Goal: Task Accomplishment & Management: Complete application form

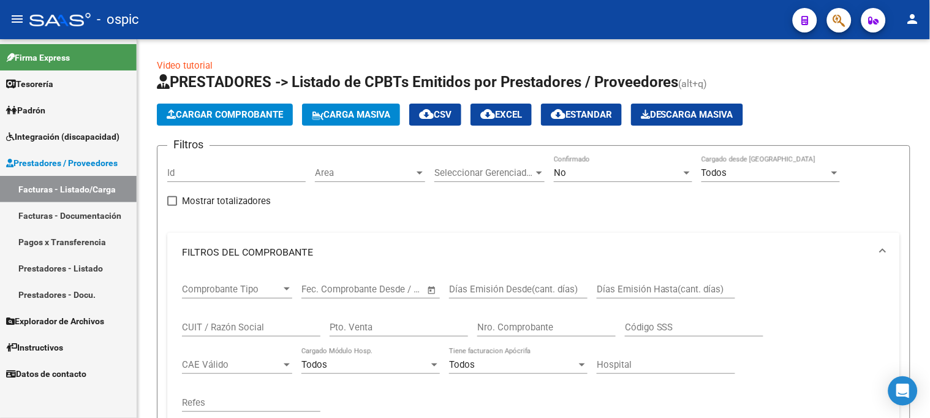
scroll to position [358, 0]
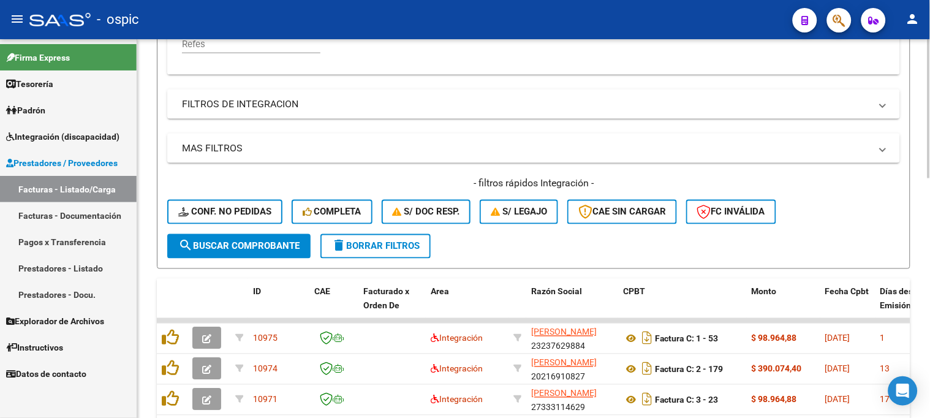
click at [388, 233] on div "- filtros rápidos Integración - Conf. no pedidas Completa S/ Doc Resp. S/ legaj…" at bounding box center [533, 205] width 733 height 58
click at [389, 247] on span "delete Borrar Filtros" at bounding box center [375, 246] width 88 height 11
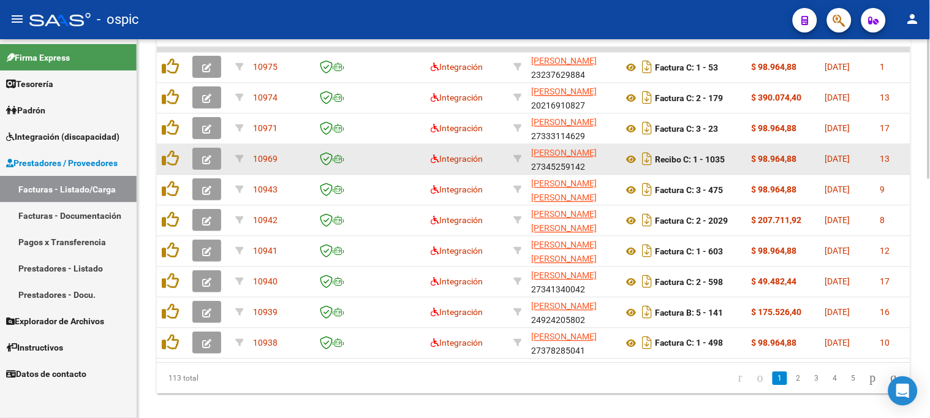
scroll to position [631, 0]
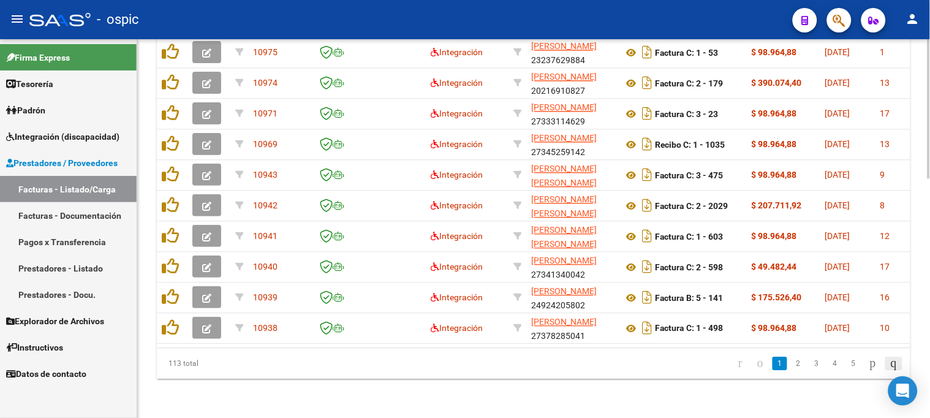
click at [889, 361] on icon "go to last page" at bounding box center [894, 362] width 10 height 15
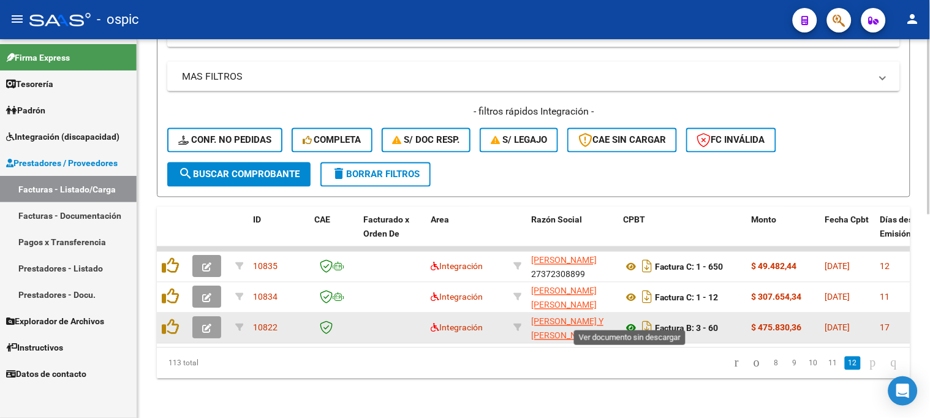
click at [631, 321] on icon at bounding box center [631, 328] width 16 height 15
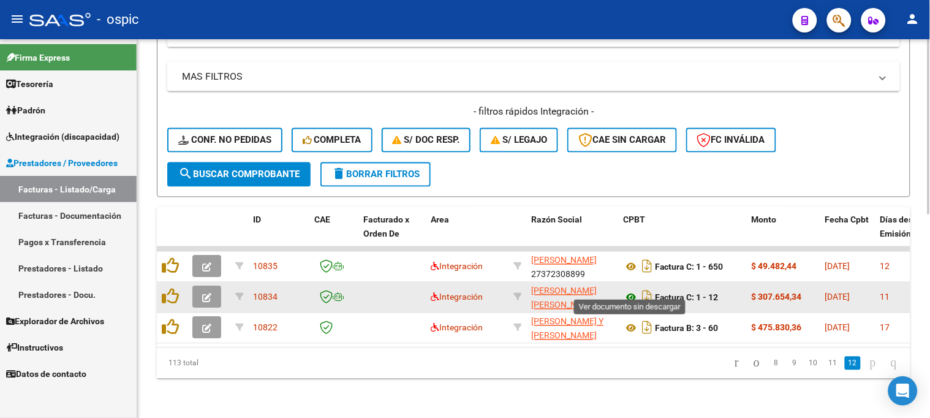
click at [627, 290] on icon at bounding box center [631, 297] width 16 height 15
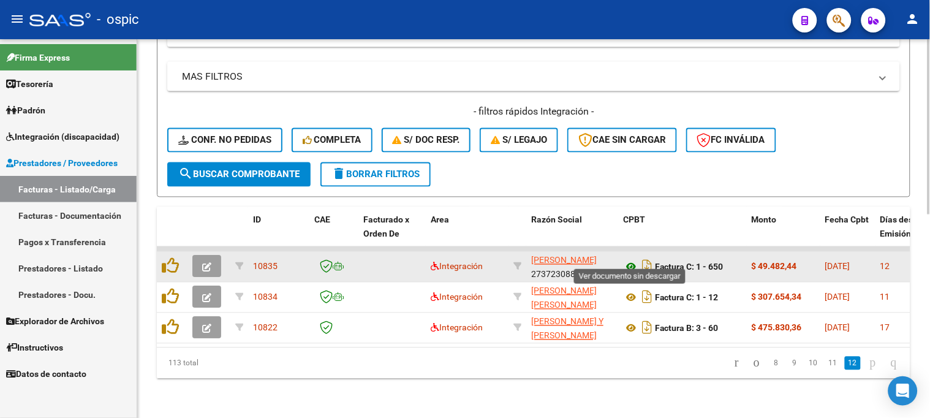
click at [631, 260] on icon at bounding box center [631, 267] width 16 height 15
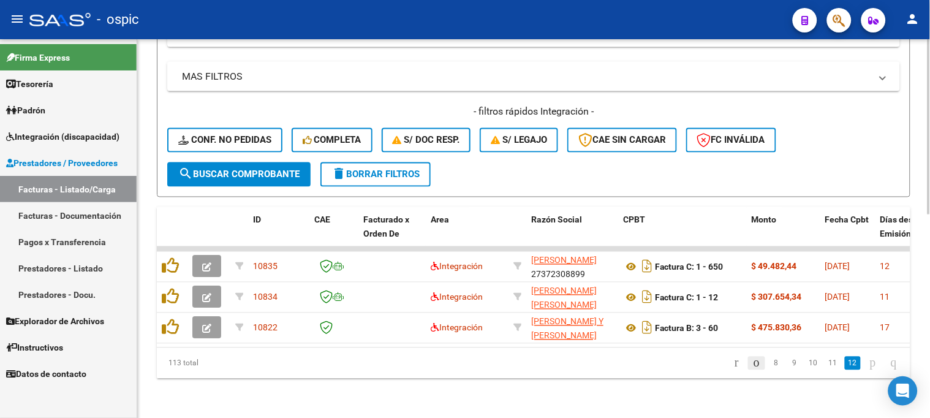
click at [752, 363] on icon "go to previous page" at bounding box center [757, 362] width 10 height 15
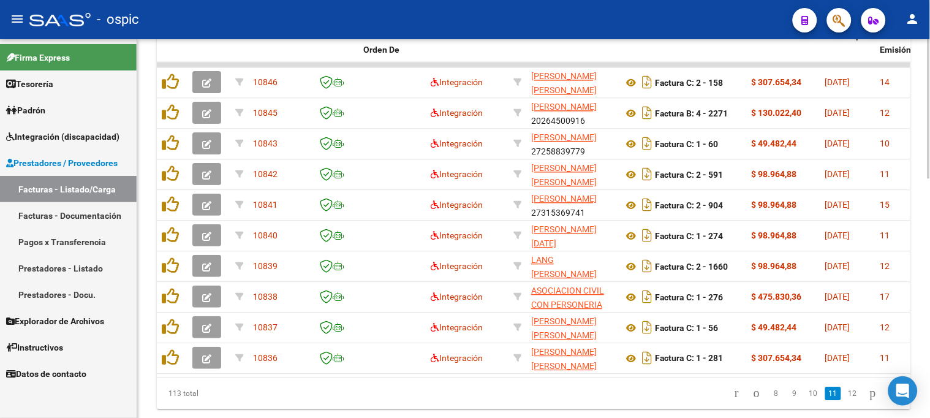
scroll to position [644, 0]
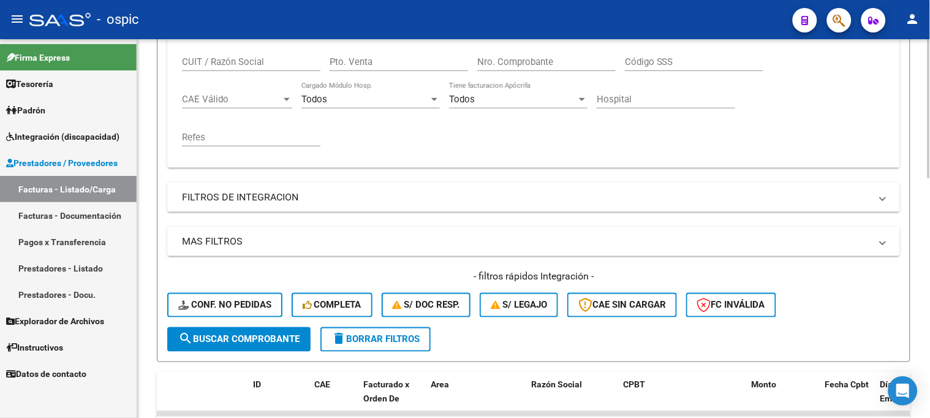
click at [927, 249] on div at bounding box center [928, 228] width 3 height 379
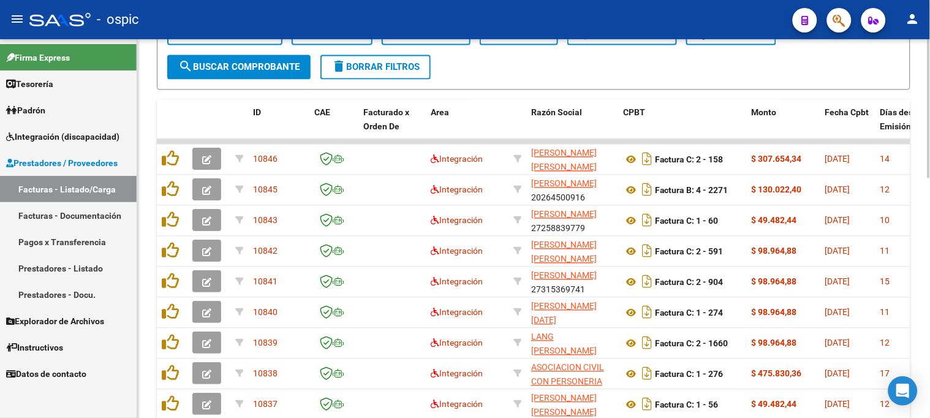
scroll to position [605, 0]
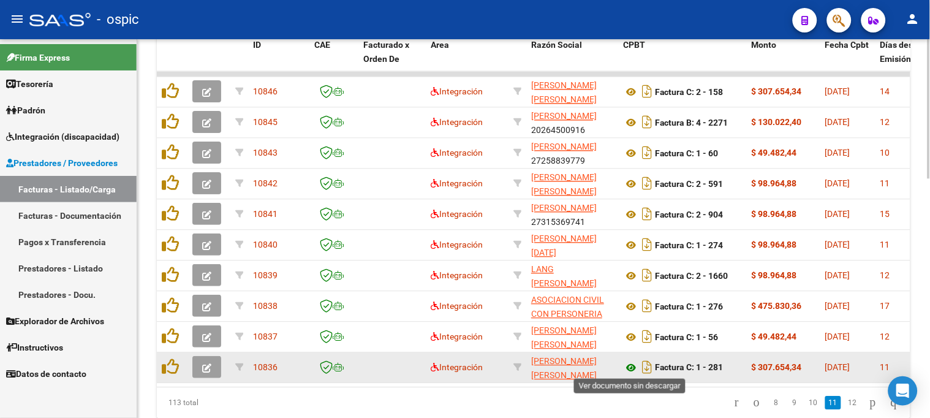
click at [632, 364] on icon at bounding box center [631, 367] width 16 height 15
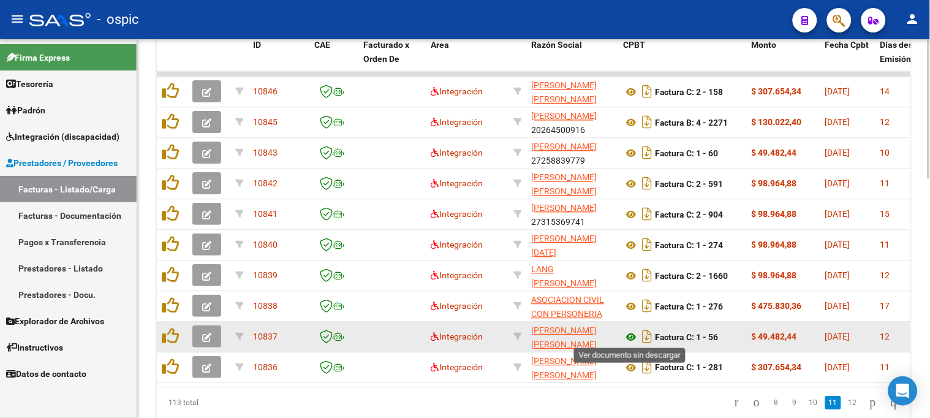
click at [632, 336] on icon at bounding box center [631, 337] width 16 height 15
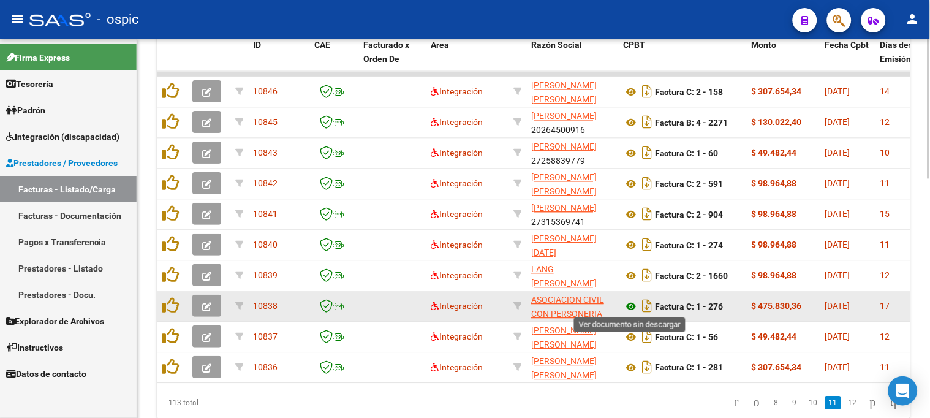
click at [628, 306] on icon at bounding box center [631, 306] width 16 height 15
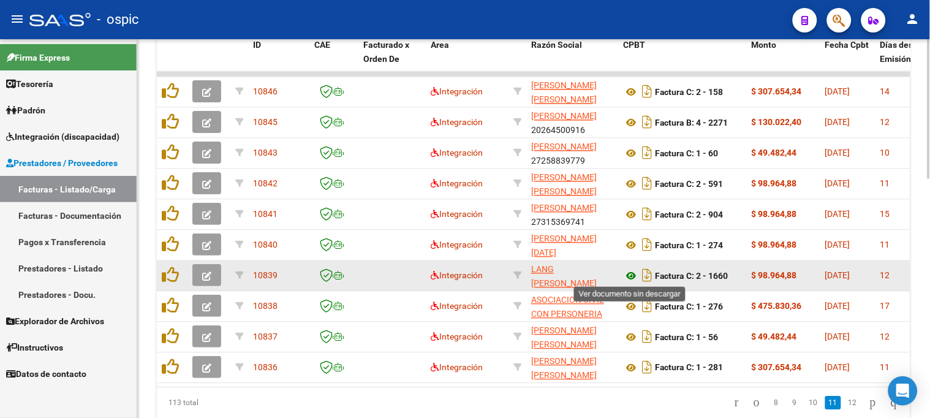
click at [633, 271] on icon at bounding box center [631, 275] width 16 height 15
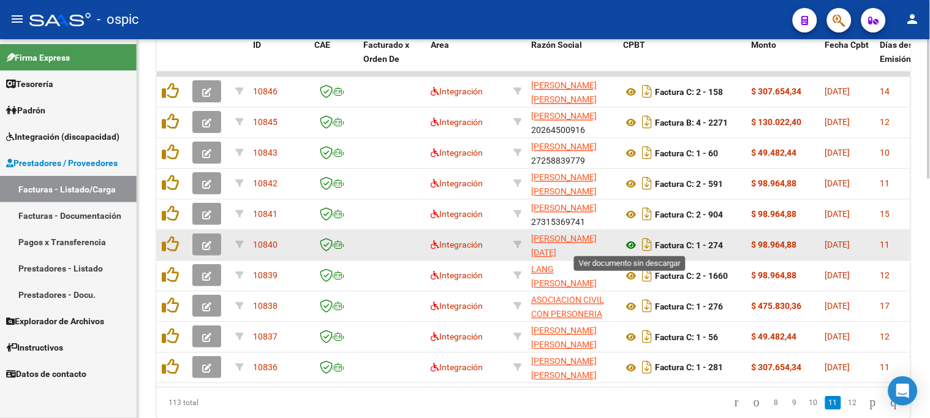
click at [628, 243] on icon at bounding box center [631, 245] width 16 height 15
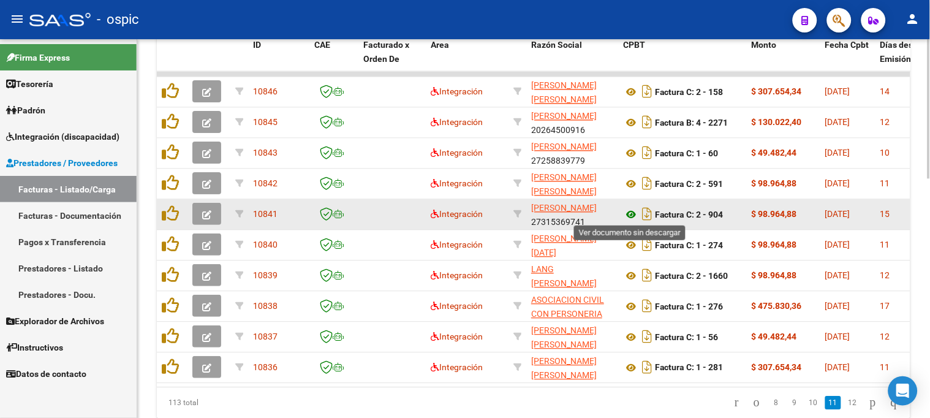
click at [630, 208] on icon at bounding box center [631, 214] width 16 height 15
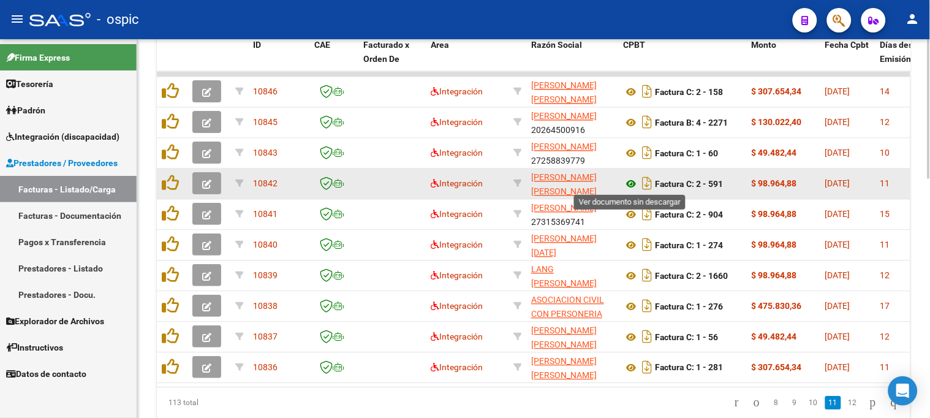
click at [631, 179] on icon at bounding box center [631, 183] width 16 height 15
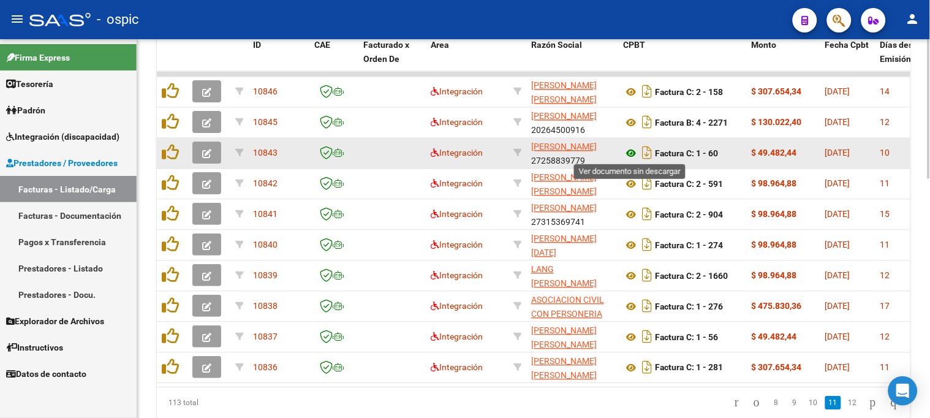
click at [633, 147] on icon at bounding box center [631, 153] width 16 height 15
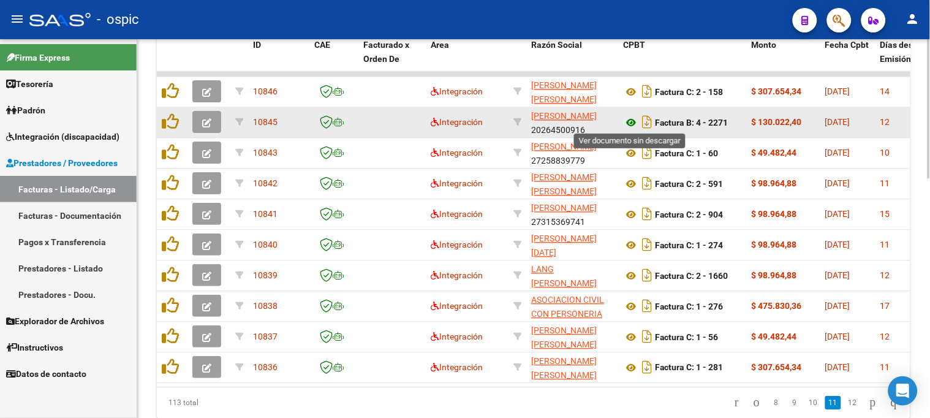
click at [634, 118] on icon at bounding box center [631, 122] width 16 height 15
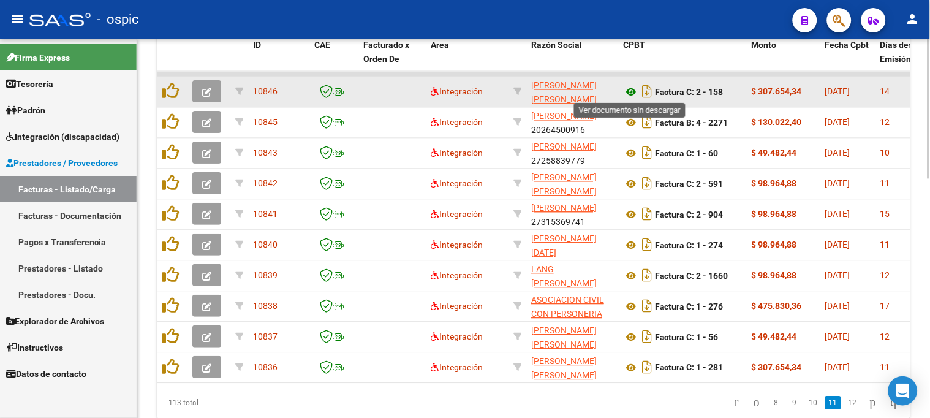
click at [631, 89] on icon at bounding box center [631, 92] width 16 height 15
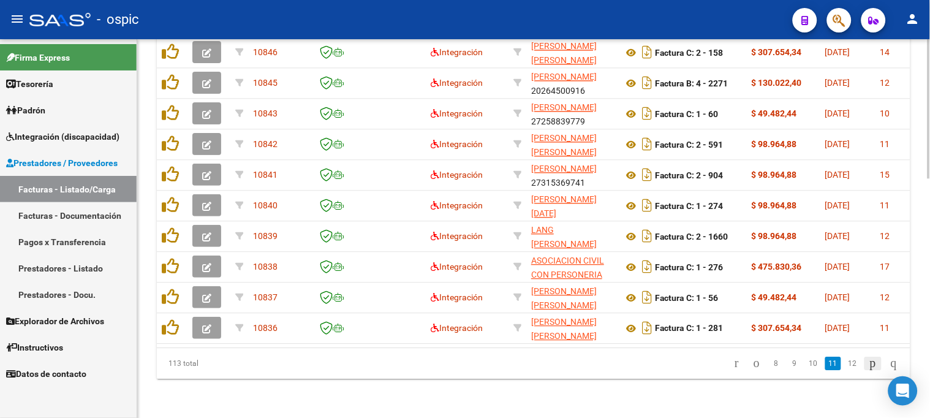
click at [868, 360] on icon "go to next page" at bounding box center [873, 362] width 10 height 15
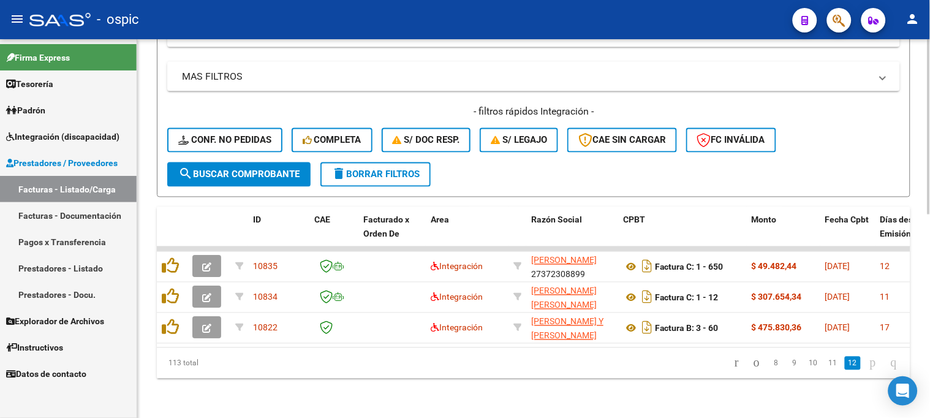
scroll to position [439, 0]
click at [752, 357] on icon "go to previous page" at bounding box center [757, 362] width 10 height 15
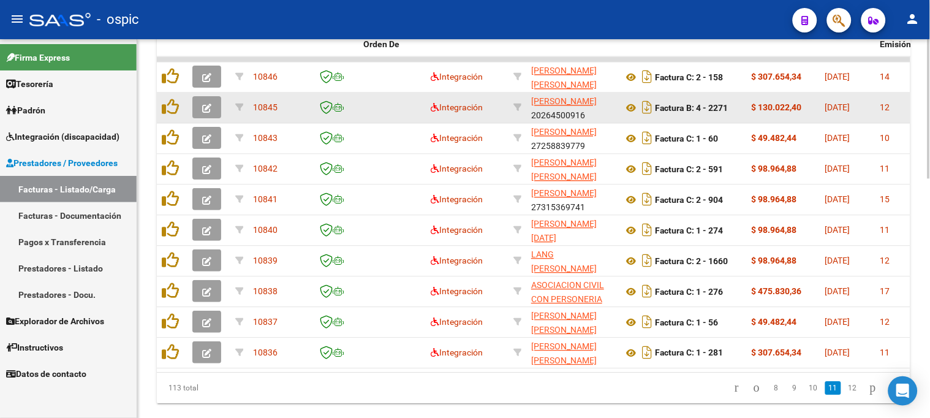
scroll to position [644, 0]
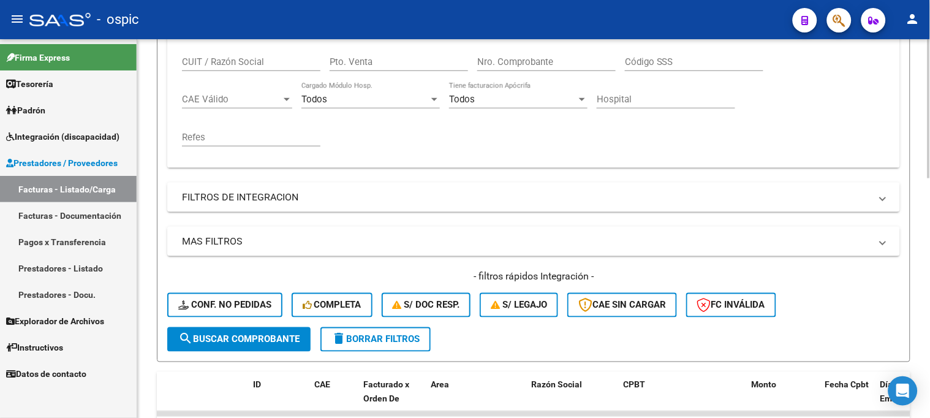
click at [927, 272] on div at bounding box center [928, 228] width 3 height 379
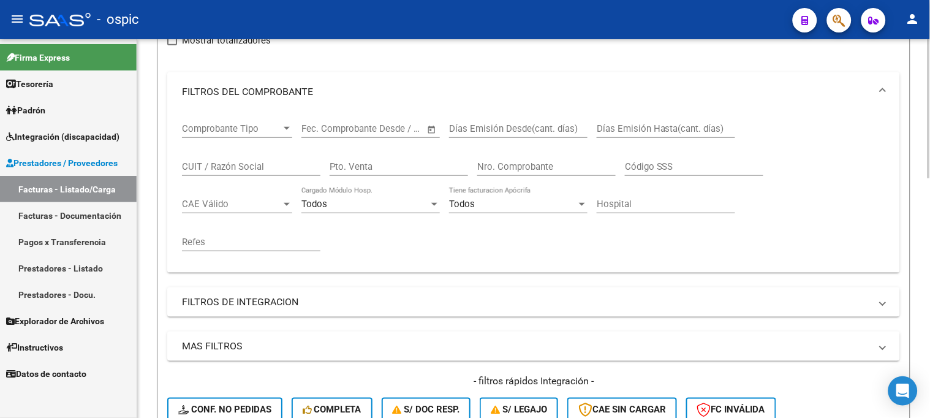
scroll to position [61, 0]
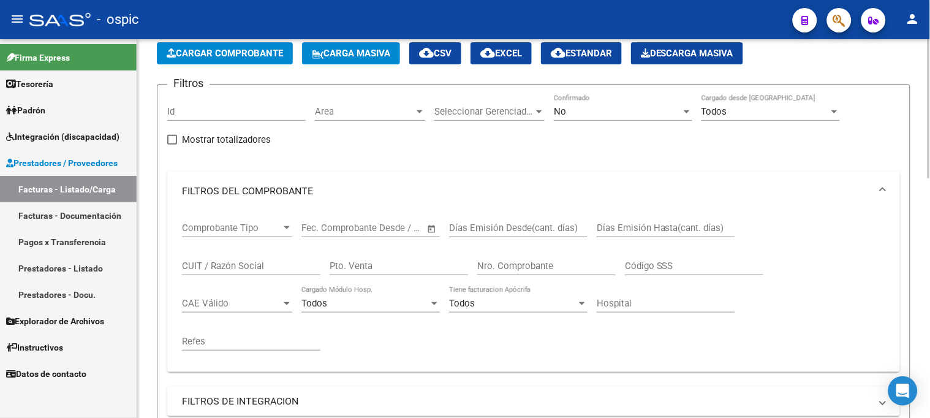
click at [619, 110] on div "No" at bounding box center [617, 111] width 127 height 11
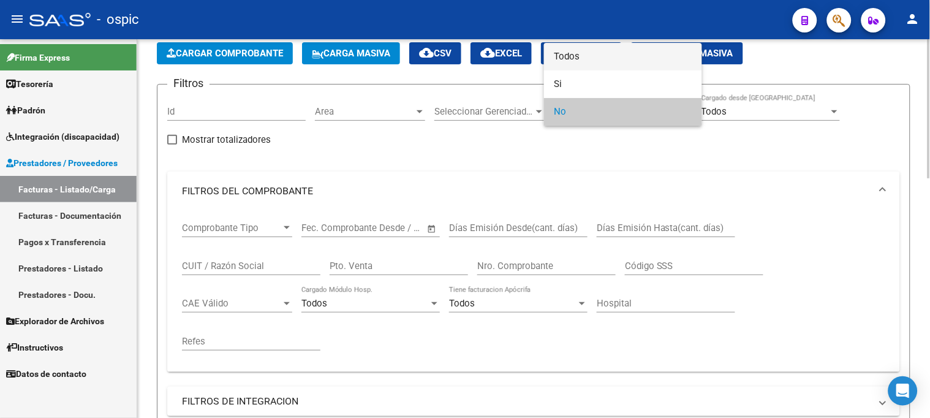
drag, startPoint x: 576, startPoint y: 59, endPoint x: 499, endPoint y: 166, distance: 131.2
click at [570, 64] on span "Todos" at bounding box center [623, 57] width 138 height 28
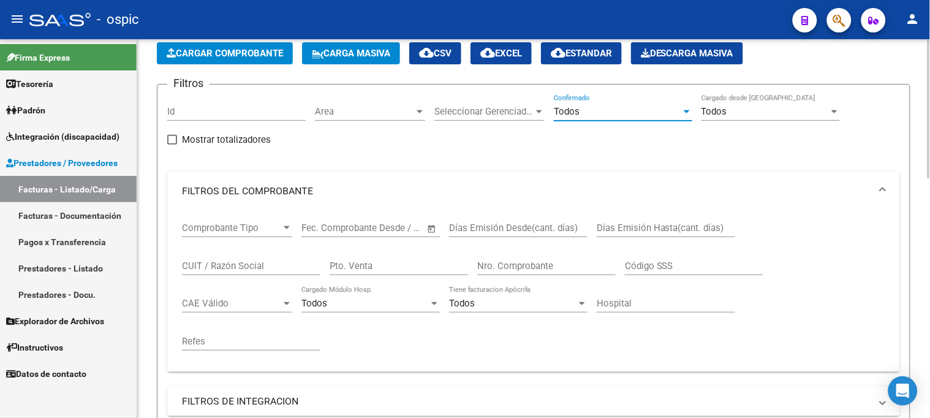
click at [445, 270] on input "Pto. Venta" at bounding box center [399, 265] width 138 height 11
type input "1"
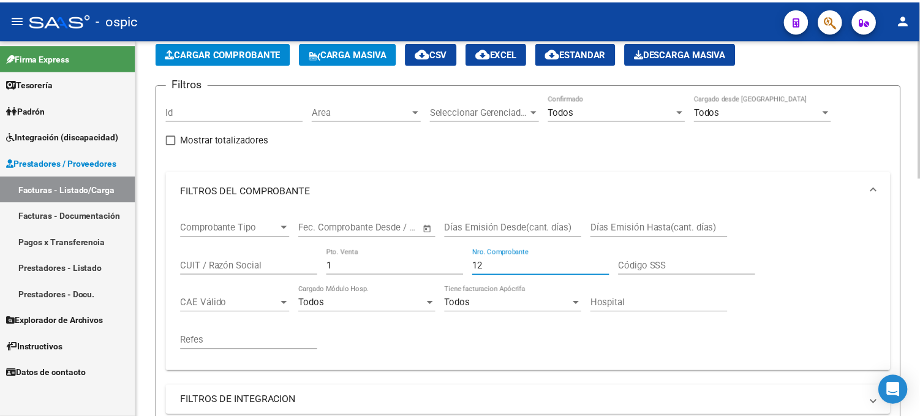
scroll to position [401, 0]
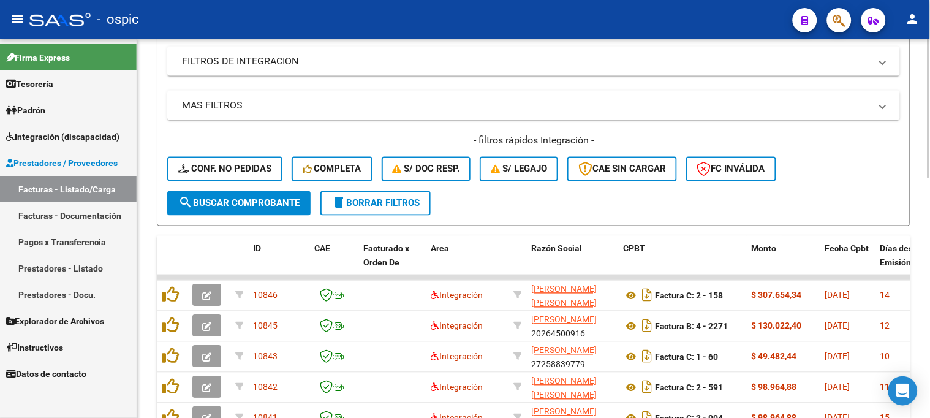
type input "12"
drag, startPoint x: 260, startPoint y: 204, endPoint x: 239, endPoint y: 194, distance: 22.7
click at [259, 204] on span "search Buscar Comprobante" at bounding box center [238, 203] width 121 height 11
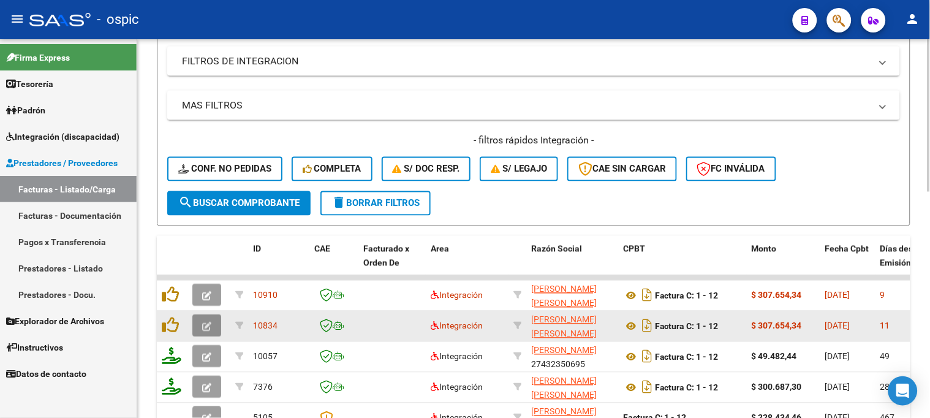
click at [209, 325] on icon "button" at bounding box center [206, 326] width 9 height 9
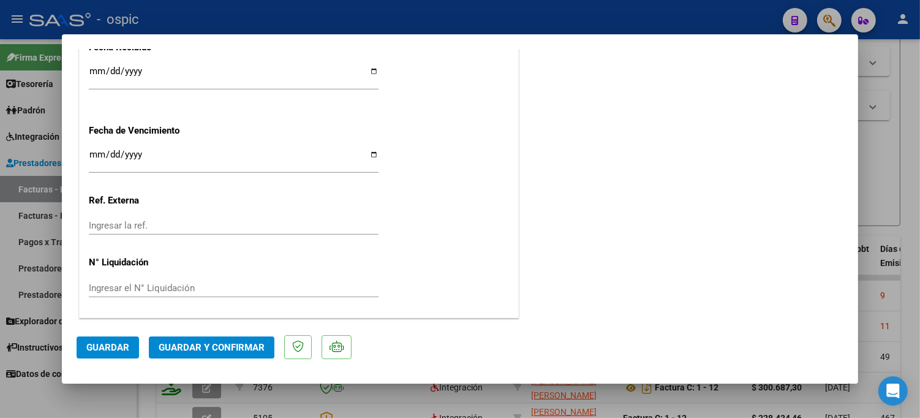
scroll to position [0, 0]
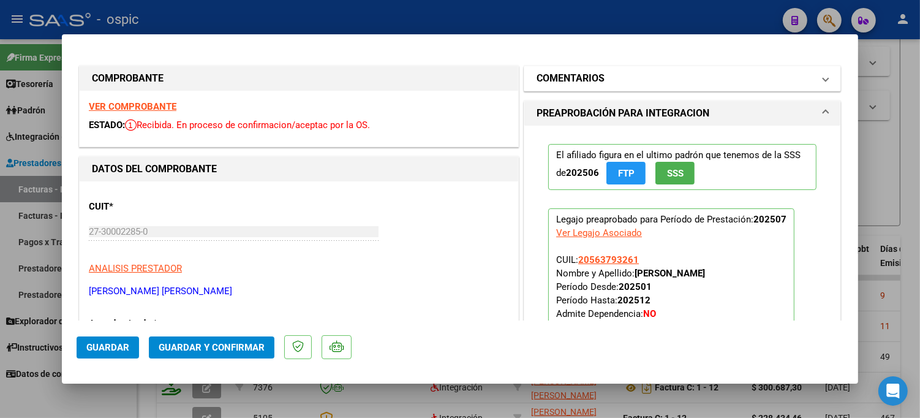
click at [673, 78] on mat-panel-title "COMENTARIOS" at bounding box center [675, 78] width 277 height 15
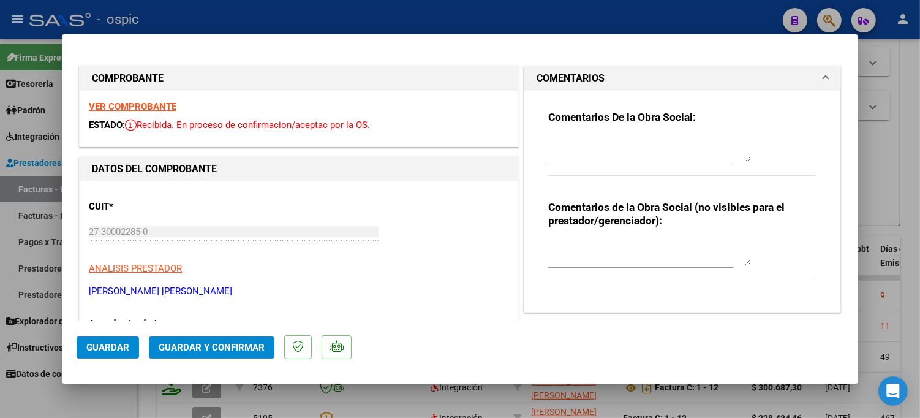
click at [628, 241] on textarea at bounding box center [649, 253] width 202 height 24
type textarea "m"
type textarea "MODULO MAESTRA DE APOYO"
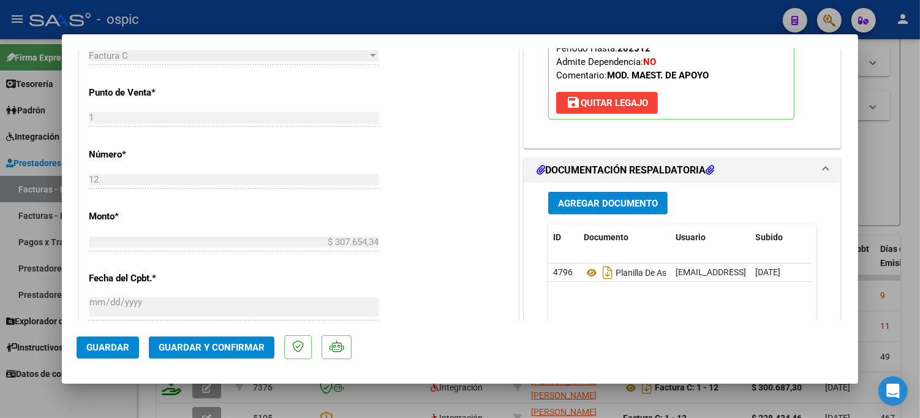
scroll to position [584, 0]
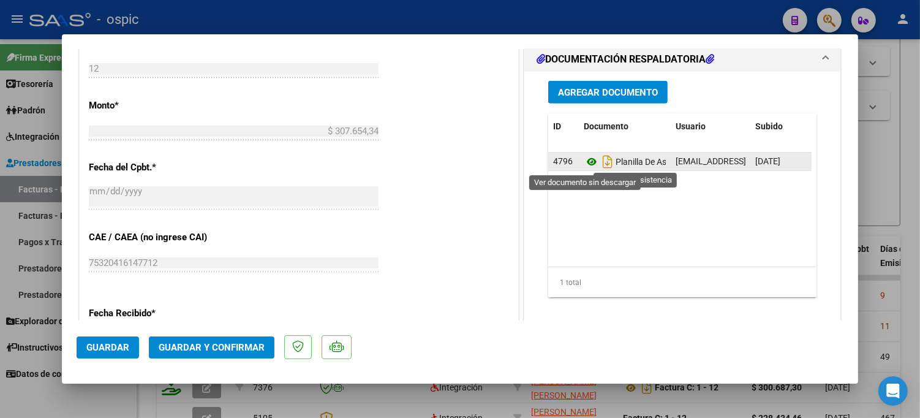
click at [586, 159] on icon at bounding box center [592, 161] width 16 height 15
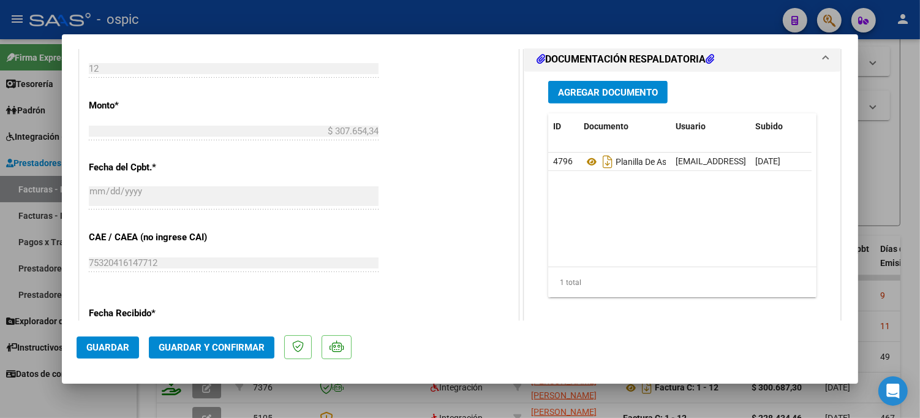
click at [227, 338] on button "Guardar y Confirmar" at bounding box center [212, 347] width 126 height 22
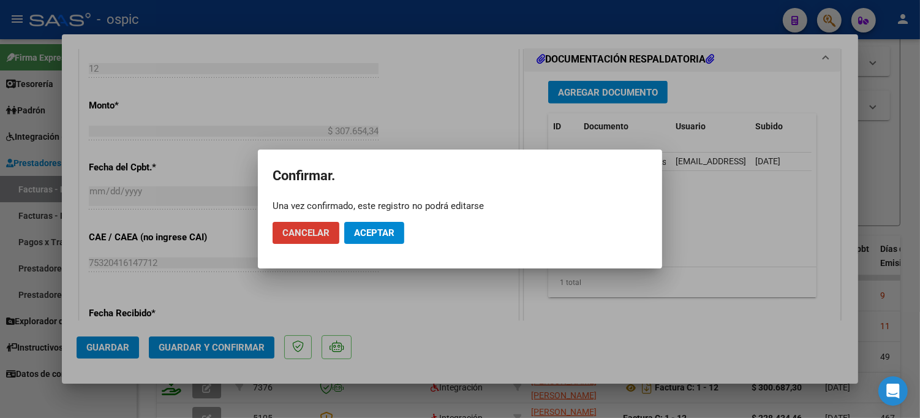
click at [368, 233] on span "Aceptar" at bounding box center [374, 232] width 40 height 11
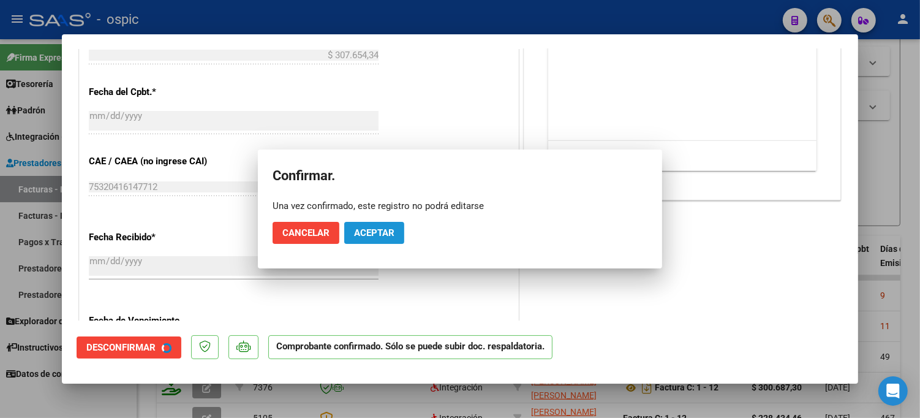
scroll to position [508, 0]
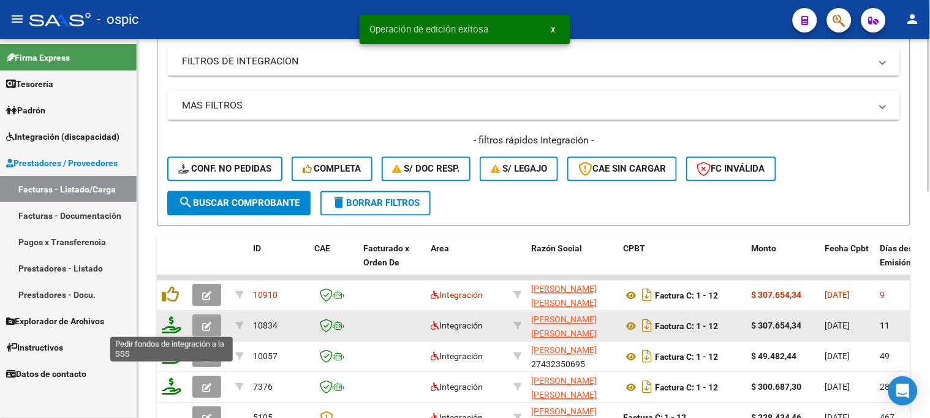
click at [173, 328] on icon at bounding box center [172, 325] width 20 height 17
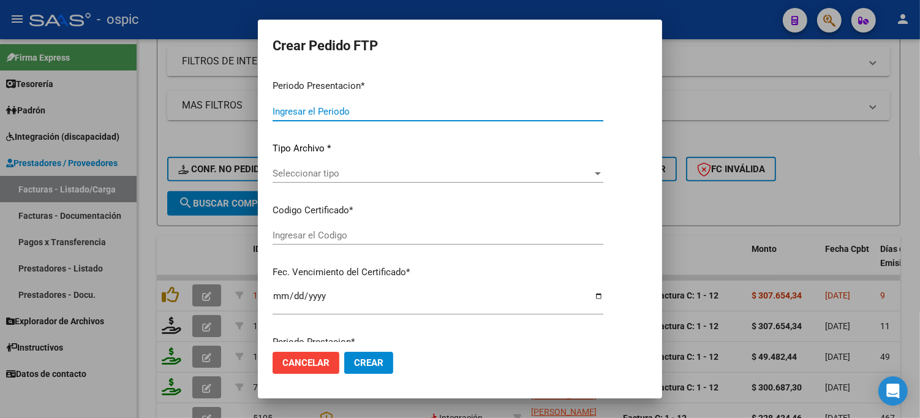
type input "202507"
type input "$ 307.654,34"
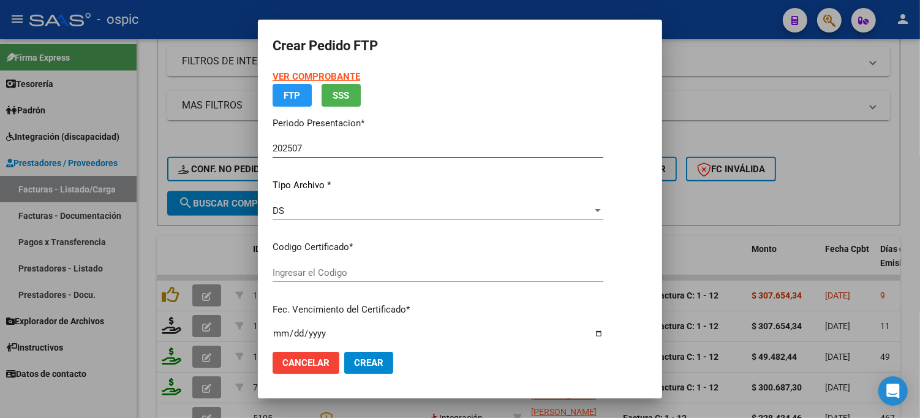
type input "0000000000000000000000000000003052327653"
type input "2029-03-01"
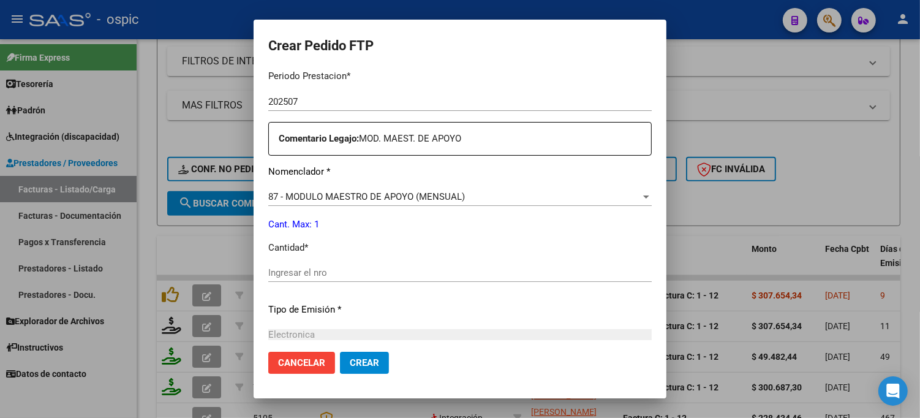
scroll to position [410, 0]
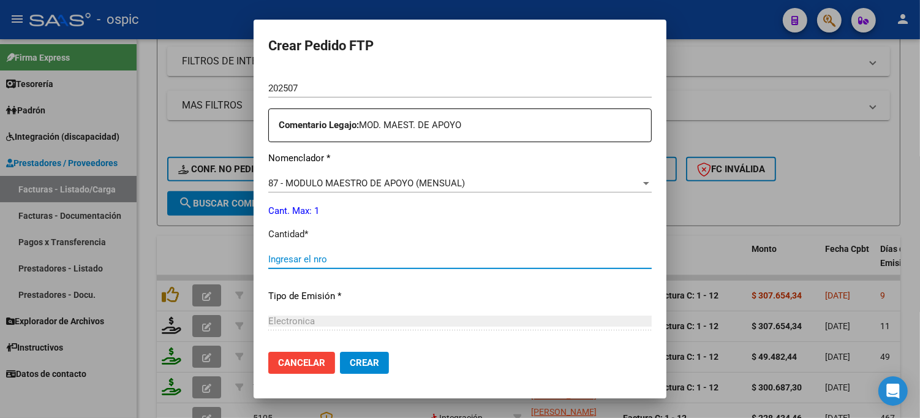
click at [366, 264] on input "Ingresar el nro" at bounding box center [459, 259] width 383 height 11
type input "1"
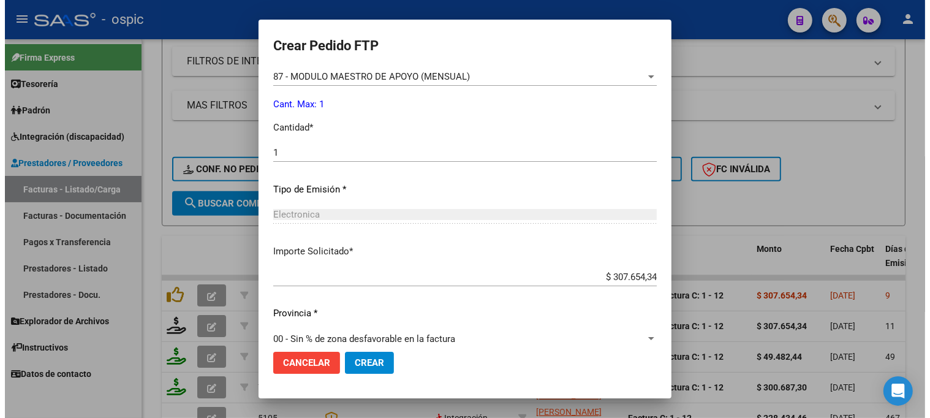
scroll to position [535, 0]
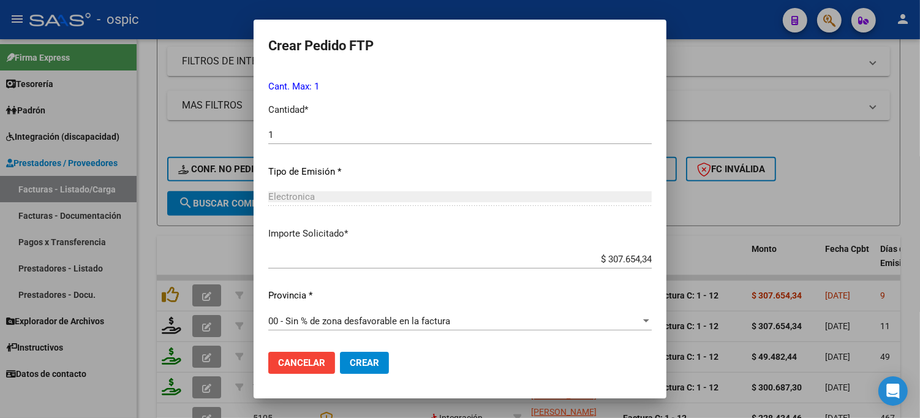
click at [350, 362] on span "Crear" at bounding box center [364, 362] width 29 height 11
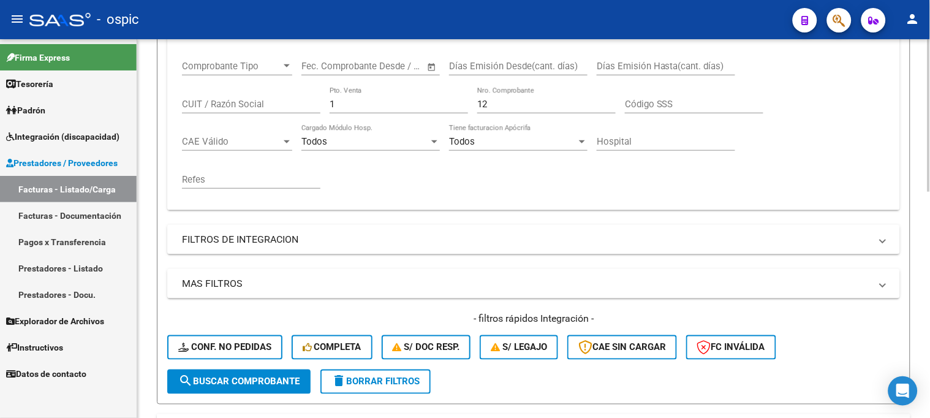
scroll to position [197, 0]
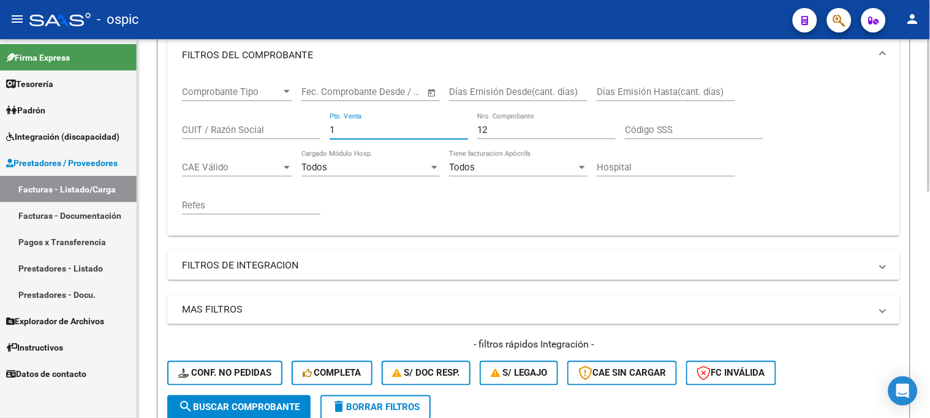
drag, startPoint x: 357, startPoint y: 127, endPoint x: 251, endPoint y: 127, distance: 106.0
click at [252, 127] on div "Comprobante Tipo Comprobante Tipo Start date – End date Fec. Comprobante Desde …" at bounding box center [533, 150] width 703 height 151
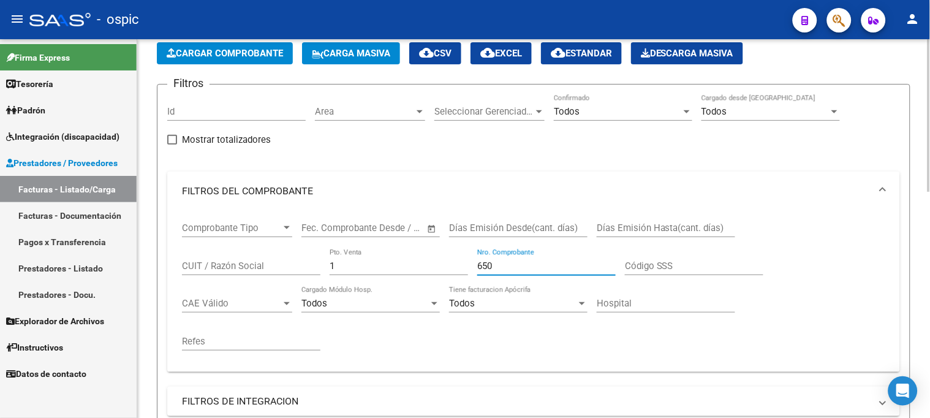
scroll to position [265, 0]
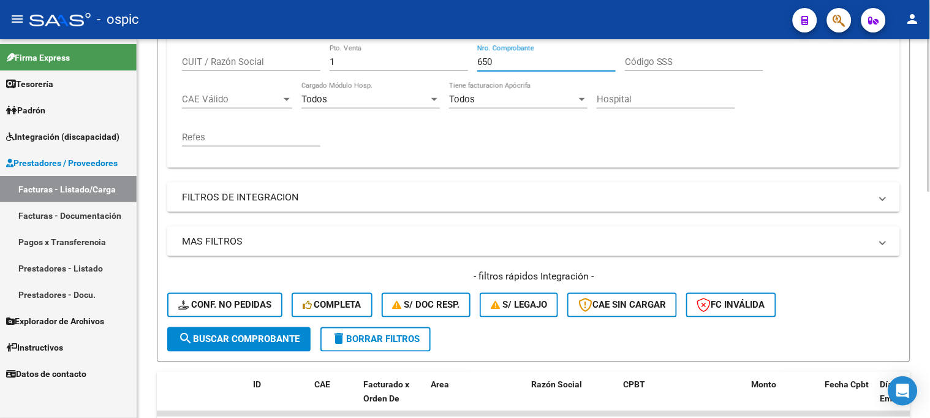
type input "650"
click at [249, 337] on span "search Buscar Comprobante" at bounding box center [238, 339] width 121 height 11
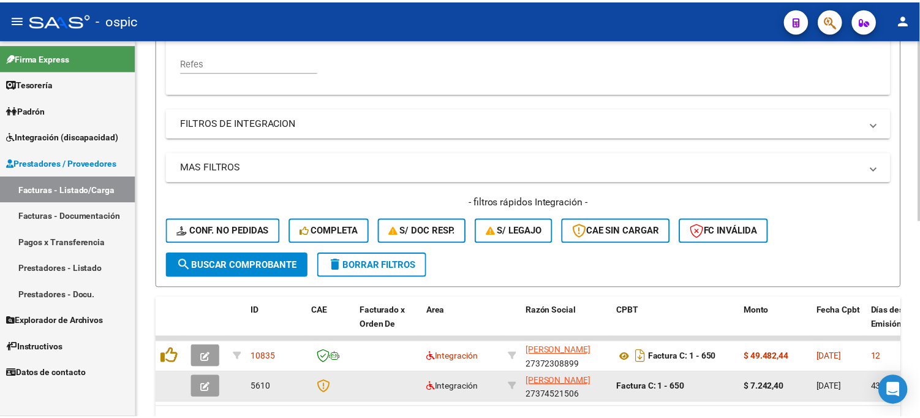
scroll to position [408, 0]
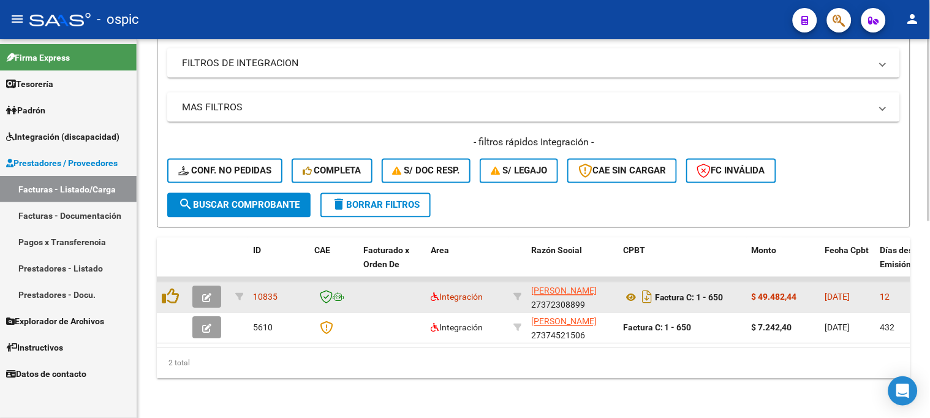
click at [209, 293] on icon "button" at bounding box center [206, 297] width 9 height 9
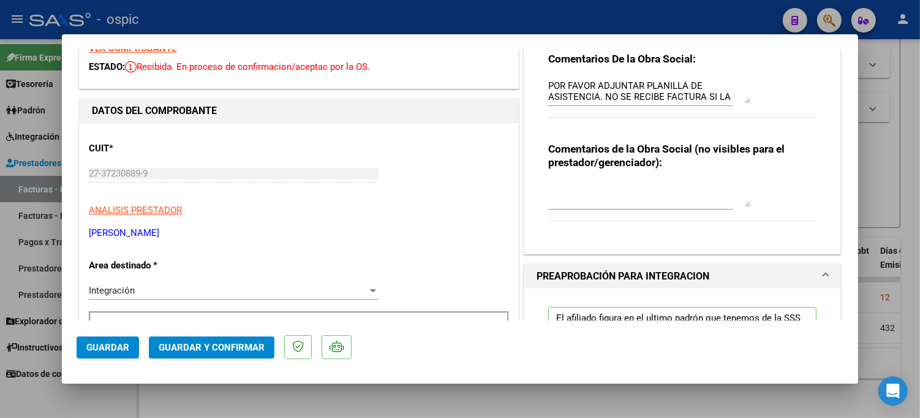
scroll to position [46, 0]
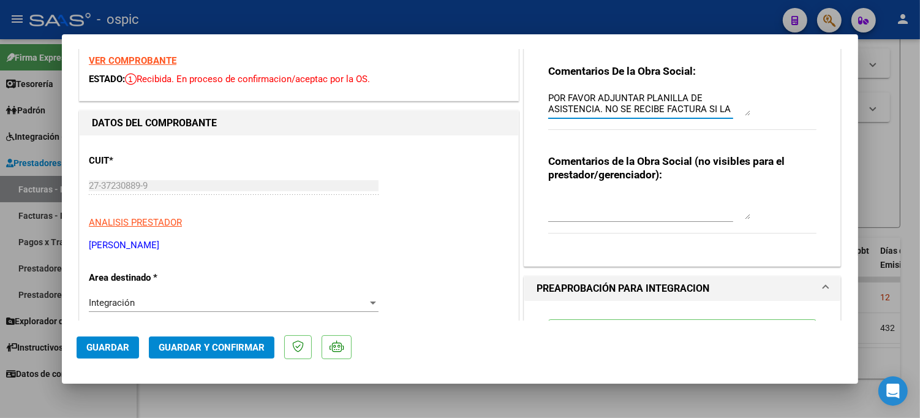
drag, startPoint x: 544, startPoint y: 96, endPoint x: 631, endPoint y: 187, distance: 126.5
click at [677, 100] on textarea "POR FAVOR ADJUNTAR PLANILLA DE ASISTENCIA. NO SE RECIBE FACTURA SI LA DOCUMENTA…" at bounding box center [649, 103] width 202 height 24
click at [622, 202] on textarea at bounding box center [649, 207] width 202 height 24
type textarea "PSICO 4 SESIONES"
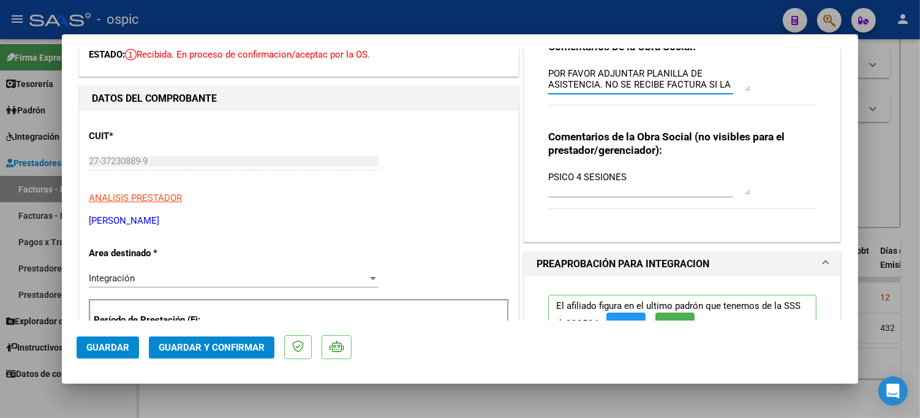
scroll to position [21, 0]
drag, startPoint x: 543, startPoint y: 73, endPoint x: 695, endPoint y: 89, distance: 152.7
click at [695, 89] on textarea "POR FAVOR ADJUNTAR PLANILLA DE ASISTENCIA. NO SE RECIBE FACTURA SI LA DOCUMENTA…" at bounding box center [649, 79] width 202 height 24
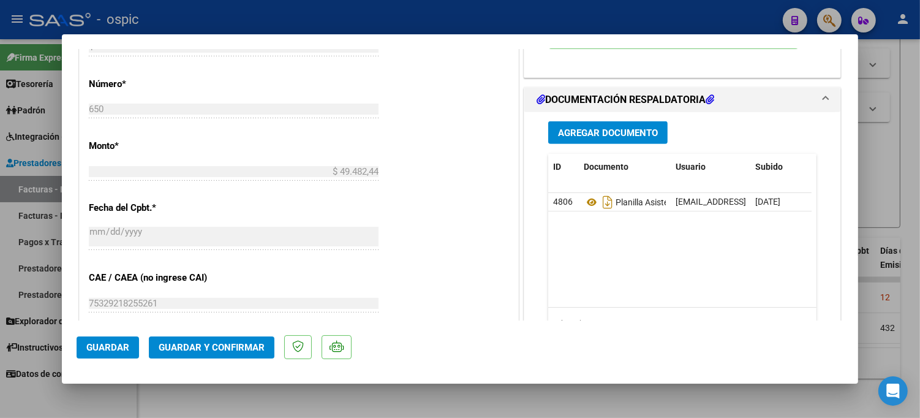
scroll to position [631, 0]
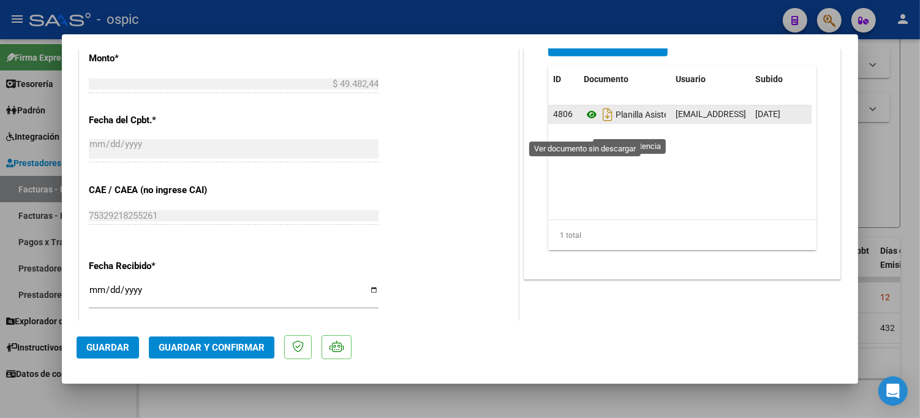
click at [589, 122] on icon at bounding box center [592, 114] width 16 height 15
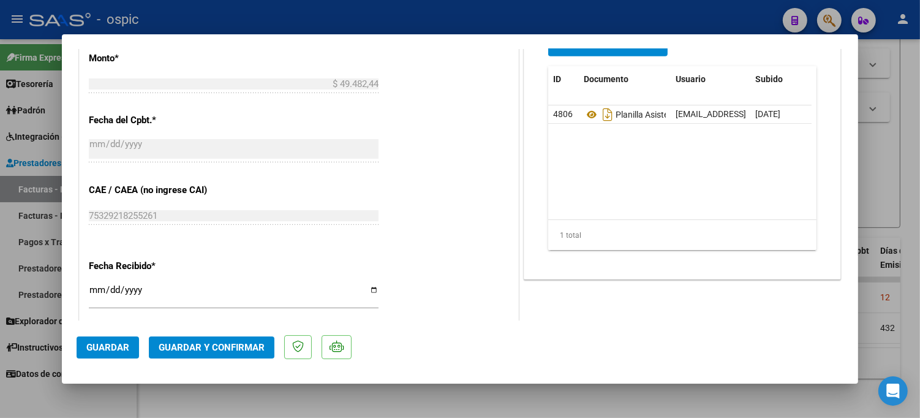
click at [235, 350] on span "Guardar y Confirmar" at bounding box center [212, 347] width 106 height 11
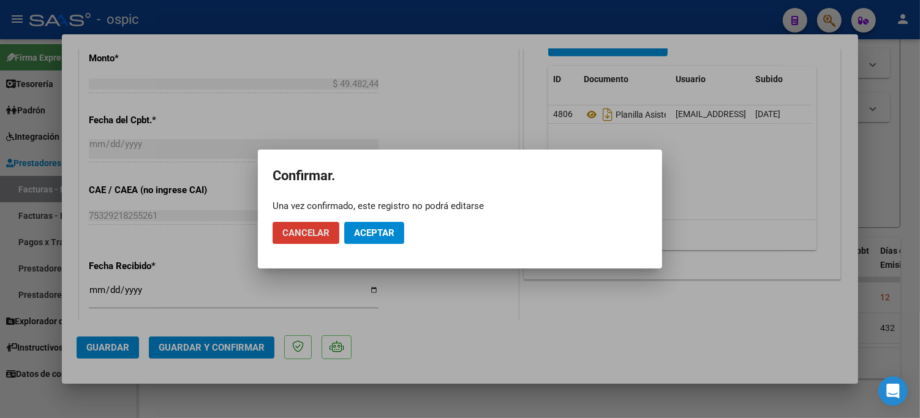
click at [376, 229] on span "Aceptar" at bounding box center [374, 232] width 40 height 11
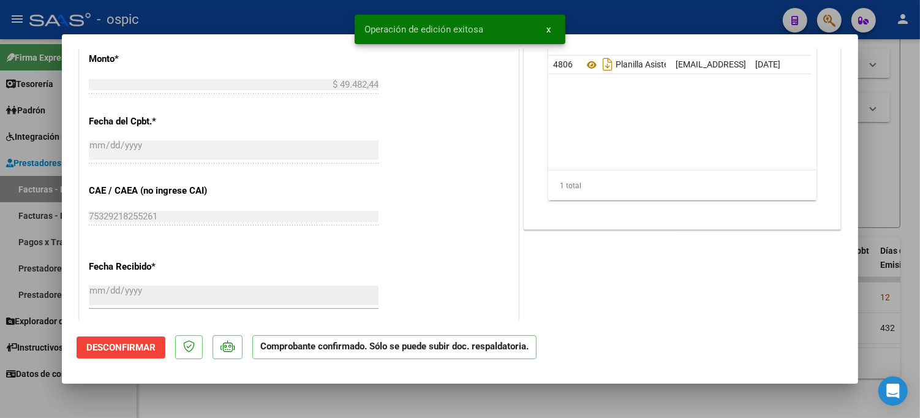
type input "$ 0,00"
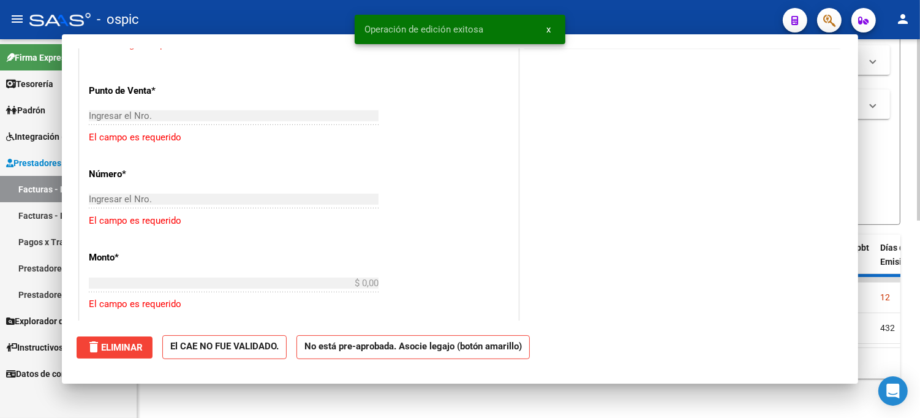
scroll to position [782, 0]
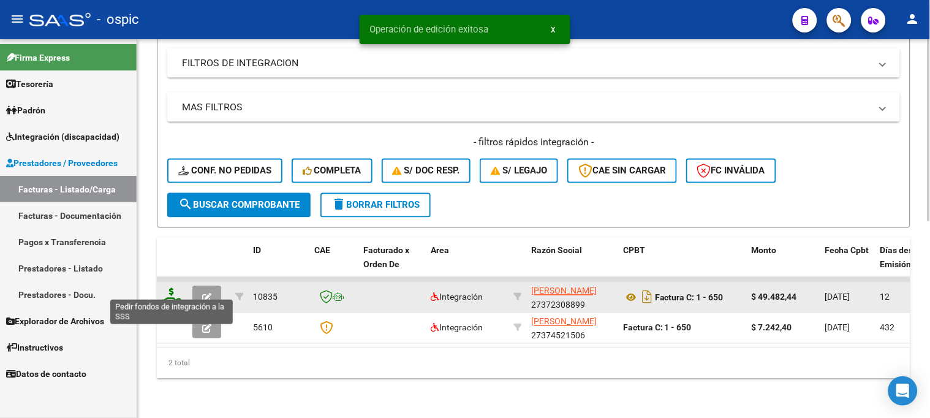
click at [172, 291] on icon at bounding box center [172, 296] width 20 height 17
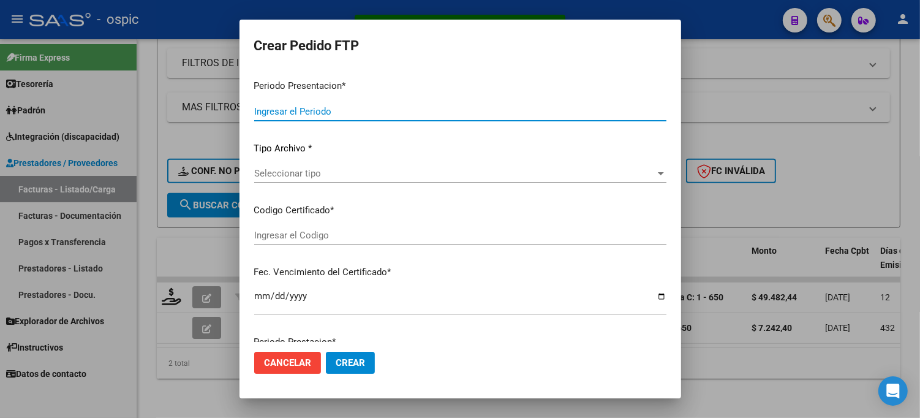
type input "202507"
type input "$ 49.482,44"
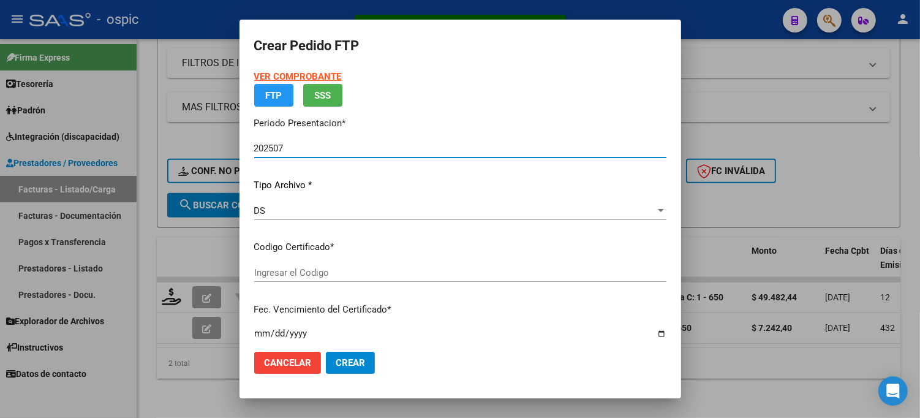
type input "6336610462"
type input "2029-05-31"
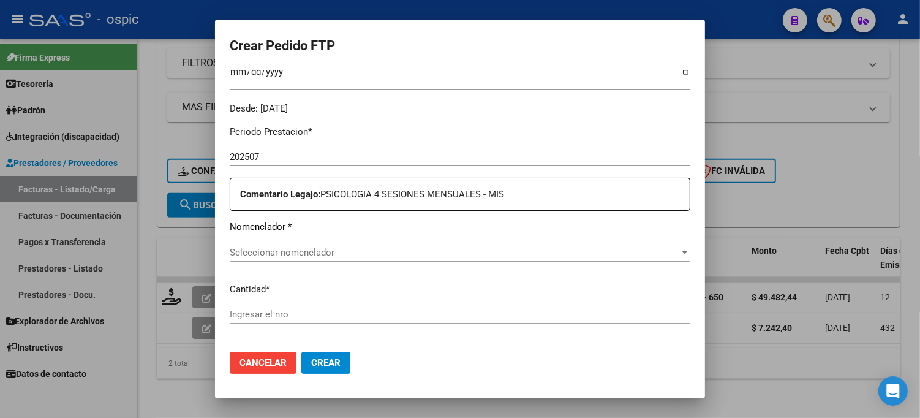
scroll to position [362, 0]
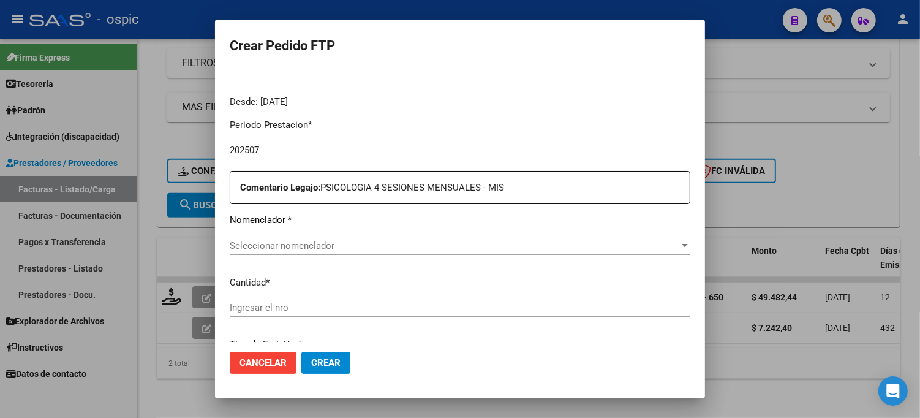
click at [435, 241] on span "Seleccionar nomenclador" at bounding box center [455, 245] width 450 height 11
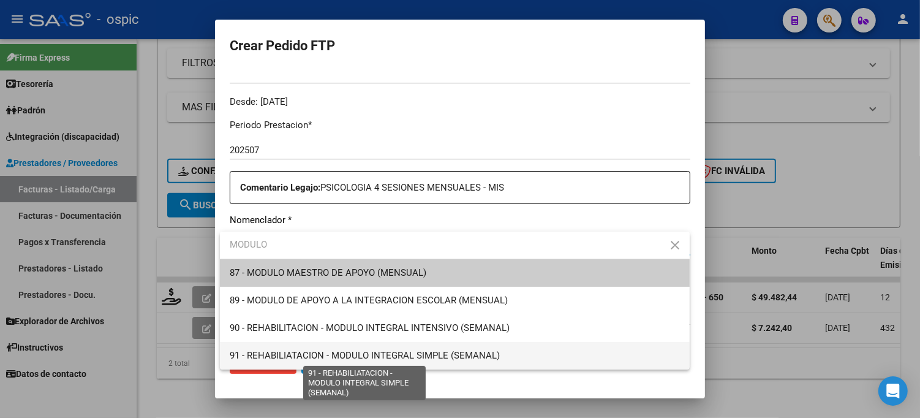
type input "MODULO"
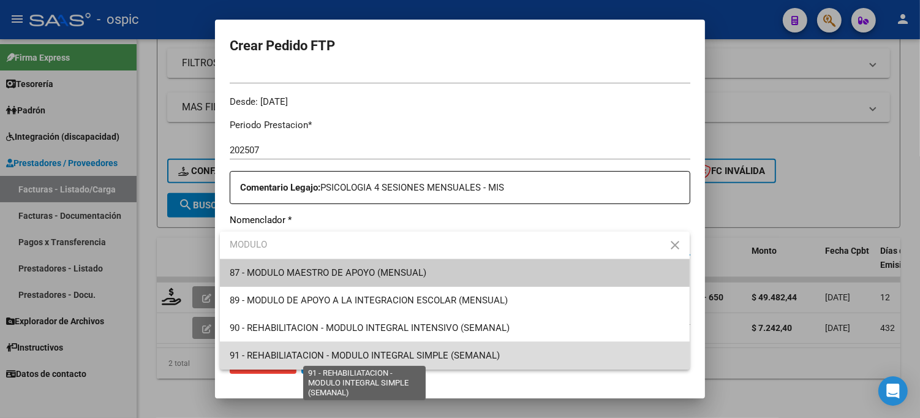
click at [406, 353] on span "91 - REHABILIATACION - MODULO INTEGRAL SIMPLE (SEMANAL)" at bounding box center [365, 355] width 270 height 11
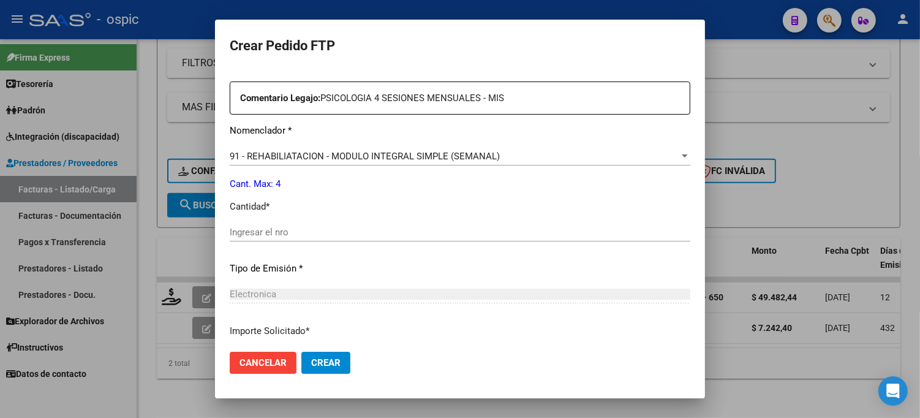
scroll to position [454, 0]
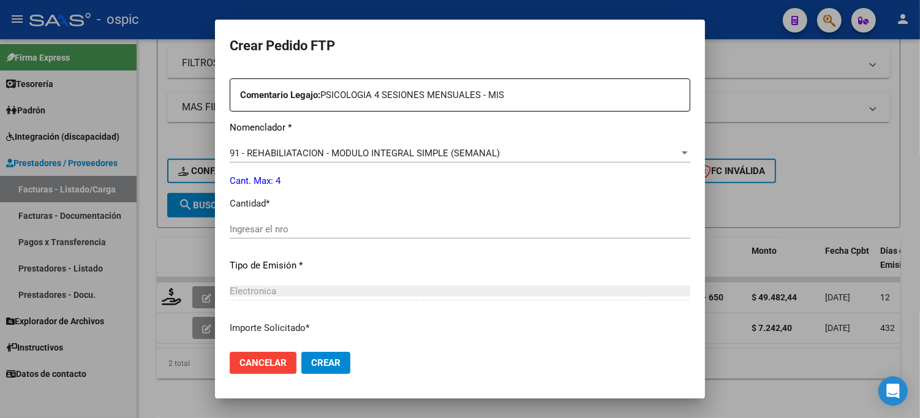
click at [399, 227] on input "Ingresar el nro" at bounding box center [460, 229] width 461 height 11
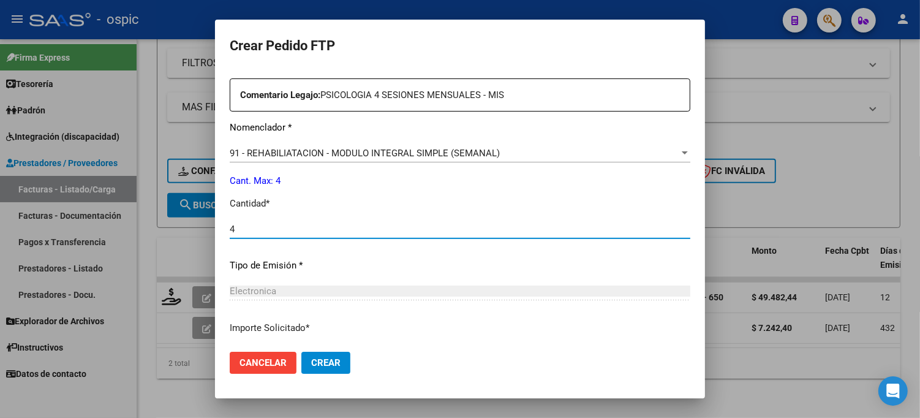
type input "4"
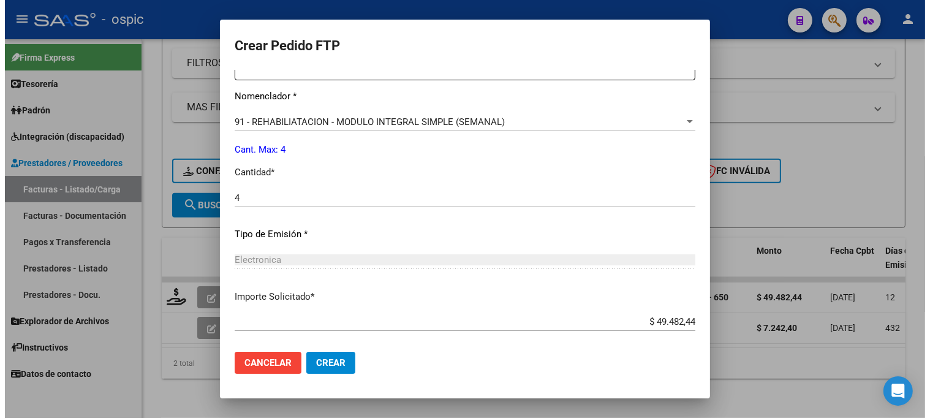
scroll to position [548, 0]
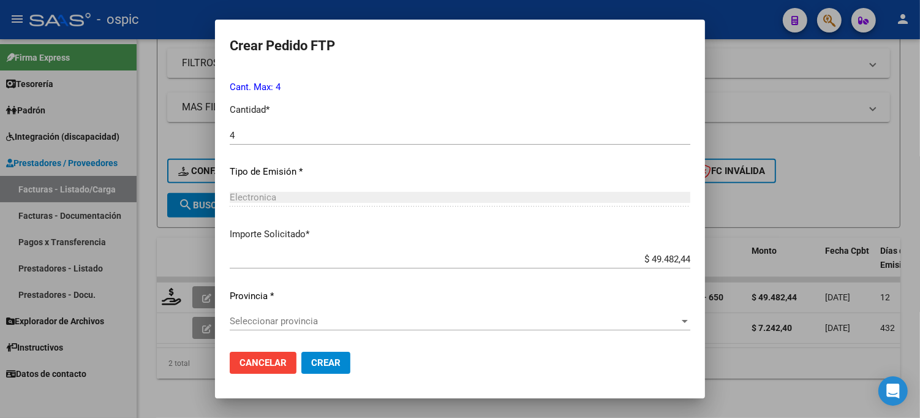
click at [284, 318] on span "Seleccionar provincia" at bounding box center [455, 320] width 450 height 11
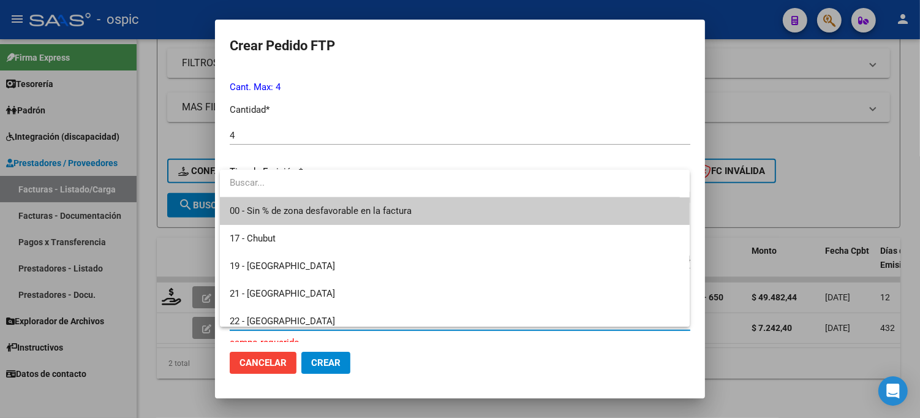
click at [297, 208] on span "00 - Sin % de zona desfavorable en la factura" at bounding box center [321, 210] width 182 height 11
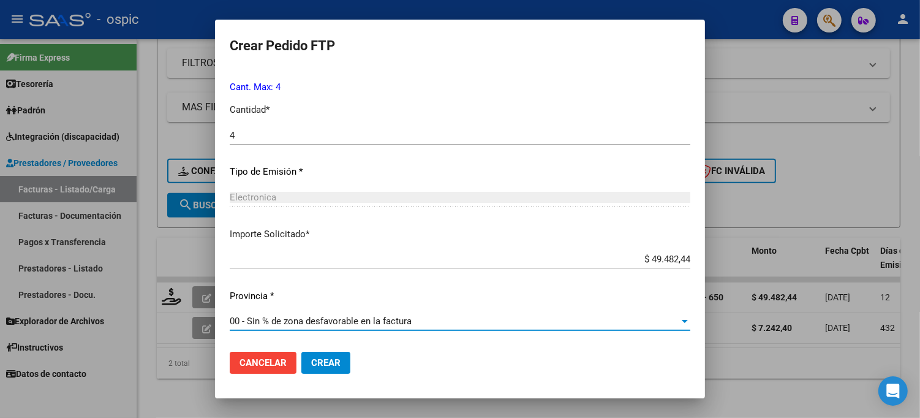
click at [323, 360] on span "Crear" at bounding box center [325, 362] width 29 height 11
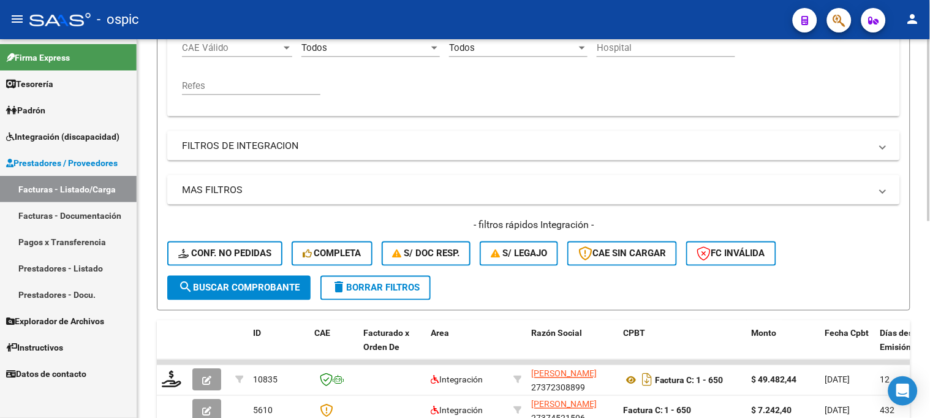
scroll to position [204, 0]
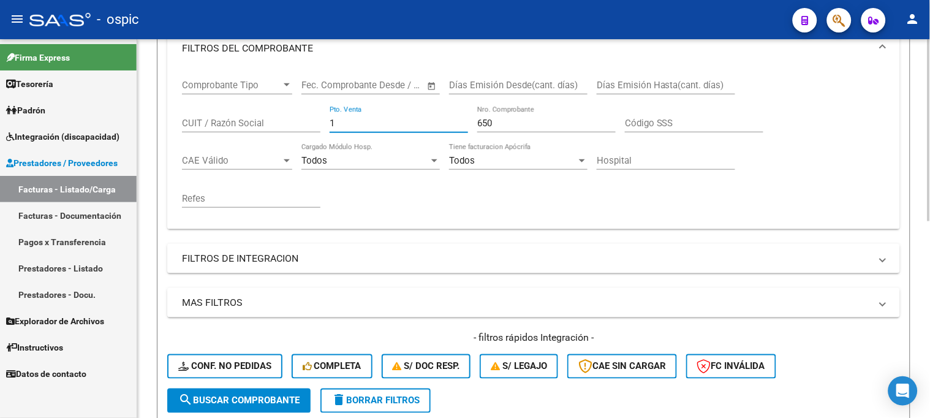
drag, startPoint x: 338, startPoint y: 124, endPoint x: 289, endPoint y: 116, distance: 49.6
click at [286, 121] on div "Comprobante Tipo Comprobante Tipo Start date – End date Fec. Comprobante Desde …" at bounding box center [533, 143] width 703 height 151
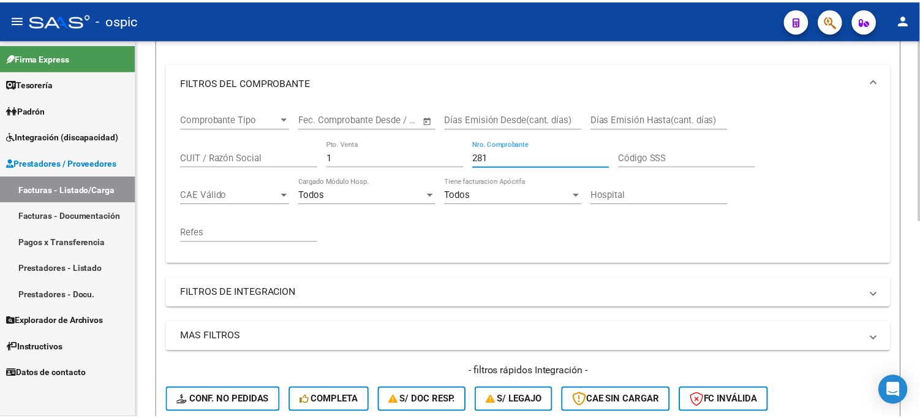
scroll to position [408, 0]
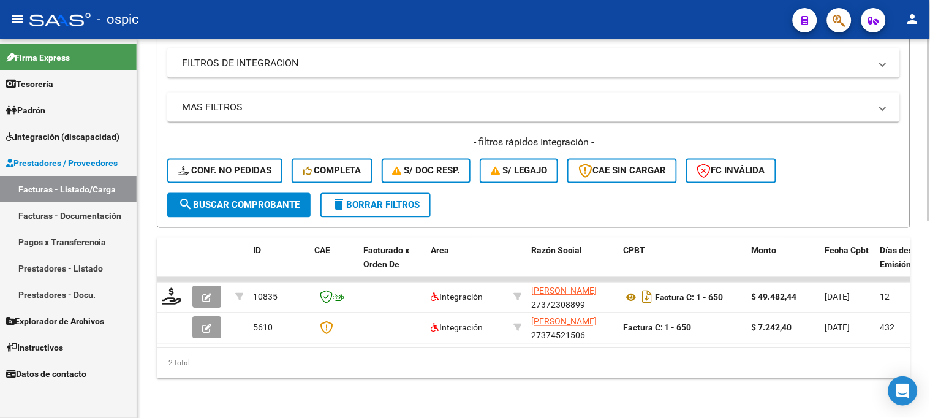
type input "281"
click at [255, 200] on span "search Buscar Comprobante" at bounding box center [238, 205] width 121 height 11
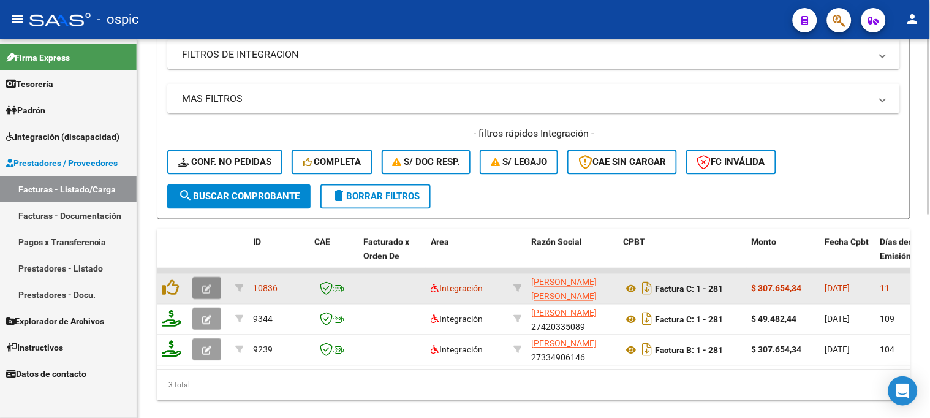
click at [207, 288] on icon "button" at bounding box center [206, 289] width 9 height 9
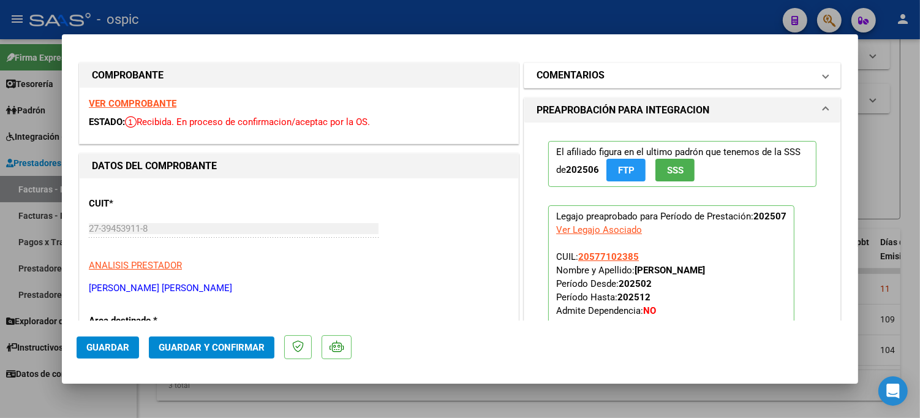
scroll to position [0, 0]
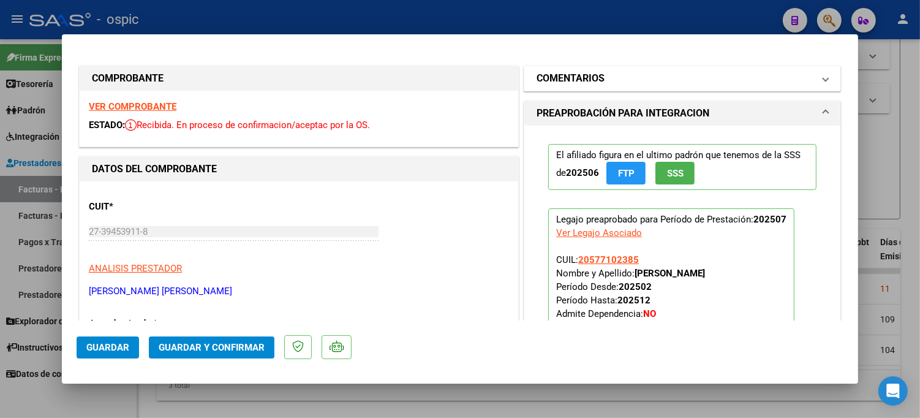
click at [664, 66] on mat-expansion-panel-header "COMENTARIOS" at bounding box center [682, 78] width 316 height 24
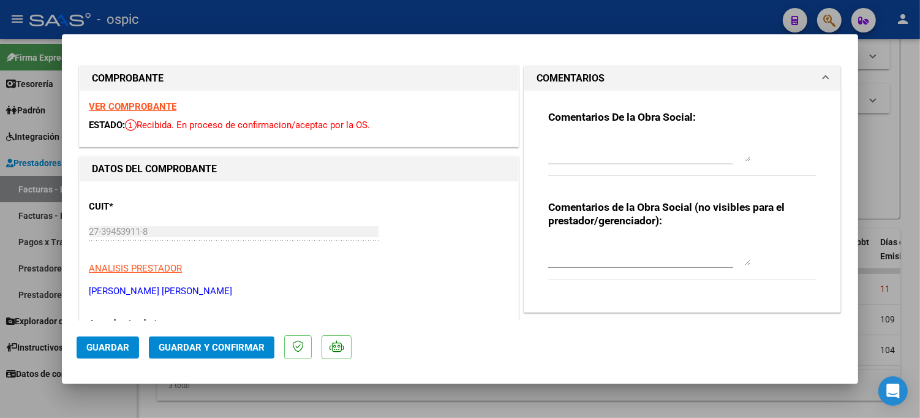
click at [622, 235] on div "Comentarios de la Obra Social (no visibles para el prestador/gerenciador):" at bounding box center [682, 246] width 268 height 92
click at [622, 246] on textarea at bounding box center [649, 253] width 202 height 24
type textarea "MODULO MAESTRO DE APOYO"
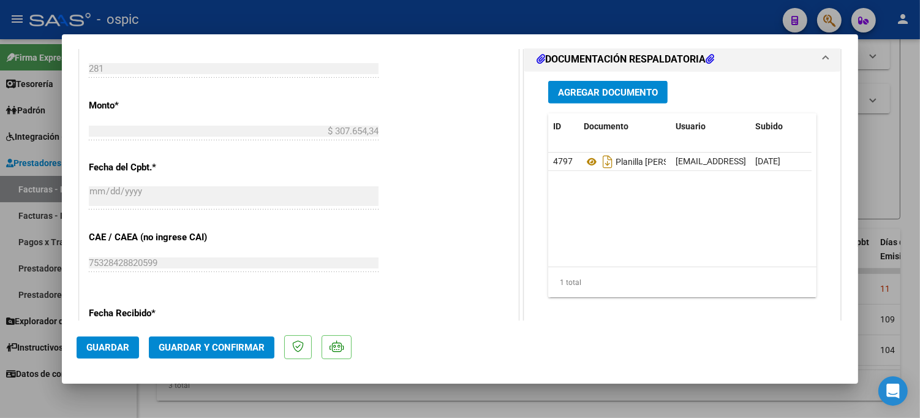
scroll to position [584, 0]
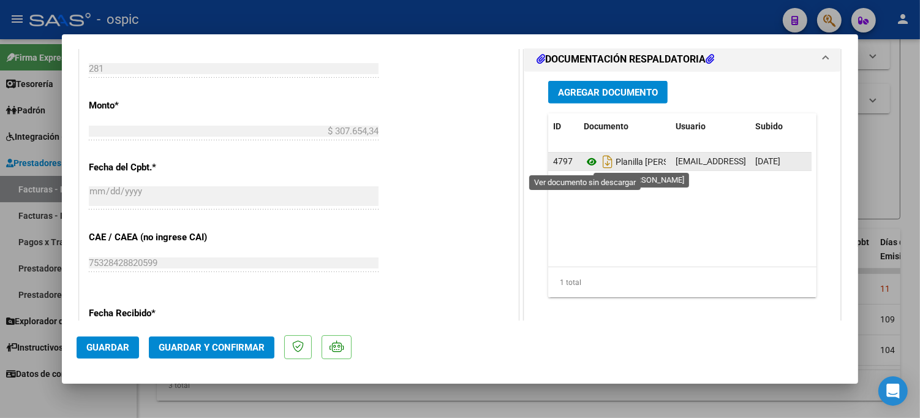
click at [584, 162] on icon at bounding box center [592, 161] width 16 height 15
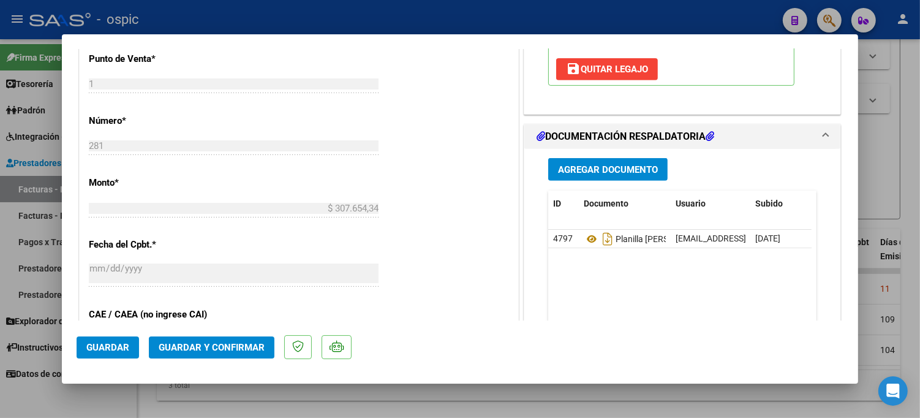
scroll to position [516, 0]
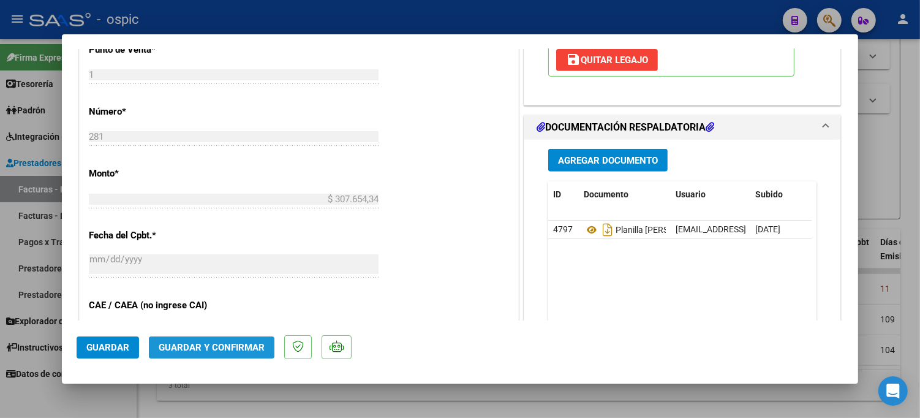
click at [212, 350] on span "Guardar y Confirmar" at bounding box center [212, 347] width 106 height 11
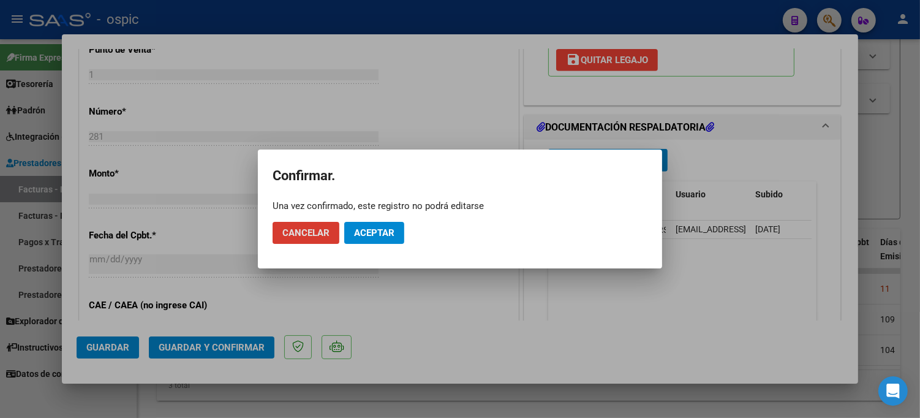
click at [386, 228] on span "Aceptar" at bounding box center [374, 232] width 40 height 11
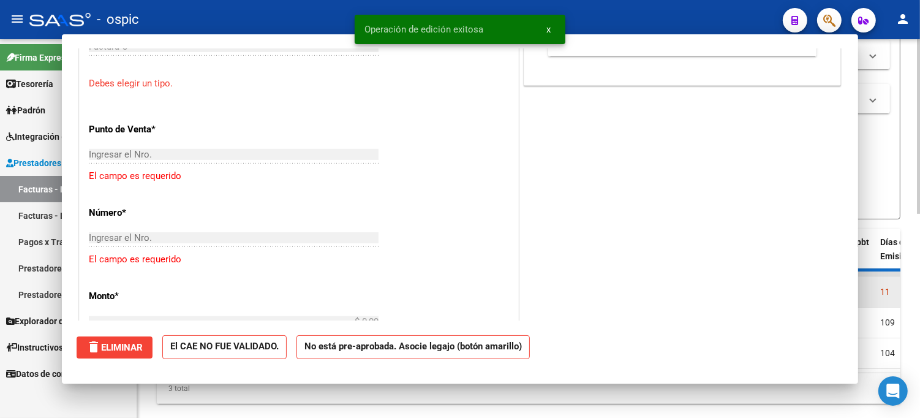
scroll to position [0, 0]
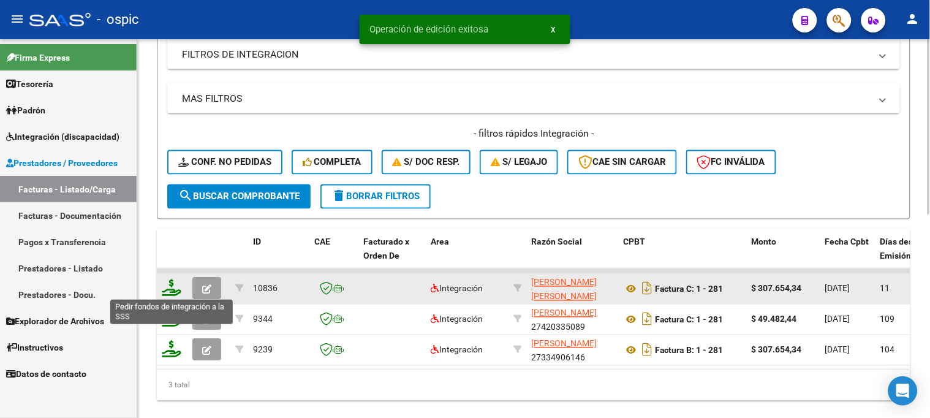
click at [170, 285] on icon at bounding box center [172, 287] width 20 height 17
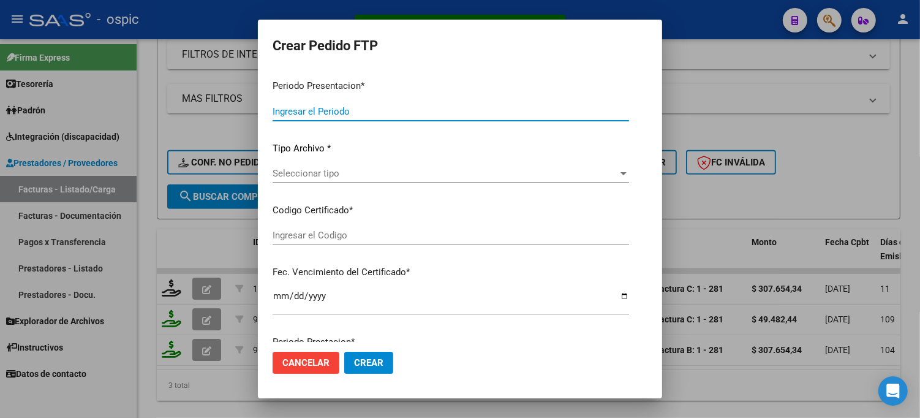
type input "202507"
type input "$ 307.654,34"
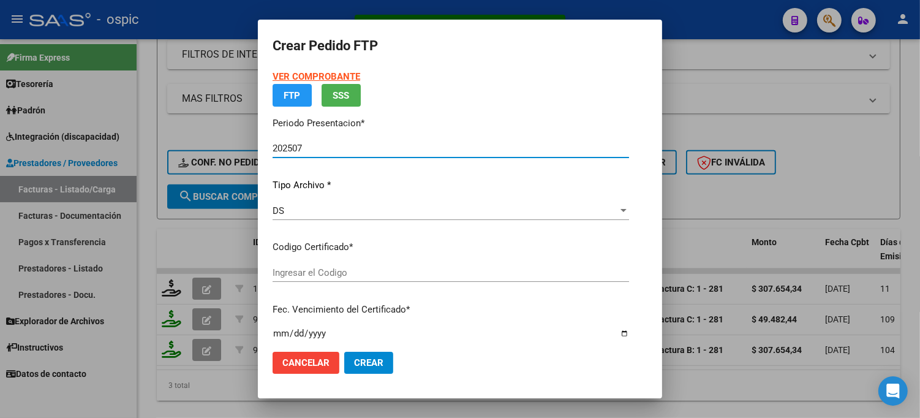
type input "0000000000000000000000000000002678281182"
type input "2026-12-23"
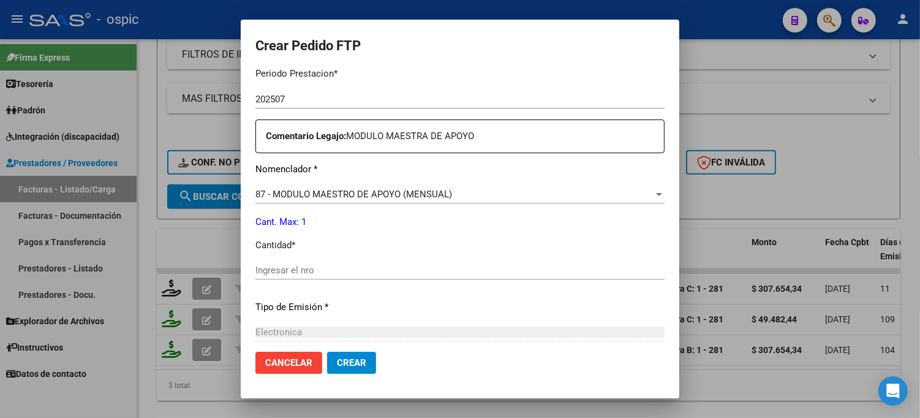
scroll to position [419, 0]
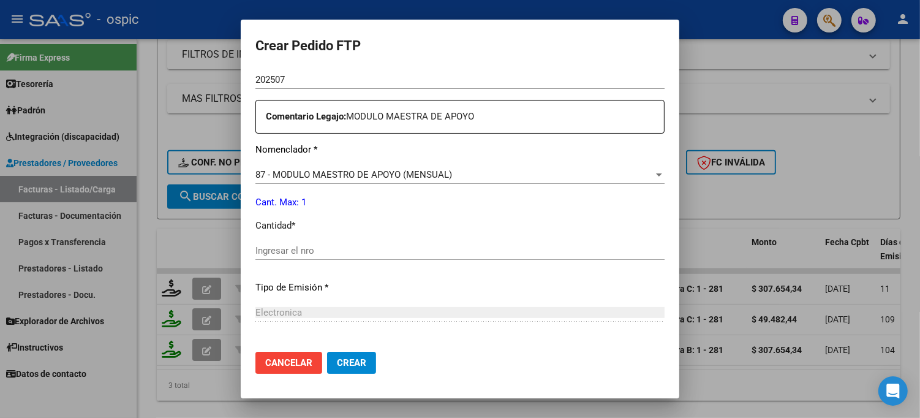
click at [401, 256] on div "Ingresar el nro" at bounding box center [459, 250] width 409 height 18
type input "1"
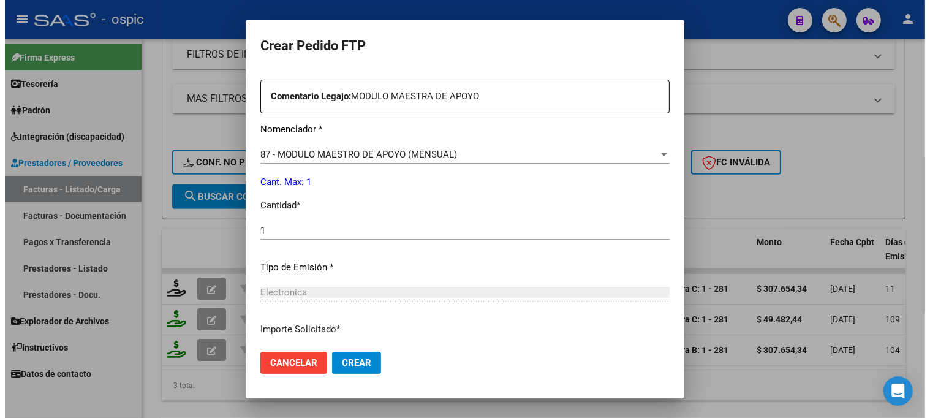
scroll to position [535, 0]
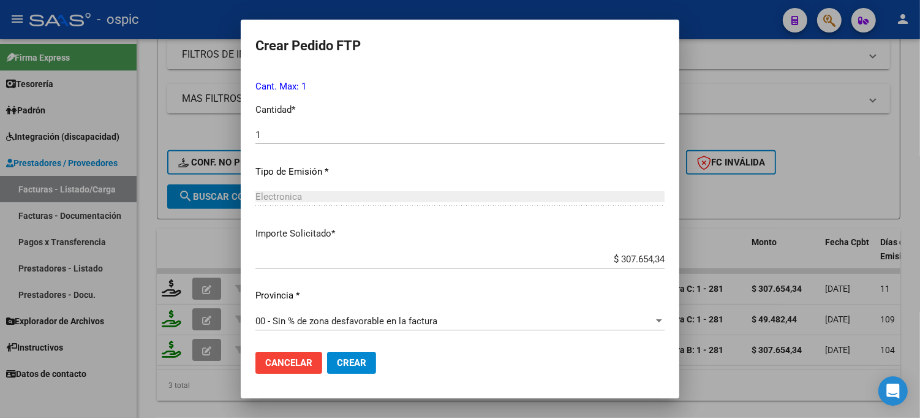
click at [341, 357] on span "Crear" at bounding box center [351, 362] width 29 height 11
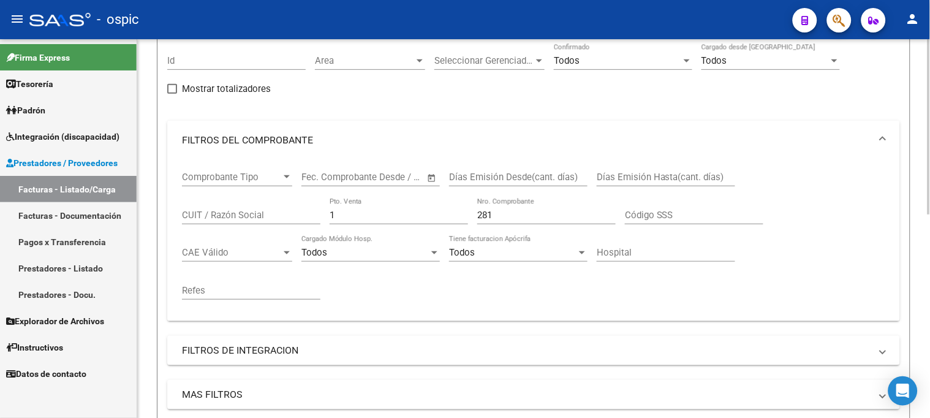
scroll to position [0, 0]
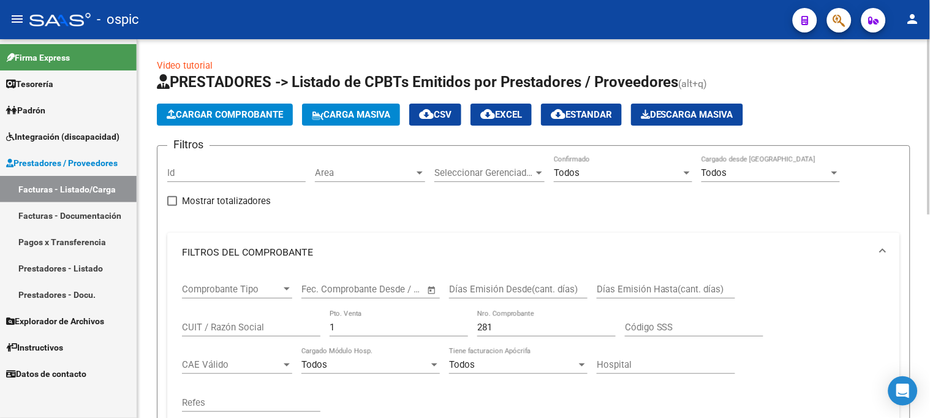
drag, startPoint x: 258, startPoint y: 320, endPoint x: 203, endPoint y: 320, distance: 55.7
click at [201, 320] on div "Comprobante Tipo Comprobante Tipo Start date – End date Fec. Comprobante Desde …" at bounding box center [533, 347] width 703 height 151
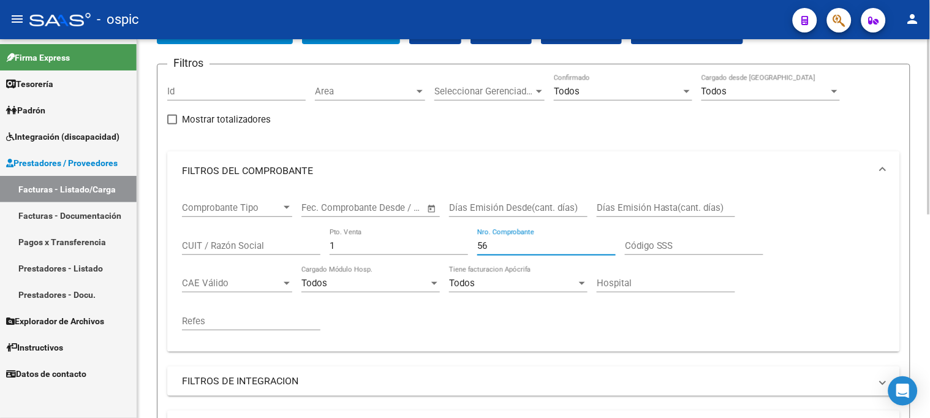
scroll to position [272, 0]
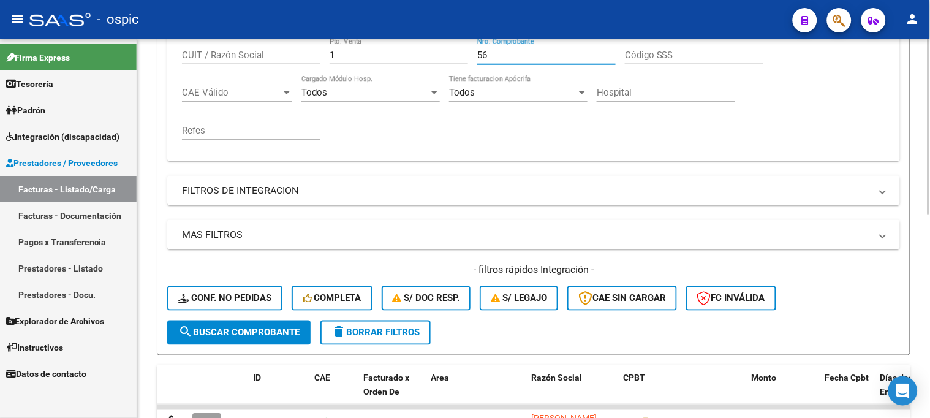
type input "56"
drag, startPoint x: 256, startPoint y: 334, endPoint x: 269, endPoint y: 258, distance: 77.7
click at [256, 334] on span "search Buscar Comprobante" at bounding box center [238, 332] width 121 height 11
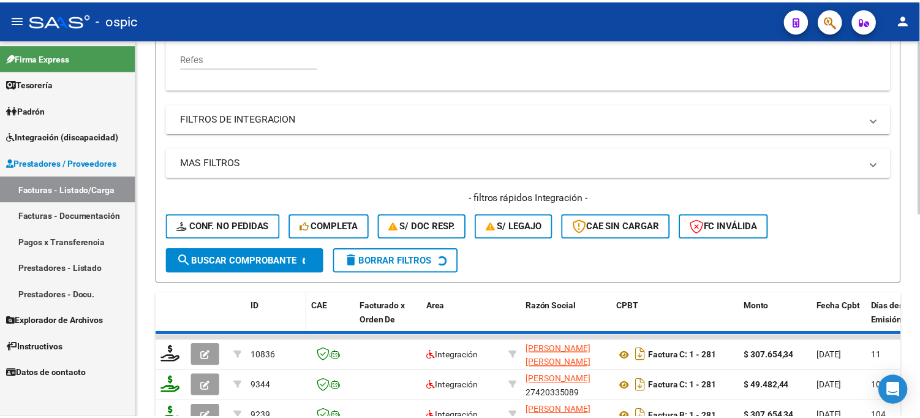
scroll to position [442, 0]
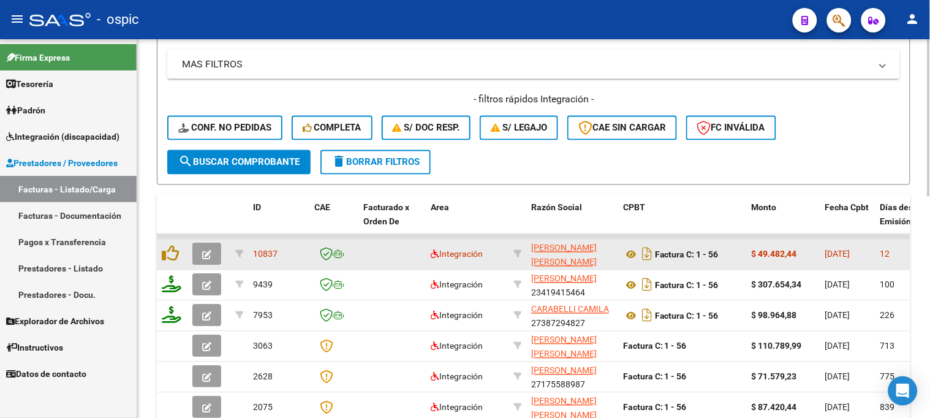
click at [208, 253] on icon "button" at bounding box center [206, 255] width 9 height 9
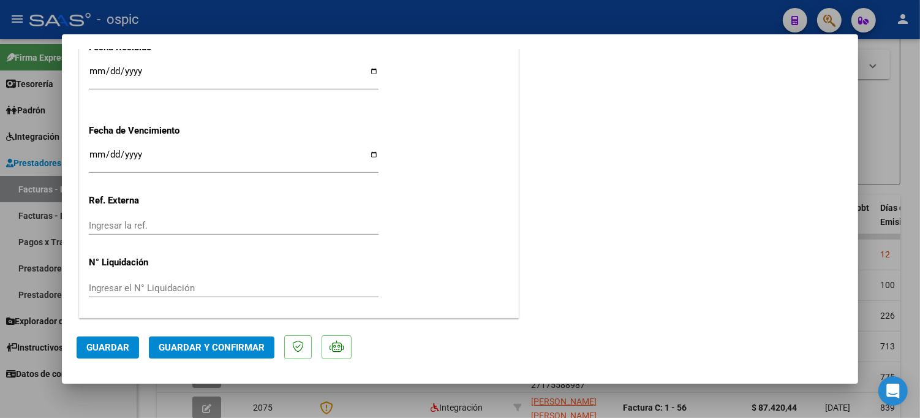
scroll to position [0, 0]
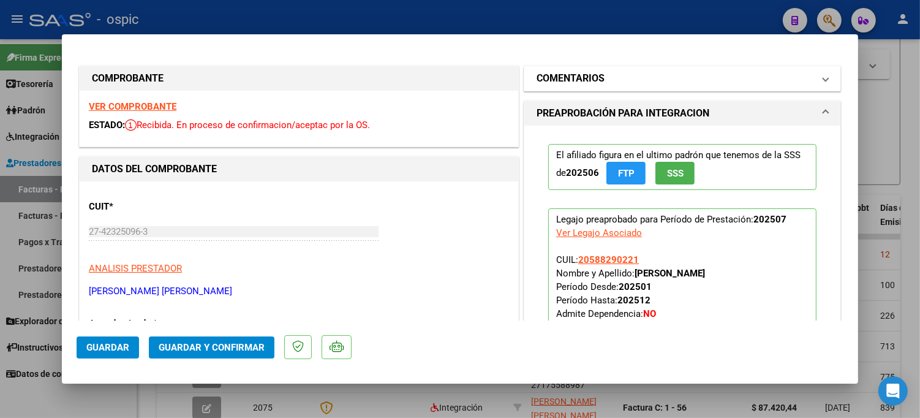
click at [620, 77] on mat-panel-title "COMENTARIOS" at bounding box center [675, 78] width 277 height 15
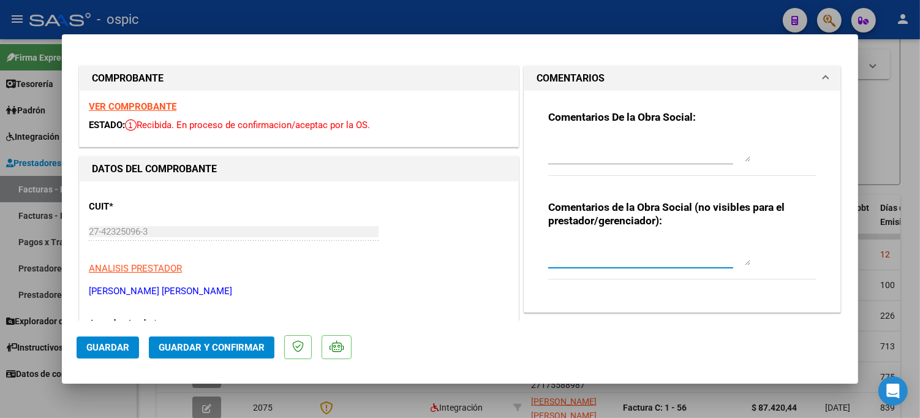
click at [608, 244] on textarea at bounding box center [649, 253] width 202 height 24
type textarea "T.O 4 SESIONES"
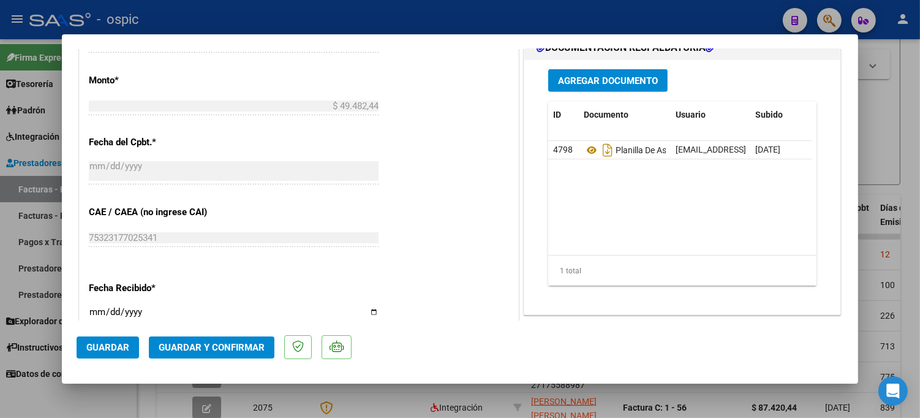
scroll to position [615, 0]
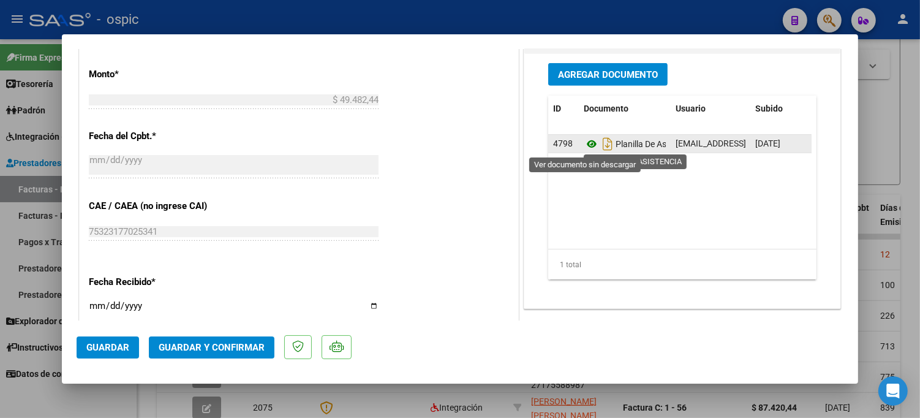
click at [584, 142] on icon at bounding box center [592, 144] width 16 height 15
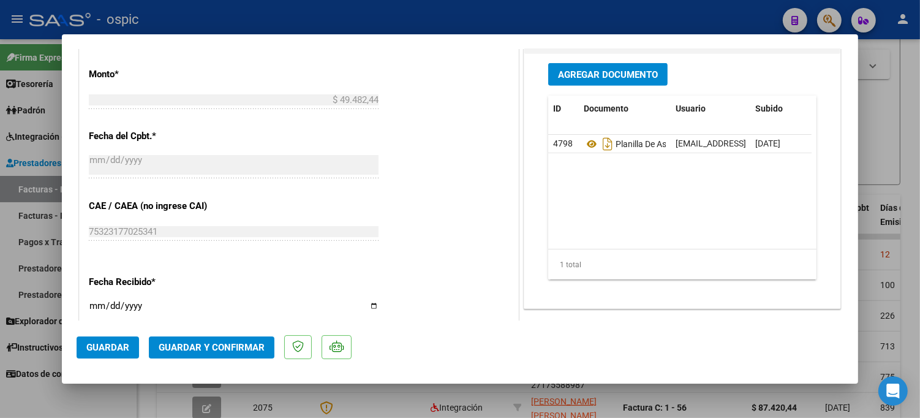
click at [232, 343] on span "Guardar y Confirmar" at bounding box center [212, 347] width 106 height 11
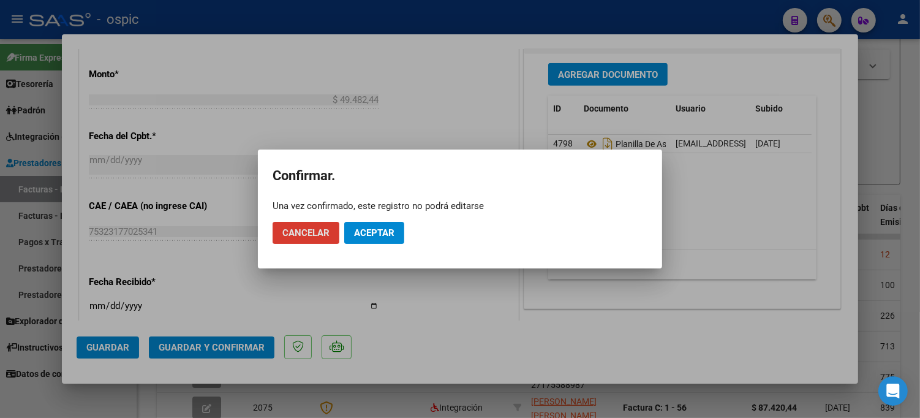
click at [363, 225] on button "Aceptar" at bounding box center [374, 233] width 60 height 22
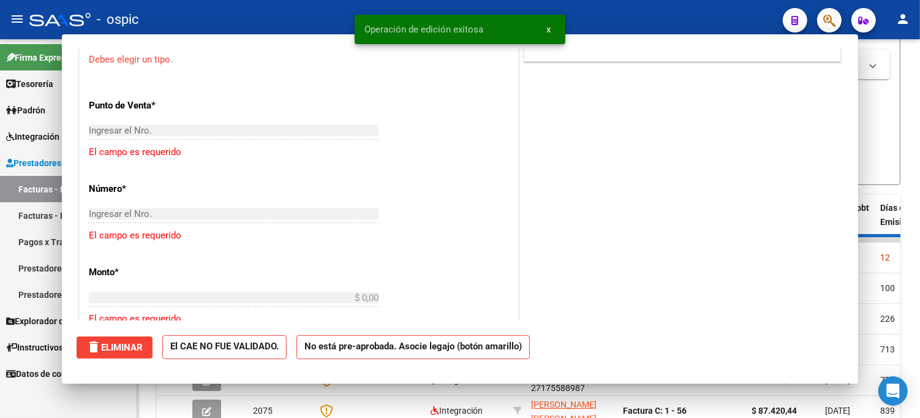
scroll to position [0, 0]
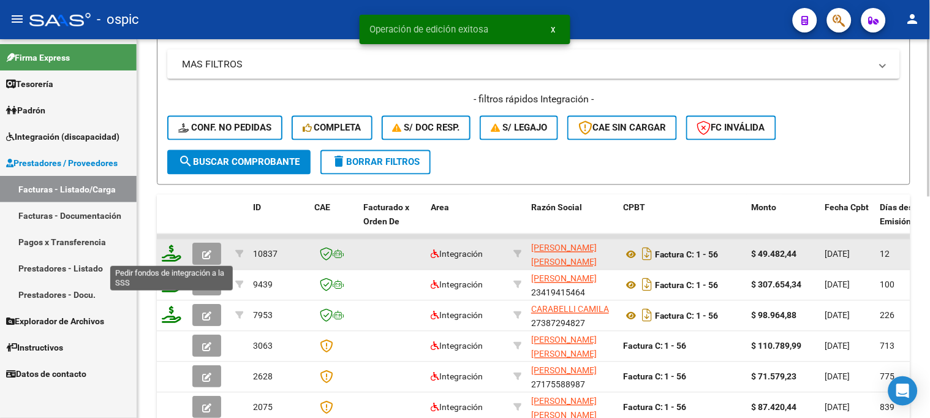
click at [169, 252] on icon at bounding box center [172, 253] width 20 height 17
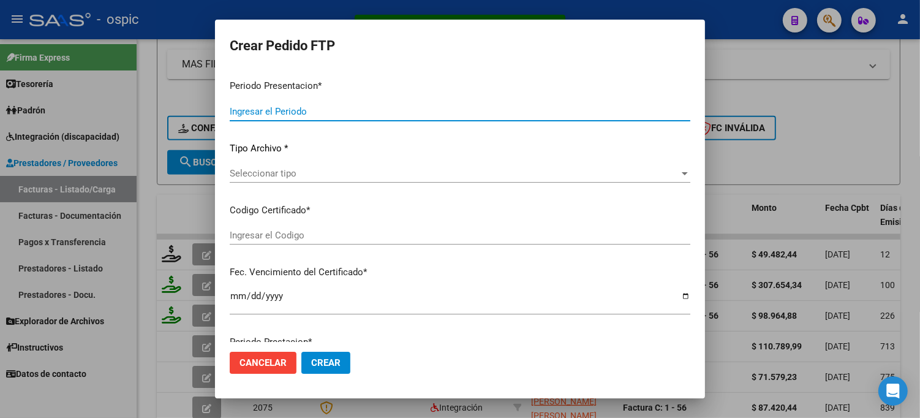
type input "202507"
type input "$ 49.482,44"
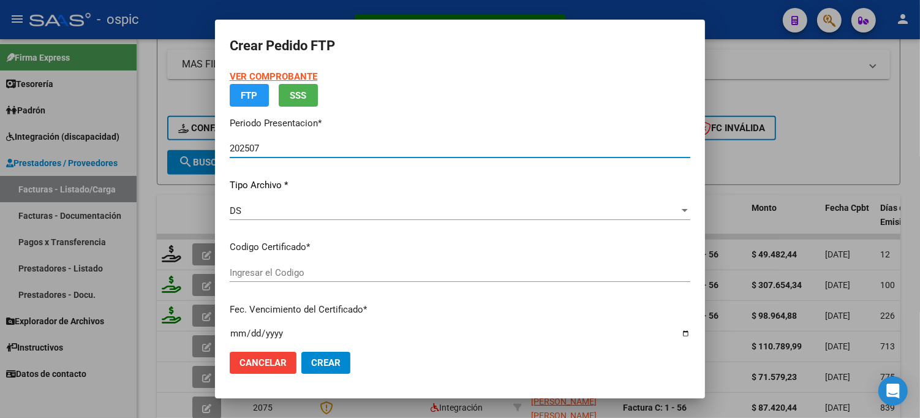
type input "1913415168"
type input "2026-08-31"
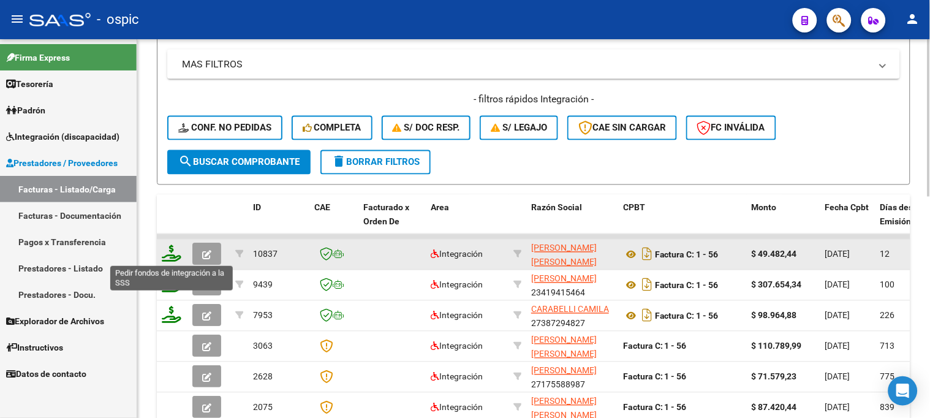
click at [172, 250] on icon at bounding box center [172, 253] width 20 height 17
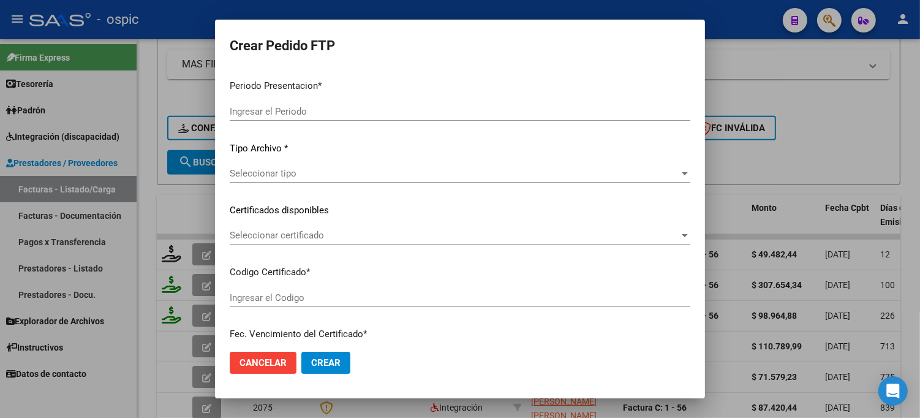
type input "202507"
type input "$ 49.482,44"
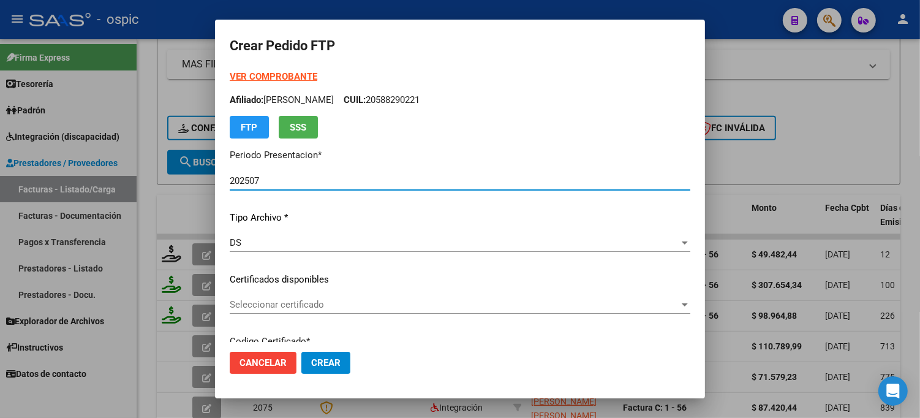
type input "1913415168"
type input "2026-08-31"
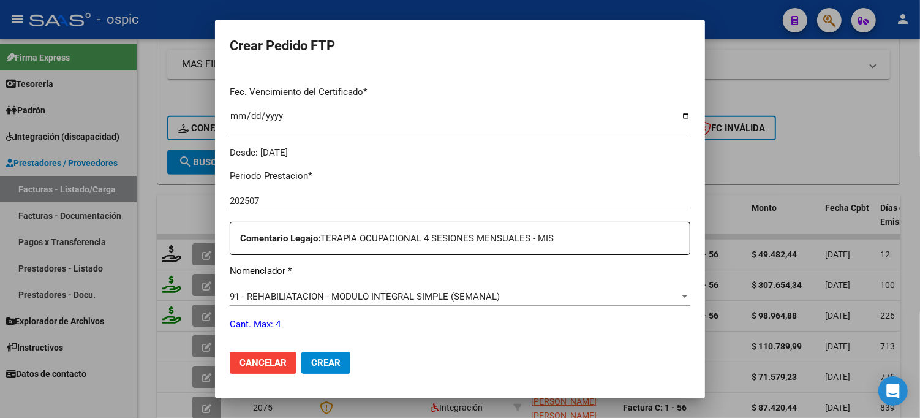
scroll to position [390, 0]
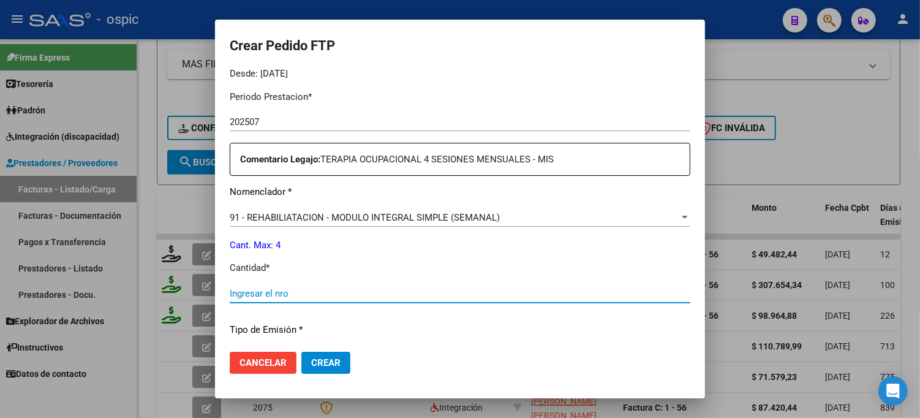
click at [380, 289] on input "Ingresar el nro" at bounding box center [460, 293] width 461 height 11
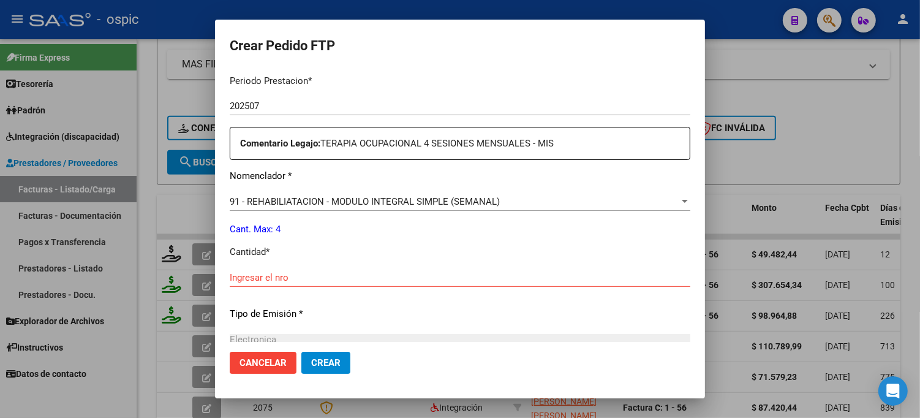
scroll to position [413, 0]
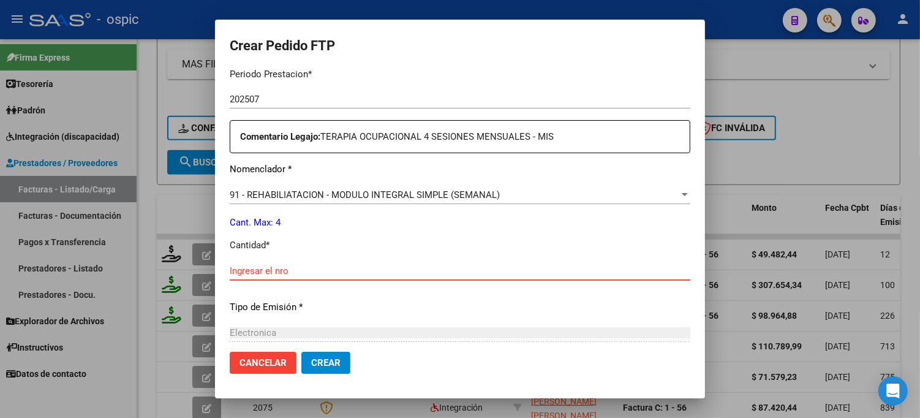
click at [458, 274] on input "Ingresar el nro" at bounding box center [460, 270] width 461 height 11
type input "4"
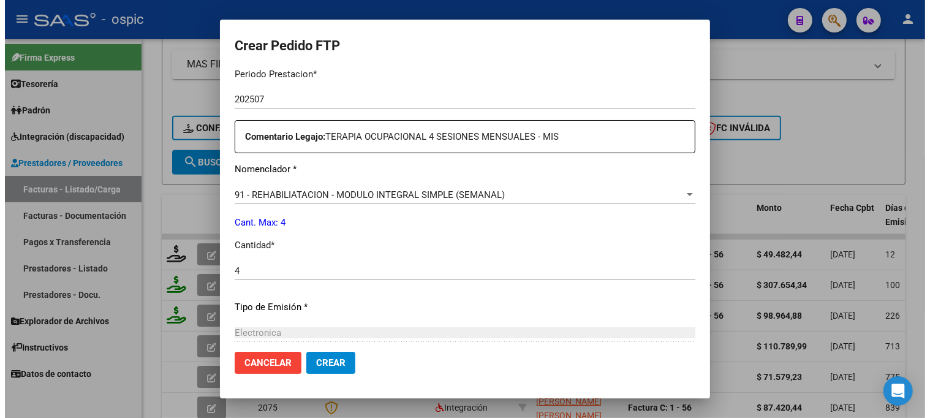
scroll to position [548, 0]
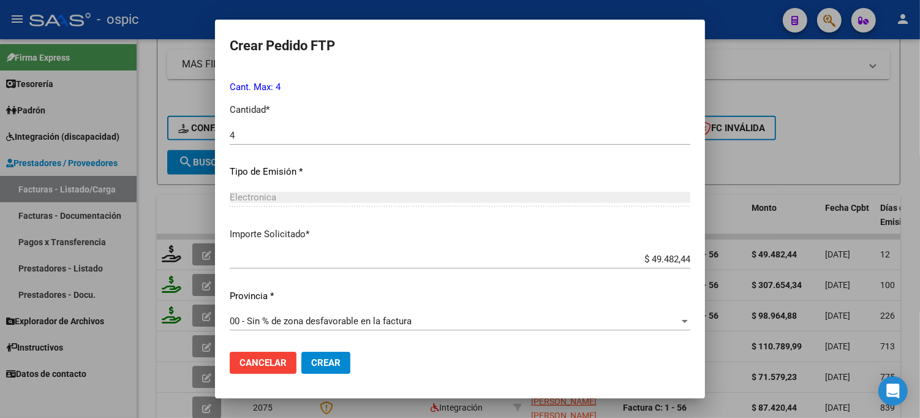
drag, startPoint x: 320, startPoint y: 354, endPoint x: 332, endPoint y: 344, distance: 15.7
click at [320, 353] on button "Crear" at bounding box center [325, 363] width 49 height 22
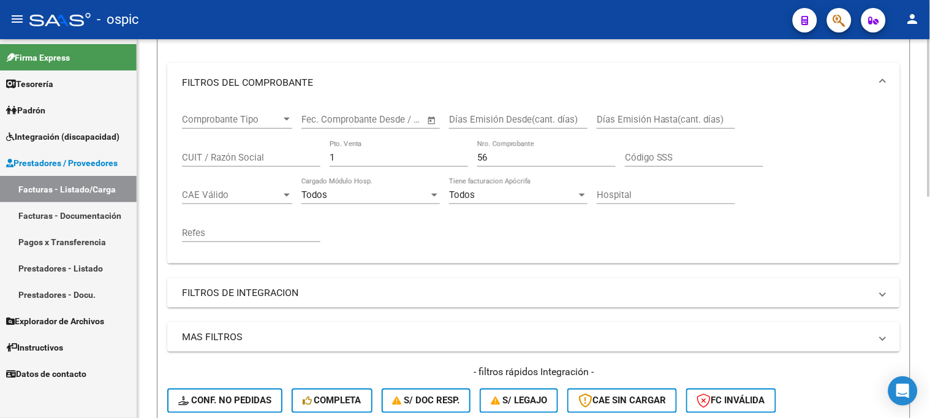
scroll to position [34, 0]
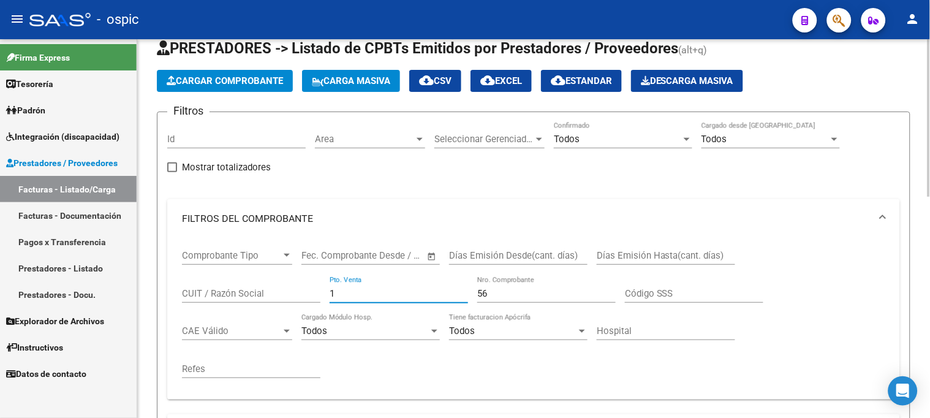
drag, startPoint x: 350, startPoint y: 288, endPoint x: 364, endPoint y: 225, distance: 64.5
click at [310, 290] on div "Comprobante Tipo Comprobante Tipo Start date – End date Fec. Comprobante Desde …" at bounding box center [533, 313] width 703 height 151
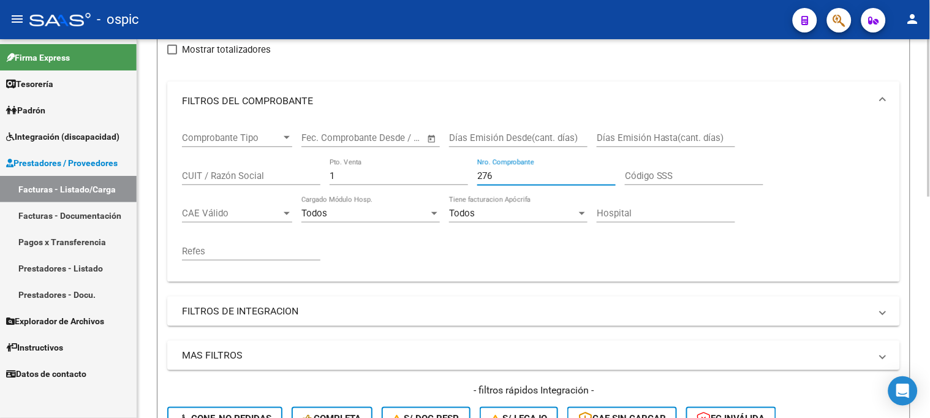
scroll to position [374, 0]
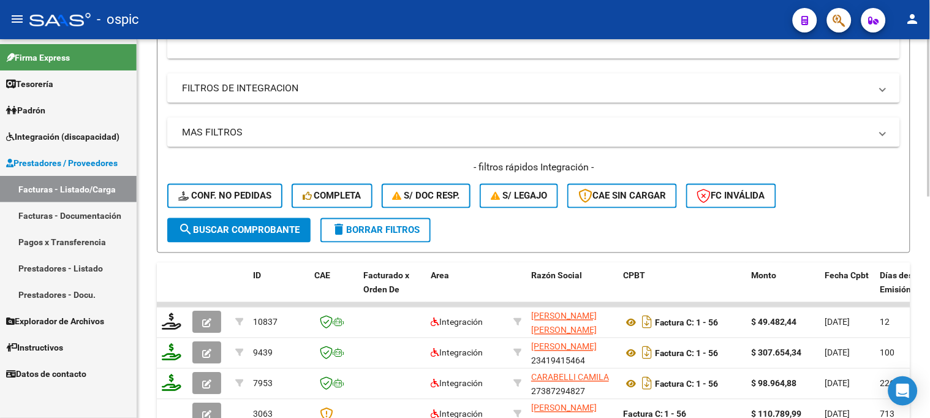
type input "276"
click at [252, 228] on span "search Buscar Comprobante" at bounding box center [238, 230] width 121 height 11
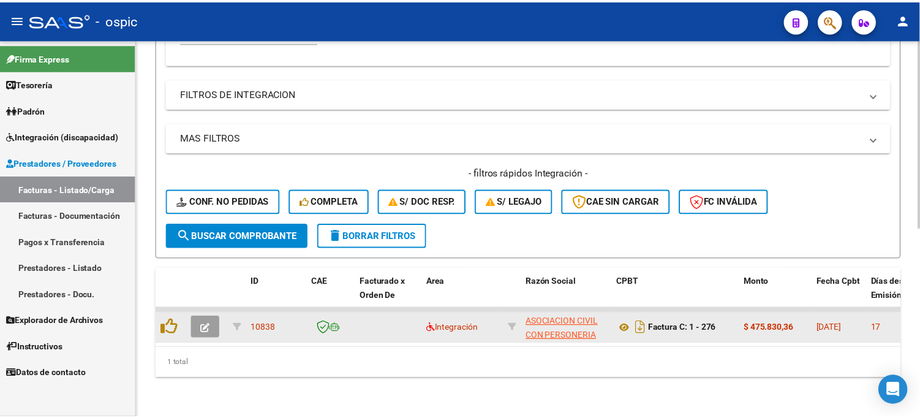
scroll to position [378, 0]
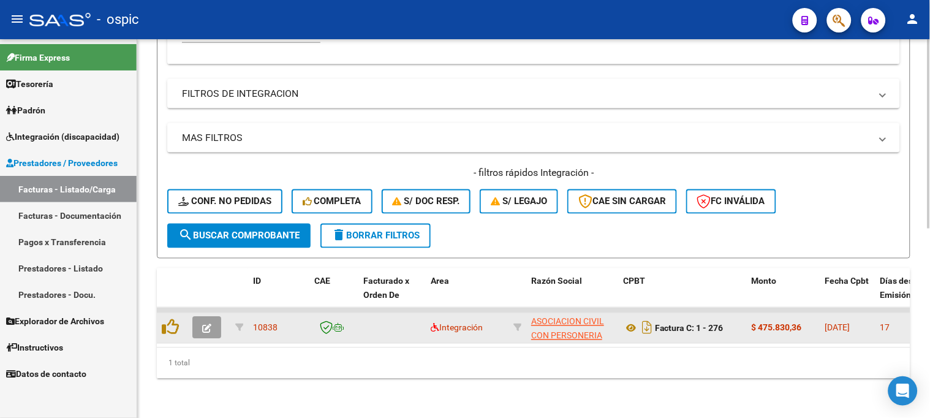
click at [207, 324] on icon "button" at bounding box center [206, 328] width 9 height 9
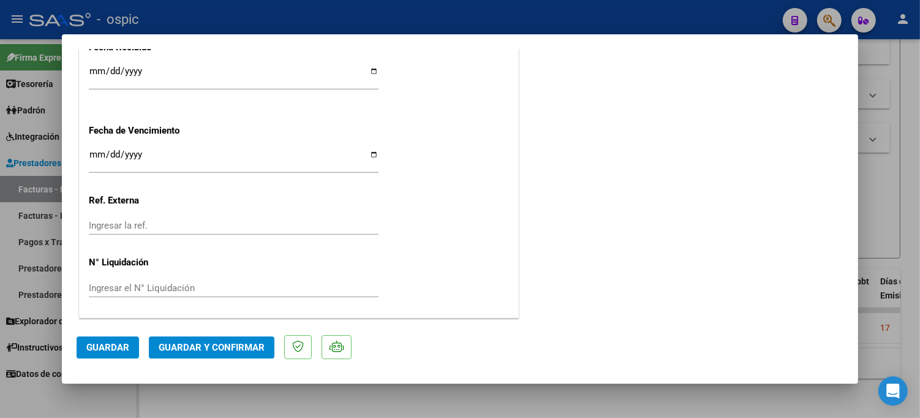
scroll to position [0, 0]
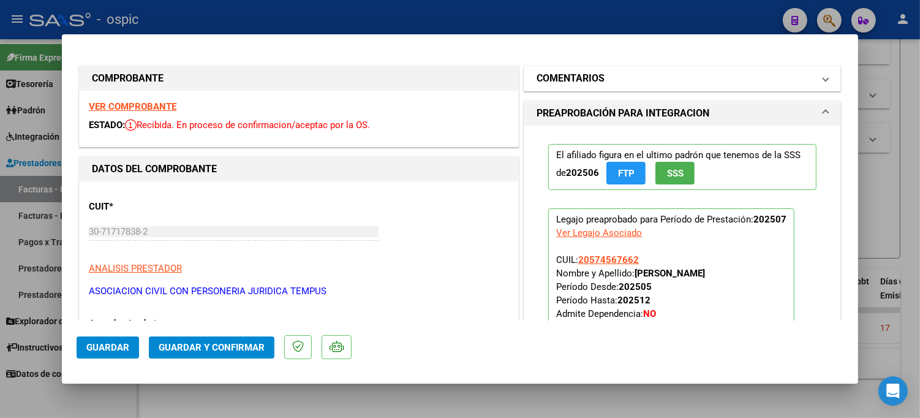
click at [614, 84] on mat-panel-title "COMENTARIOS" at bounding box center [675, 78] width 277 height 15
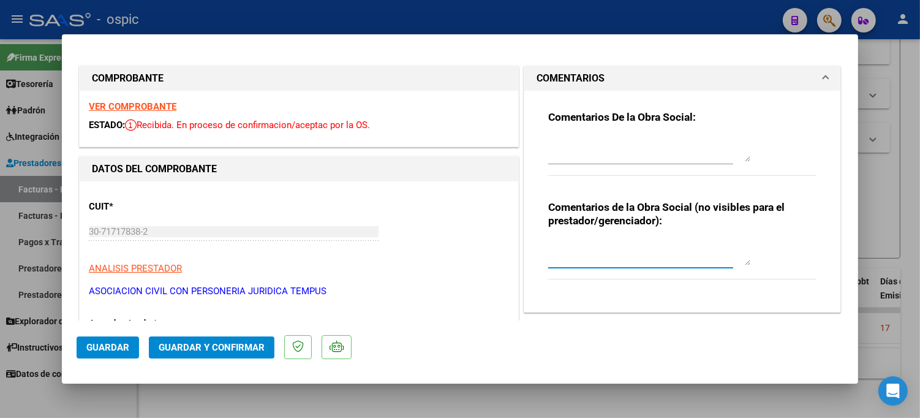
click at [611, 247] on textarea at bounding box center [649, 253] width 202 height 24
type textarea "SAIE"
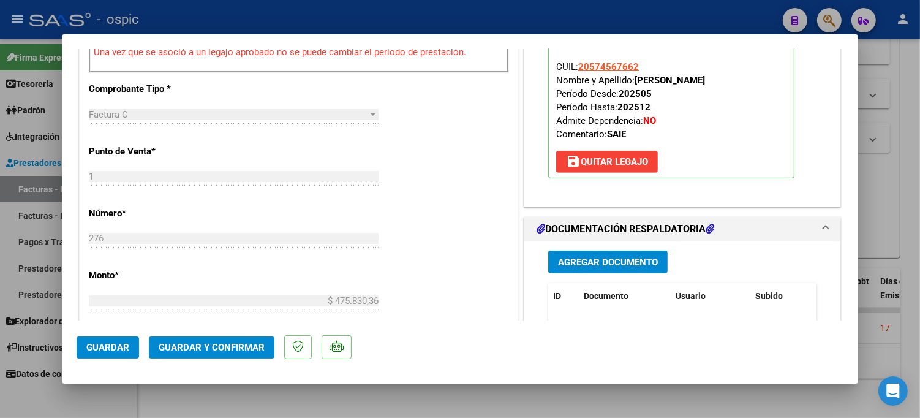
scroll to position [587, 0]
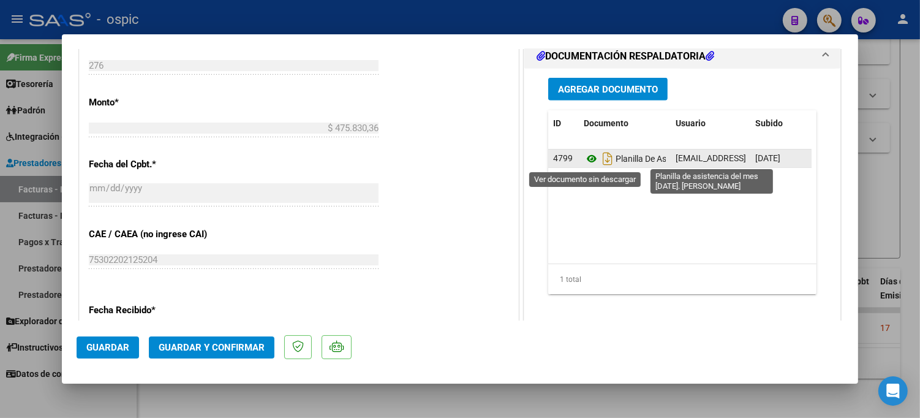
click at [584, 160] on icon at bounding box center [592, 158] width 16 height 15
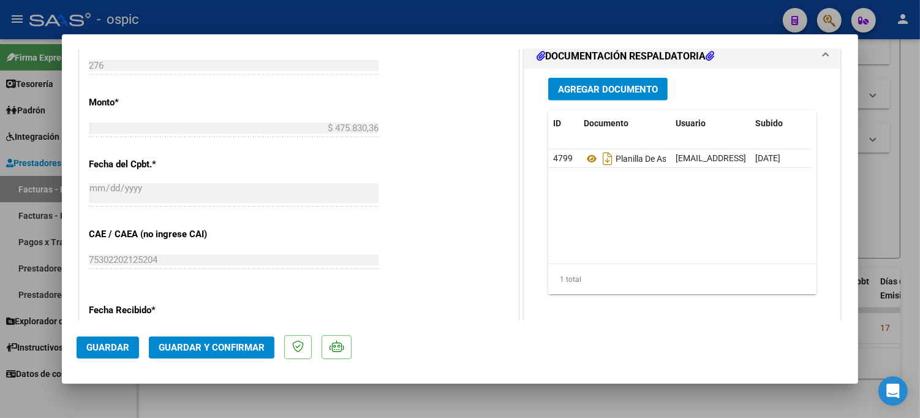
click at [257, 350] on span "Guardar y Confirmar" at bounding box center [212, 347] width 106 height 11
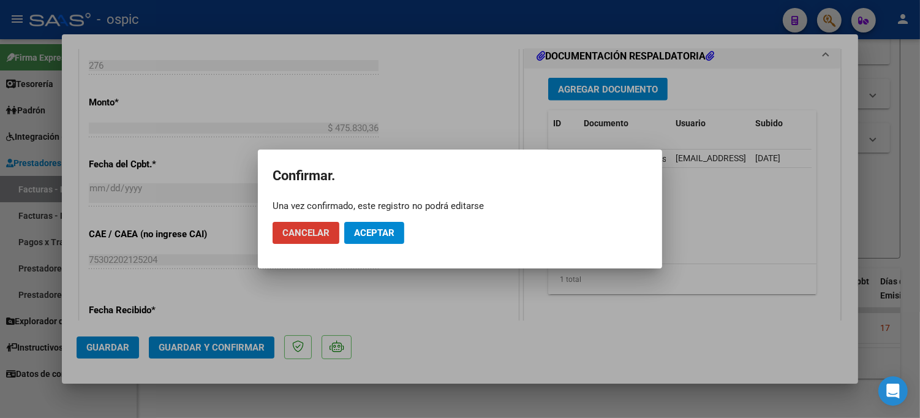
click at [391, 233] on span "Aceptar" at bounding box center [374, 232] width 40 height 11
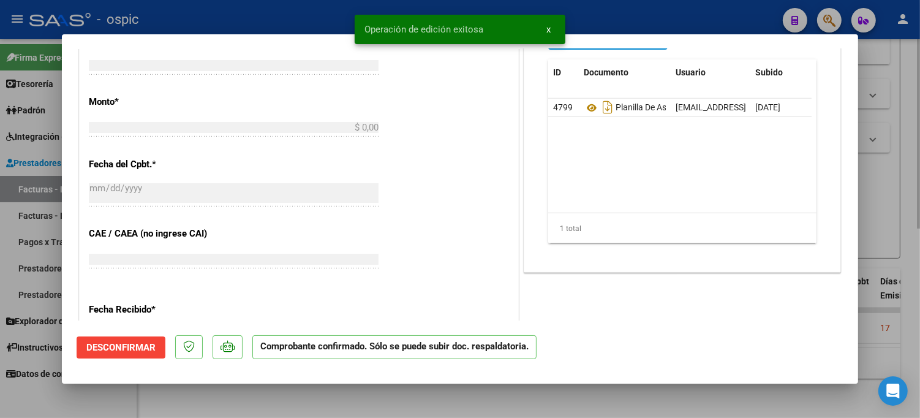
scroll to position [0, 0]
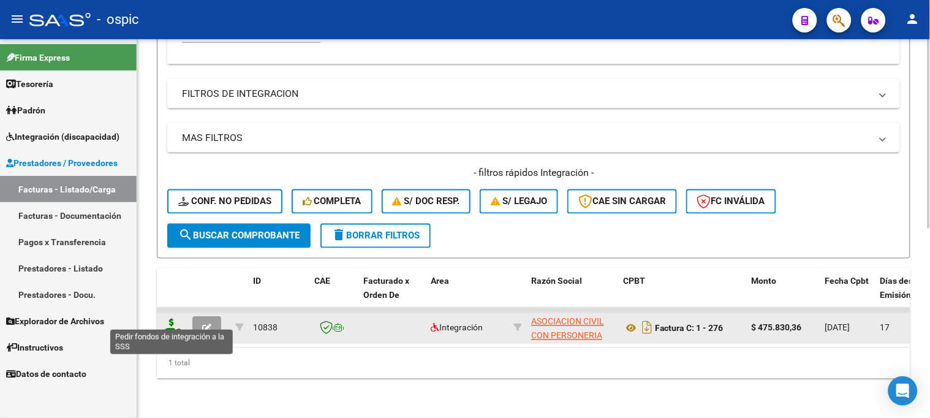
click at [174, 318] on icon at bounding box center [172, 326] width 20 height 17
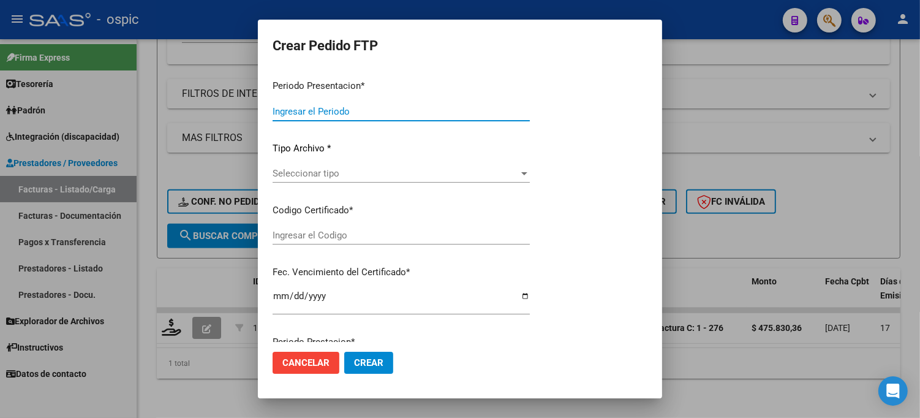
type input "202507"
type input "$ 475.830,36"
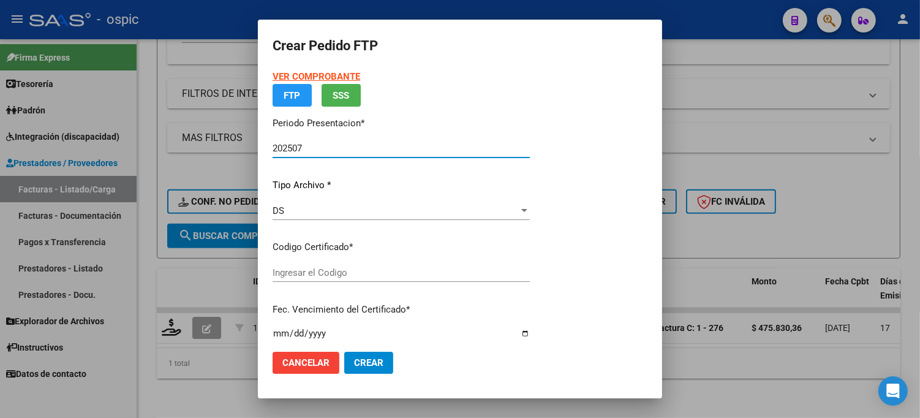
type input "5645380672"
type input "2029-07-31"
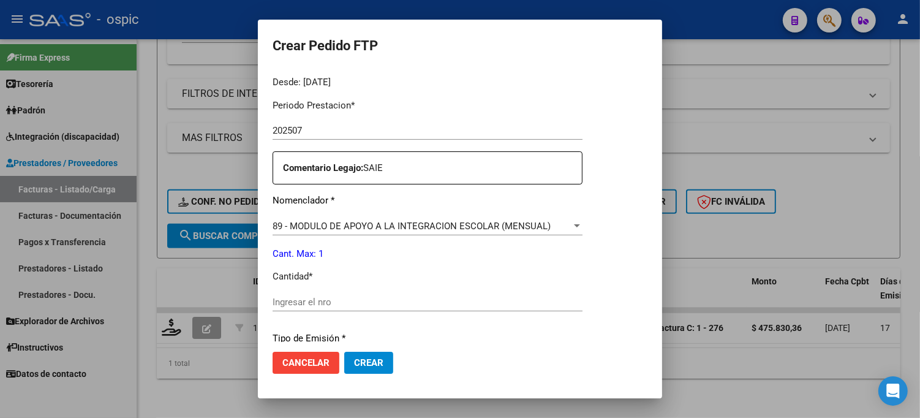
scroll to position [393, 0]
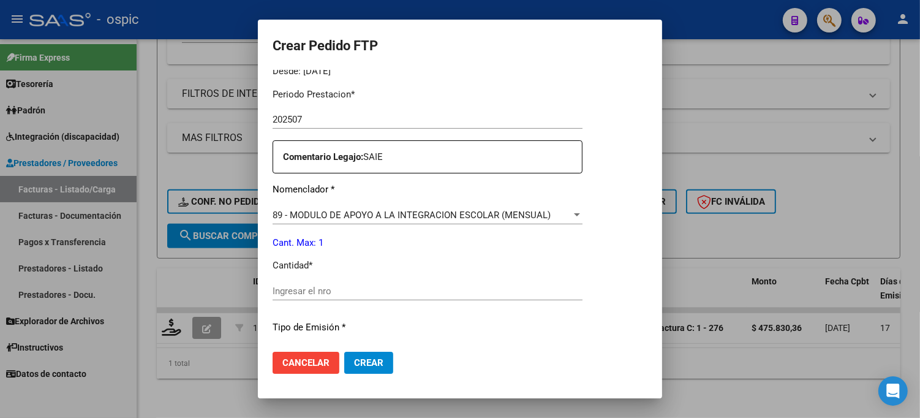
click at [407, 298] on div "Ingresar el nro" at bounding box center [428, 291] width 310 height 18
type input "1"
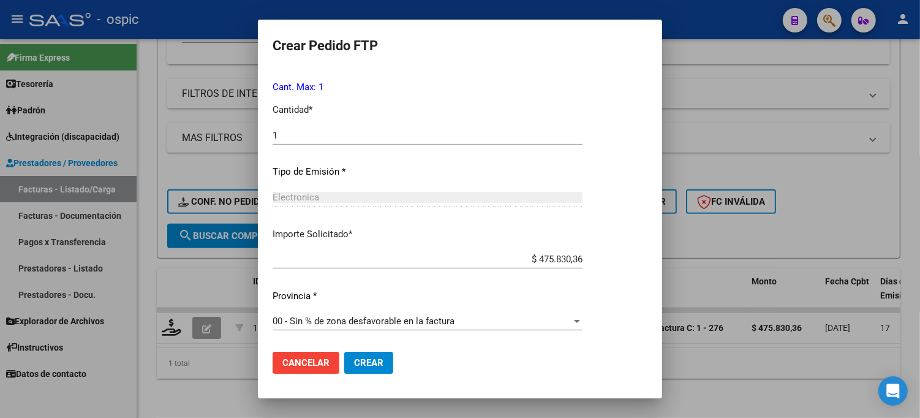
drag, startPoint x: 374, startPoint y: 355, endPoint x: 689, endPoint y: 288, distance: 322.5
click at [375, 354] on button "Crear" at bounding box center [368, 363] width 49 height 22
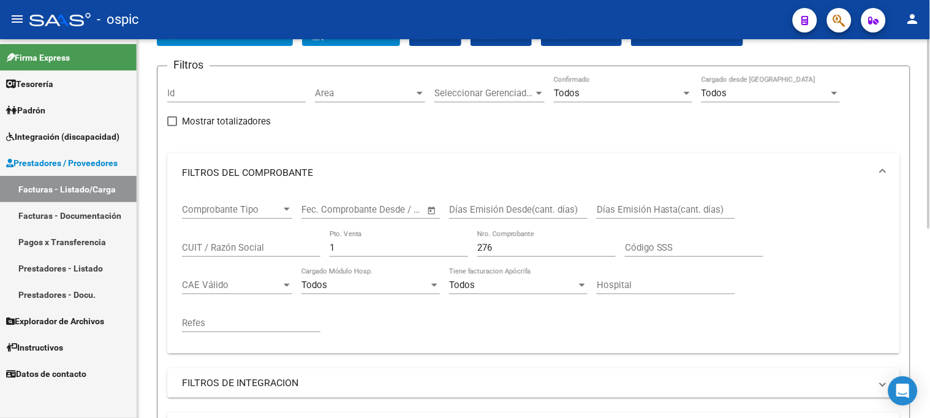
scroll to position [136, 0]
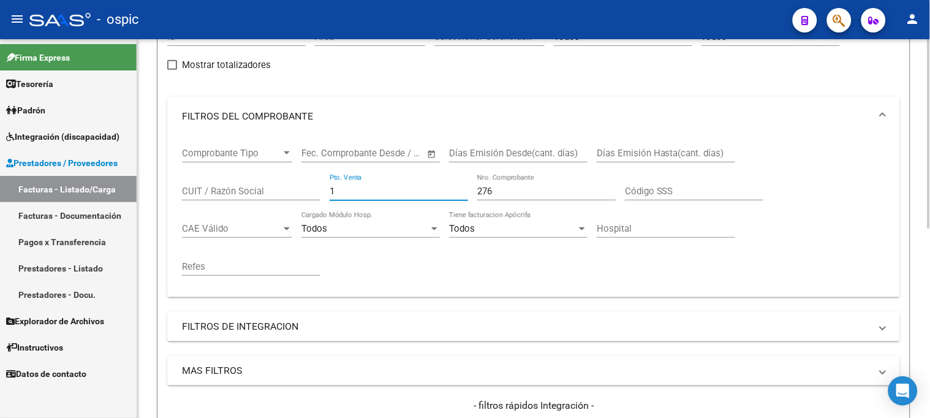
drag, startPoint x: 350, startPoint y: 194, endPoint x: 195, endPoint y: 194, distance: 155.6
click at [195, 194] on div "Comprobante Tipo Comprobante Tipo Start date – End date Fec. Comprobante Desde …" at bounding box center [533, 211] width 703 height 151
type input "2"
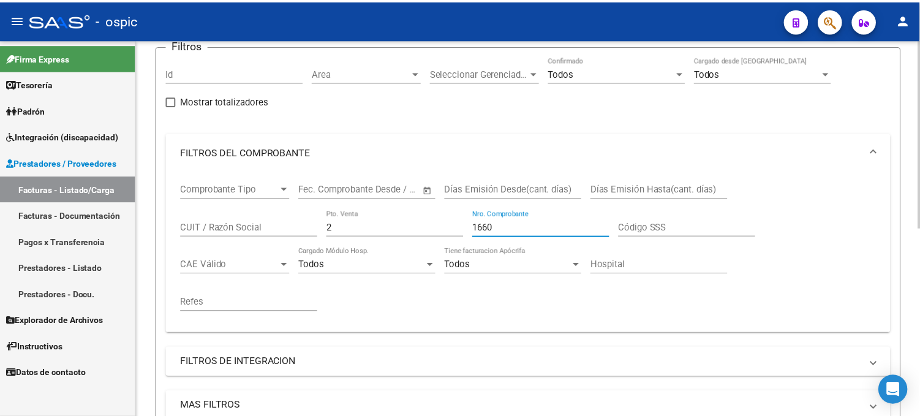
scroll to position [377, 0]
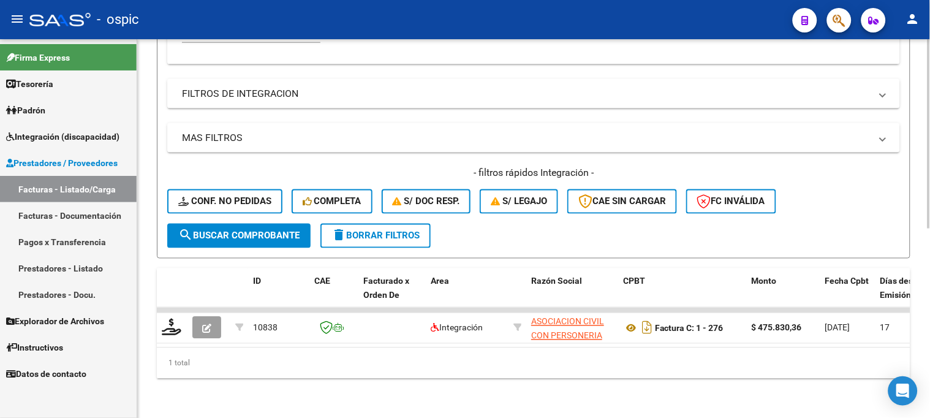
type input "1660"
click at [253, 230] on span "search Buscar Comprobante" at bounding box center [238, 235] width 121 height 11
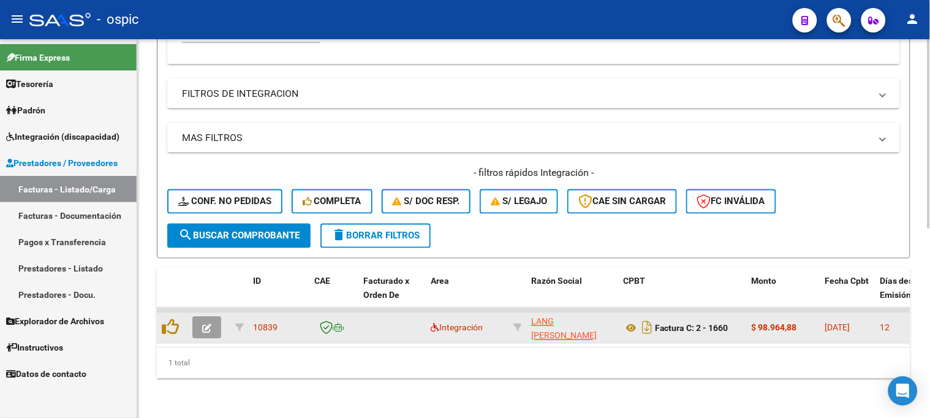
click at [205, 324] on icon "button" at bounding box center [206, 328] width 9 height 9
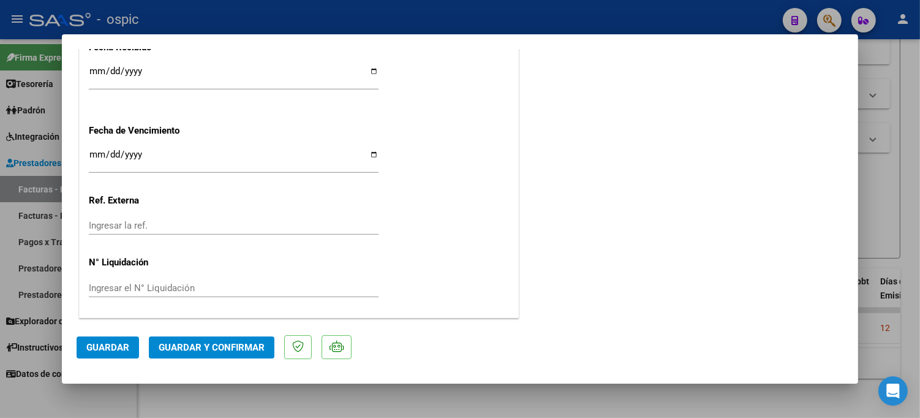
scroll to position [0, 0]
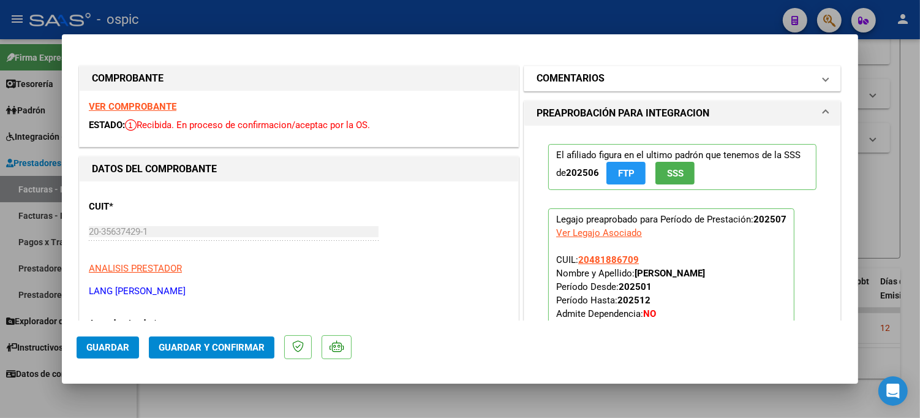
click at [557, 77] on h1 "COMENTARIOS" at bounding box center [571, 78] width 68 height 15
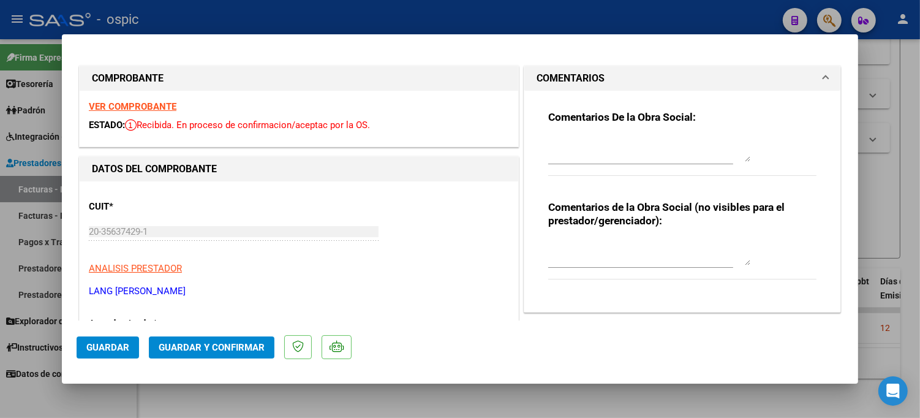
click at [581, 246] on textarea at bounding box center [649, 253] width 202 height 24
type textarea "PSICO 8 SESIONES"
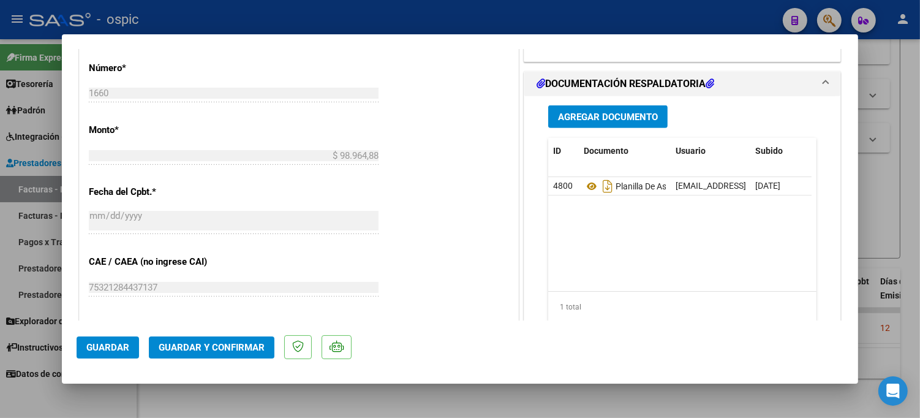
scroll to position [571, 0]
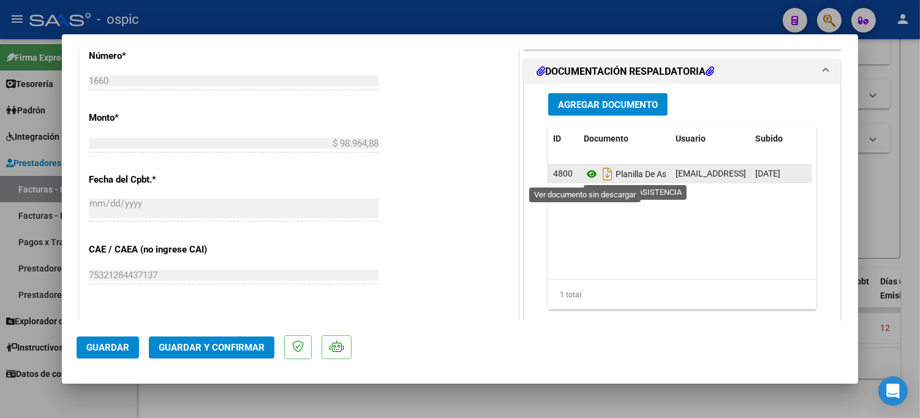
click at [586, 175] on icon at bounding box center [592, 174] width 16 height 15
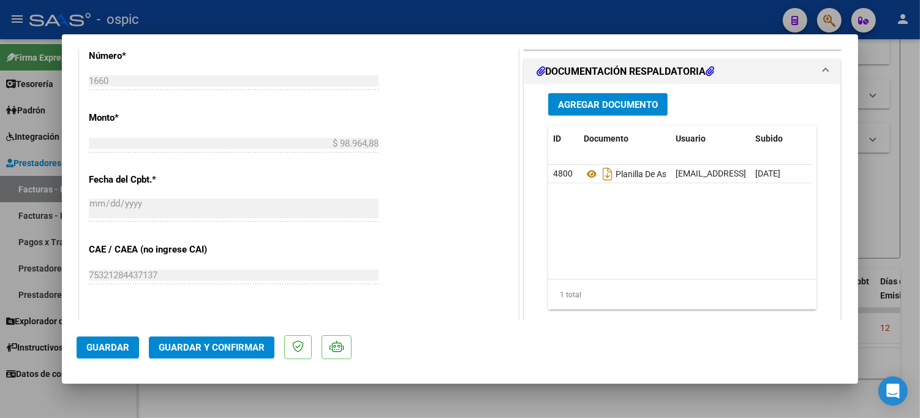
click at [235, 345] on span "Guardar y Confirmar" at bounding box center [212, 347] width 106 height 11
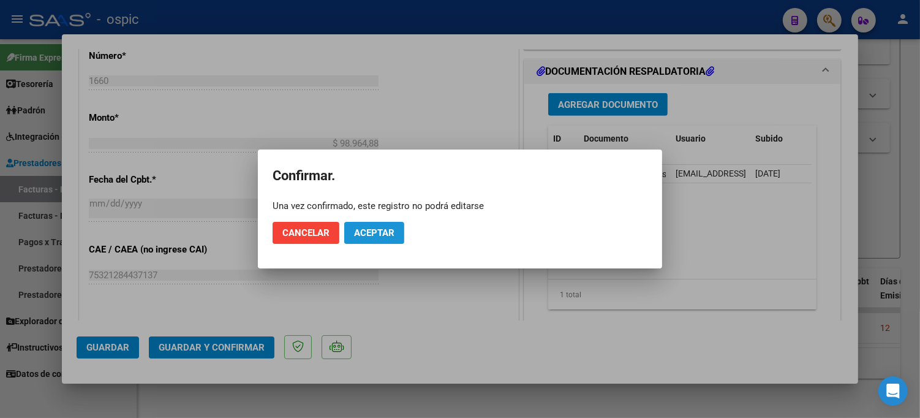
click at [388, 235] on span "Aceptar" at bounding box center [374, 232] width 40 height 11
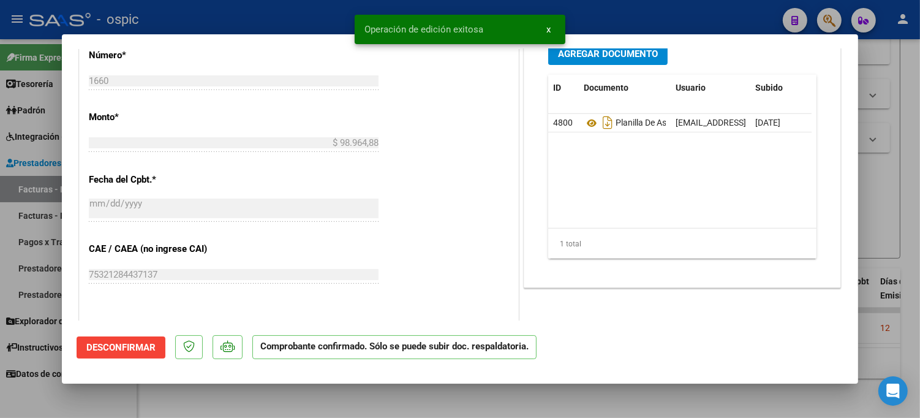
type input "$ 0,00"
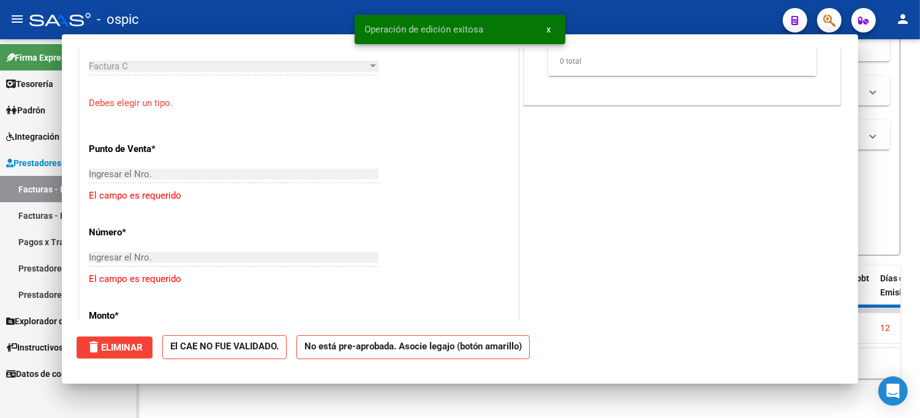
scroll to position [723, 0]
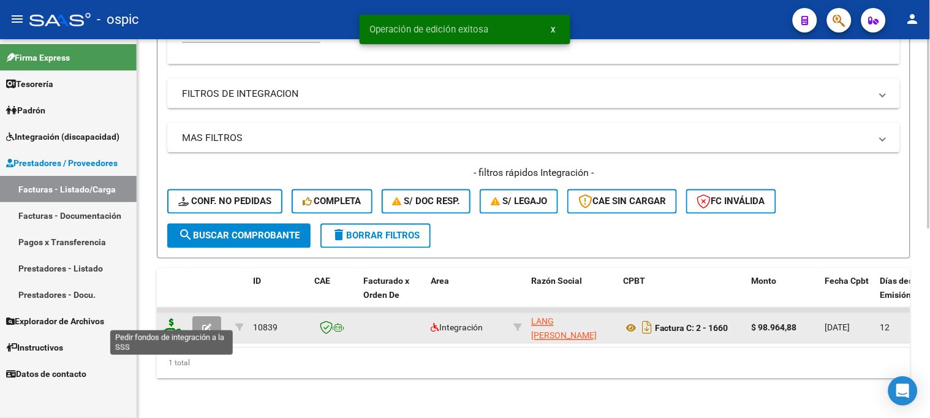
click at [175, 318] on icon at bounding box center [172, 326] width 20 height 17
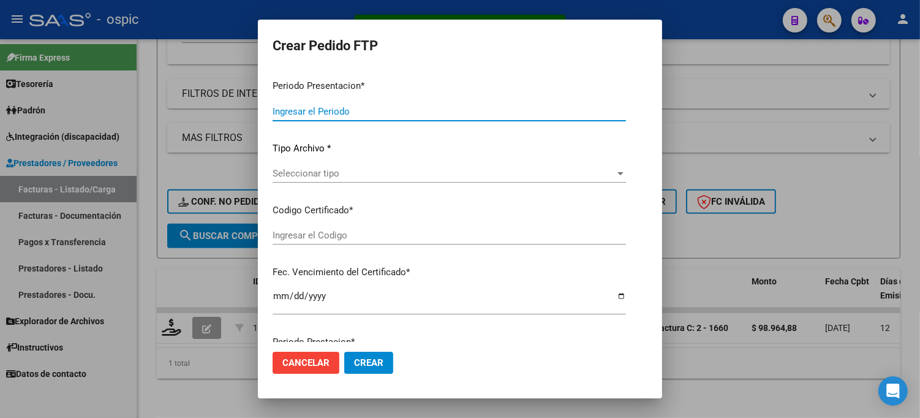
type input "202507"
type input "$ 98.964,88"
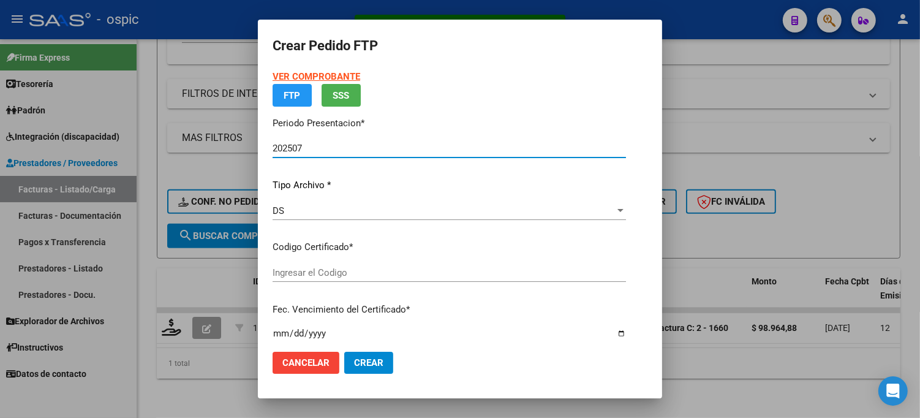
type input "8899284654"
type input "2030-05-31"
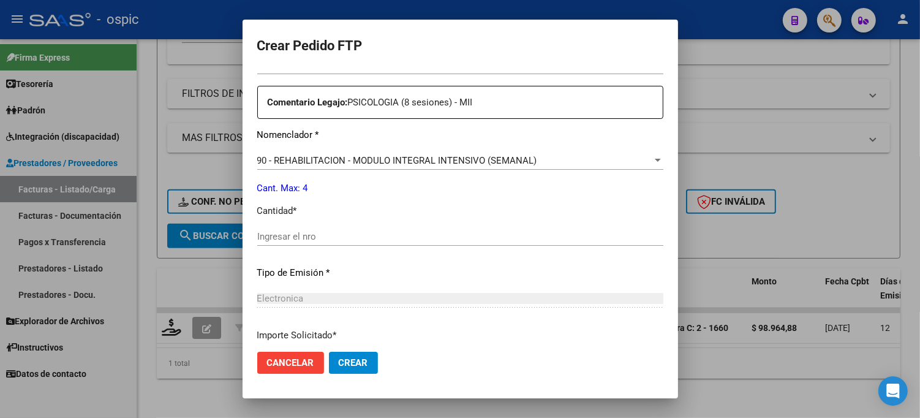
scroll to position [462, 0]
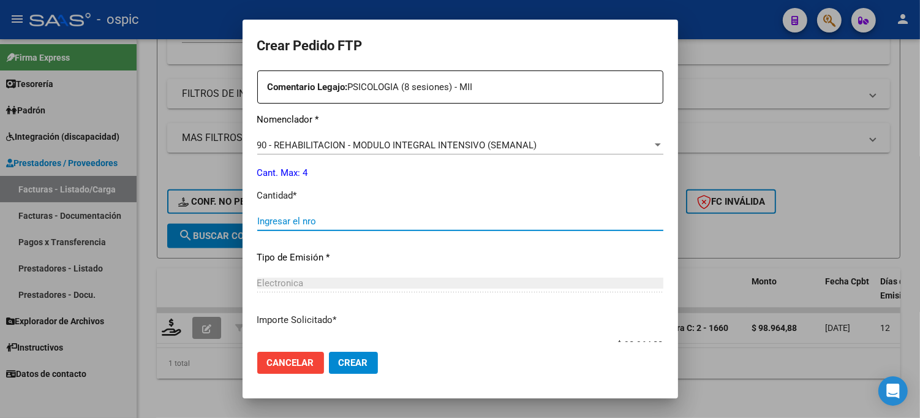
click at [413, 217] on input "Ingresar el nro" at bounding box center [460, 221] width 406 height 11
type input "4"
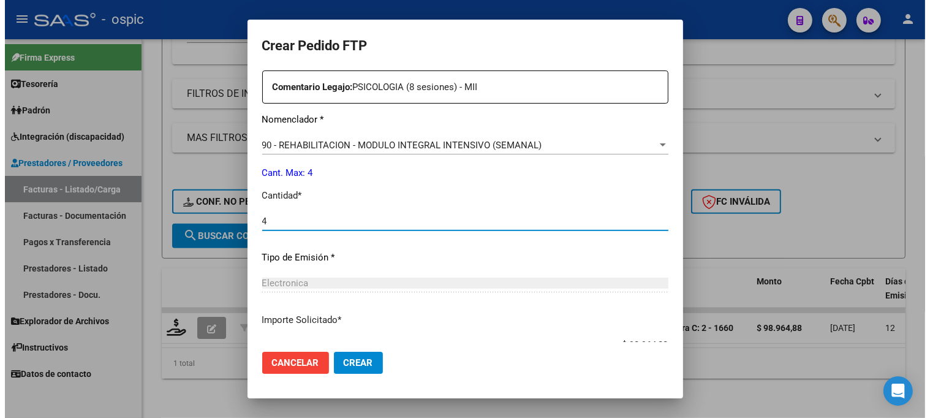
scroll to position [548, 0]
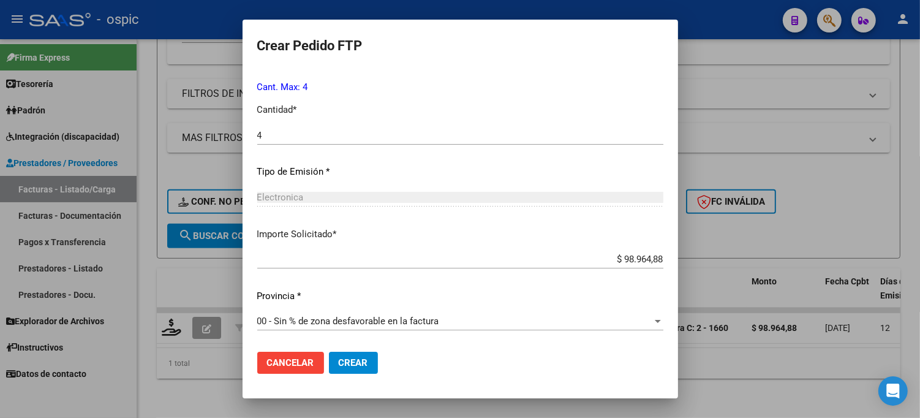
click at [339, 360] on span "Crear" at bounding box center [353, 362] width 29 height 11
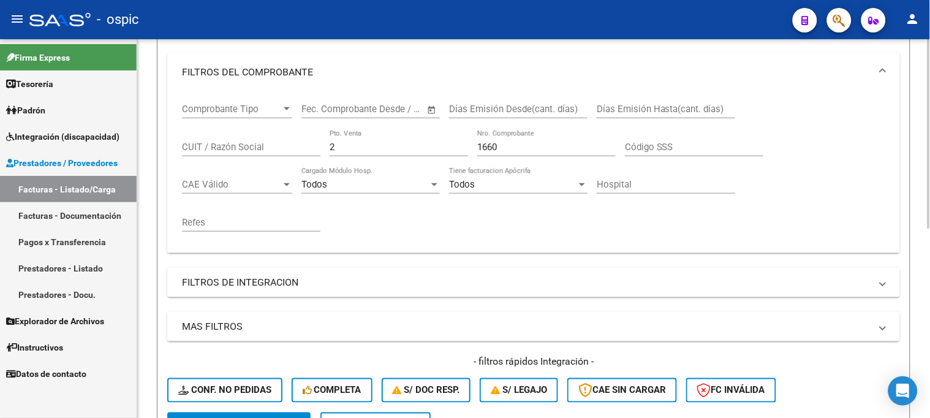
scroll to position [173, 0]
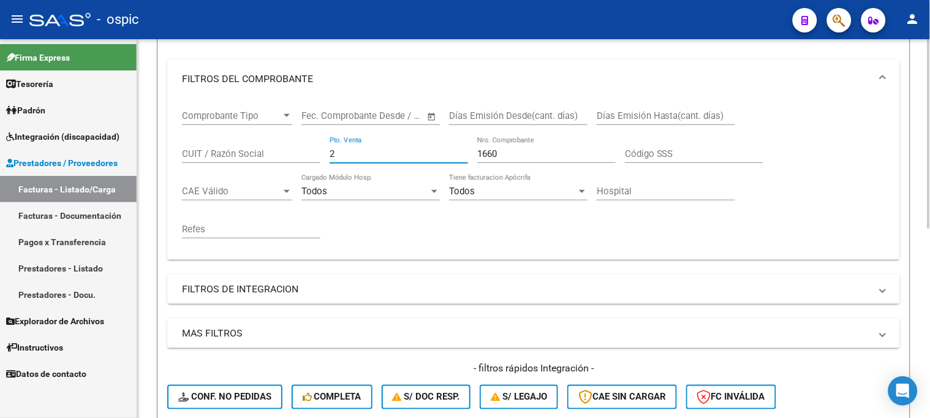
drag, startPoint x: 359, startPoint y: 157, endPoint x: 149, endPoint y: 152, distance: 209.5
click at [149, 152] on div "Video tutorial PRESTADORES -> Listado de CPBTs Emitidos por Prestadores / Prove…" at bounding box center [533, 239] width 793 height 747
type input "1"
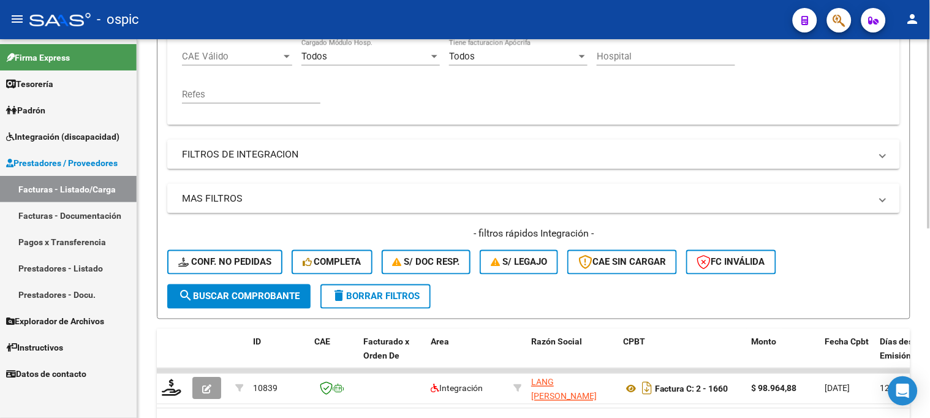
scroll to position [309, 0]
type input "274"
drag, startPoint x: 271, startPoint y: 286, endPoint x: 251, endPoint y: 235, distance: 55.1
click at [270, 286] on button "search Buscar Comprobante" at bounding box center [238, 295] width 143 height 24
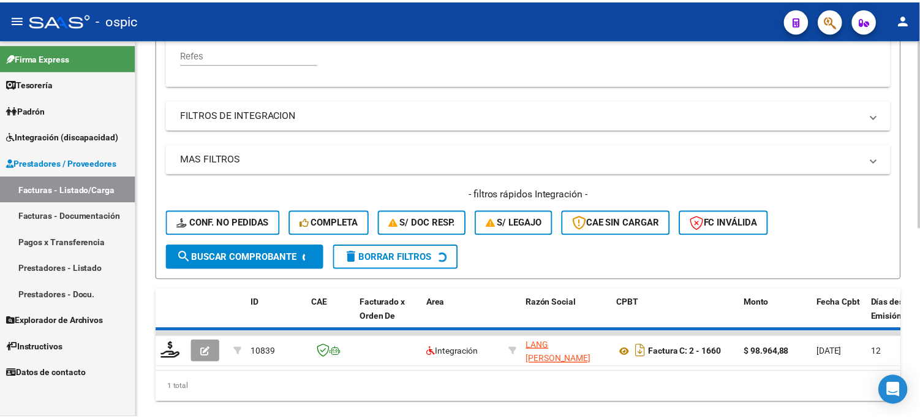
scroll to position [381, 0]
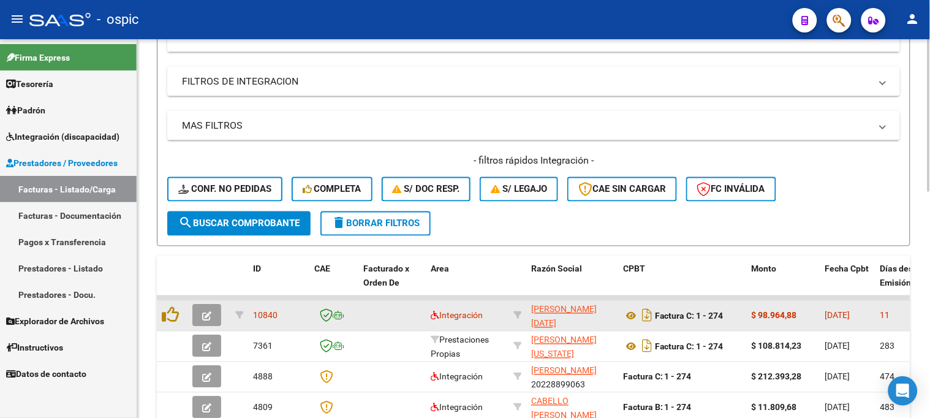
click at [209, 314] on icon "button" at bounding box center [206, 316] width 9 height 9
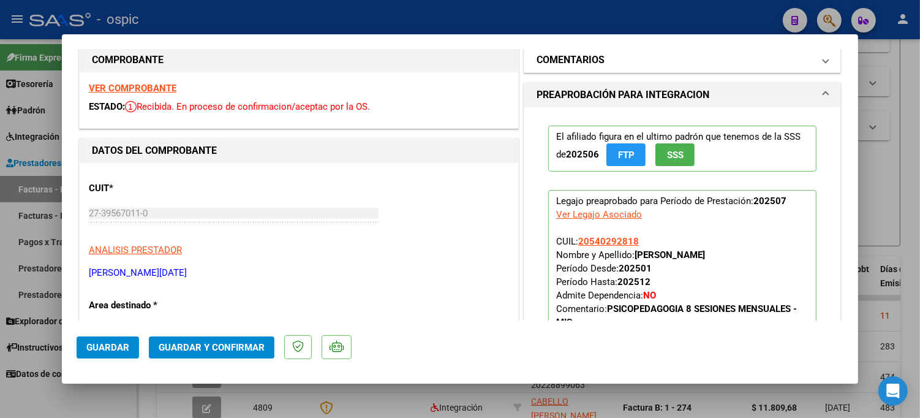
scroll to position [0, 0]
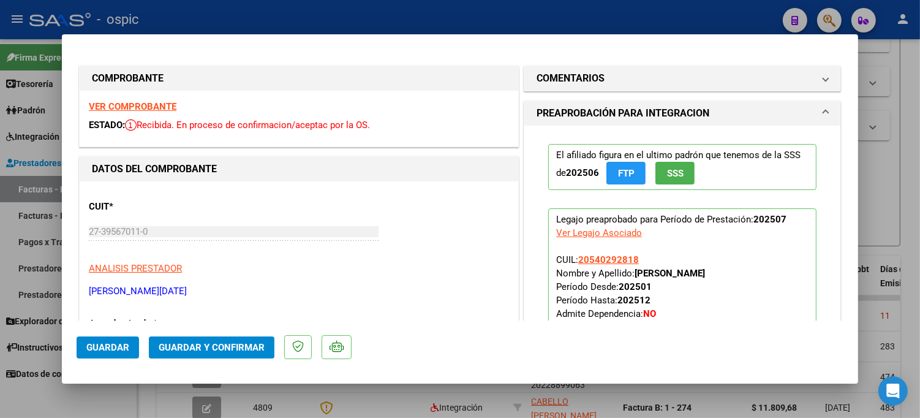
drag, startPoint x: 571, startPoint y: 74, endPoint x: 589, endPoint y: 170, distance: 97.8
click at [572, 74] on h1 "COMENTARIOS" at bounding box center [571, 78] width 68 height 15
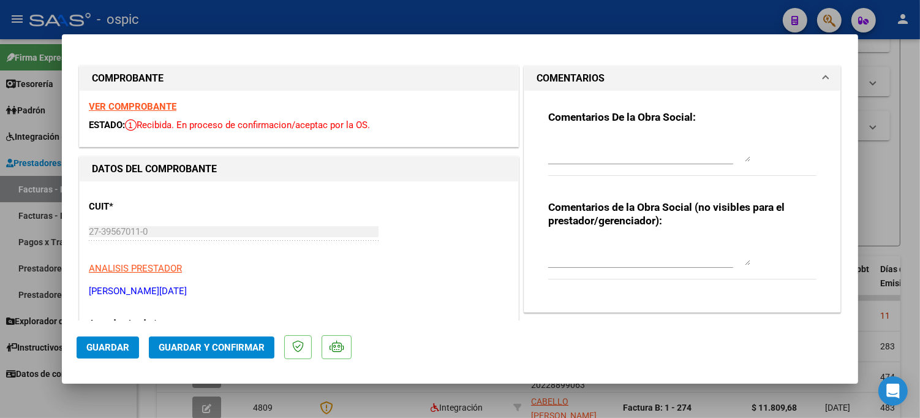
click at [595, 255] on textarea at bounding box center [649, 253] width 202 height 24
type textarea "PSP 8 SESIONES"
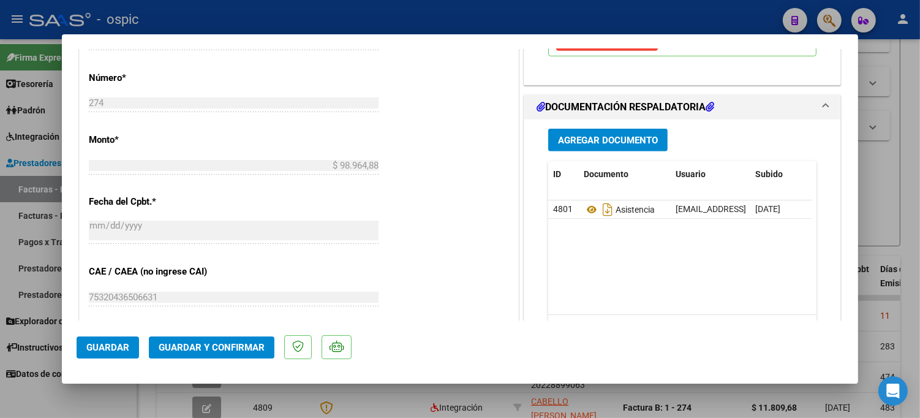
scroll to position [584, 0]
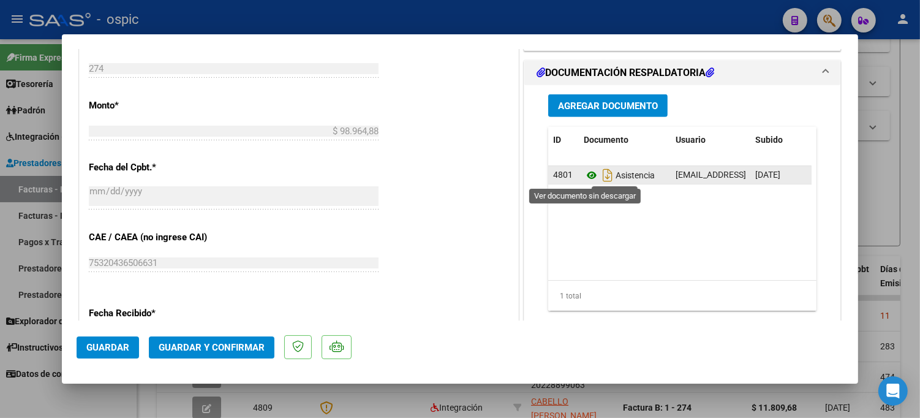
click at [584, 173] on icon at bounding box center [592, 175] width 16 height 15
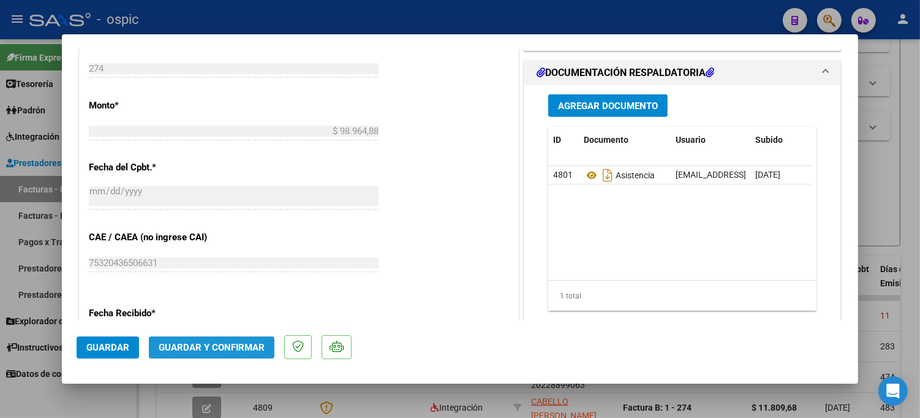
click at [216, 344] on span "Guardar y Confirmar" at bounding box center [212, 347] width 106 height 11
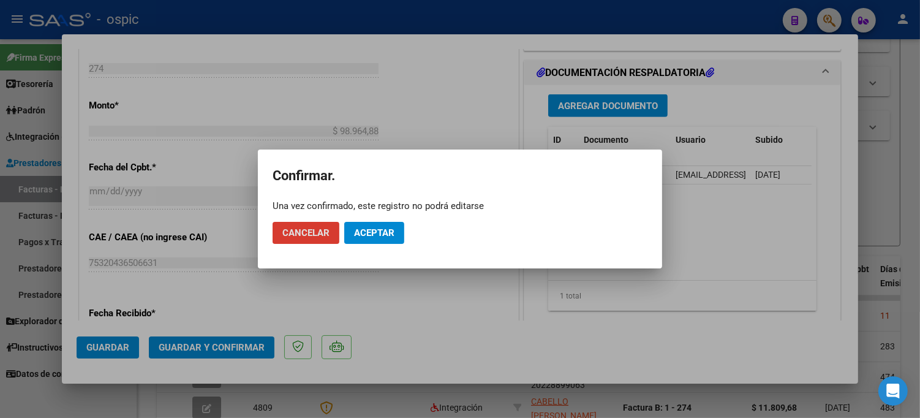
click at [362, 230] on span "Aceptar" at bounding box center [374, 232] width 40 height 11
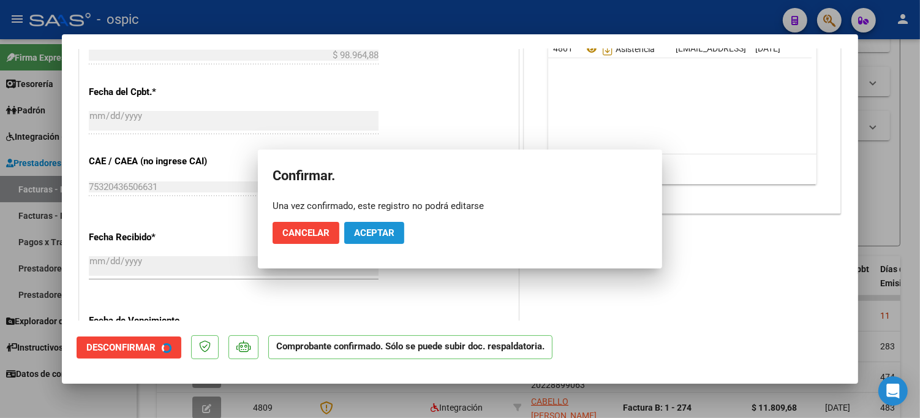
scroll to position [508, 0]
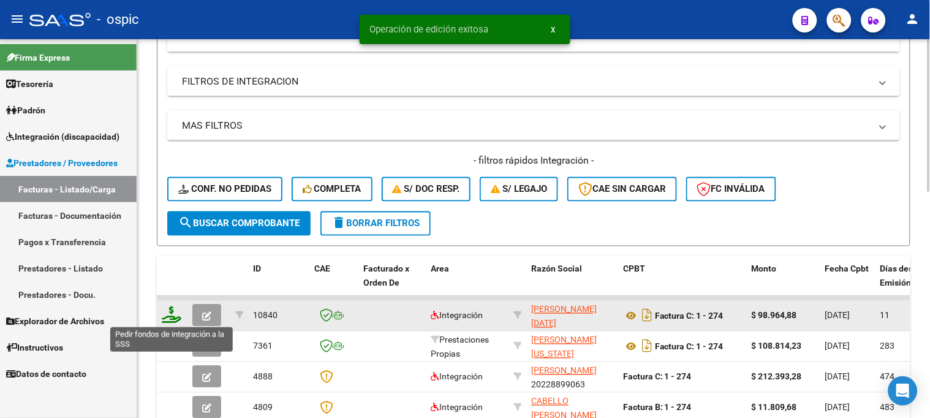
click at [169, 310] on icon at bounding box center [172, 314] width 20 height 17
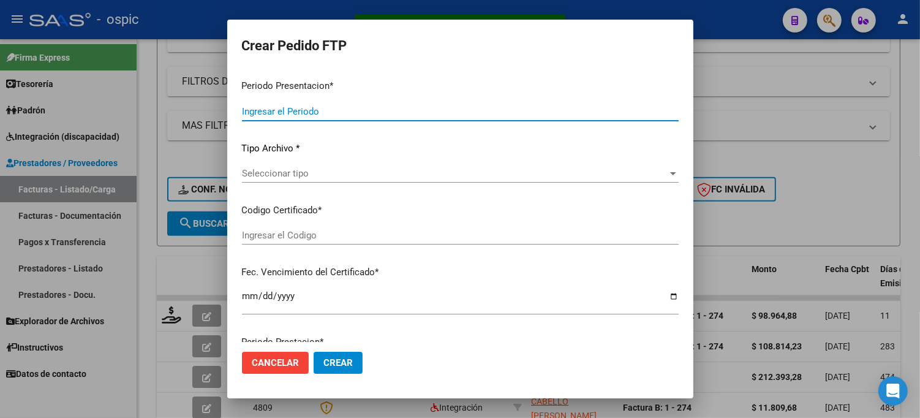
type input "202507"
type input "$ 98.964,88"
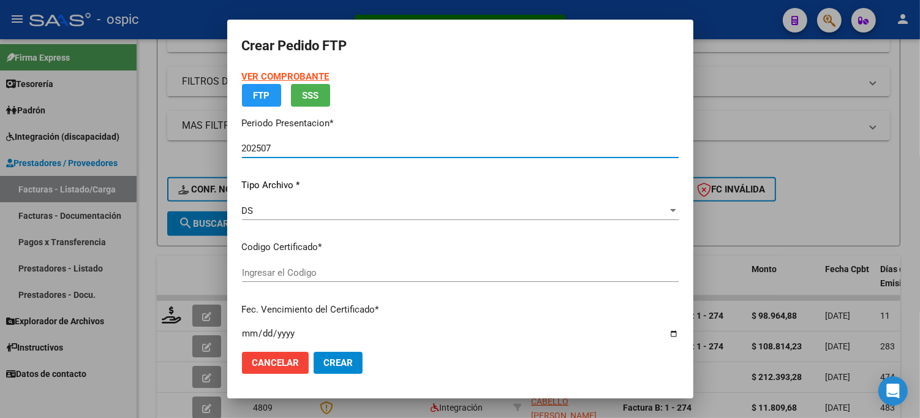
type input "0000000000000000000000000000006455473470"
type input "2028-03-16"
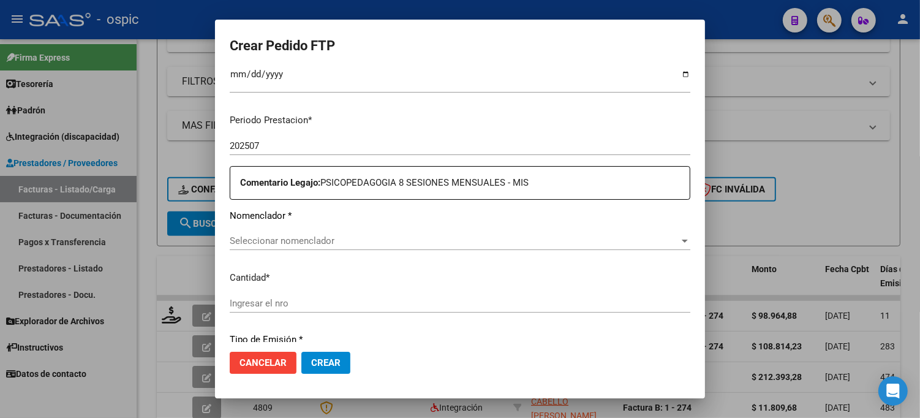
scroll to position [412, 0]
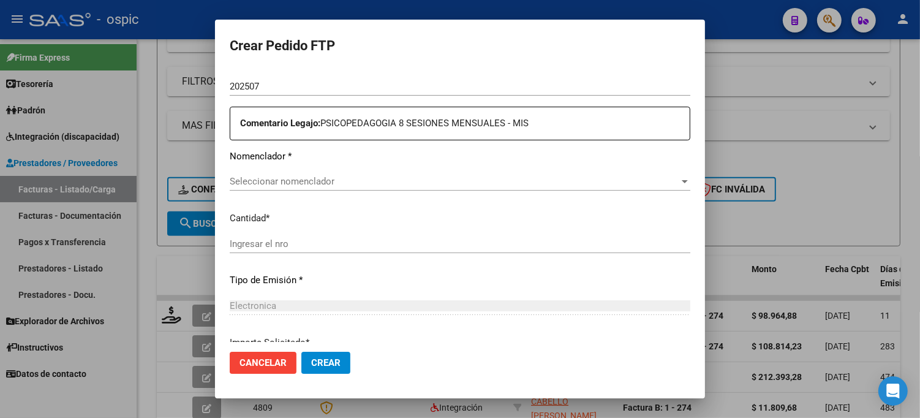
click at [352, 181] on span "Seleccionar nomenclador" at bounding box center [455, 181] width 450 height 11
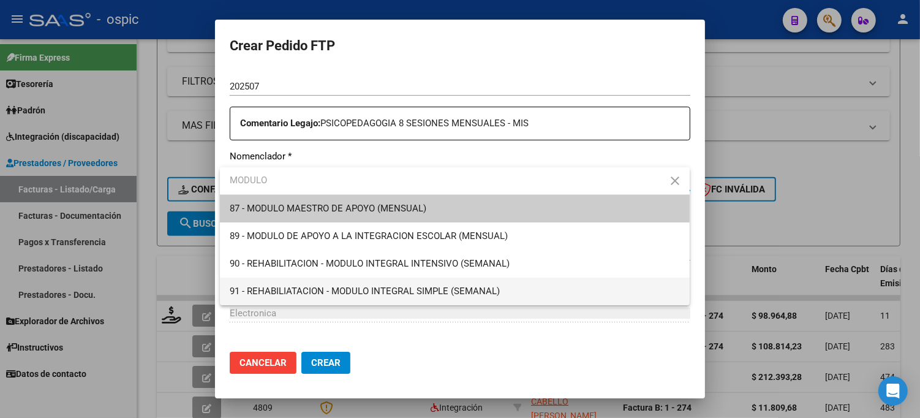
type input "MODULO"
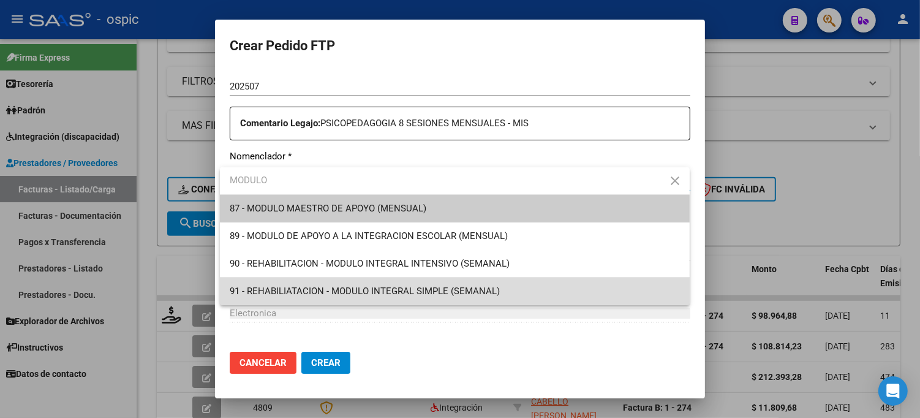
drag, startPoint x: 360, startPoint y: 285, endPoint x: 343, endPoint y: 276, distance: 18.6
click at [358, 285] on span "91 - REHABILIATACION - MODULO INTEGRAL SIMPLE (SEMANAL)" at bounding box center [455, 291] width 450 height 28
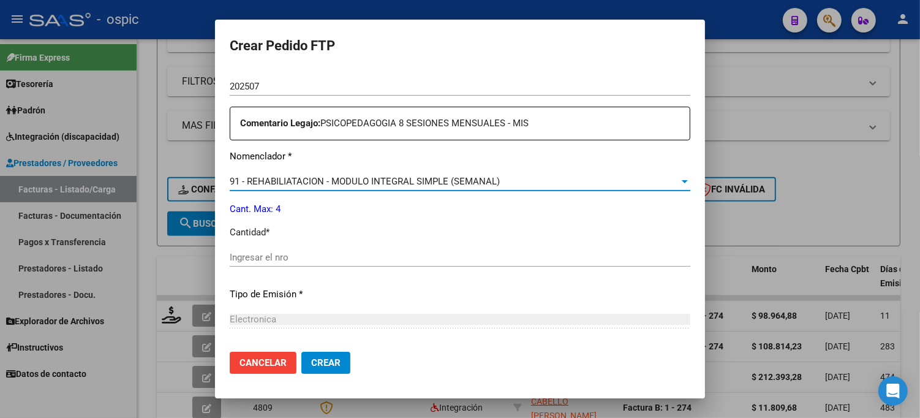
click at [274, 258] on input "Ingresar el nro" at bounding box center [460, 257] width 461 height 11
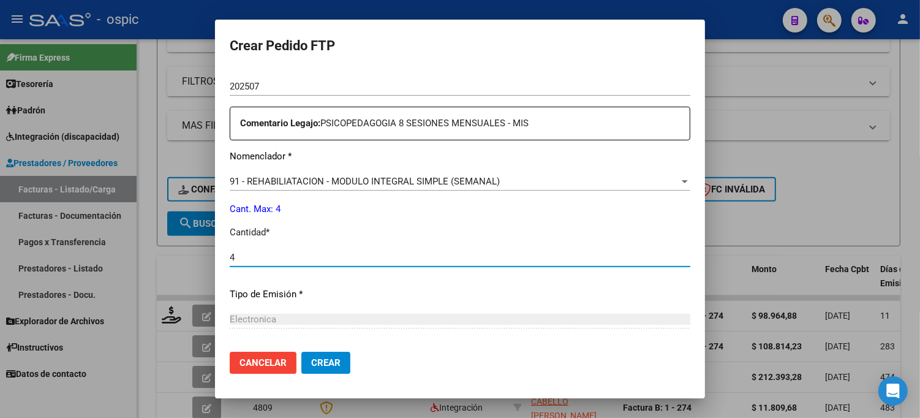
type input "4"
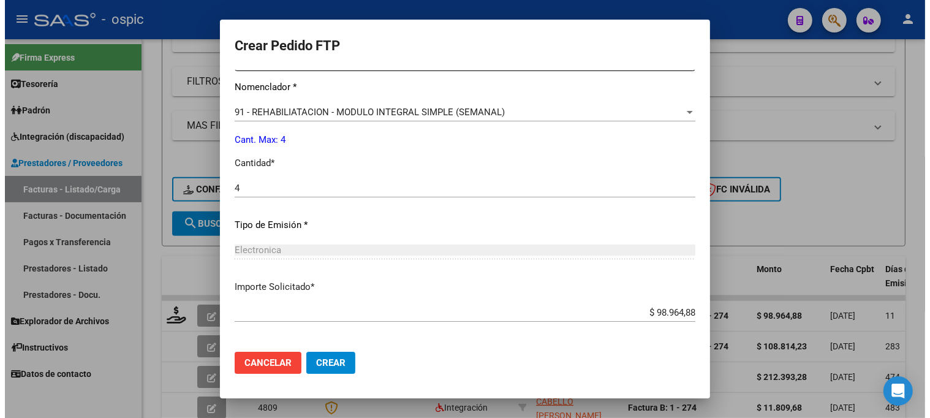
scroll to position [535, 0]
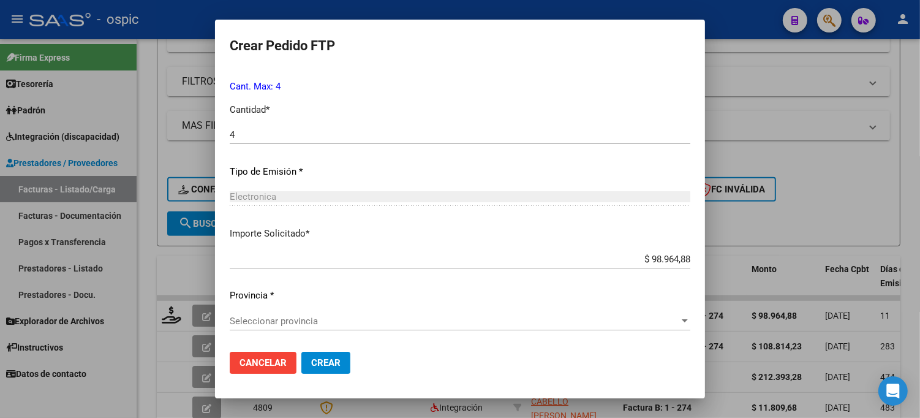
click at [300, 320] on span "Seleccionar provincia" at bounding box center [455, 320] width 450 height 11
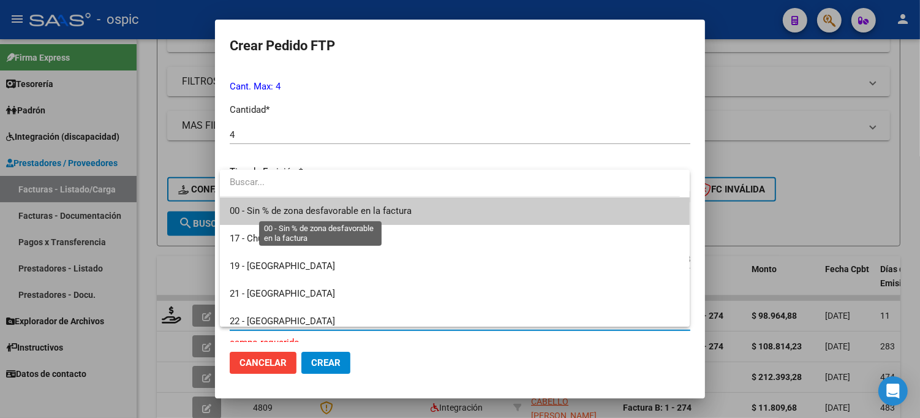
click at [278, 213] on span "00 - Sin % de zona desfavorable en la factura" at bounding box center [321, 210] width 182 height 11
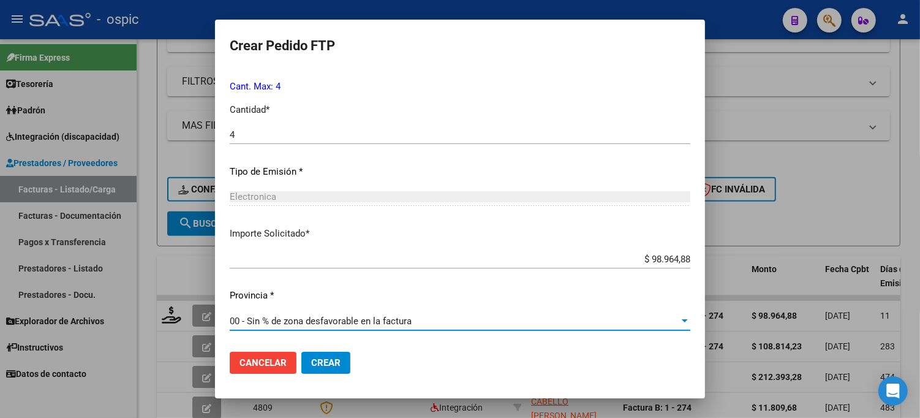
drag, startPoint x: 325, startPoint y: 364, endPoint x: 485, endPoint y: 249, distance: 197.0
click at [325, 364] on span "Crear" at bounding box center [325, 362] width 29 height 11
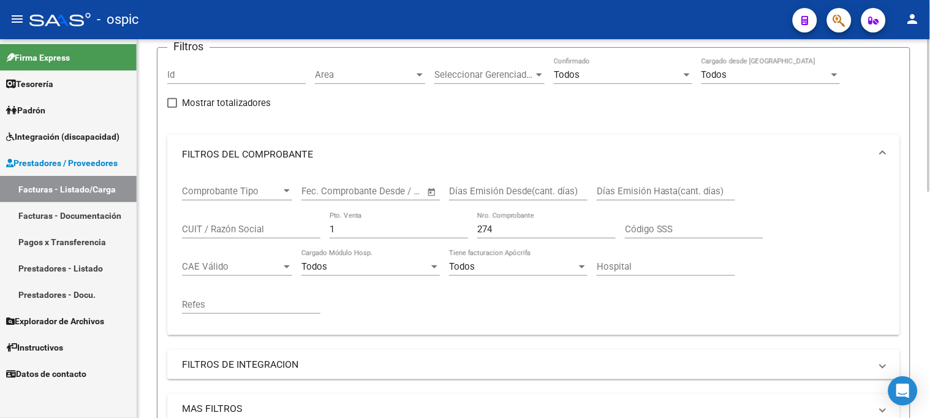
scroll to position [108, 0]
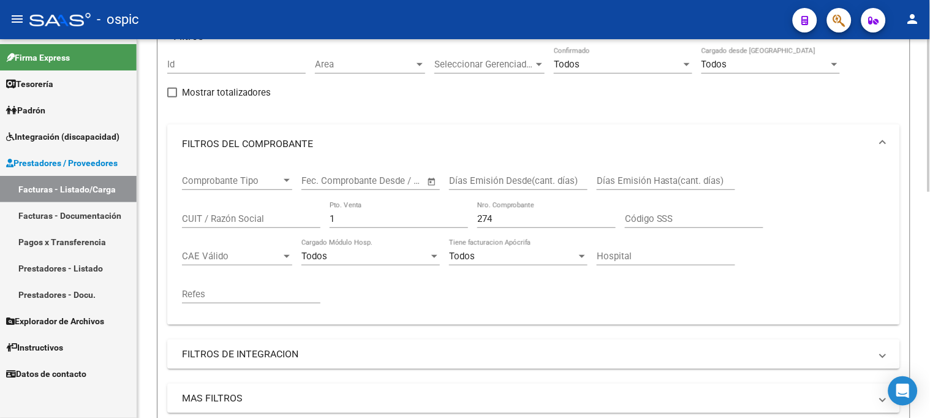
drag, startPoint x: 339, startPoint y: 219, endPoint x: 236, endPoint y: 209, distance: 104.0
click at [222, 217] on div "Comprobante Tipo Comprobante Tipo Start date – End date Fec. Comprobante Desde …" at bounding box center [533, 239] width 703 height 151
type input "2"
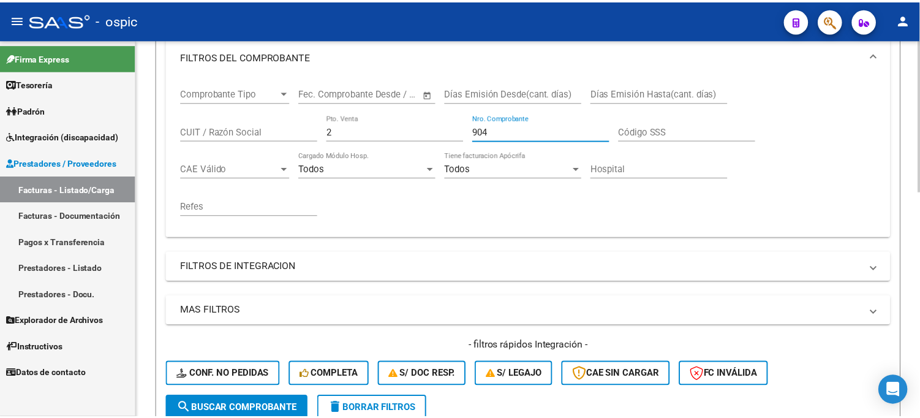
scroll to position [449, 0]
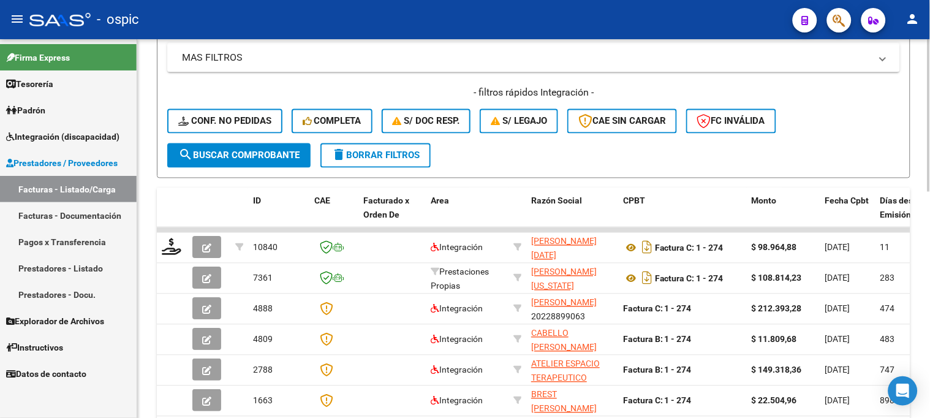
type input "904"
click at [240, 156] on span "search Buscar Comprobante" at bounding box center [238, 155] width 121 height 11
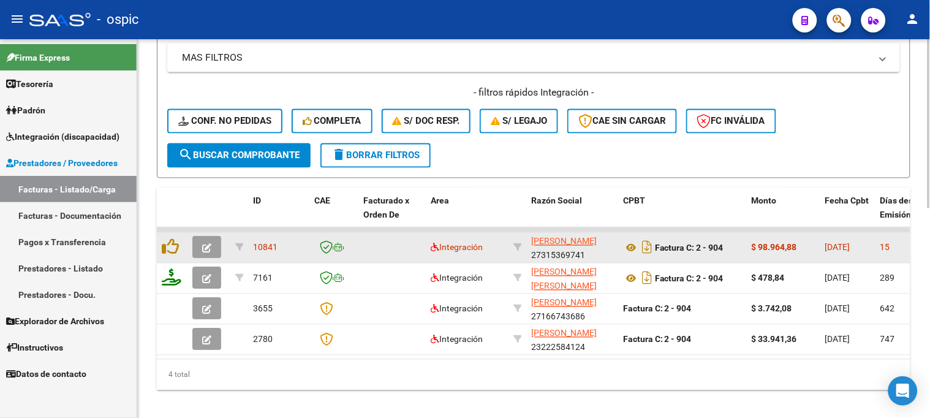
click at [203, 244] on icon "button" at bounding box center [206, 248] width 9 height 9
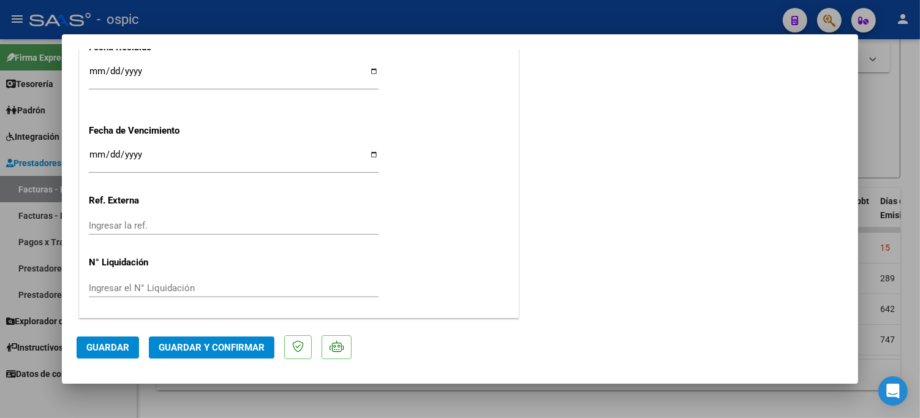
scroll to position [0, 0]
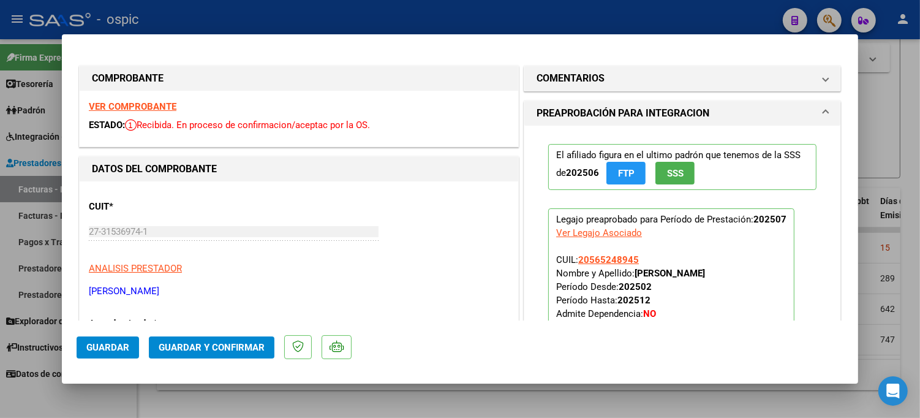
drag, startPoint x: 627, startPoint y: 73, endPoint x: 625, endPoint y: 196, distance: 122.5
click at [626, 75] on mat-panel-title "COMENTARIOS" at bounding box center [675, 78] width 277 height 15
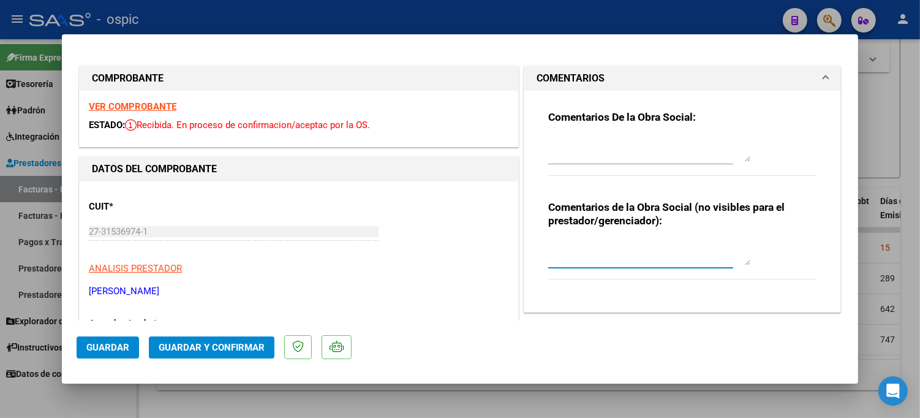
click at [595, 249] on textarea at bounding box center [649, 253] width 202 height 24
type textarea "PSICO 8 SESIONES"
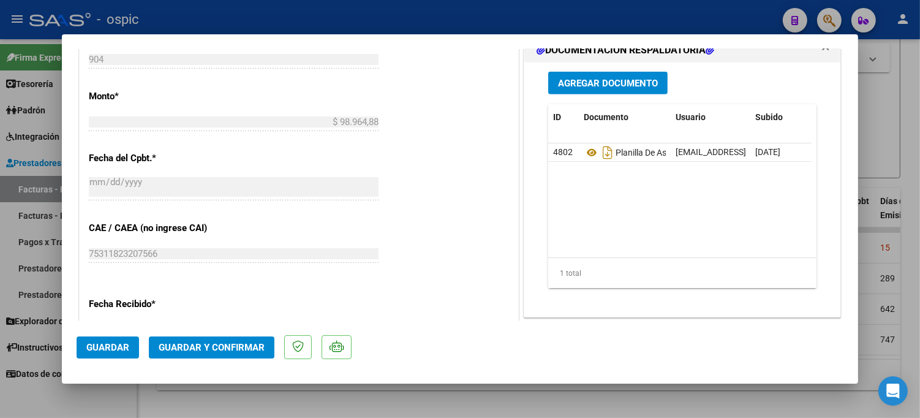
scroll to position [603, 0]
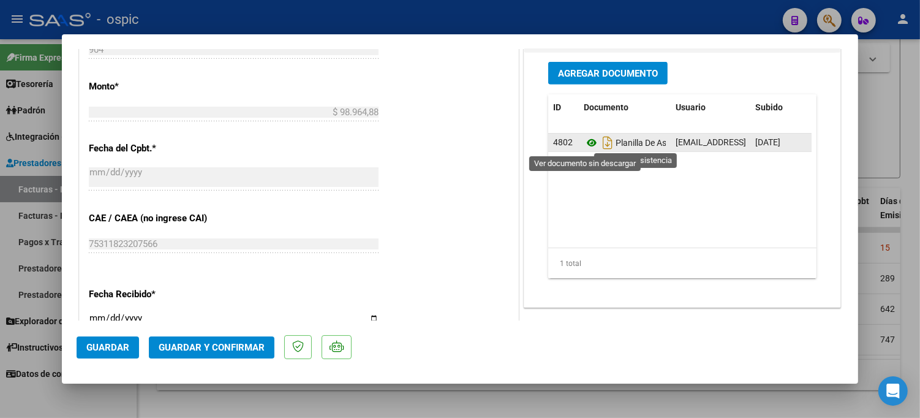
click at [588, 145] on icon at bounding box center [592, 142] width 16 height 15
click at [584, 143] on icon at bounding box center [592, 142] width 16 height 15
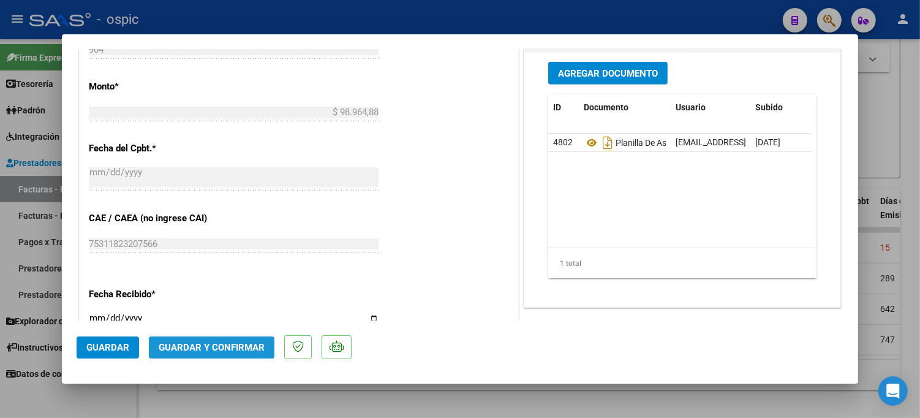
click at [240, 339] on button "Guardar y Confirmar" at bounding box center [212, 347] width 126 height 22
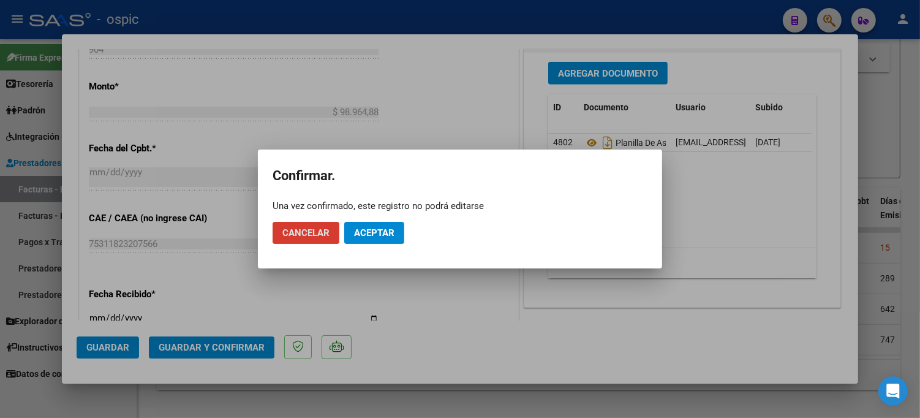
click at [388, 231] on span "Aceptar" at bounding box center [374, 232] width 40 height 11
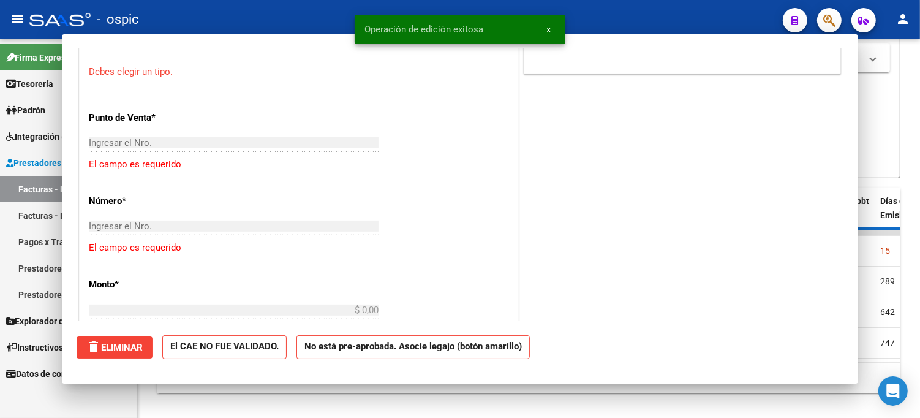
scroll to position [0, 0]
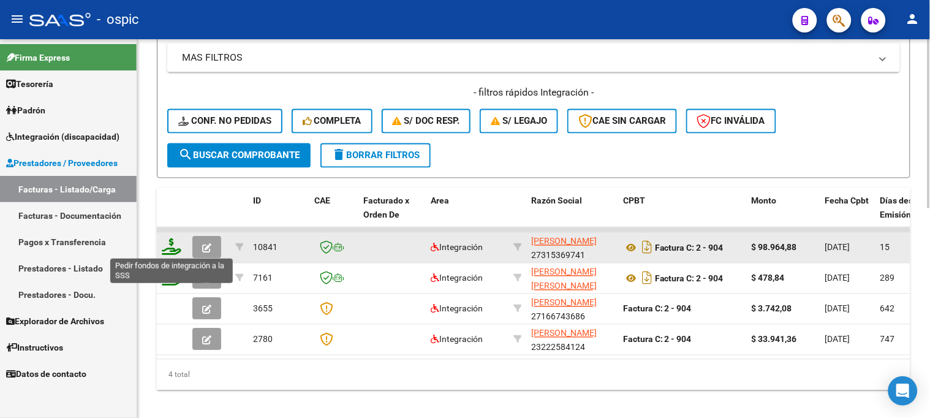
click at [178, 252] on icon at bounding box center [172, 246] width 20 height 17
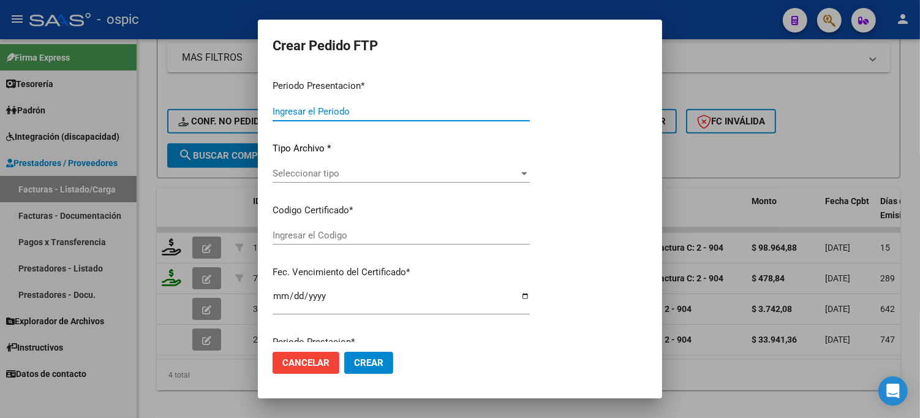
type input "202507"
type input "$ 98.964,88"
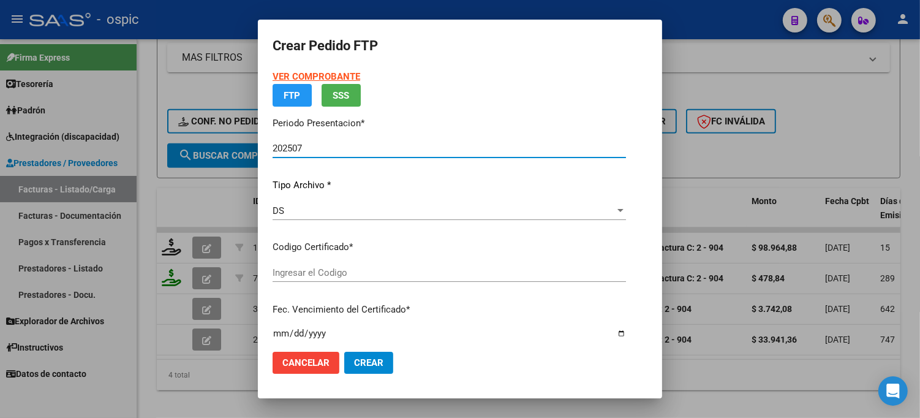
type input "0000000000000000000000000000005886763117"
type input "2027-11-02"
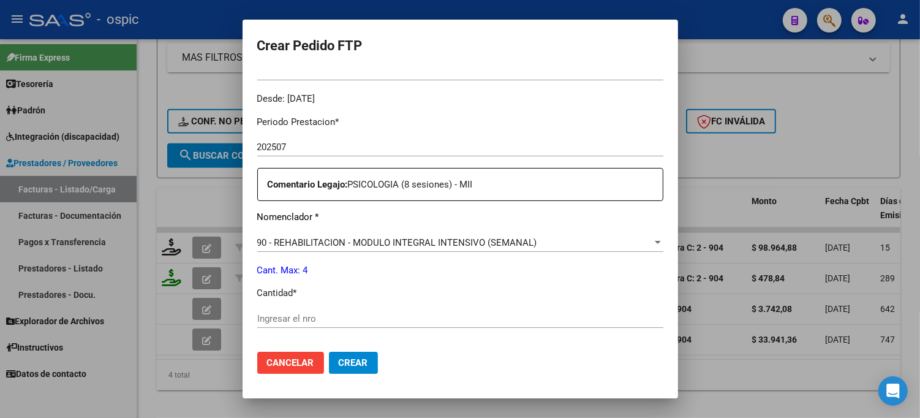
scroll to position [404, 0]
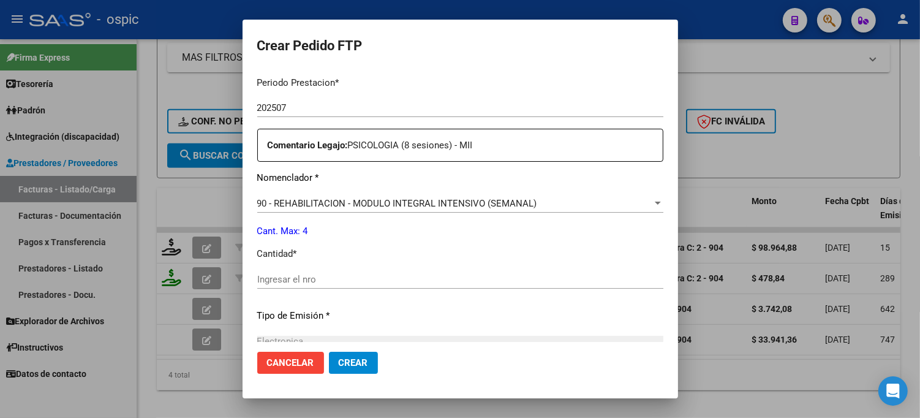
click at [333, 293] on div "Ingresar el nro" at bounding box center [460, 285] width 406 height 30
click at [334, 281] on input "Ingresar el nro" at bounding box center [460, 279] width 406 height 11
type input "4"
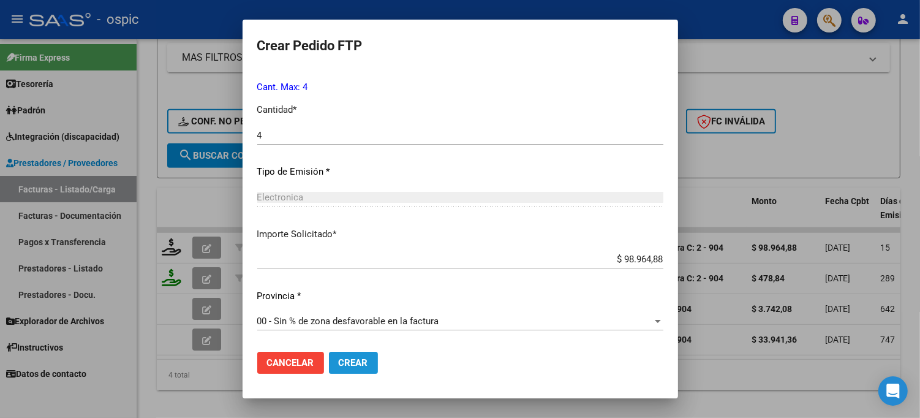
drag, startPoint x: 322, startPoint y: 359, endPoint x: 347, endPoint y: 334, distance: 35.5
click at [339, 358] on span "Crear" at bounding box center [353, 362] width 29 height 11
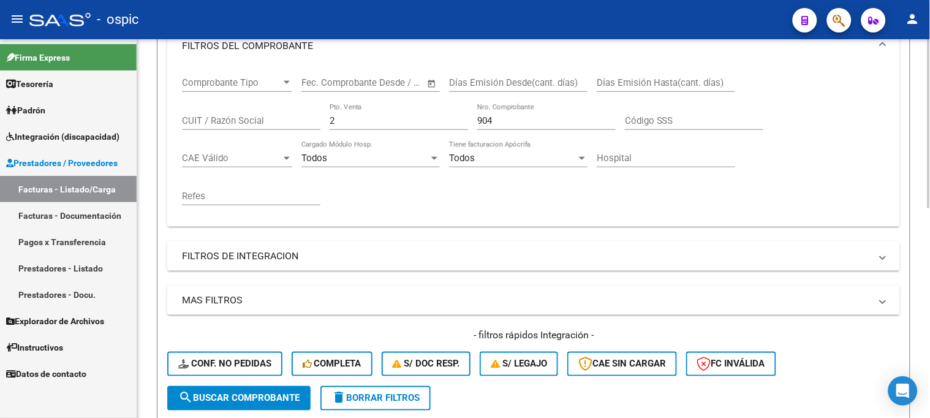
scroll to position [176, 0]
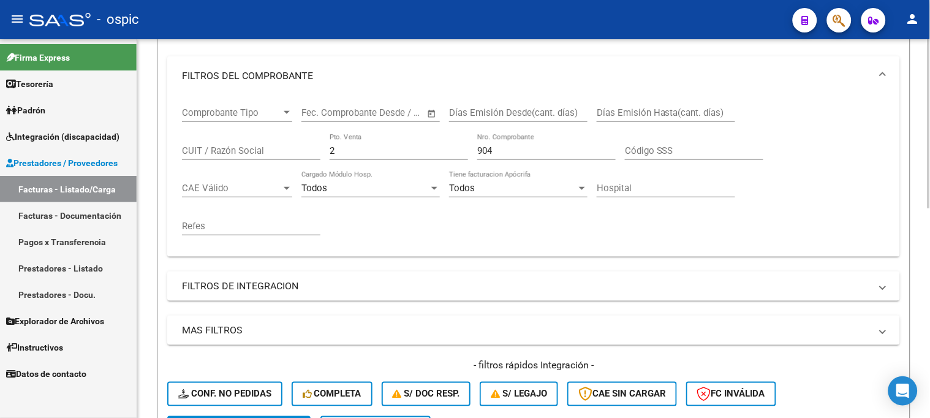
click at [135, 138] on mat-sidenav-container "Firma Express Tesorería Extractos Procesados (csv) Extractos Originales (pdf) P…" at bounding box center [465, 228] width 930 height 379
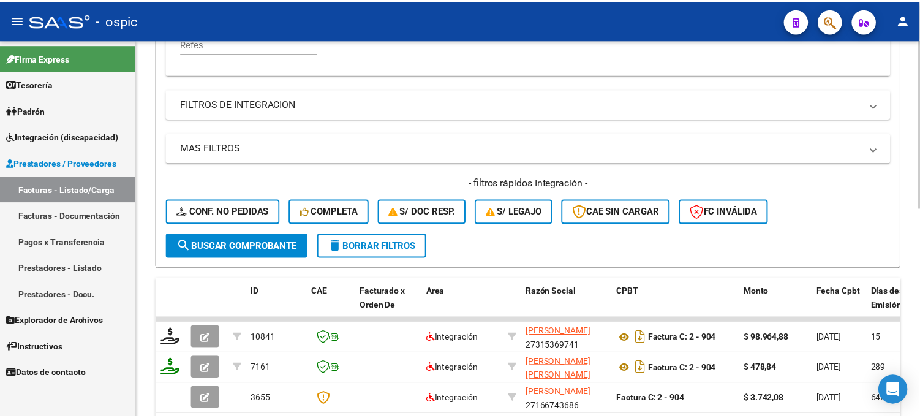
scroll to position [449, 0]
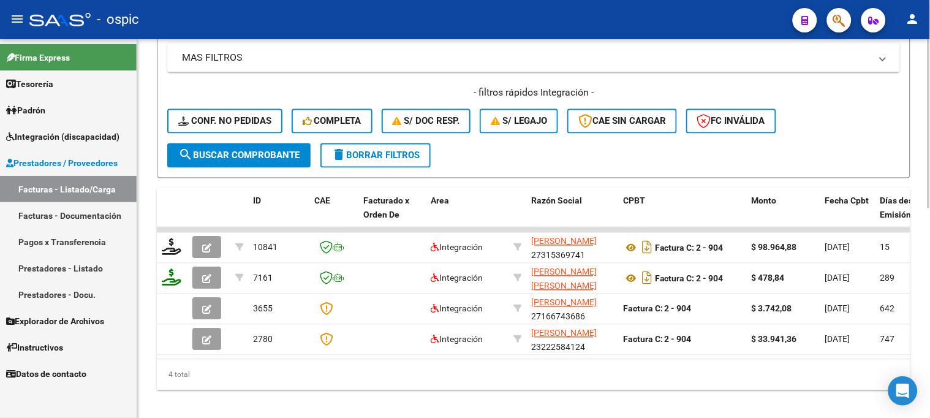
type input "591"
click at [256, 159] on span "search Buscar Comprobante" at bounding box center [238, 155] width 121 height 11
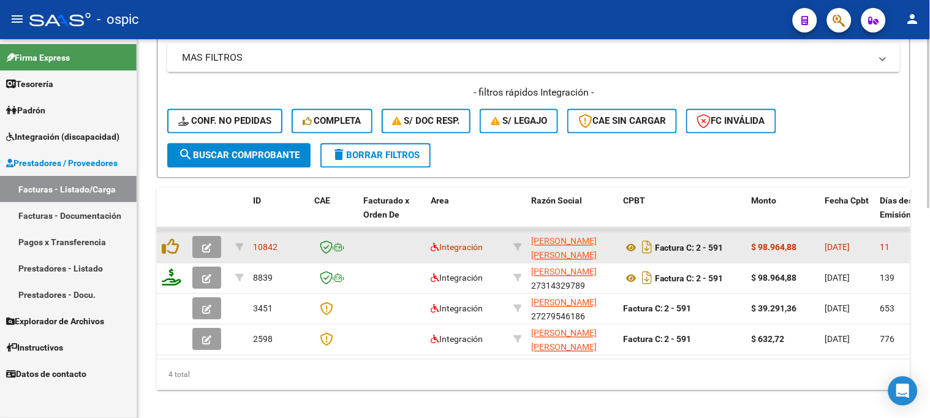
click at [213, 243] on button "button" at bounding box center [206, 247] width 29 height 22
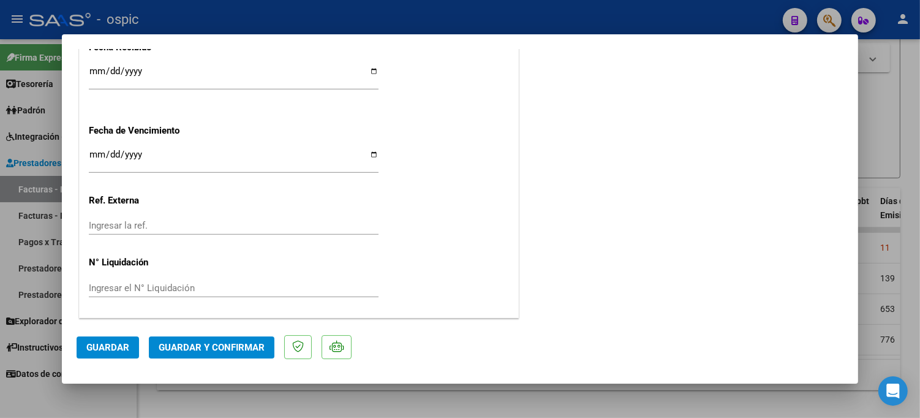
scroll to position [0, 0]
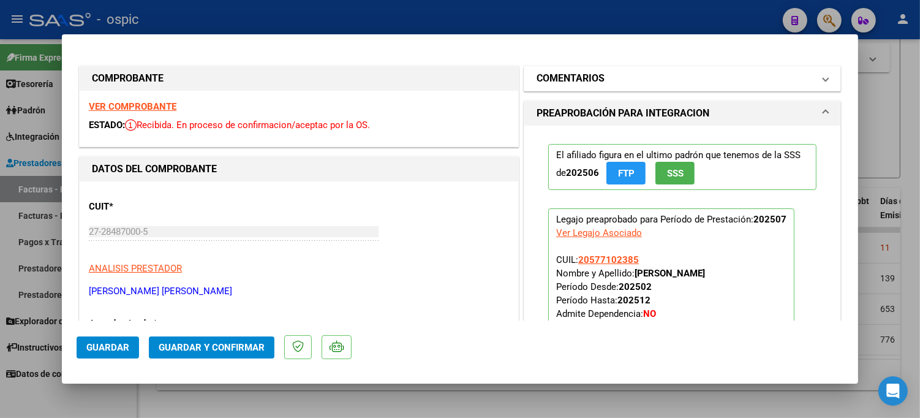
click at [656, 69] on mat-expansion-panel-header "COMENTARIOS" at bounding box center [682, 78] width 316 height 24
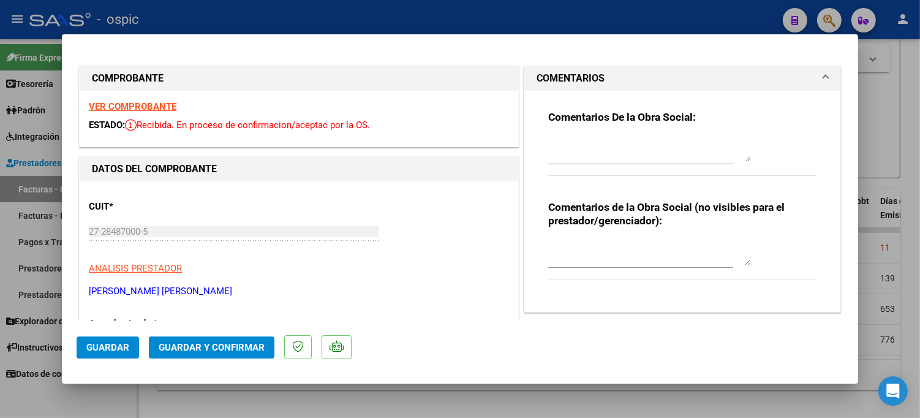
click at [606, 238] on div at bounding box center [649, 252] width 202 height 29
type textarea "FONO 8 SESIONES"
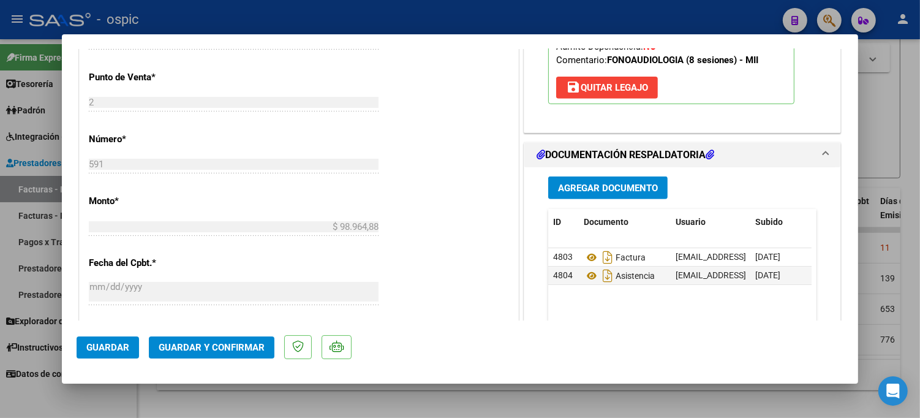
scroll to position [571, 0]
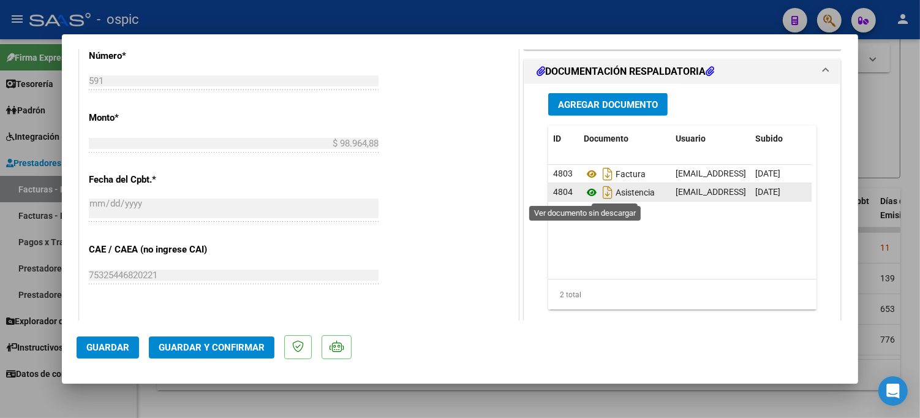
click at [586, 191] on icon at bounding box center [592, 192] width 16 height 15
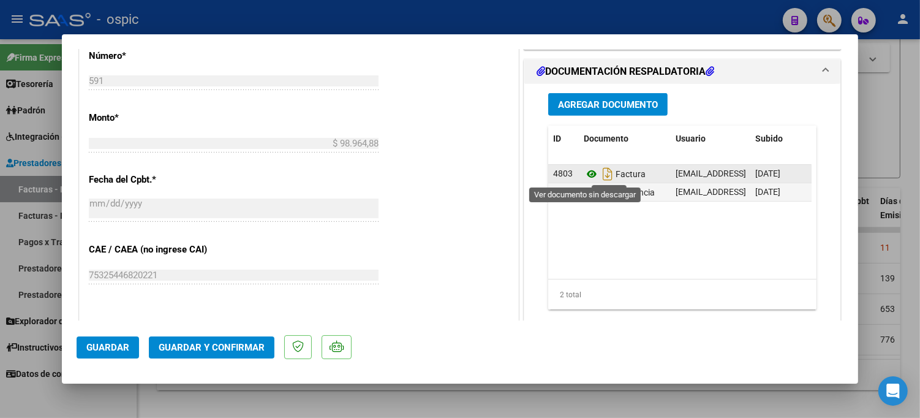
click at [589, 172] on icon at bounding box center [592, 174] width 16 height 15
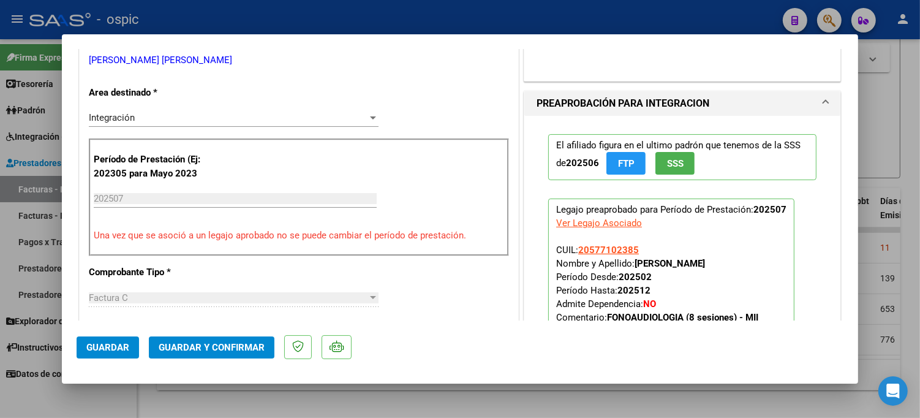
scroll to position [27, 0]
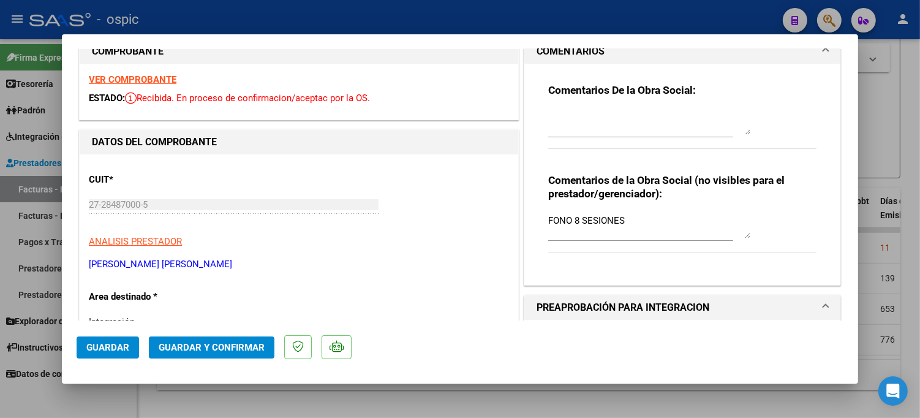
click at [600, 116] on textarea at bounding box center [649, 122] width 202 height 24
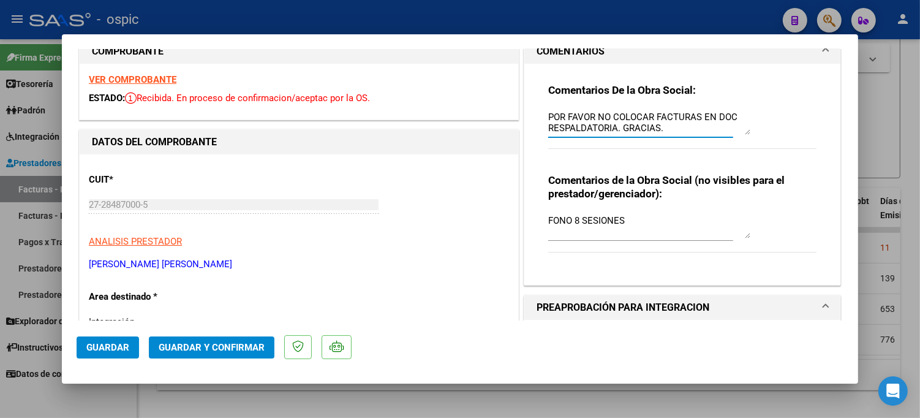
type textarea "POR FAVOR NO COLOCAR FACTURAS EN DOC RESPALDATORIA. GRACIAS."
click at [208, 345] on span "Guardar y Confirmar" at bounding box center [212, 347] width 106 height 11
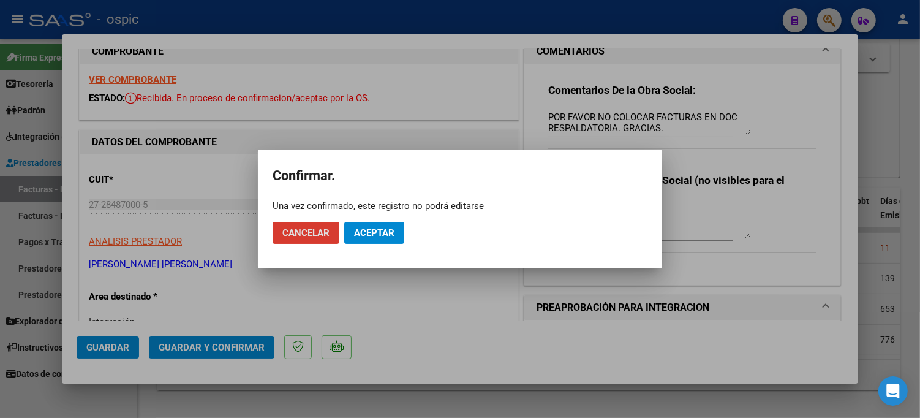
click at [364, 228] on span "Aceptar" at bounding box center [374, 232] width 40 height 11
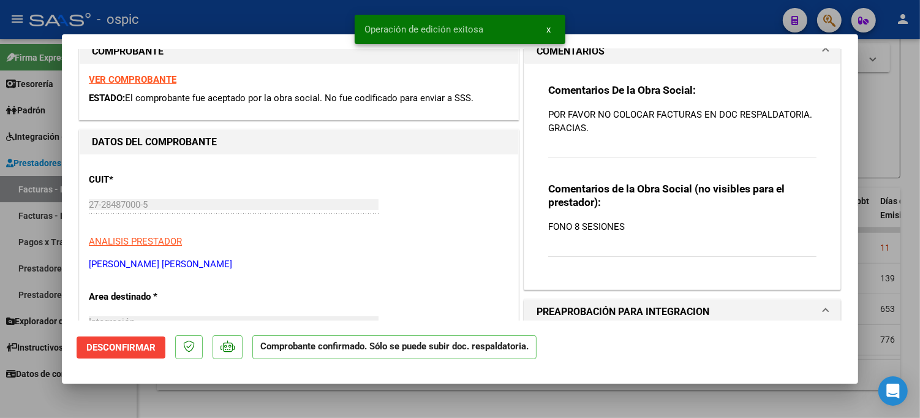
type input "$ 0,00"
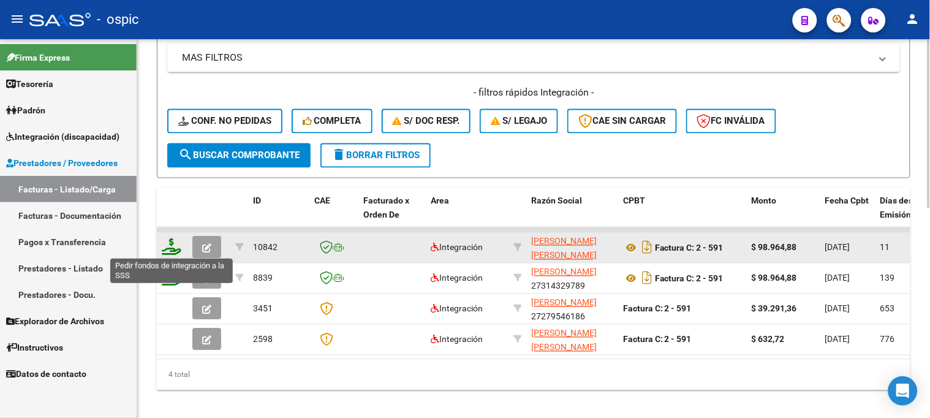
click at [170, 242] on icon at bounding box center [172, 246] width 20 height 17
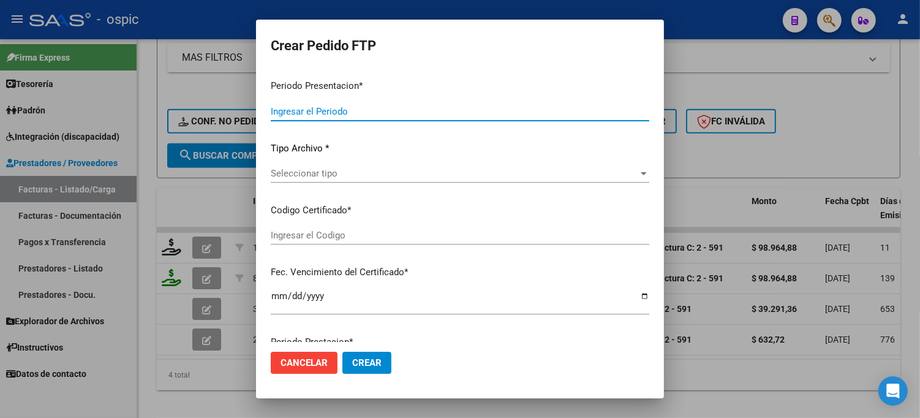
type input "202507"
type input "$ 98.964,88"
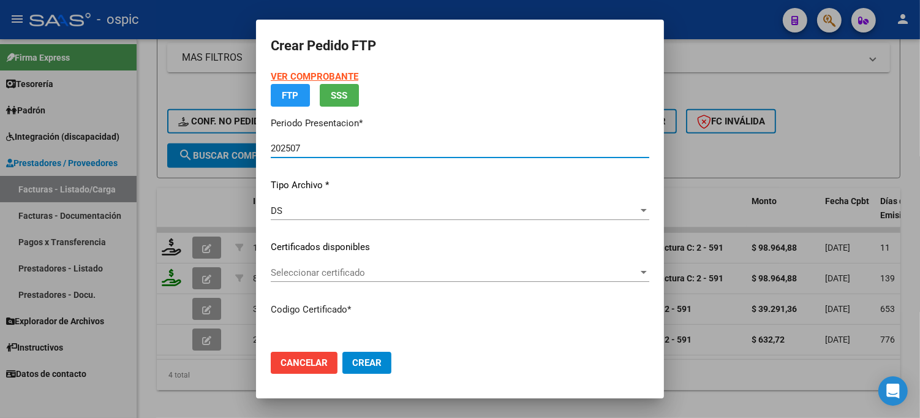
type input "0000000000000000000000000000002678281182"
type input "2026-12-23"
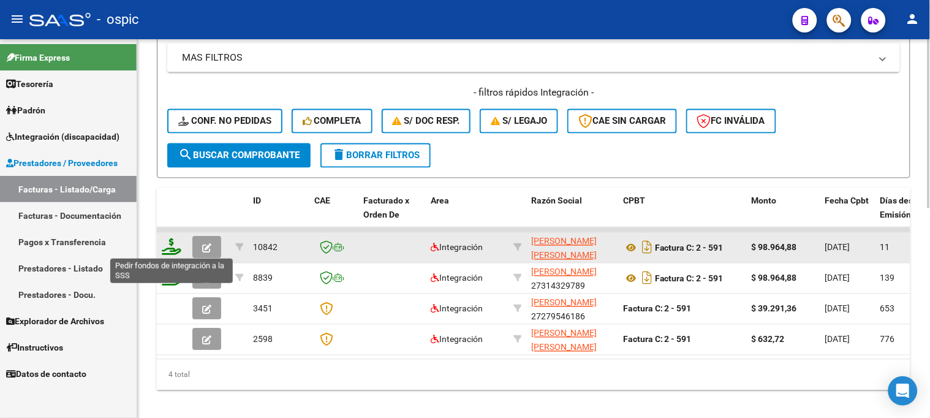
click at [172, 243] on icon at bounding box center [172, 246] width 20 height 17
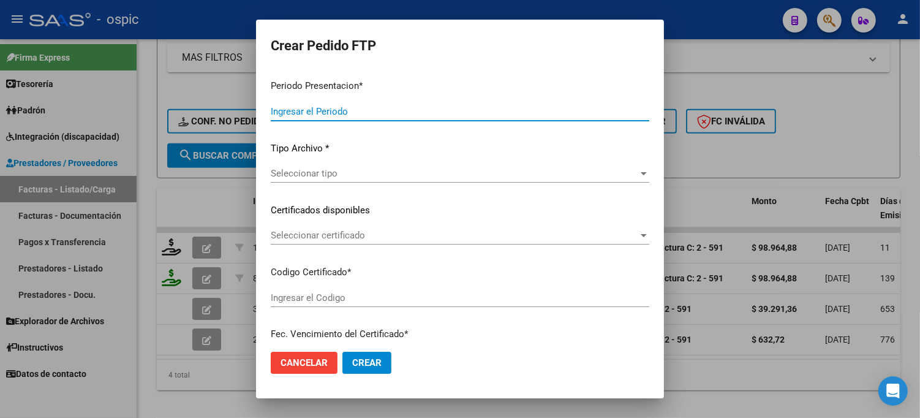
type input "202507"
type input "$ 98.964,88"
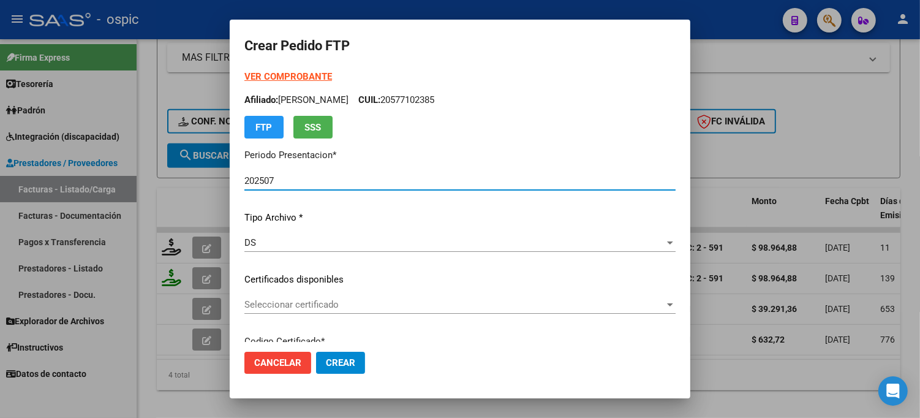
type input "0000000000000000000000000000002678281182"
type input "2026-12-23"
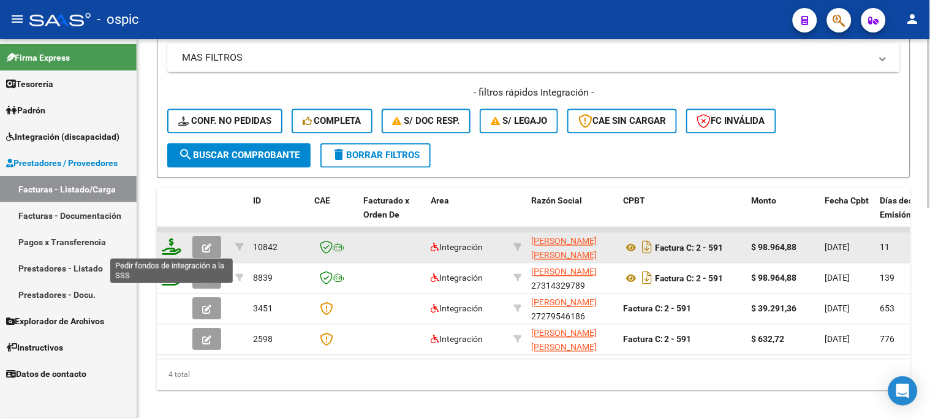
click at [170, 242] on icon at bounding box center [172, 246] width 20 height 17
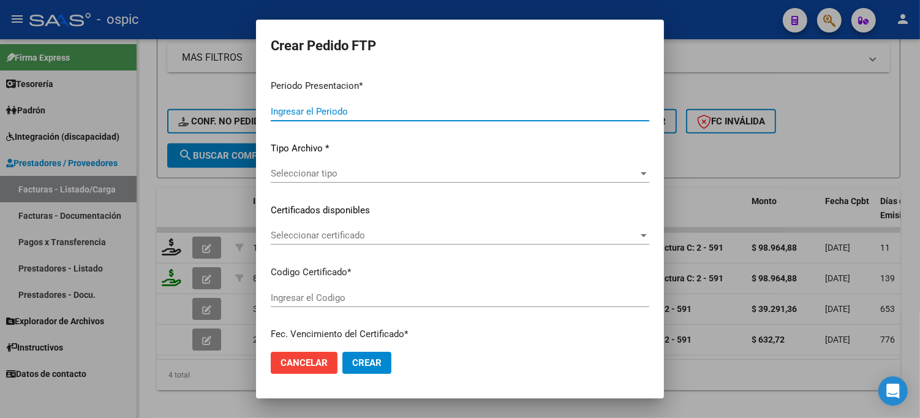
type input "202507"
type input "$ 98.964,88"
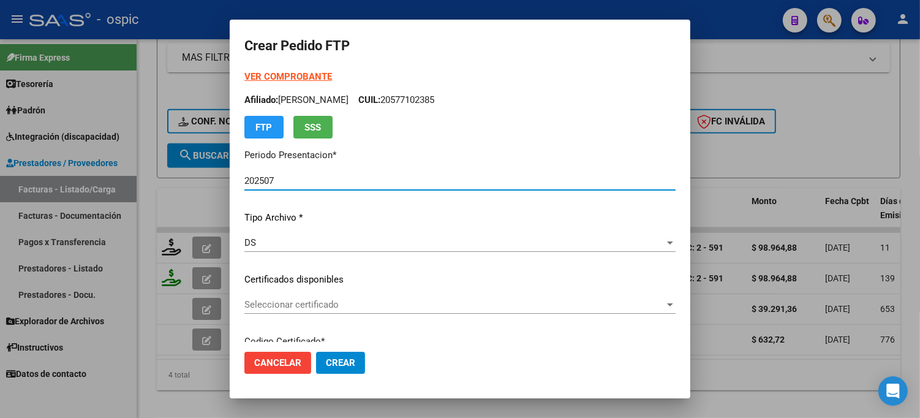
type input "0000000000000000000000000000002678281182"
type input "2026-12-23"
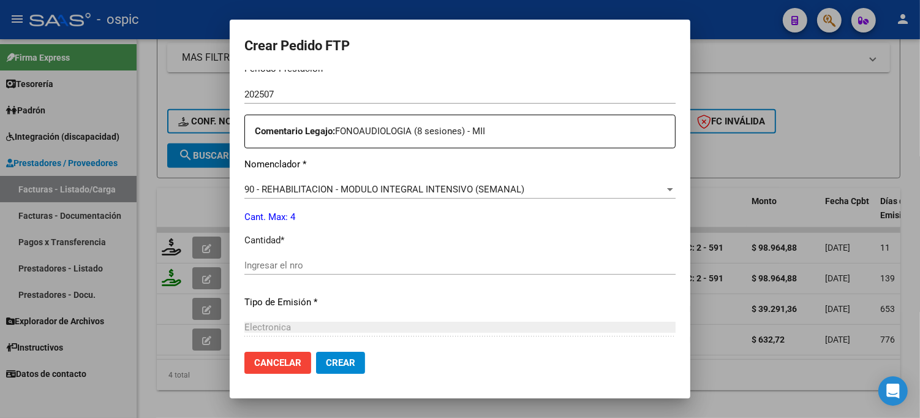
scroll to position [410, 0]
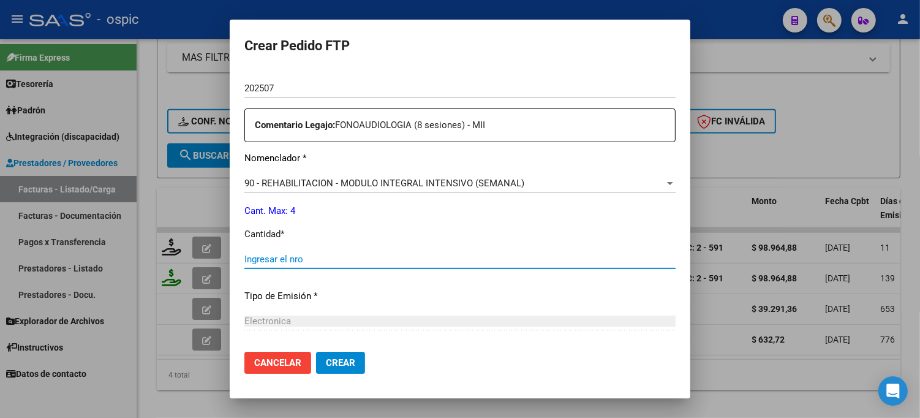
click at [396, 258] on input "Ingresar el nro" at bounding box center [459, 259] width 431 height 11
type input "4"
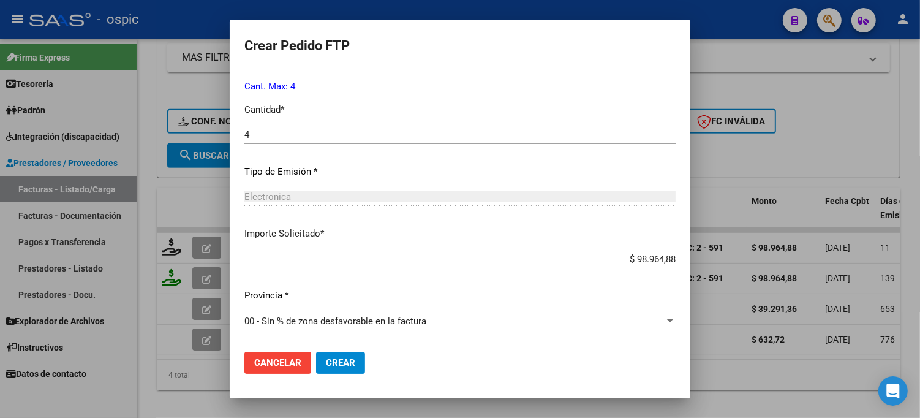
click at [330, 358] on span "Crear" at bounding box center [340, 362] width 29 height 11
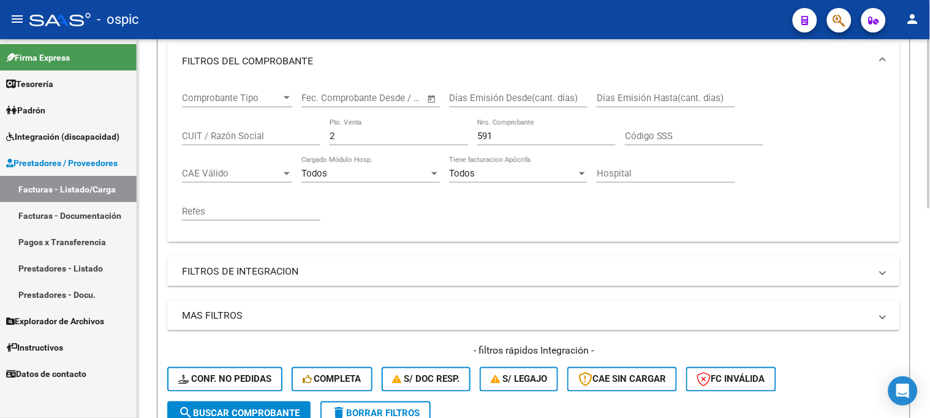
scroll to position [108, 0]
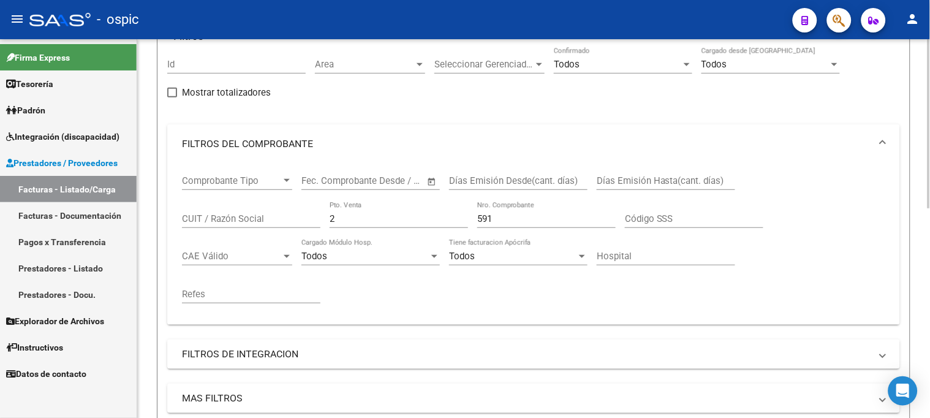
drag, startPoint x: 343, startPoint y: 218, endPoint x: 220, endPoint y: 209, distance: 122.8
click at [224, 211] on div "Comprobante Tipo Comprobante Tipo Start date – End date Fec. Comprobante Desde …" at bounding box center [533, 239] width 703 height 151
type input "1"
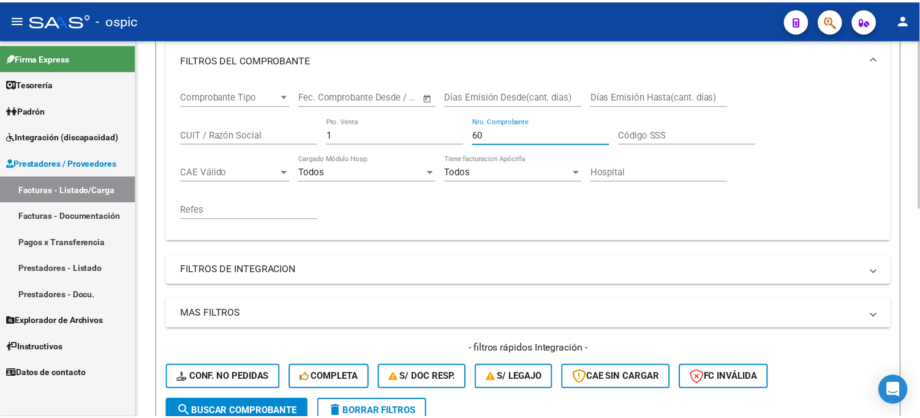
scroll to position [381, 0]
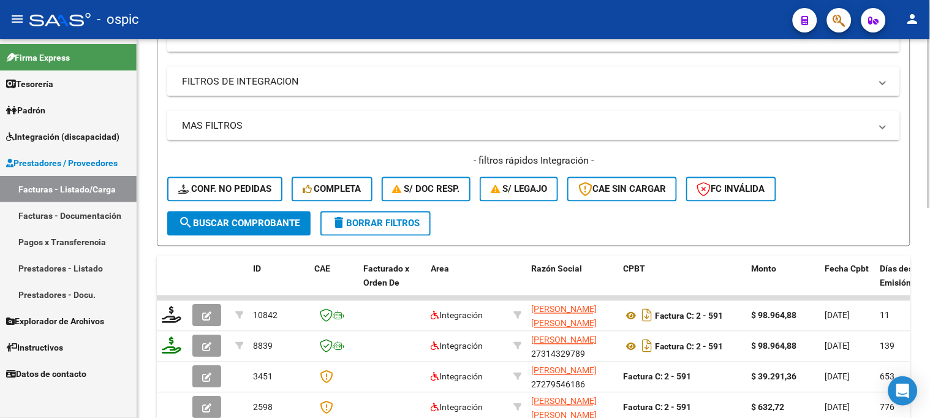
type input "60"
click at [254, 225] on span "search Buscar Comprobante" at bounding box center [238, 223] width 121 height 11
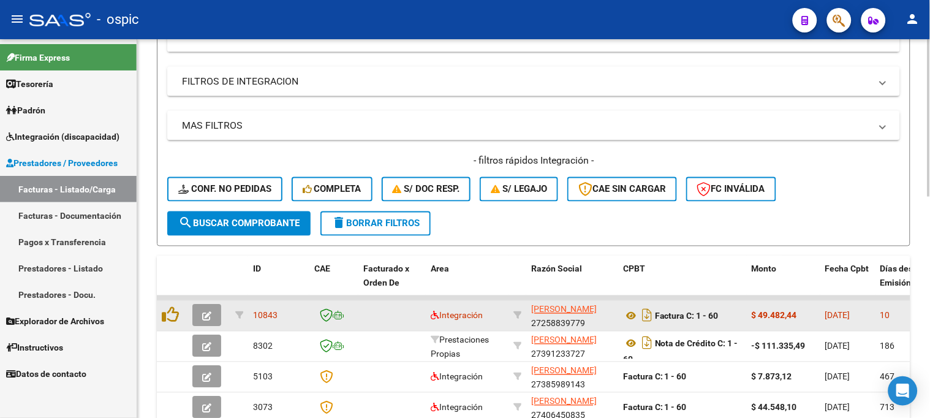
click at [202, 313] on icon "button" at bounding box center [206, 316] width 9 height 9
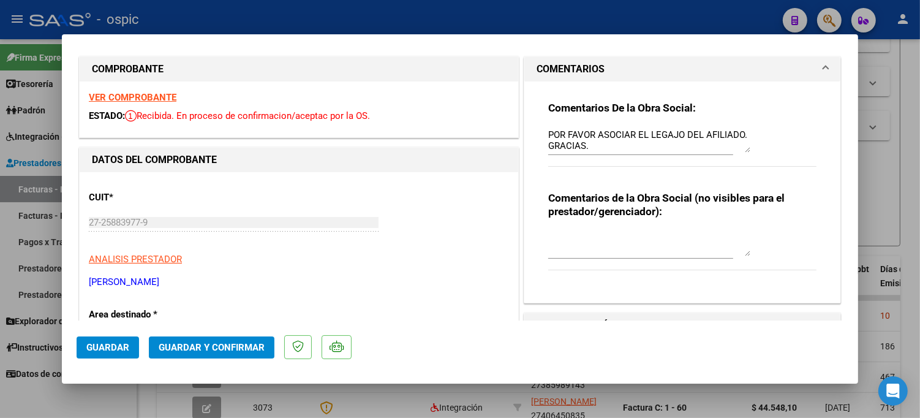
scroll to position [0, 0]
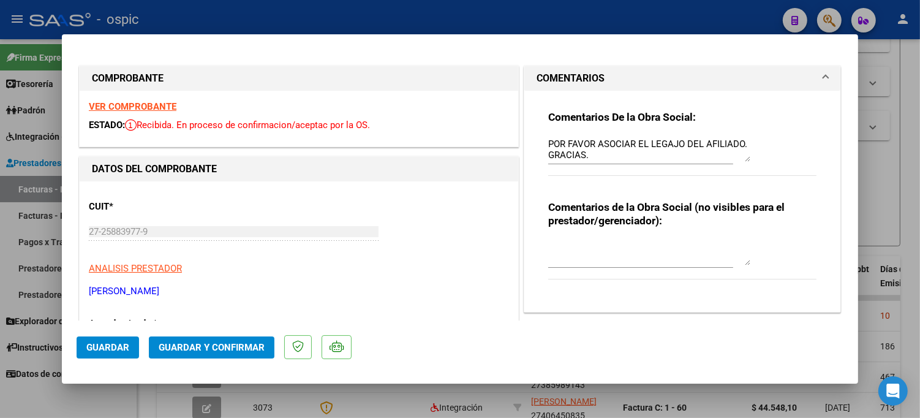
click at [584, 241] on textarea at bounding box center [649, 253] width 202 height 24
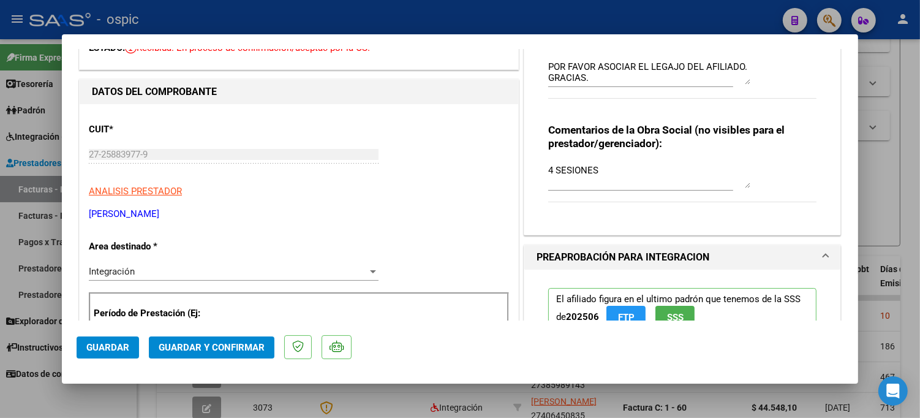
scroll to position [77, 0]
click at [540, 167] on div "Comentarios De la Obra Social: POR FAVOR ASOCIAR EL LEGAJO DEL AFILIADO. GRACIA…" at bounding box center [682, 119] width 287 height 212
click at [548, 167] on textarea "4 SESIONES" at bounding box center [649, 176] width 202 height 24
type textarea "PSICO 4 SESIONES"
click at [666, 165] on textarea "PSICO 4 SESIONES" at bounding box center [649, 176] width 202 height 24
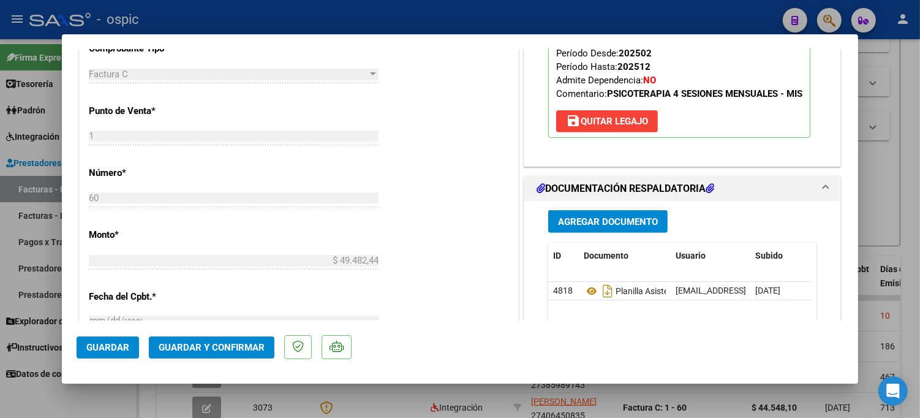
scroll to position [0, 0]
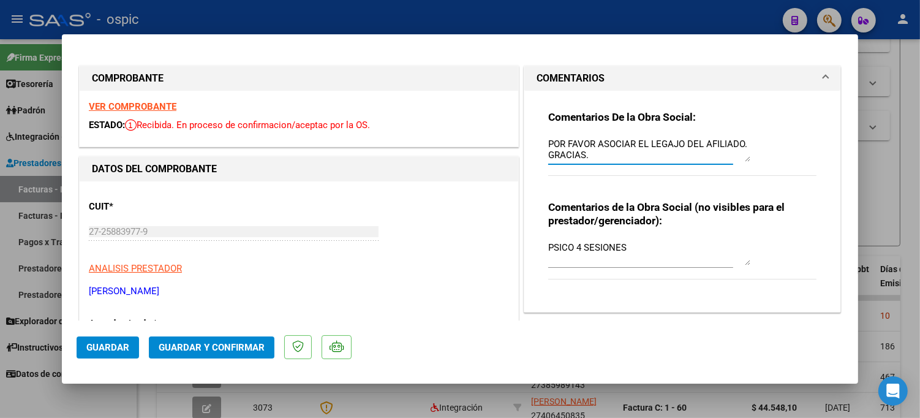
drag, startPoint x: 543, startPoint y: 141, endPoint x: 674, endPoint y: 158, distance: 132.1
click at [674, 158] on textarea "POR FAVOR ASOCIAR EL LEGAJO DEL AFILIADO. GRACIAS." at bounding box center [649, 149] width 202 height 24
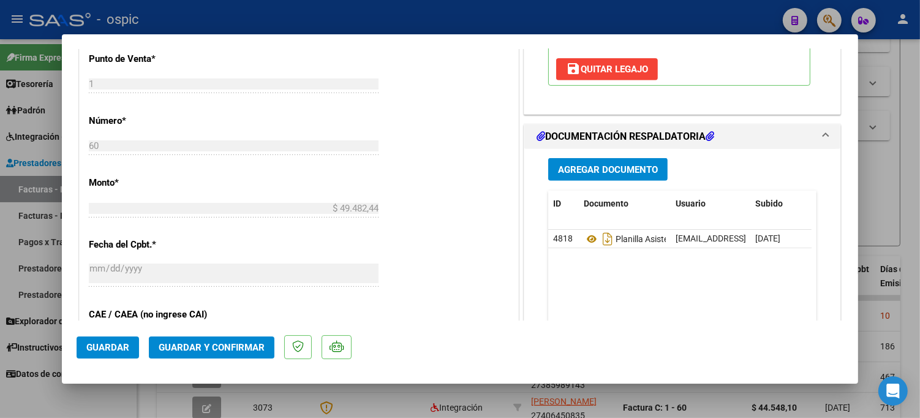
scroll to position [516, 0]
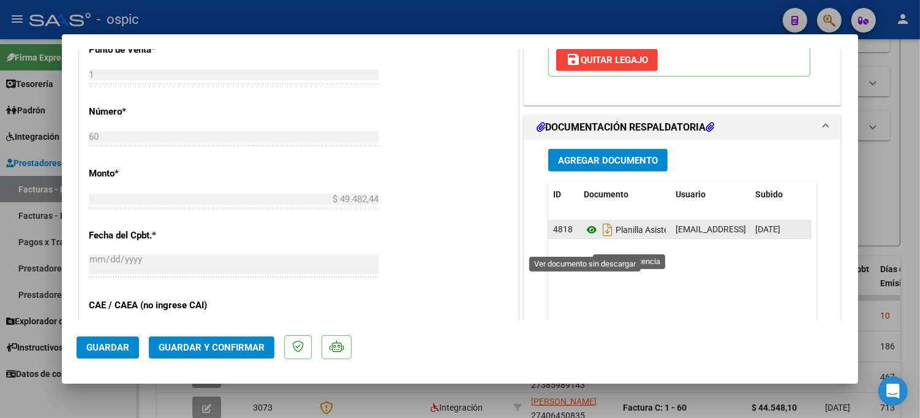
click at [586, 237] on icon at bounding box center [592, 229] width 16 height 15
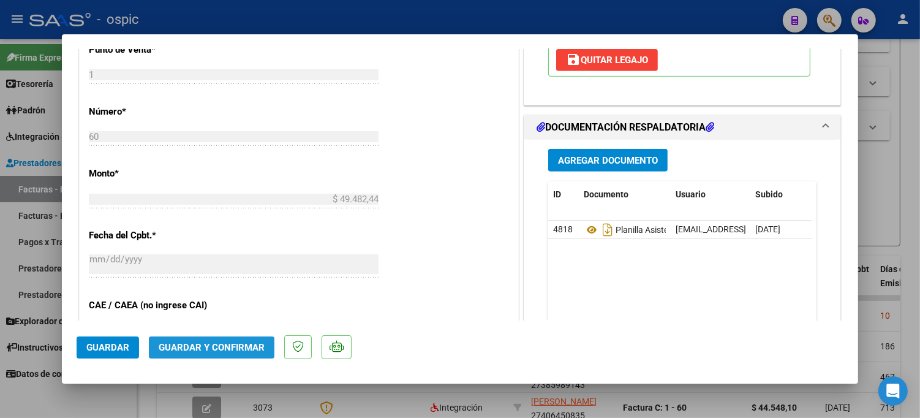
click at [231, 346] on span "Guardar y Confirmar" at bounding box center [212, 347] width 106 height 11
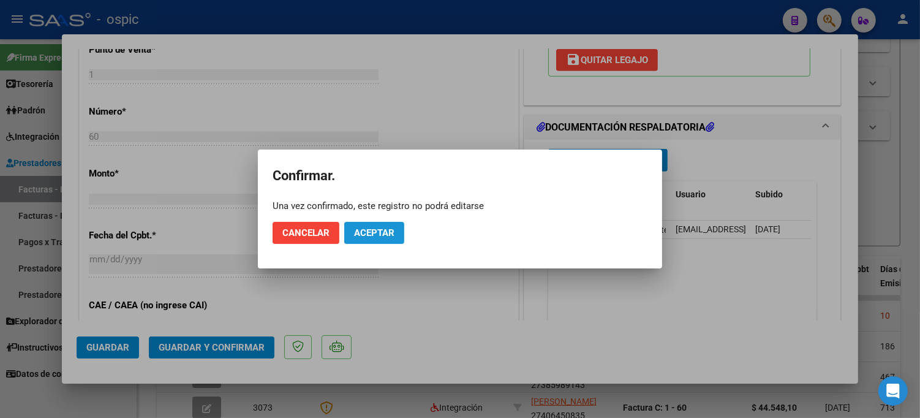
click at [370, 237] on span "Aceptar" at bounding box center [374, 232] width 40 height 11
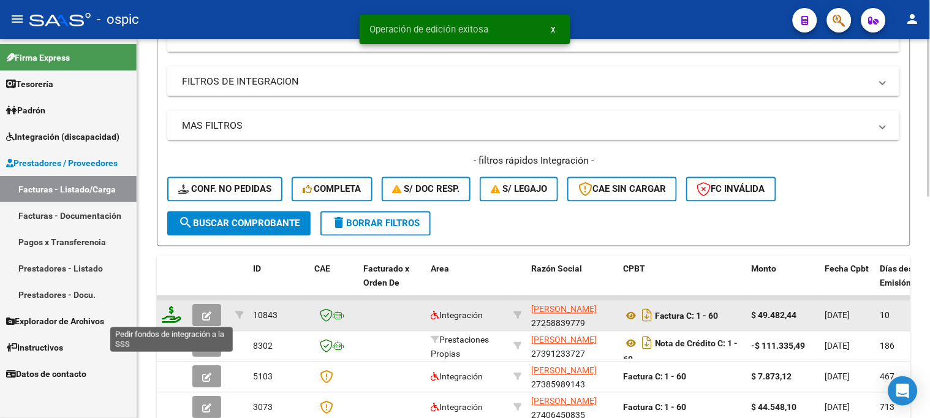
click at [171, 314] on icon at bounding box center [172, 314] width 20 height 17
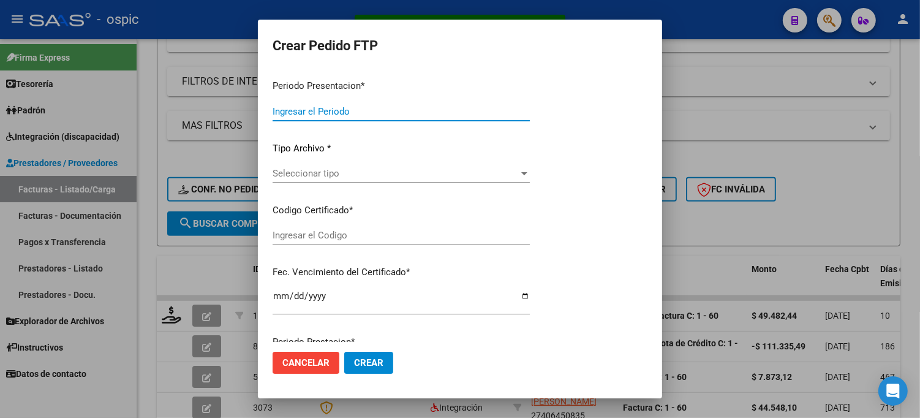
type input "202507"
type input "$ 49.482,44"
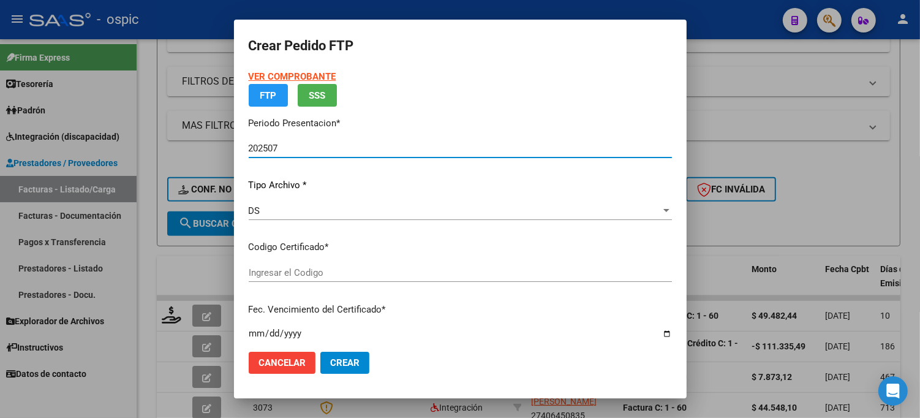
type input "4685191424"
type input "2026-08-24"
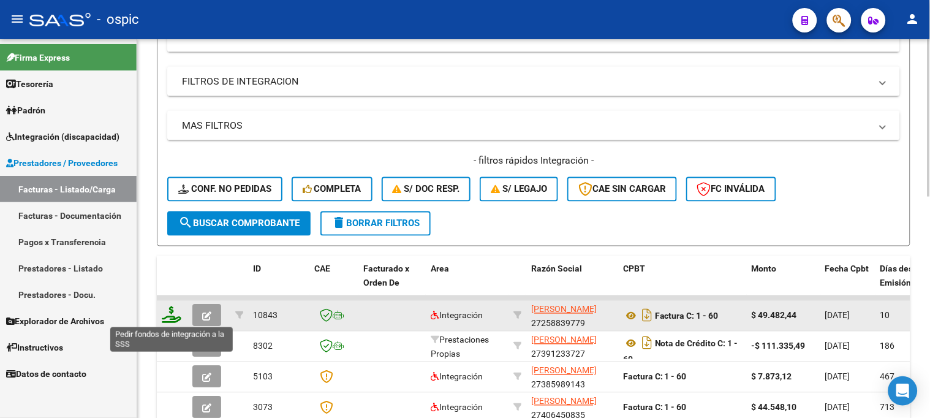
click at [171, 312] on icon at bounding box center [172, 314] width 20 height 17
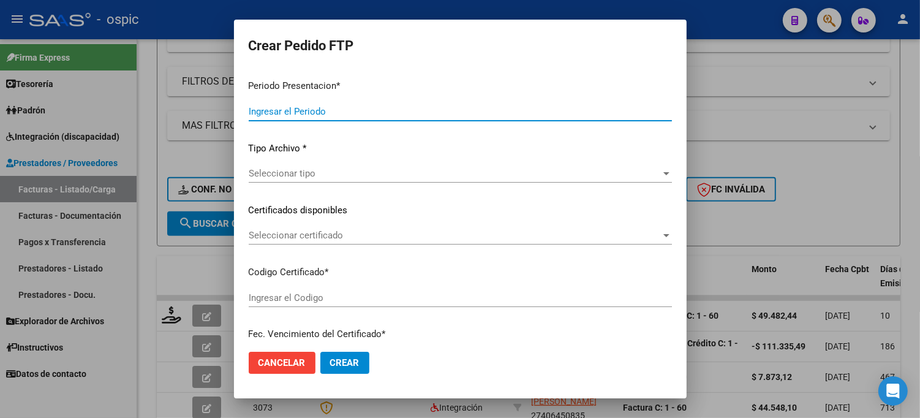
type input "202507"
type input "$ 49.482,44"
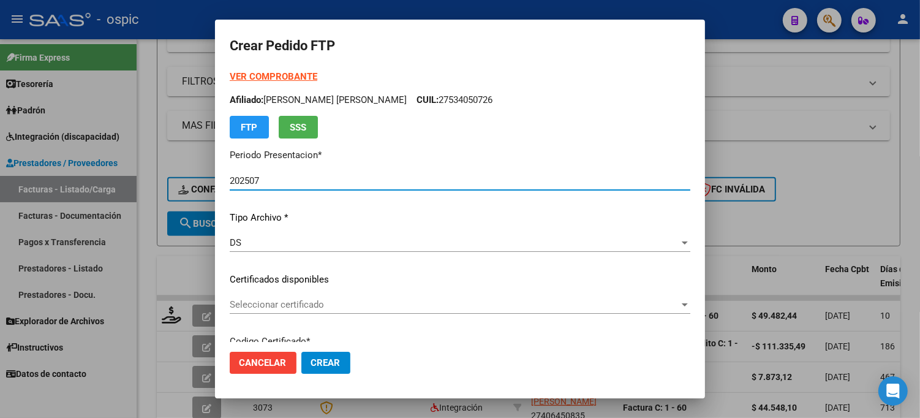
type input "4685191424"
type input "2026-08-24"
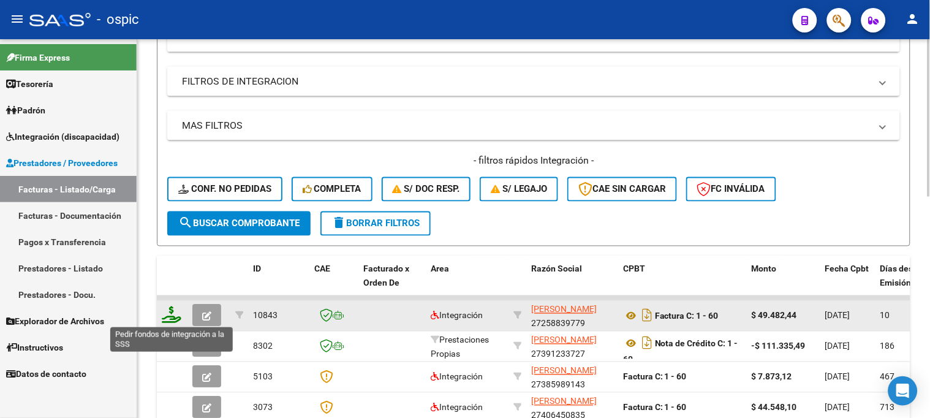
click at [173, 311] on icon at bounding box center [172, 314] width 20 height 17
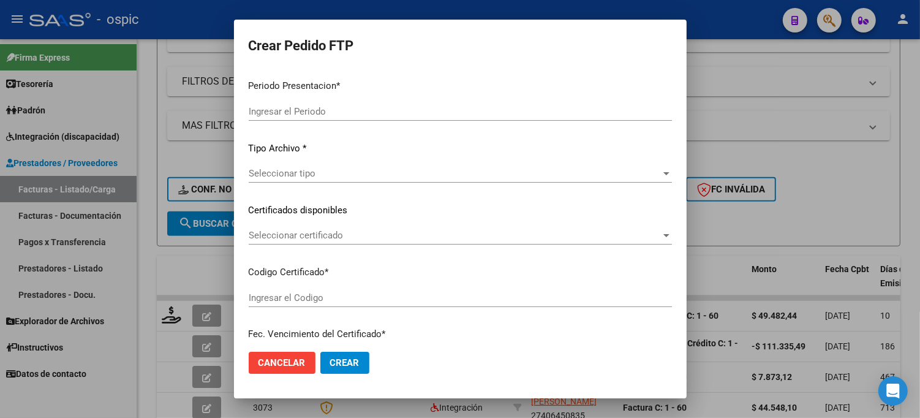
type input "202507"
type input "$ 49.482,44"
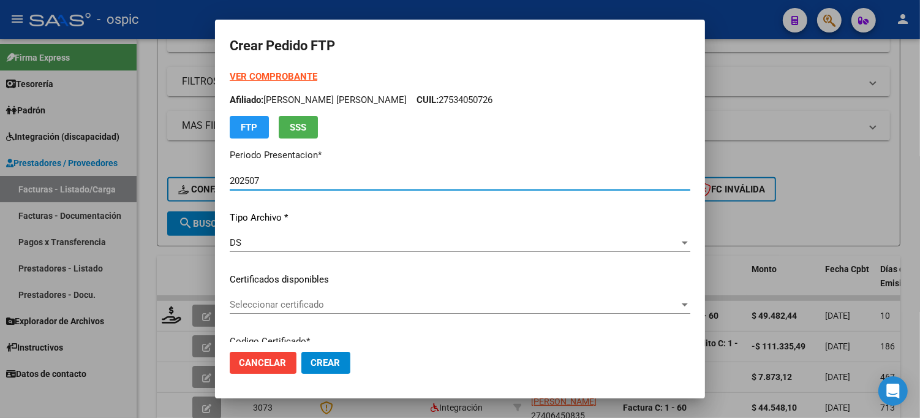
type input "4685191424"
type input "2026-08-24"
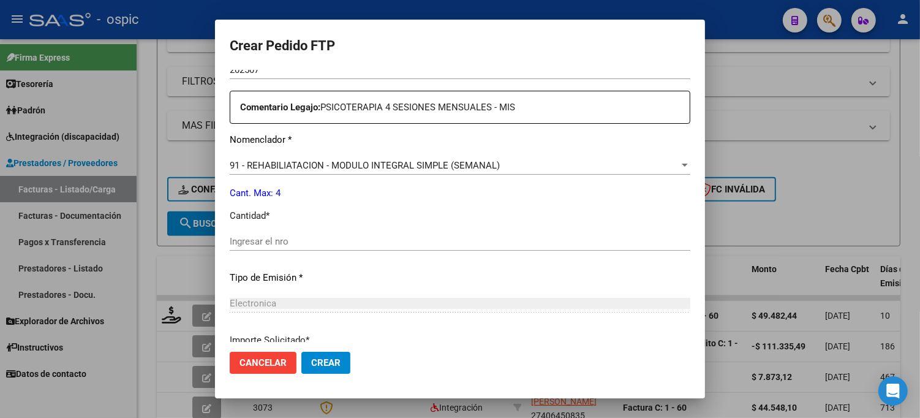
scroll to position [444, 0]
click at [380, 236] on input "Ingresar el nro" at bounding box center [460, 239] width 461 height 11
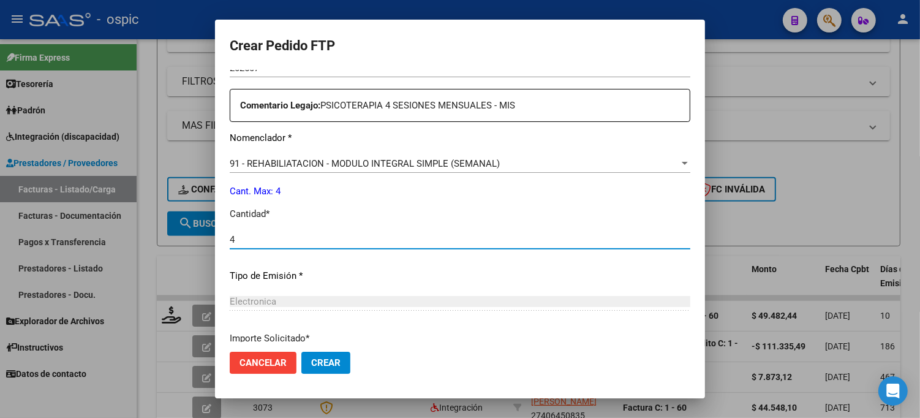
type input "4"
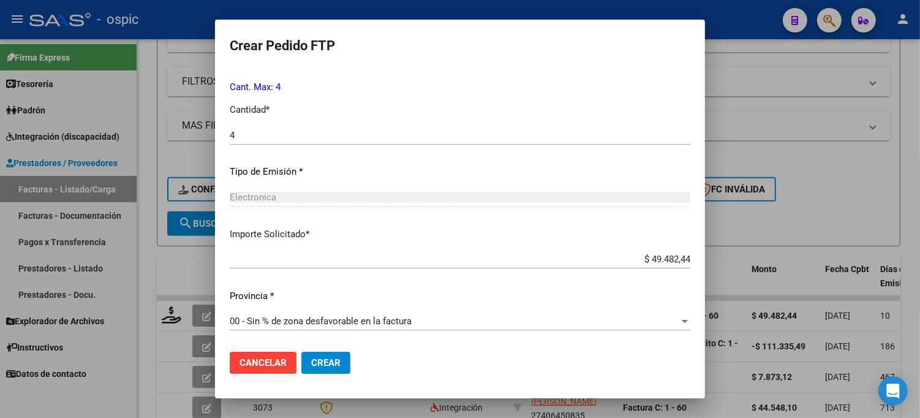
click at [322, 362] on span "Crear" at bounding box center [325, 362] width 29 height 11
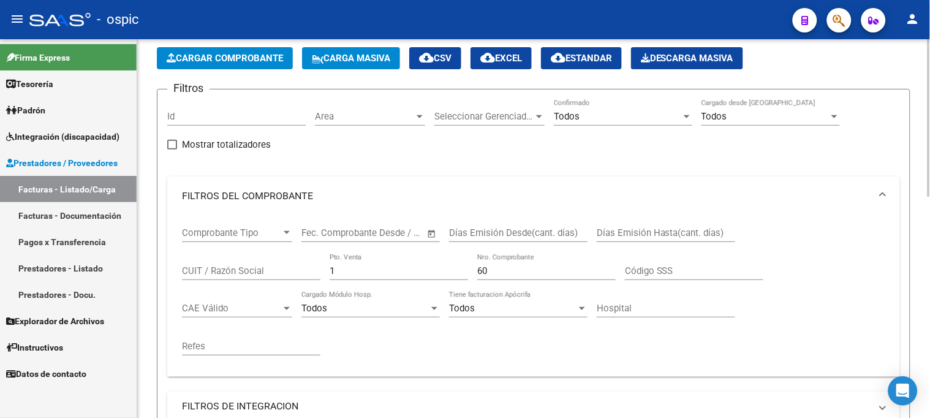
scroll to position [40, 0]
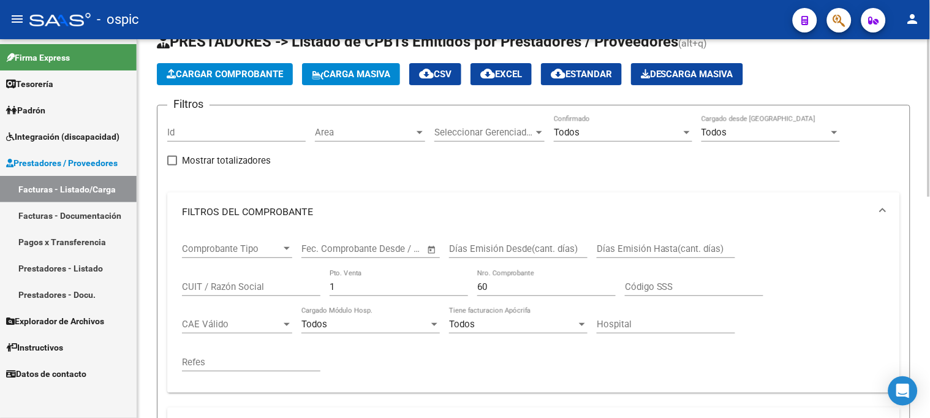
drag, startPoint x: 268, startPoint y: 273, endPoint x: 251, endPoint y: 268, distance: 17.1
click at [251, 268] on div "Comprobante Tipo Comprobante Tipo Start date – End date Fec. Comprobante Desde …" at bounding box center [533, 307] width 703 height 151
type input "4"
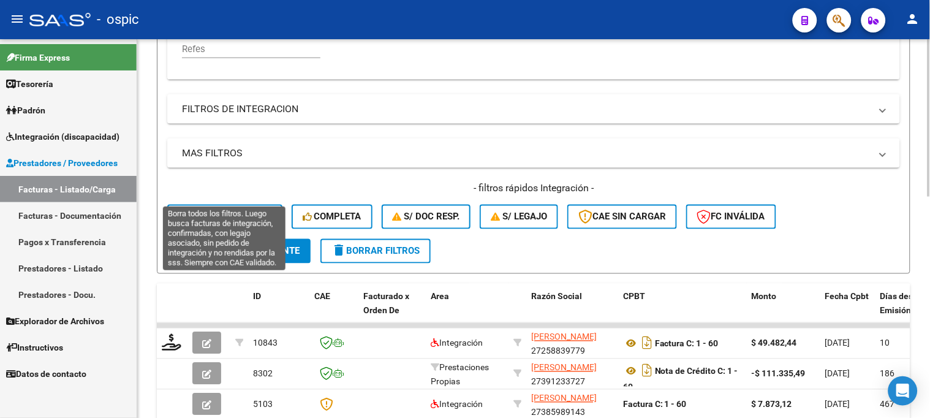
scroll to position [381, 0]
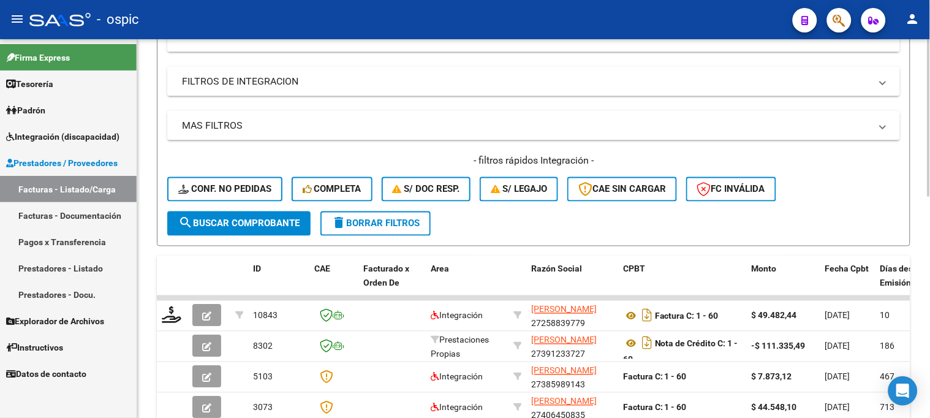
type input "2271"
click at [242, 227] on span "search Buscar Comprobante" at bounding box center [238, 223] width 121 height 11
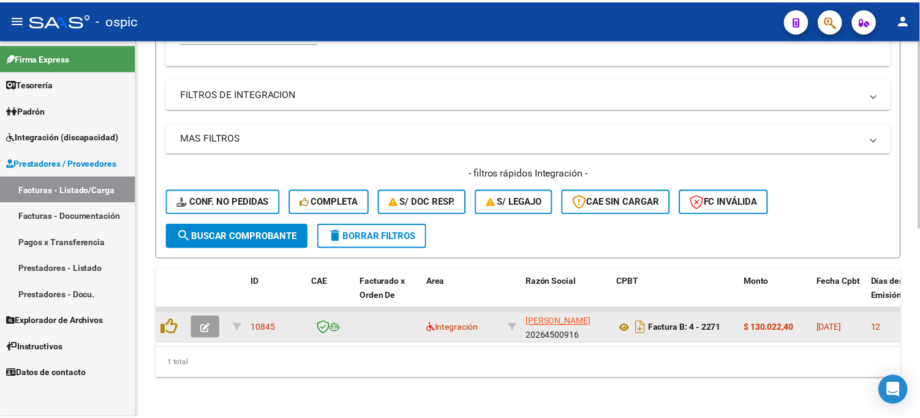
scroll to position [378, 0]
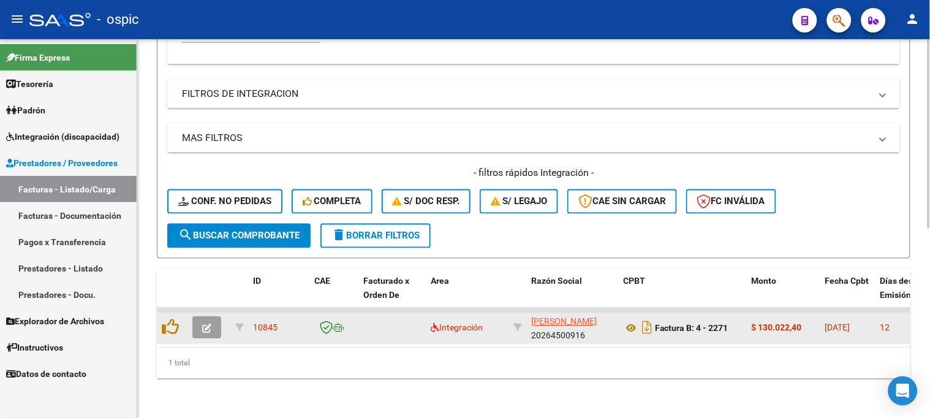
click at [212, 317] on button "button" at bounding box center [206, 328] width 29 height 22
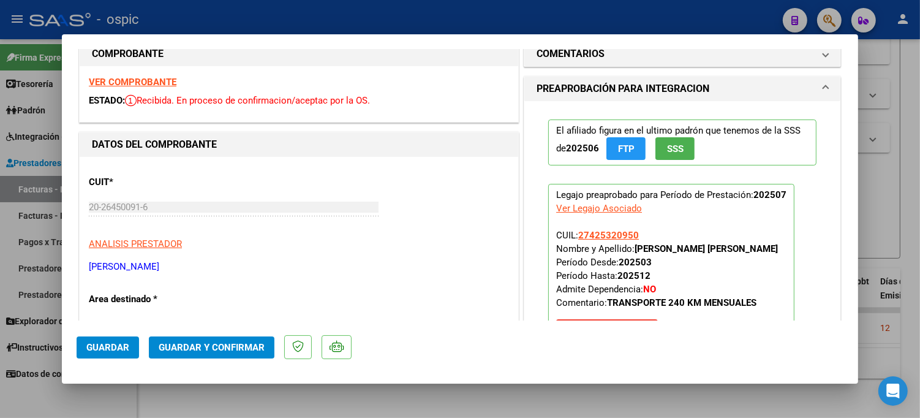
scroll to position [21, 0]
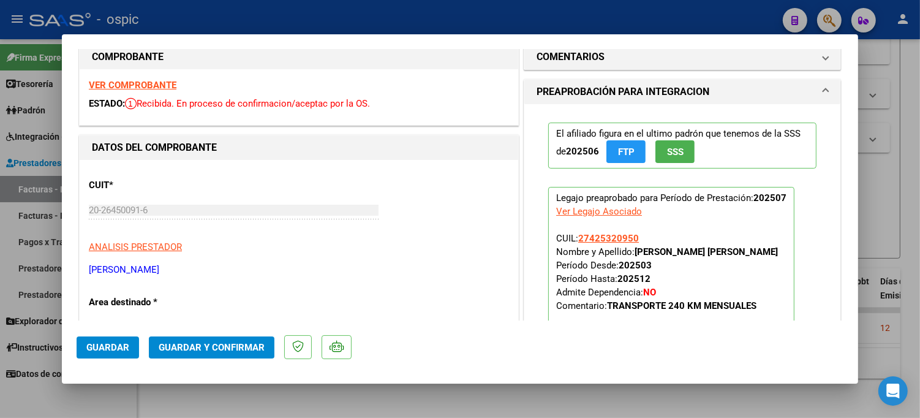
drag, startPoint x: 597, startPoint y: 53, endPoint x: 596, endPoint y: 71, distance: 17.8
click at [597, 55] on h1 "COMENTARIOS" at bounding box center [571, 57] width 68 height 15
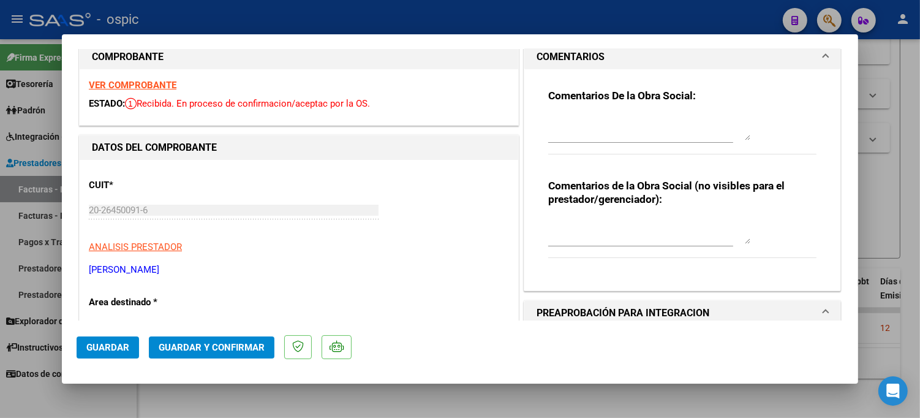
click at [586, 227] on textarea at bounding box center [649, 231] width 202 height 24
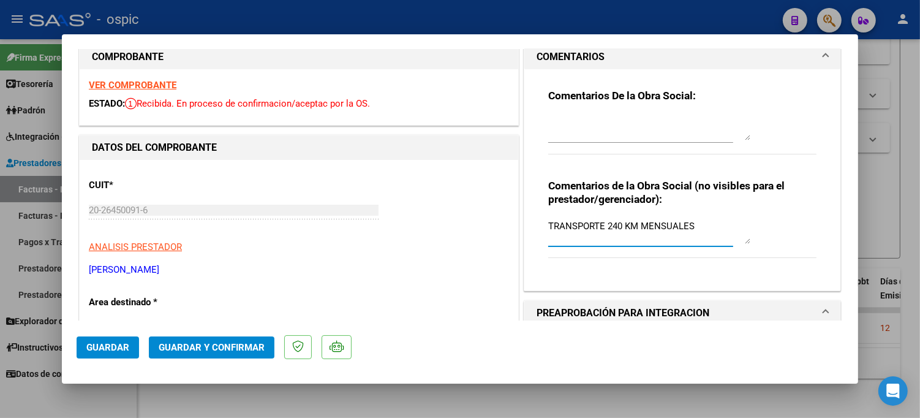
type textarea "TRANSPORTE 240 KM MENSUALES"
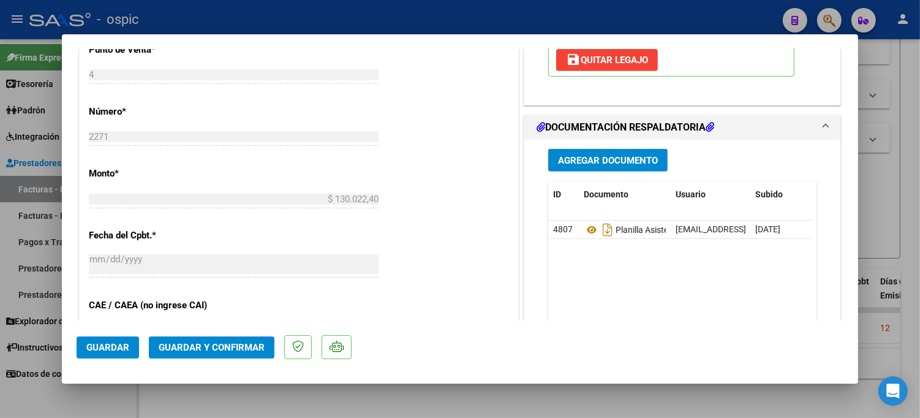
scroll to position [535, 0]
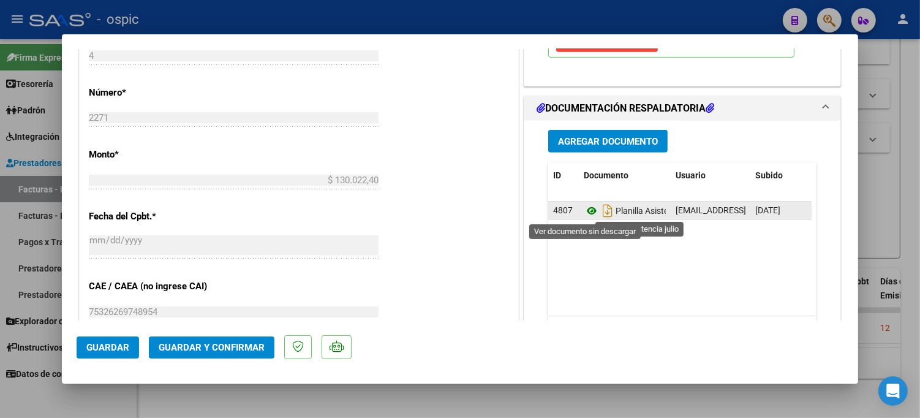
click at [584, 209] on icon at bounding box center [592, 210] width 16 height 15
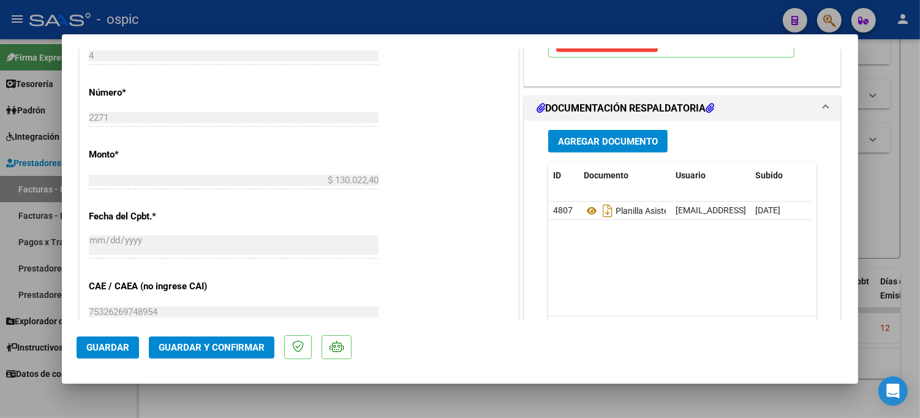
click at [219, 340] on button "Guardar y Confirmar" at bounding box center [212, 347] width 126 height 22
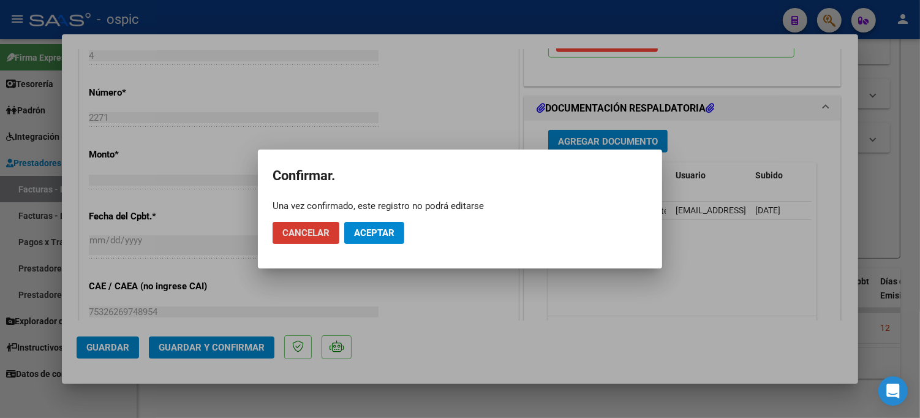
click at [383, 230] on span "Aceptar" at bounding box center [374, 232] width 40 height 11
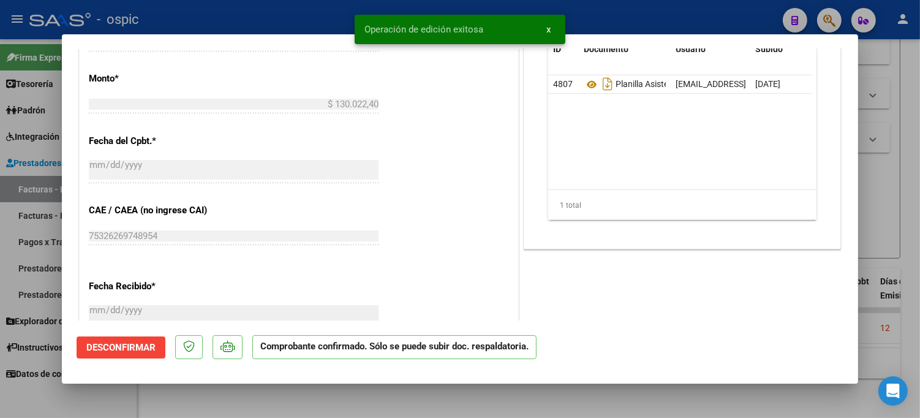
type input "$ 0,00"
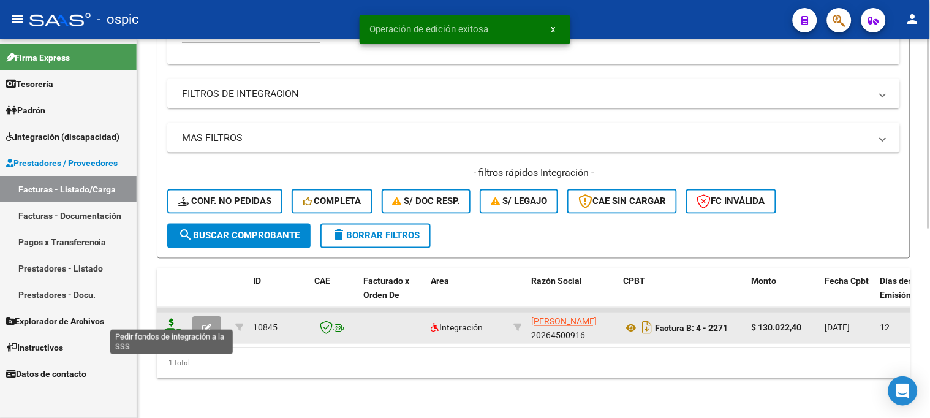
click at [171, 318] on icon at bounding box center [172, 326] width 20 height 17
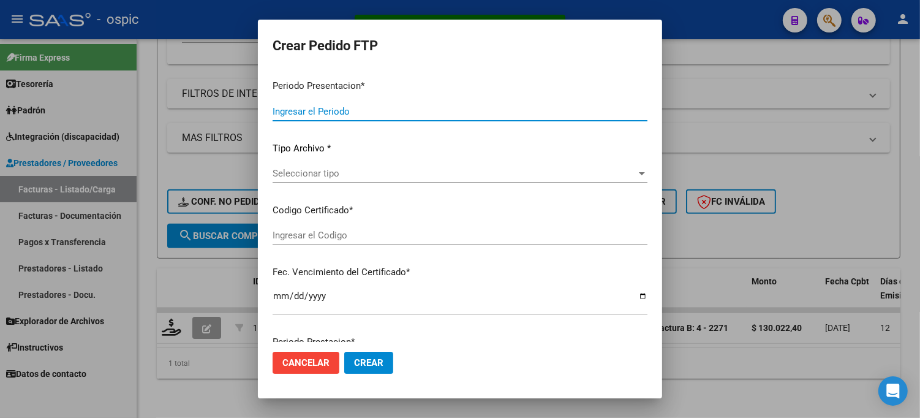
type input "202507"
type input "$ 130.022,40"
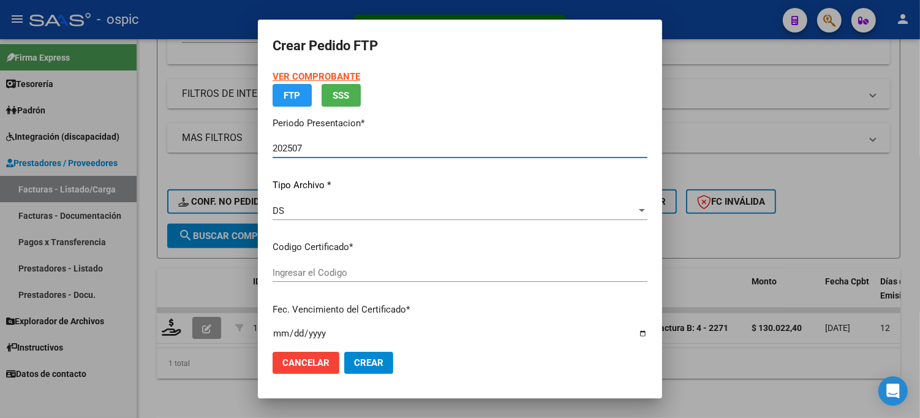
type input "0000000000000000000000000000000070091251"
type input "2034-01-01"
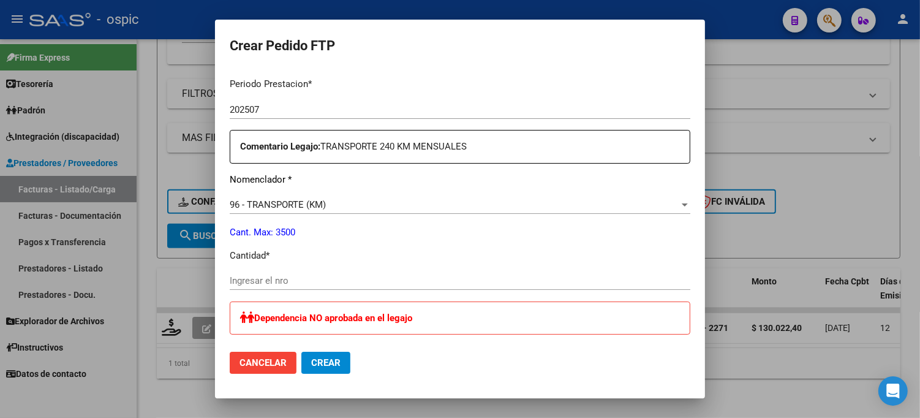
scroll to position [420, 0]
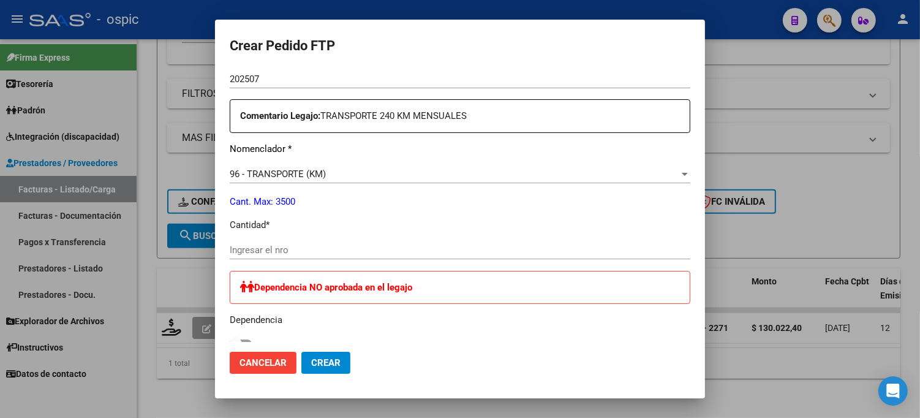
click at [266, 249] on input "Ingresar el nro" at bounding box center [460, 249] width 461 height 11
type input "240"
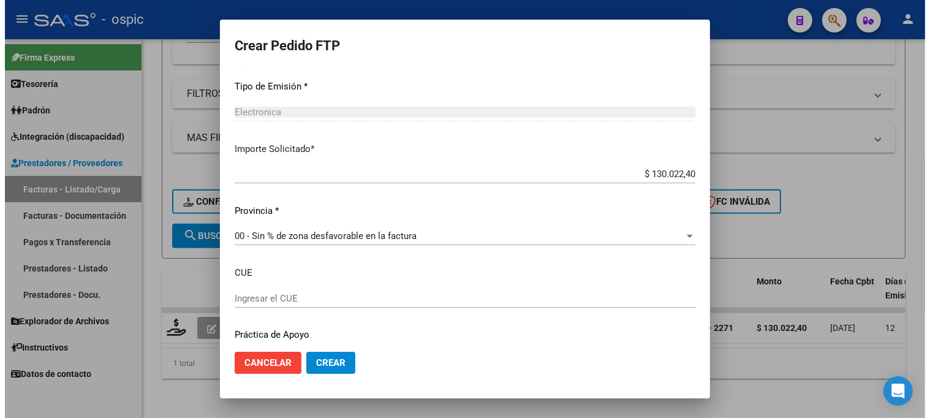
scroll to position [703, 0]
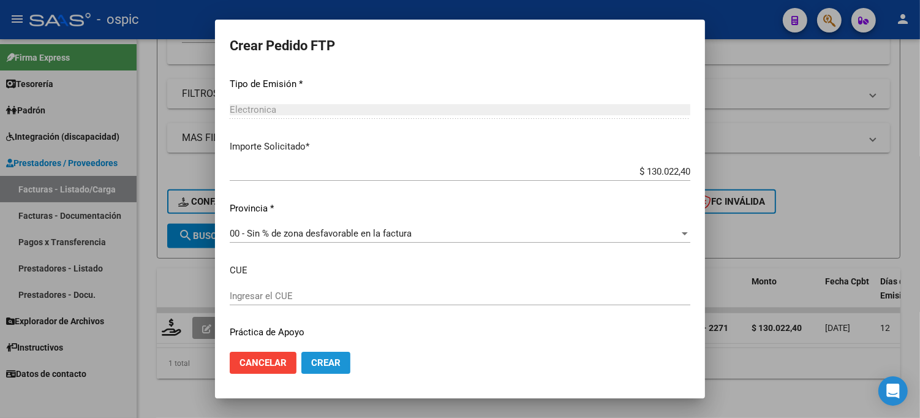
click at [329, 355] on button "Crear" at bounding box center [325, 363] width 49 height 22
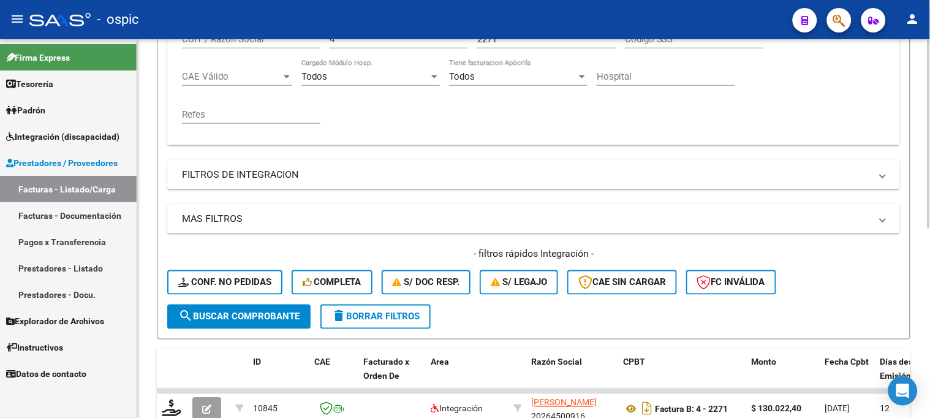
scroll to position [174, 0]
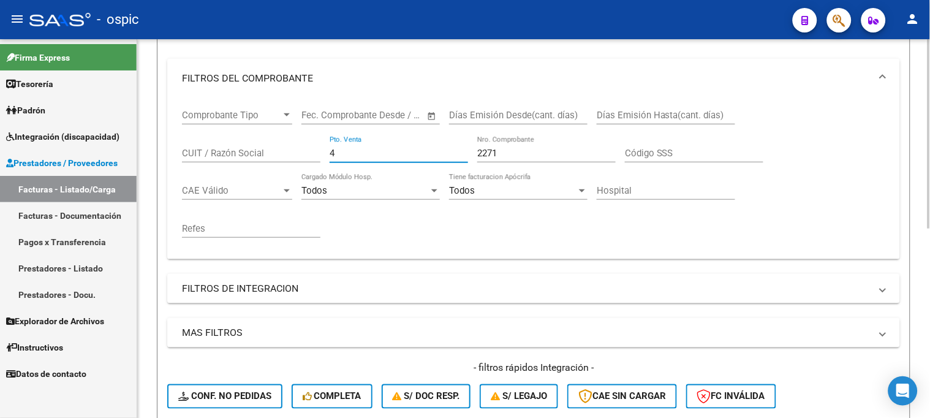
drag, startPoint x: 323, startPoint y: 159, endPoint x: 310, endPoint y: 162, distance: 13.1
click at [310, 162] on div "Comprobante Tipo Comprobante Tipo Start date – End date Fec. Comprobante Desde …" at bounding box center [533, 173] width 703 height 151
type input "2"
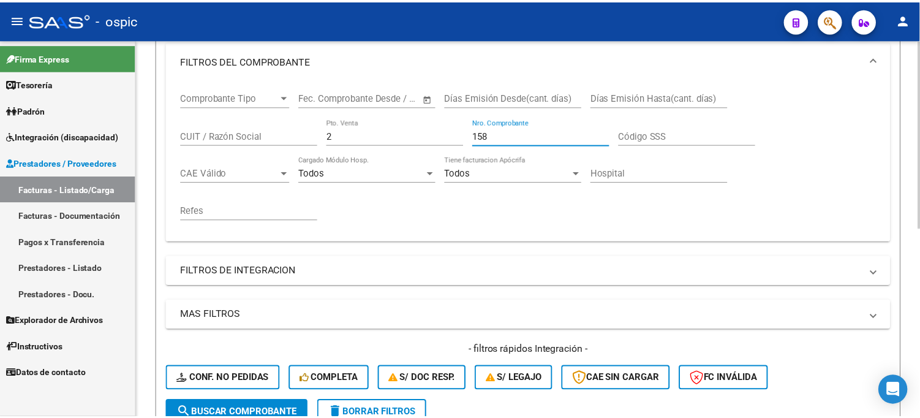
scroll to position [377, 0]
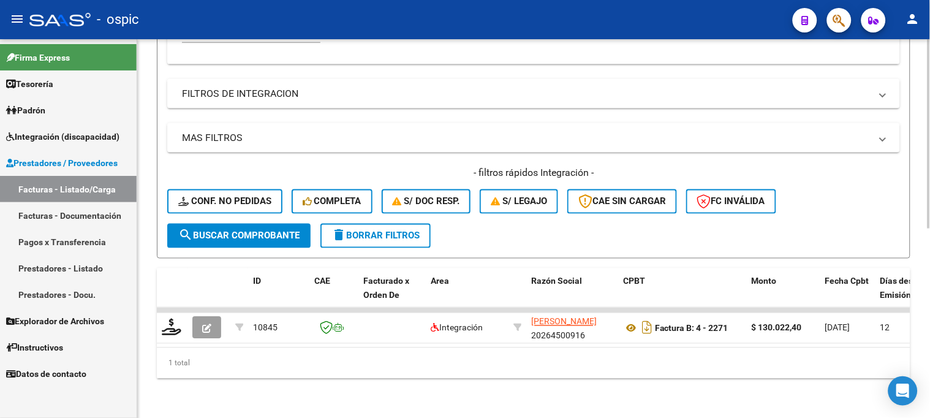
type input "158"
click at [261, 230] on span "search Buscar Comprobante" at bounding box center [238, 235] width 121 height 11
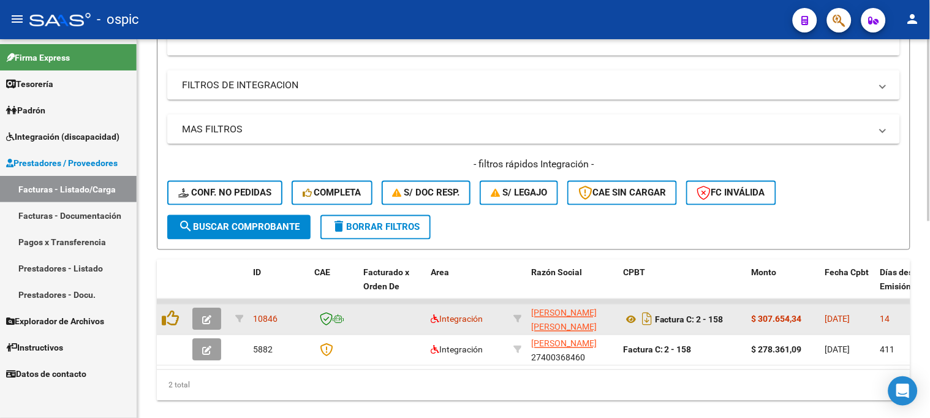
click at [210, 317] on icon "button" at bounding box center [206, 319] width 9 height 9
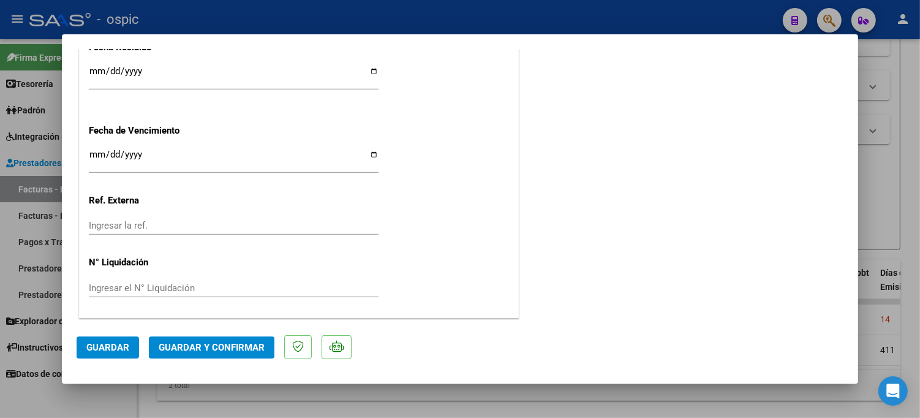
scroll to position [0, 0]
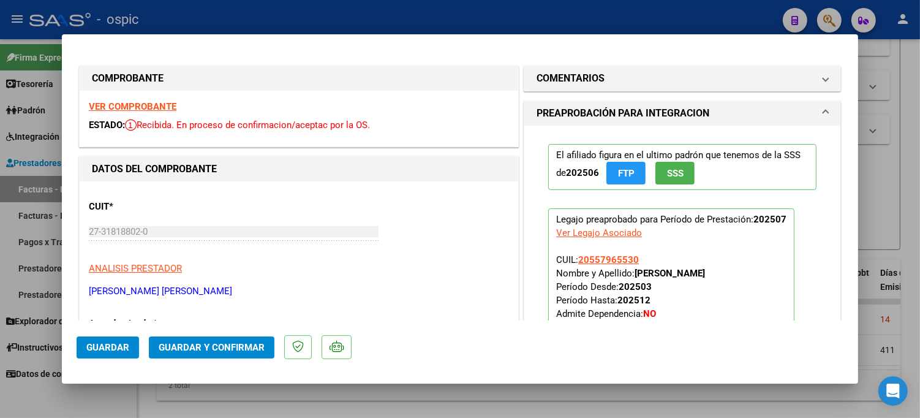
drag, startPoint x: 639, startPoint y: 75, endPoint x: 622, endPoint y: 190, distance: 117.1
click at [639, 75] on mat-panel-title "COMENTARIOS" at bounding box center [675, 78] width 277 height 15
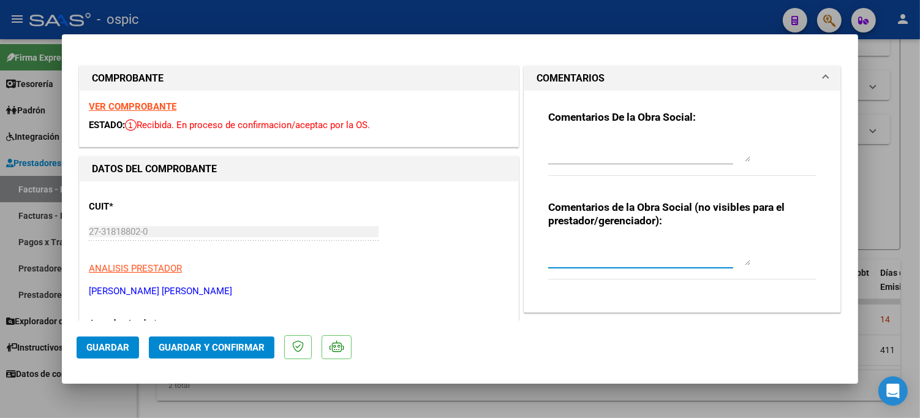
click at [607, 241] on textarea at bounding box center [649, 253] width 202 height 24
type textarea "MODULO MAESTRA DE APOYO"
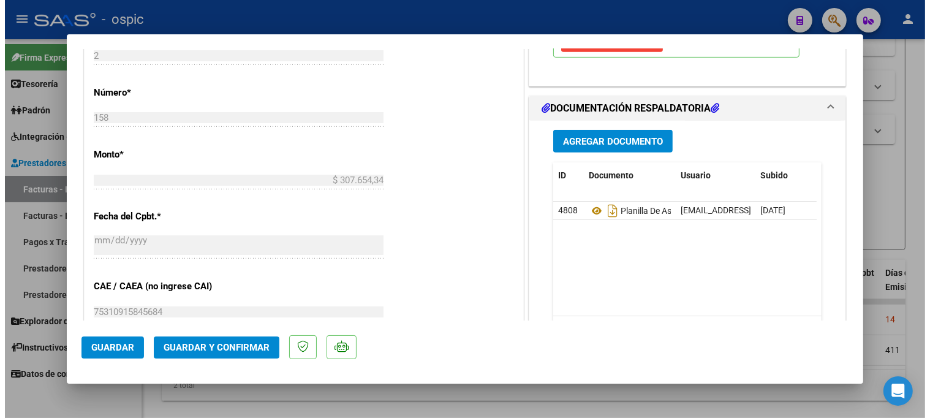
scroll to position [547, 0]
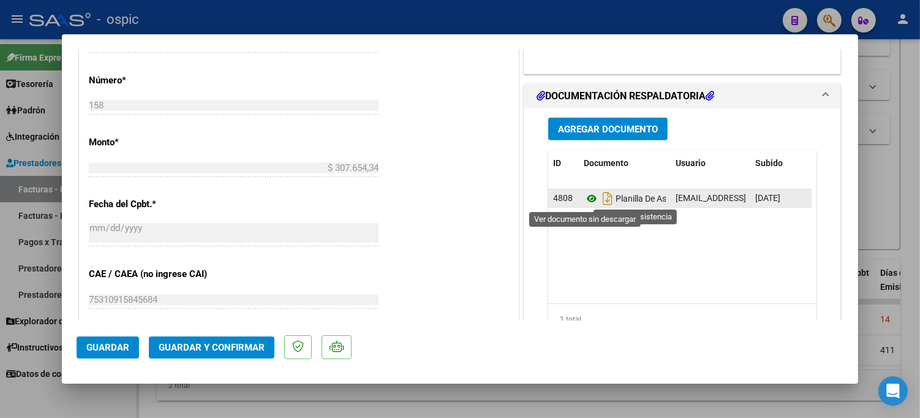
click at [586, 195] on icon at bounding box center [592, 198] width 16 height 15
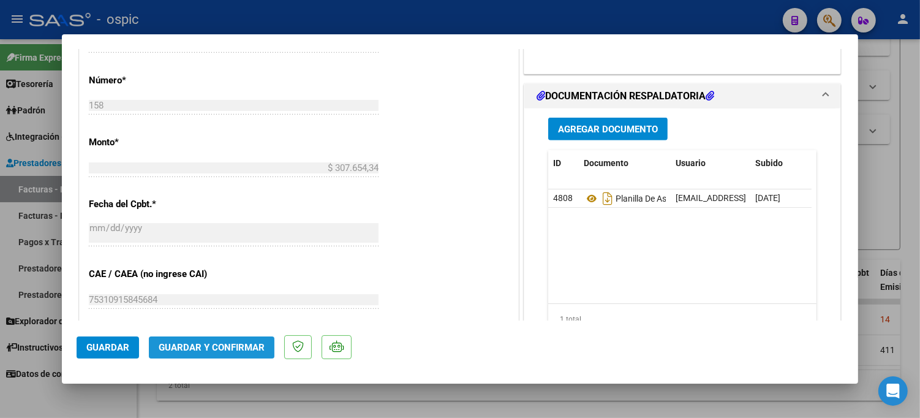
click at [237, 342] on span "Guardar y Confirmar" at bounding box center [212, 347] width 106 height 11
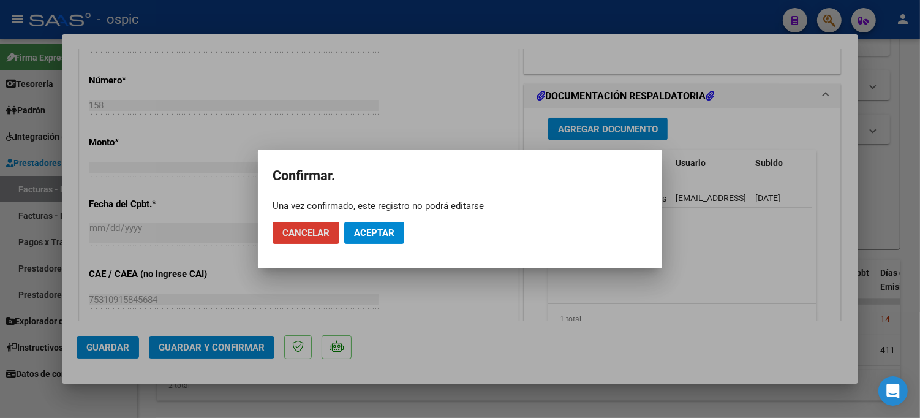
click at [366, 225] on button "Aceptar" at bounding box center [374, 233] width 60 height 22
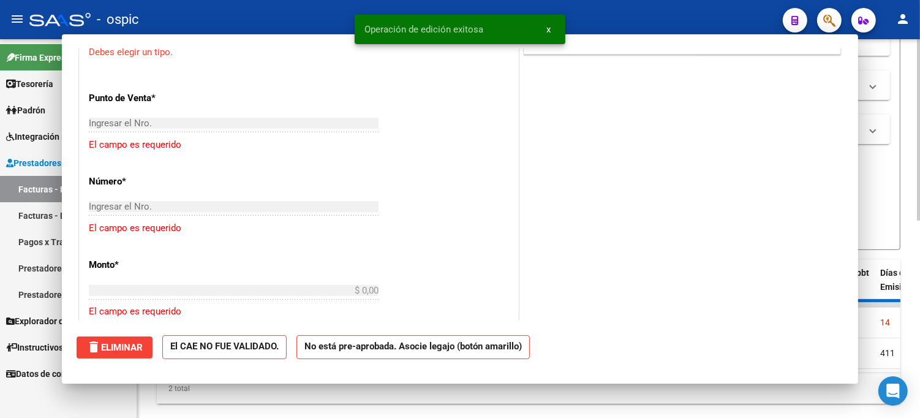
scroll to position [0, 0]
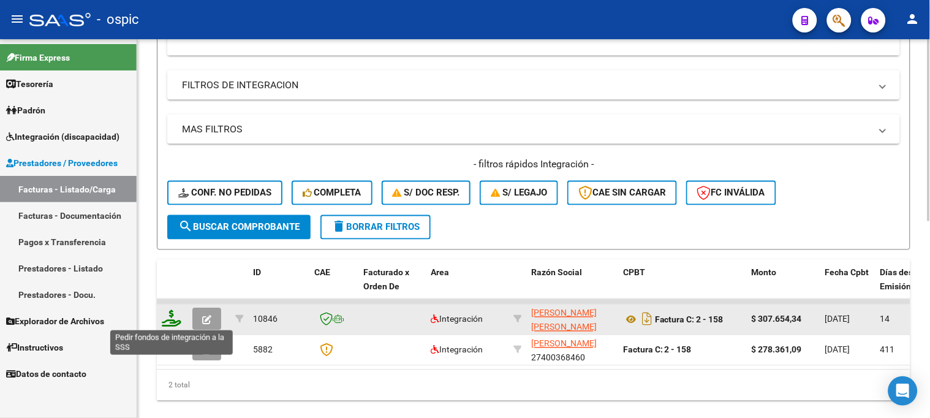
click at [172, 315] on icon at bounding box center [172, 318] width 20 height 17
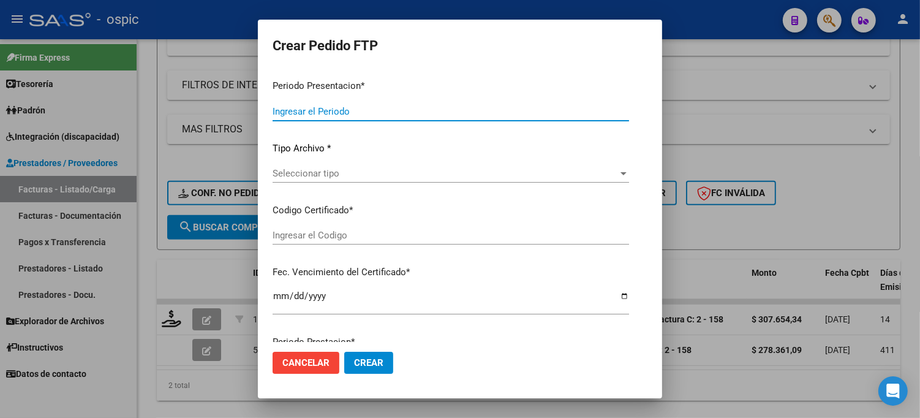
type input "202507"
type input "$ 307.654,34"
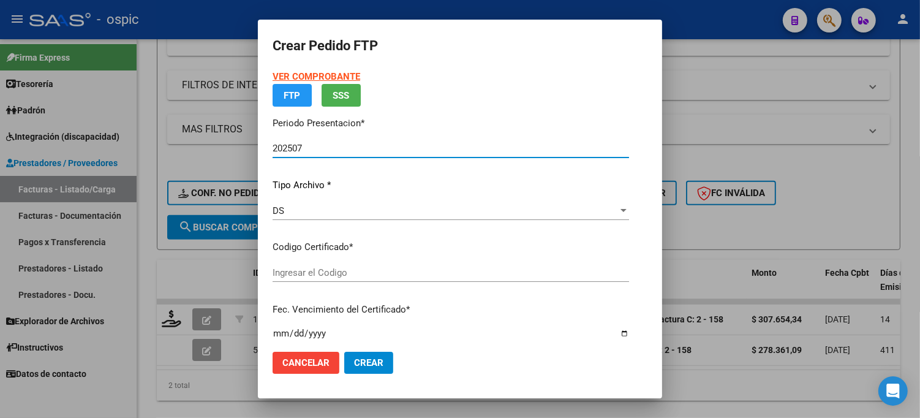
type input "9786904444"
type input "2033-03-31"
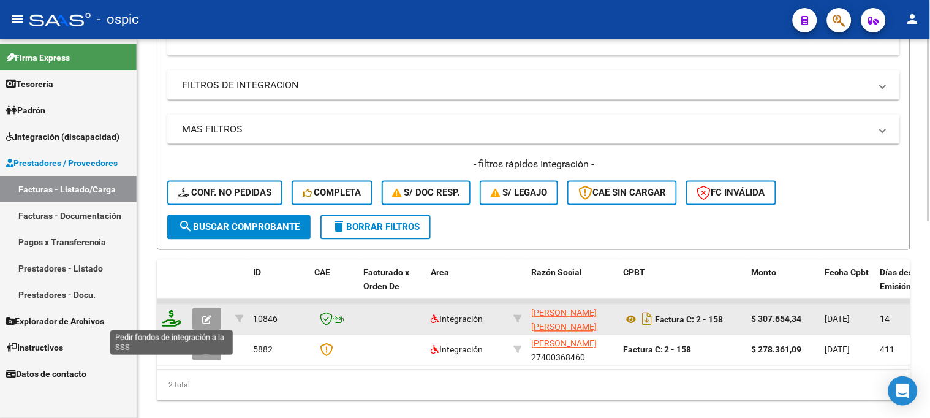
click at [172, 310] on icon at bounding box center [172, 318] width 20 height 17
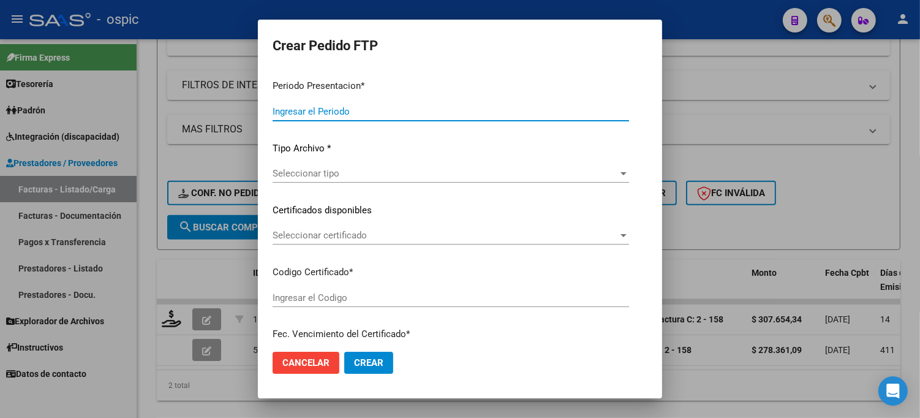
type input "202507"
type input "$ 307.654,34"
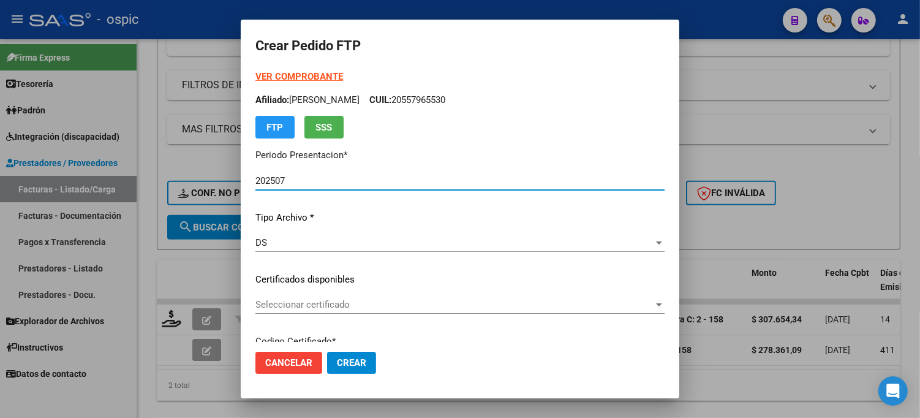
type input "9786904444"
type input "2033-03-31"
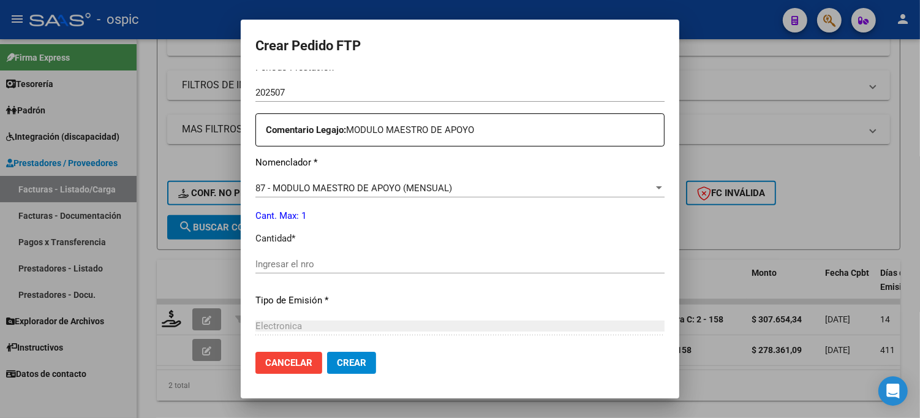
scroll to position [429, 0]
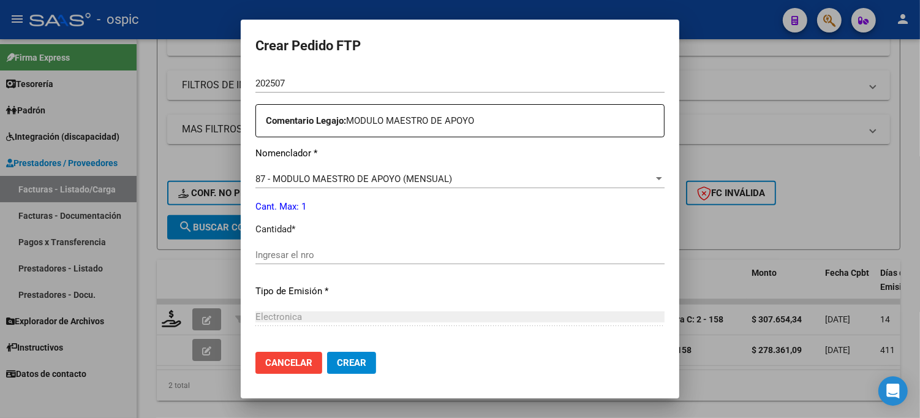
click at [405, 249] on input "Ingresar el nro" at bounding box center [459, 254] width 409 height 11
type input "1"
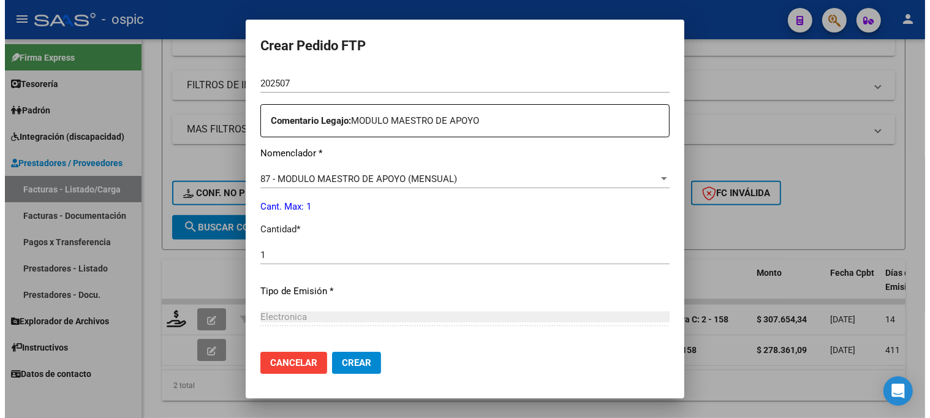
scroll to position [548, 0]
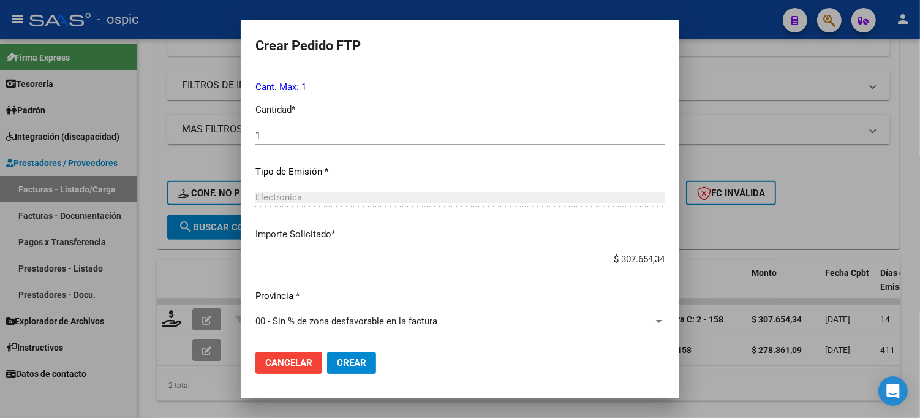
click at [333, 355] on button "Crear" at bounding box center [351, 363] width 49 height 22
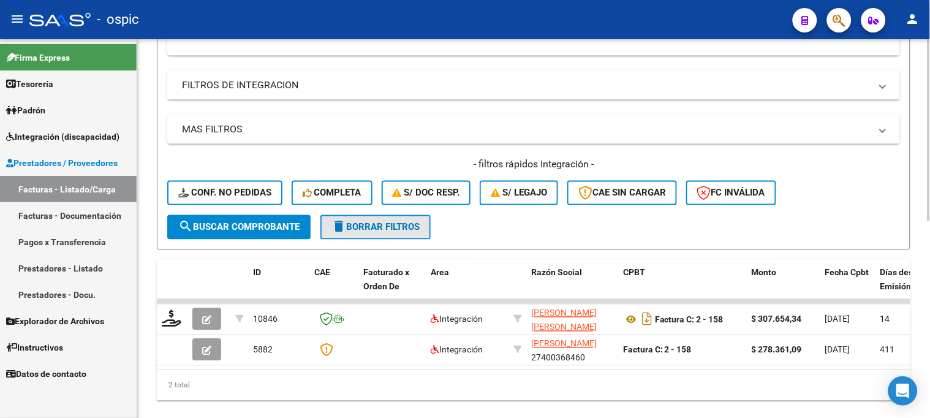
click at [398, 224] on span "delete Borrar Filtros" at bounding box center [375, 227] width 88 height 11
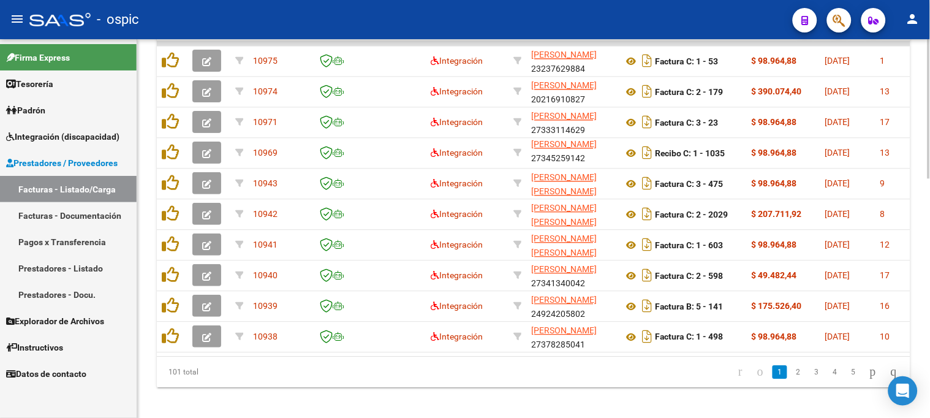
scroll to position [619, 0]
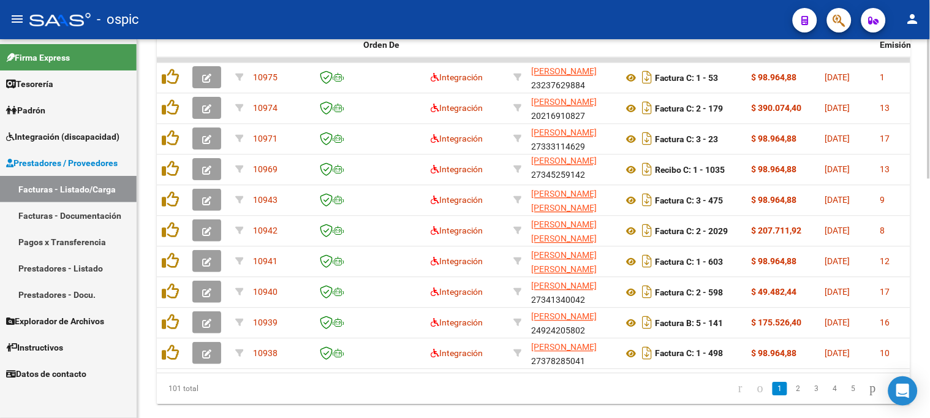
click at [927, 288] on div at bounding box center [928, 338] width 3 height 139
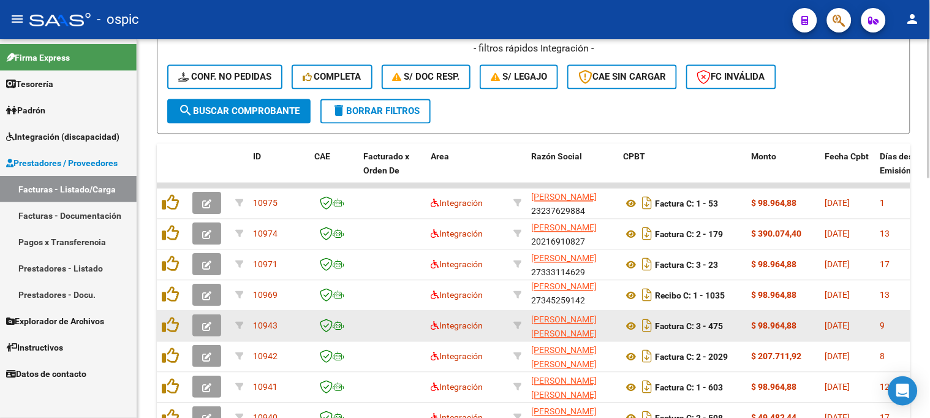
scroll to position [483, 0]
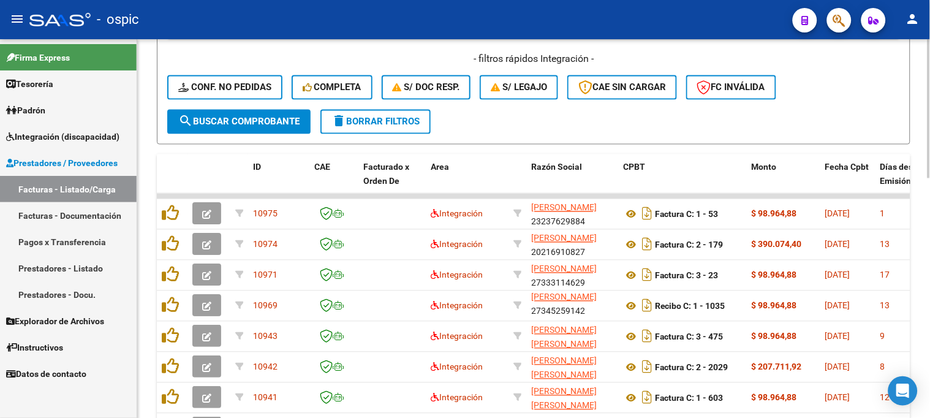
click at [384, 123] on span "delete Borrar Filtros" at bounding box center [375, 121] width 88 height 11
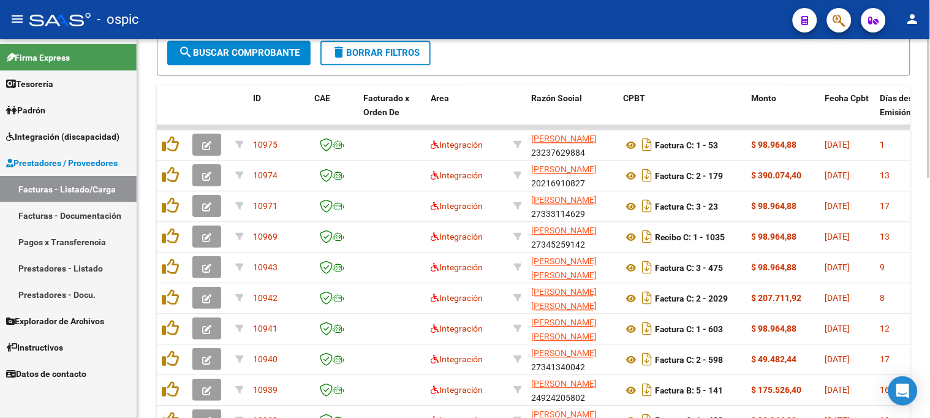
scroll to position [173, 0]
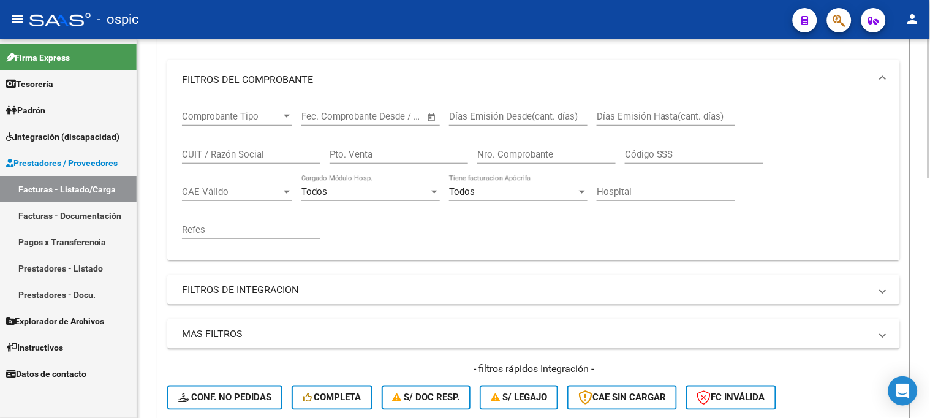
click at [927, 119] on div at bounding box center [928, 228] width 3 height 379
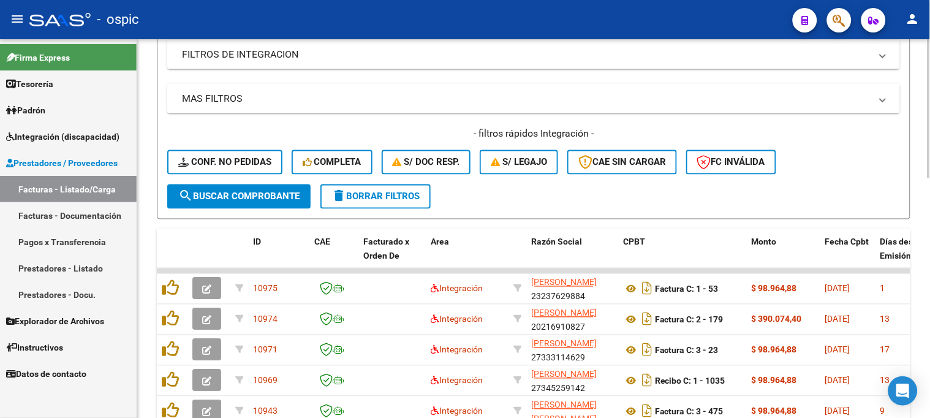
click at [396, 186] on button "delete Borrar Filtros" at bounding box center [375, 196] width 110 height 24
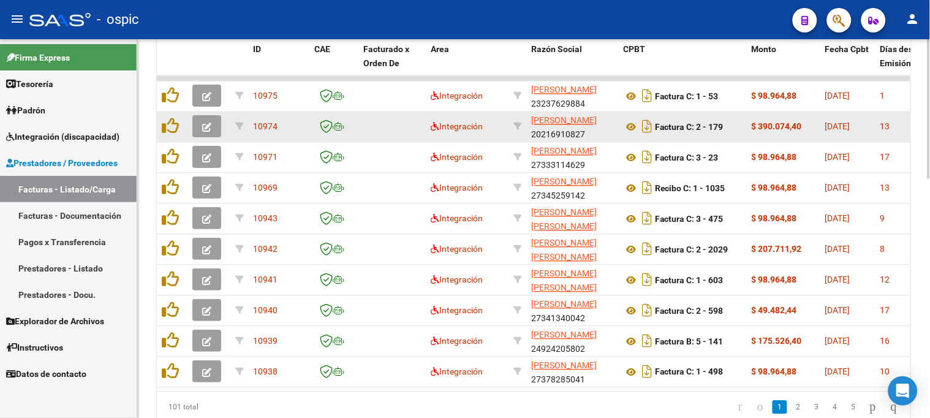
scroll to position [612, 0]
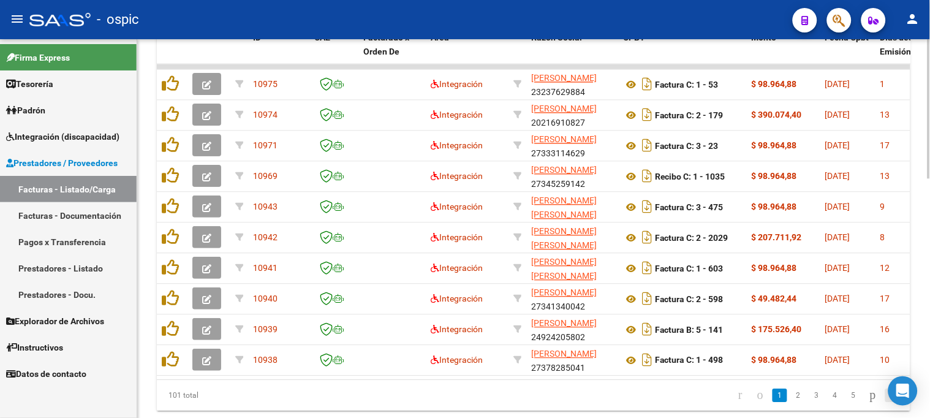
click at [889, 402] on icon "go to last page" at bounding box center [894, 394] width 10 height 15
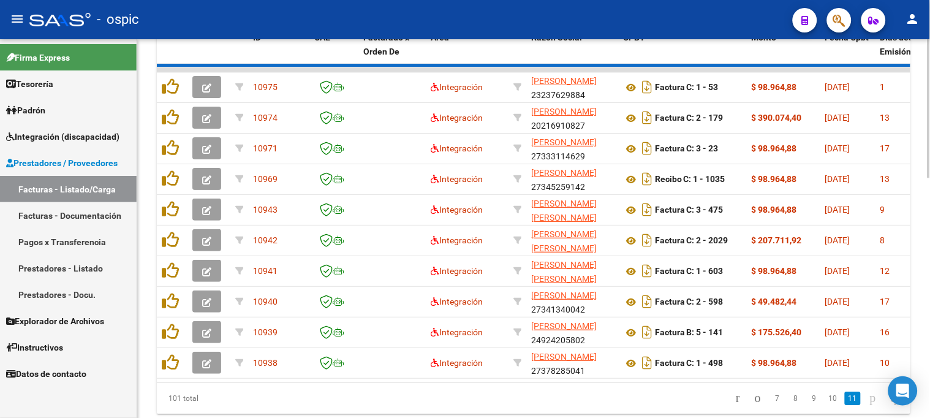
scroll to position [378, 0]
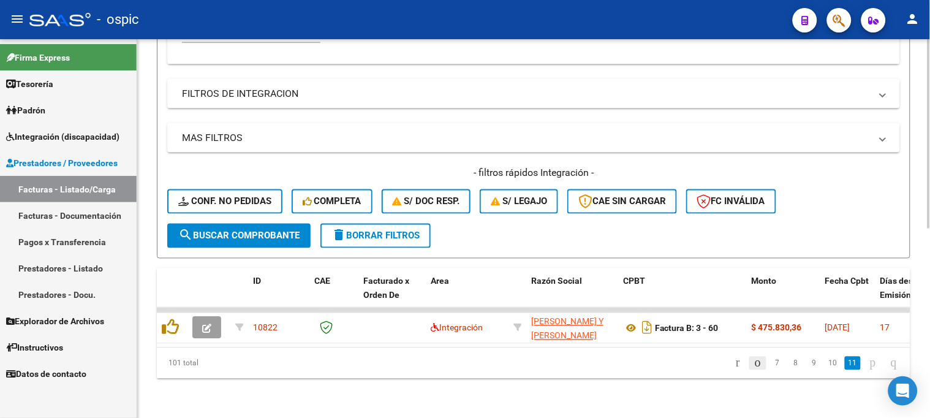
click at [753, 363] on icon "go to previous page" at bounding box center [758, 362] width 10 height 15
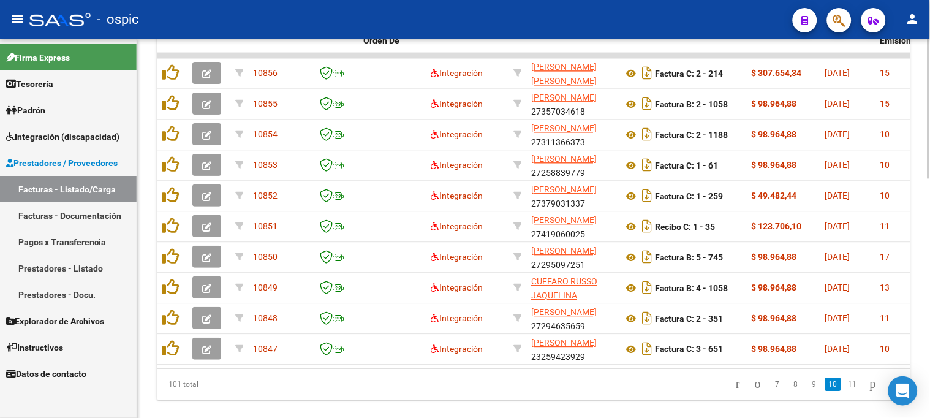
scroll to position [620, 0]
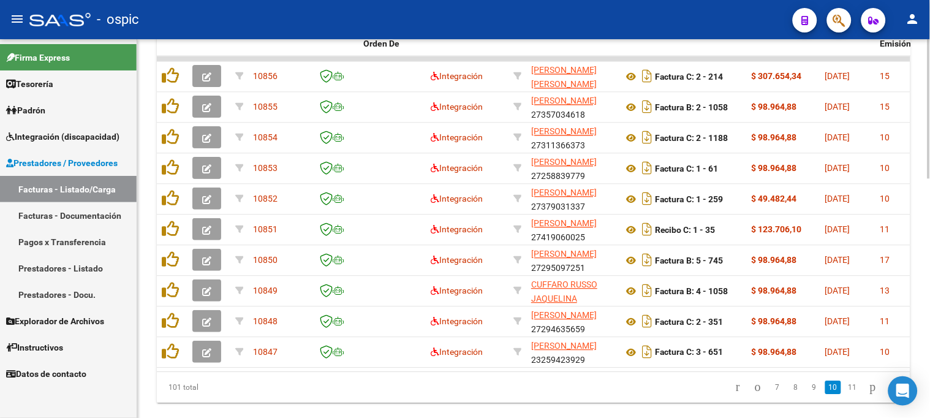
click at [927, 302] on div at bounding box center [928, 339] width 3 height 139
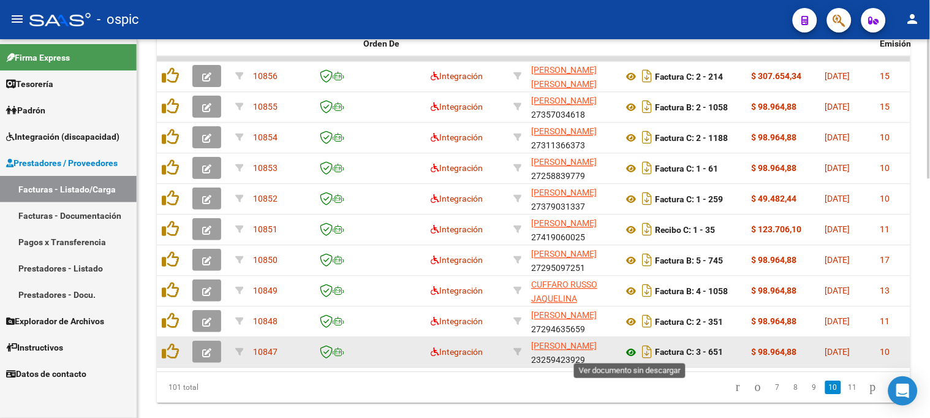
click at [631, 347] on icon at bounding box center [631, 352] width 16 height 15
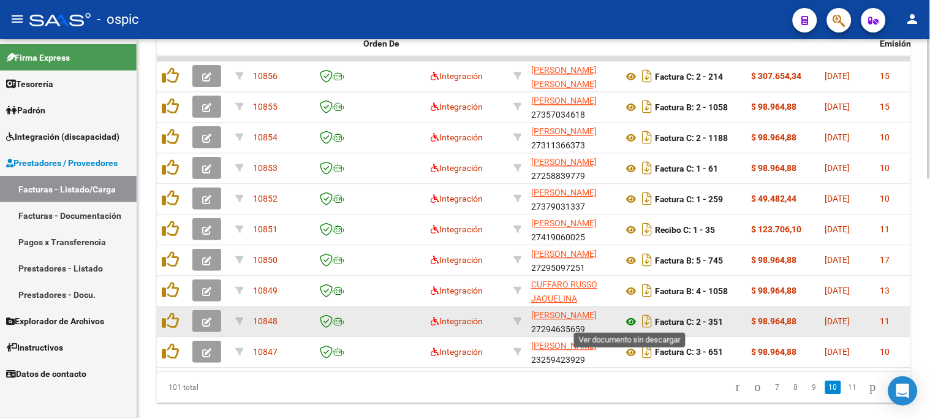
click at [633, 319] on icon at bounding box center [631, 321] width 16 height 15
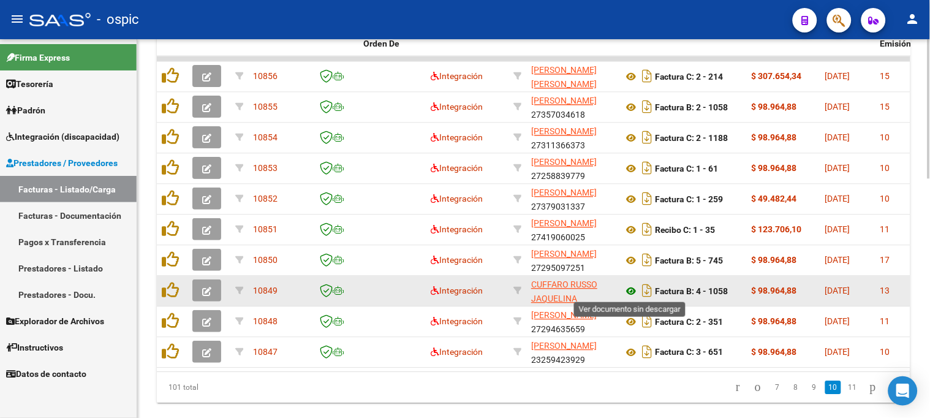
click at [633, 288] on icon at bounding box center [631, 291] width 16 height 15
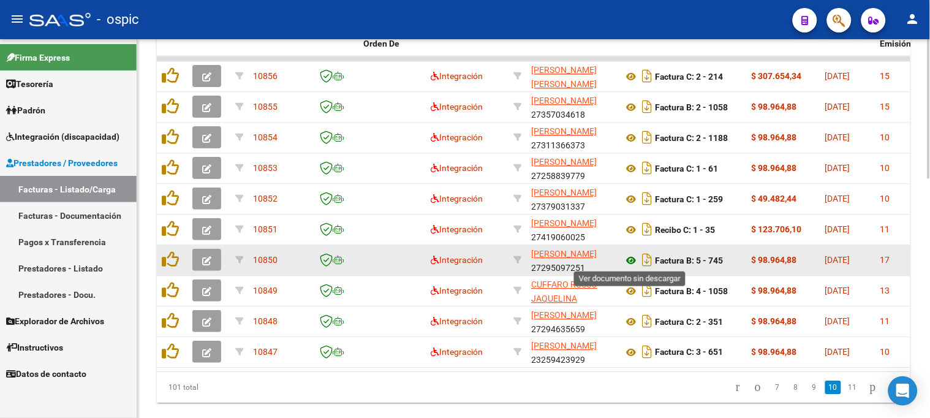
click at [628, 256] on icon at bounding box center [631, 260] width 16 height 15
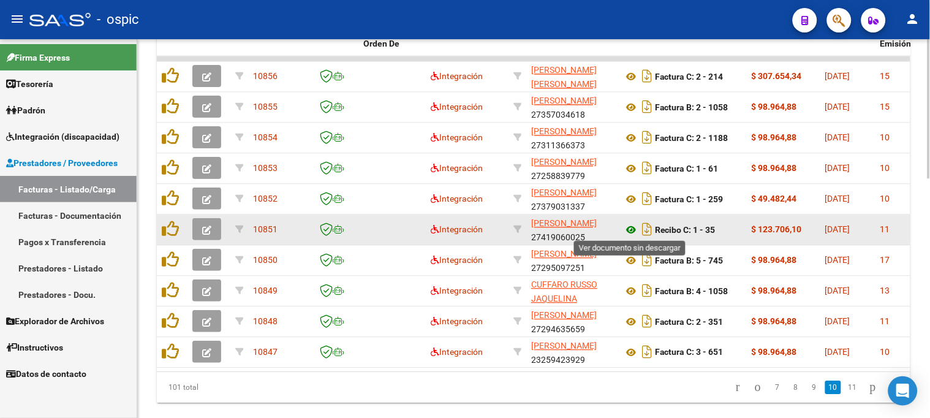
click at [632, 227] on icon at bounding box center [631, 229] width 16 height 15
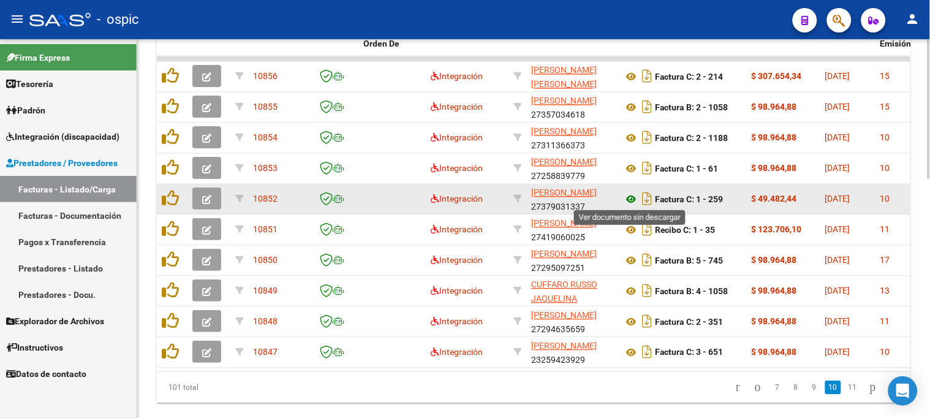
click at [631, 196] on icon at bounding box center [631, 199] width 16 height 15
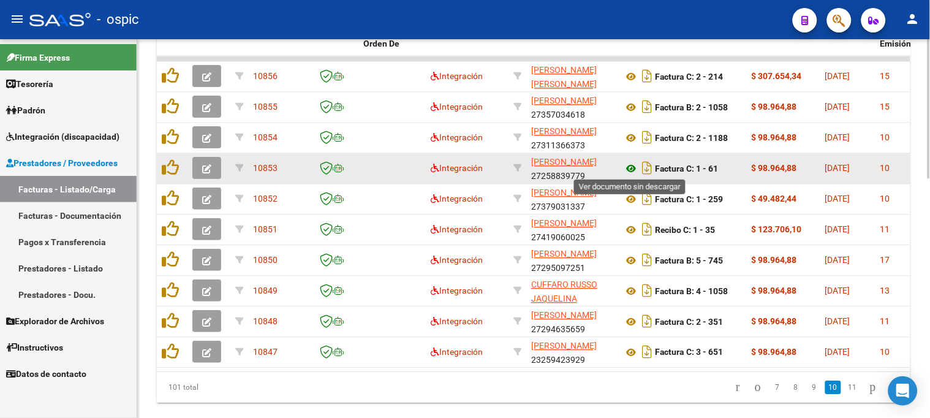
click at [630, 163] on icon at bounding box center [631, 168] width 16 height 15
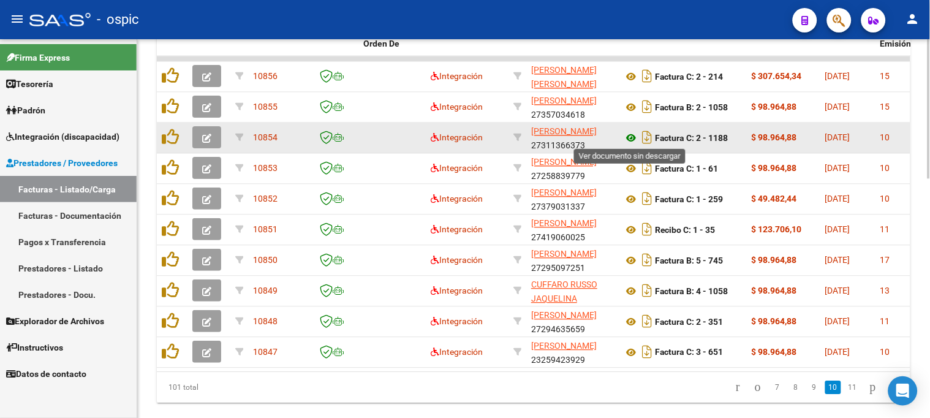
click at [631, 135] on icon at bounding box center [631, 137] width 16 height 15
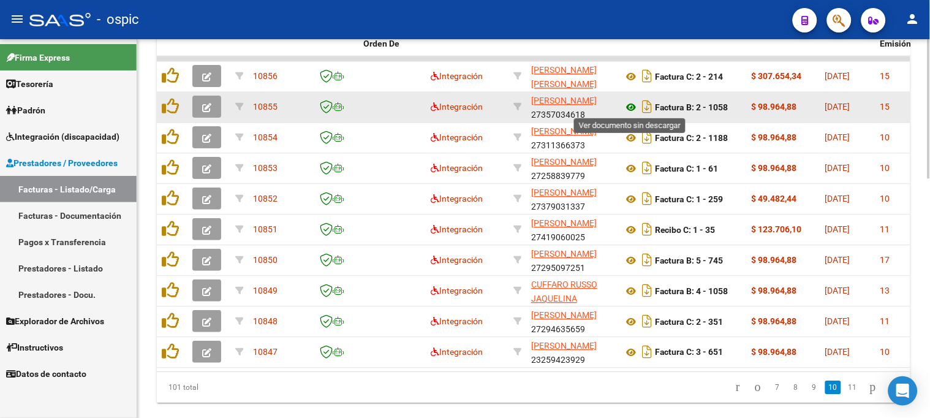
click at [628, 102] on icon at bounding box center [631, 107] width 16 height 15
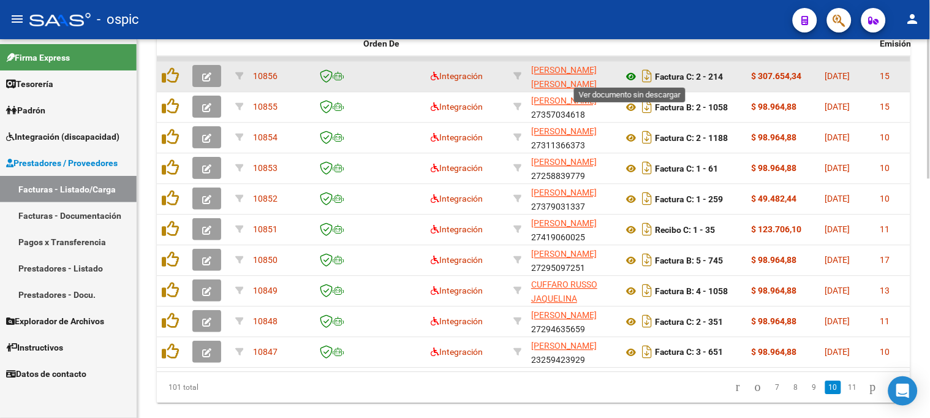
click at [631, 71] on icon at bounding box center [631, 76] width 16 height 15
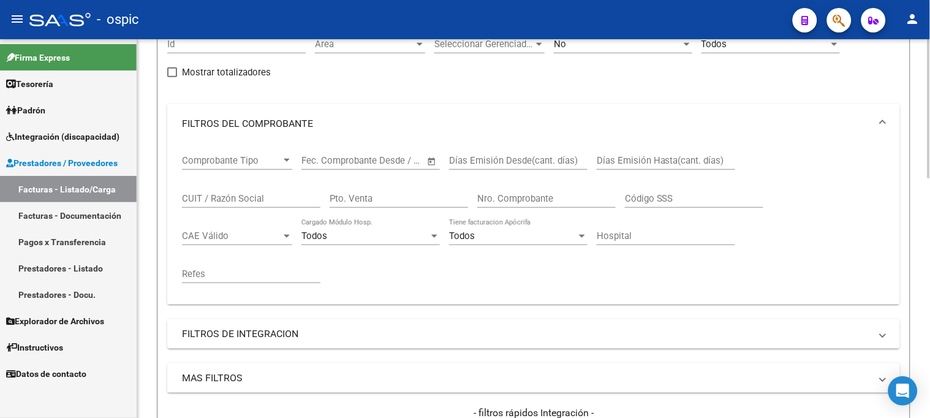
scroll to position [8, 0]
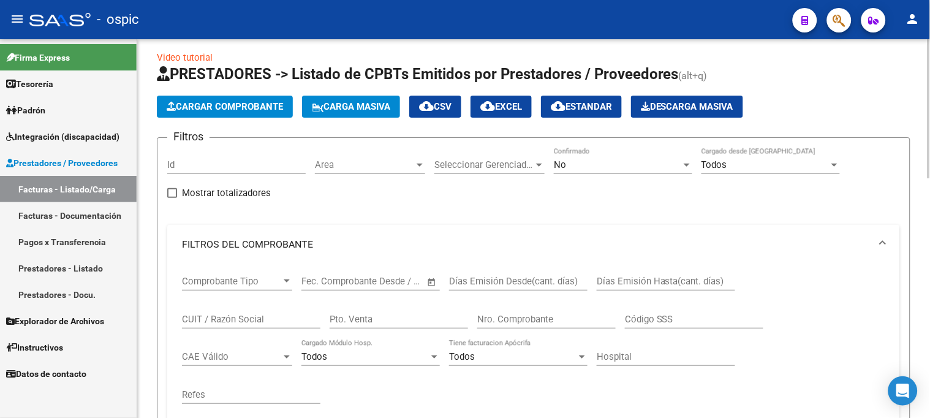
click at [578, 168] on div "No" at bounding box center [617, 164] width 127 height 11
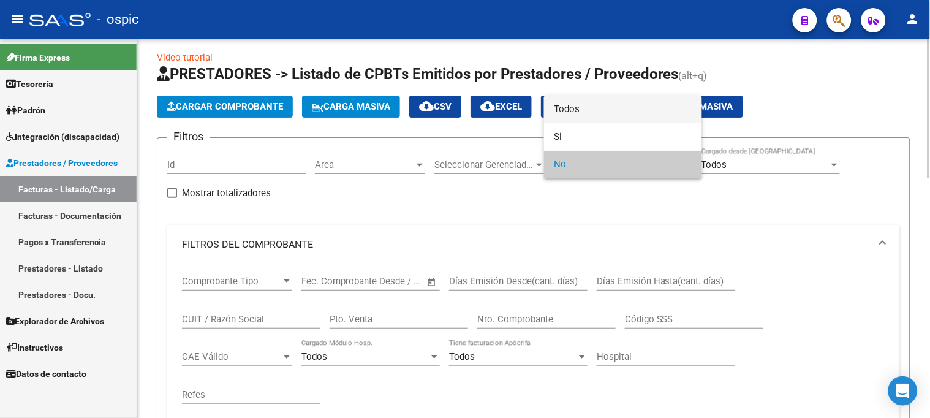
drag, startPoint x: 558, startPoint y: 113, endPoint x: 448, endPoint y: 192, distance: 136.0
click at [557, 113] on span "Todos" at bounding box center [623, 110] width 138 height 28
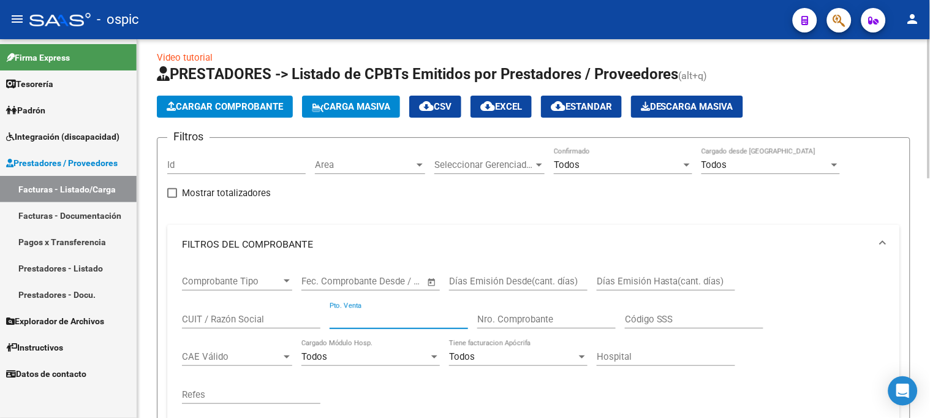
click at [374, 317] on input "Pto. Venta" at bounding box center [399, 319] width 138 height 11
type input "3"
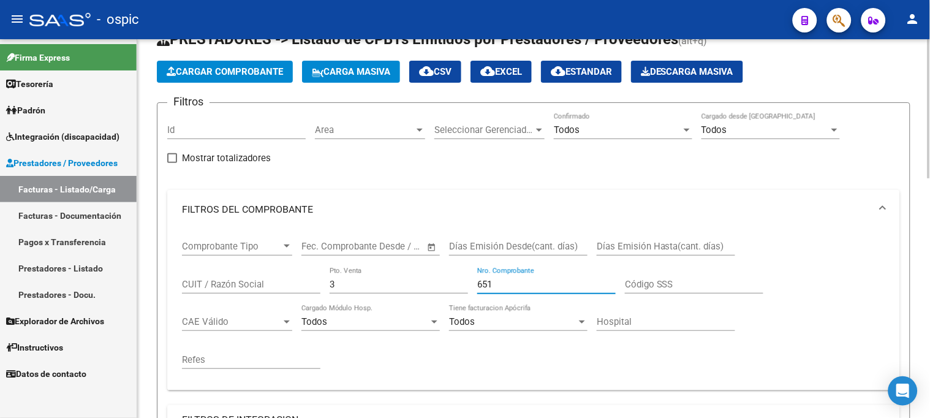
scroll to position [280, 0]
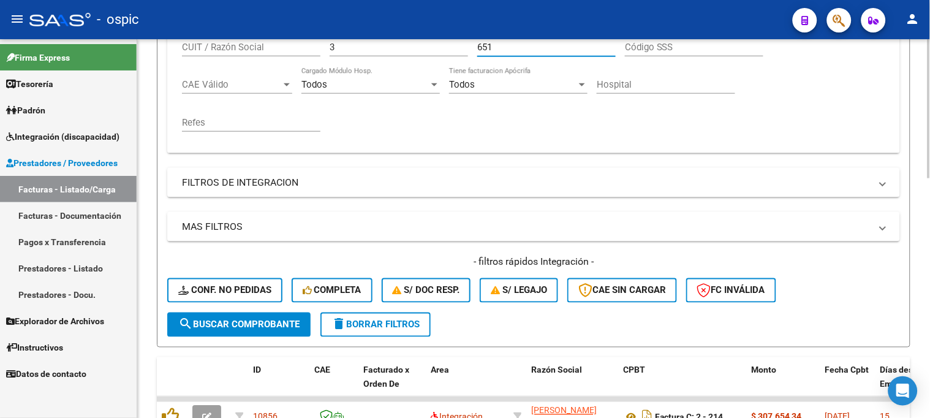
type input "651"
click at [244, 319] on span "search Buscar Comprobante" at bounding box center [238, 324] width 121 height 11
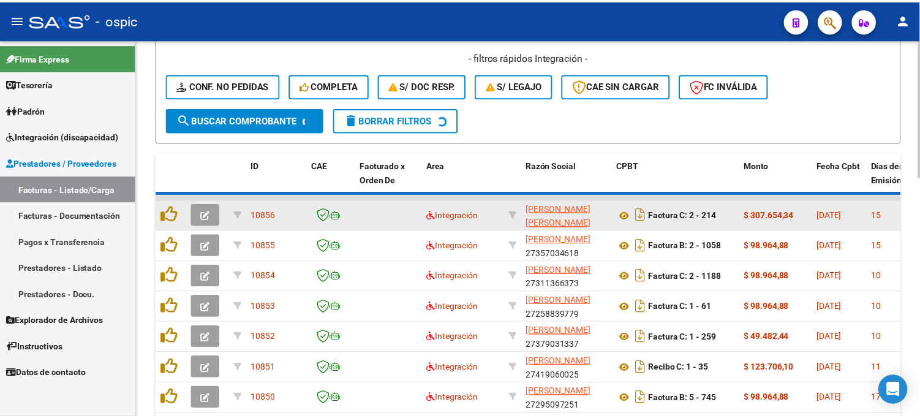
scroll to position [470, 0]
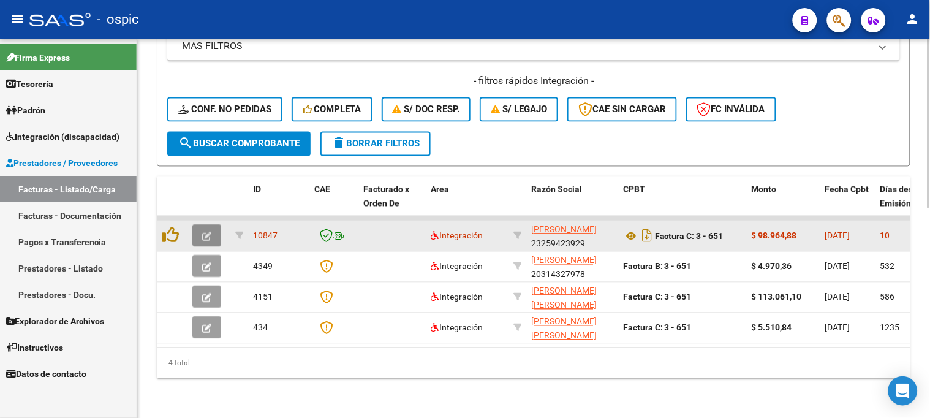
click at [206, 232] on icon "button" at bounding box center [206, 236] width 9 height 9
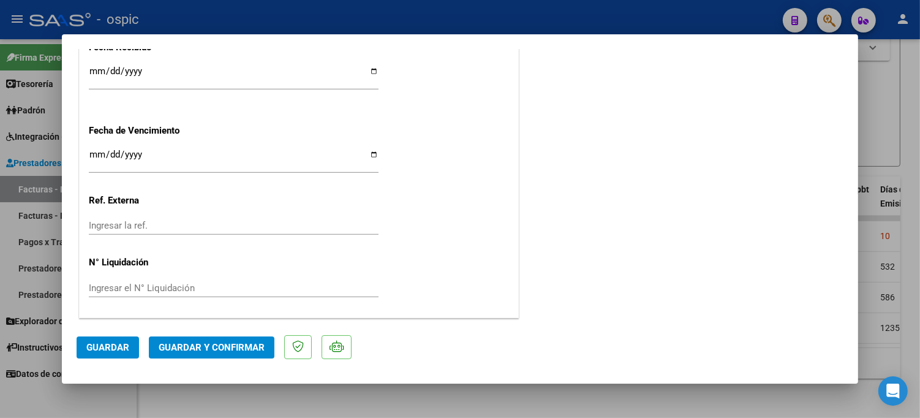
scroll to position [0, 0]
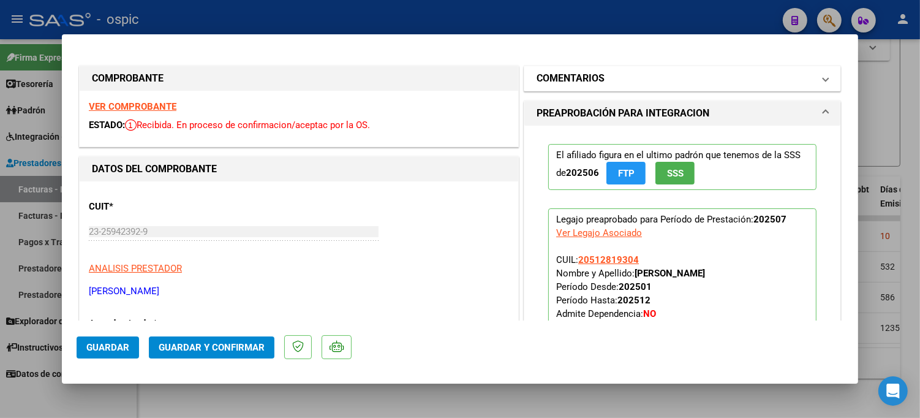
drag, startPoint x: 657, startPoint y: 72, endPoint x: 656, endPoint y: 89, distance: 17.2
click at [657, 74] on mat-panel-title "COMENTARIOS" at bounding box center [675, 78] width 277 height 15
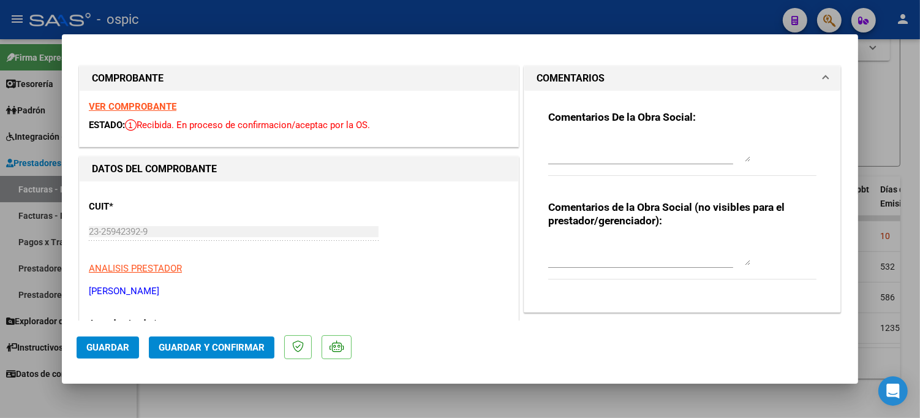
click at [630, 235] on div "Comentarios de la Obra Social (no visibles para el prestador/gerenciador):" at bounding box center [682, 246] width 268 height 92
click at [638, 245] on textarea at bounding box center [649, 253] width 202 height 24
type textarea "p"
type textarea "PSP 8 SESIONES"
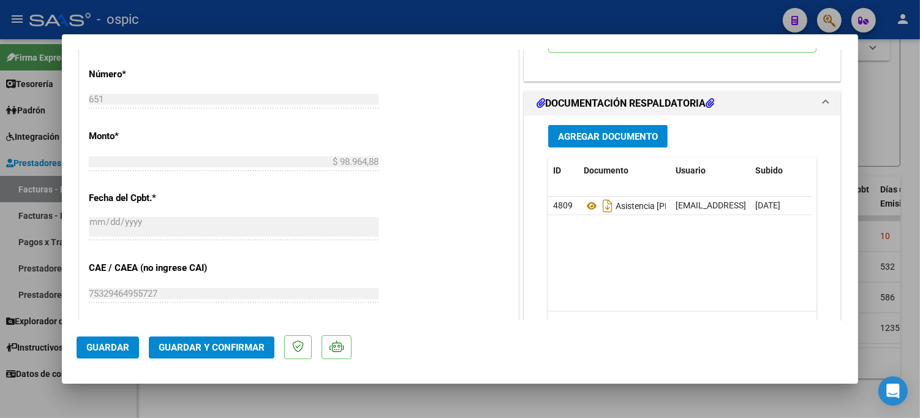
scroll to position [556, 0]
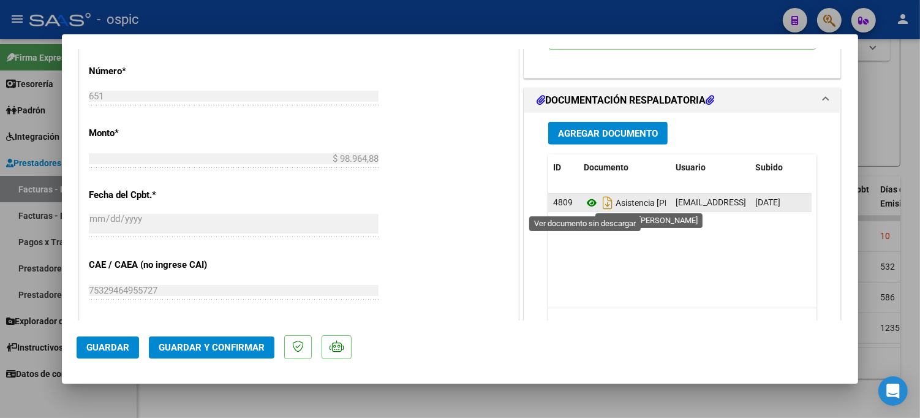
click at [584, 202] on icon at bounding box center [592, 202] width 16 height 15
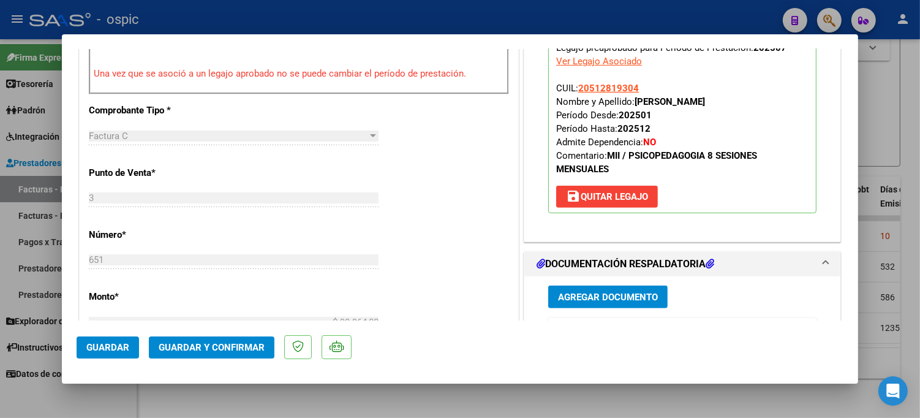
scroll to position [355, 0]
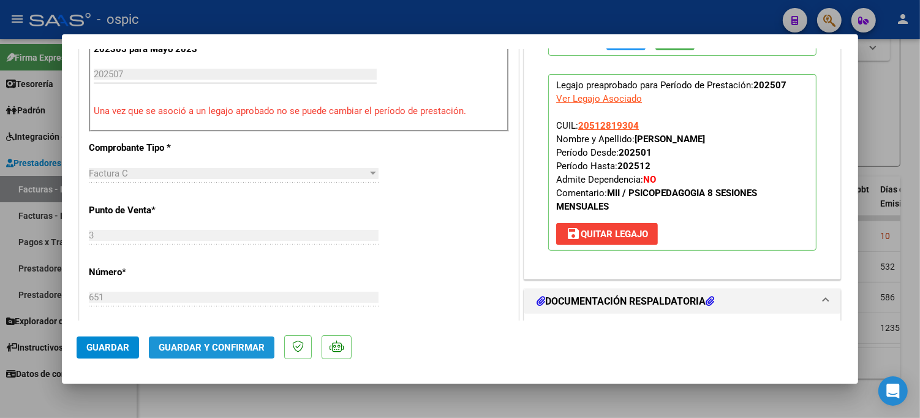
click at [199, 344] on span "Guardar y Confirmar" at bounding box center [212, 347] width 106 height 11
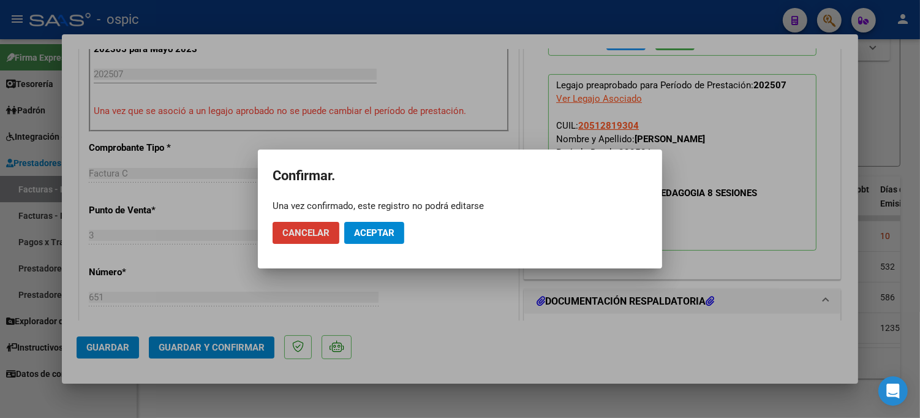
click at [388, 231] on span "Aceptar" at bounding box center [374, 232] width 40 height 11
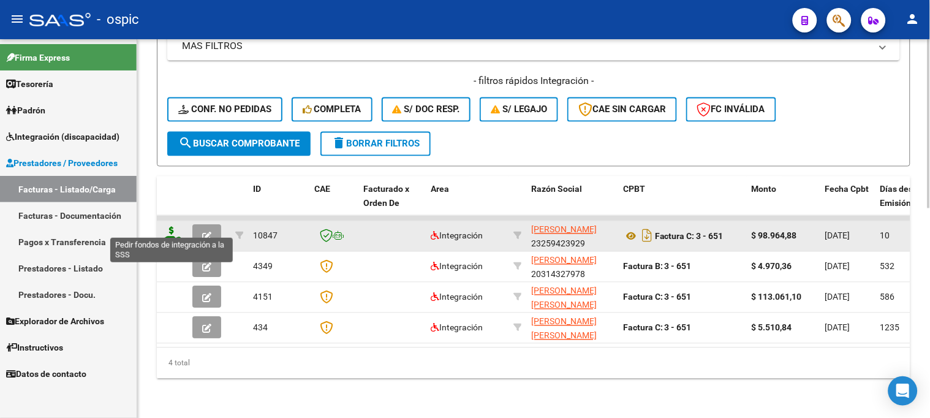
click at [171, 227] on icon at bounding box center [172, 235] width 20 height 17
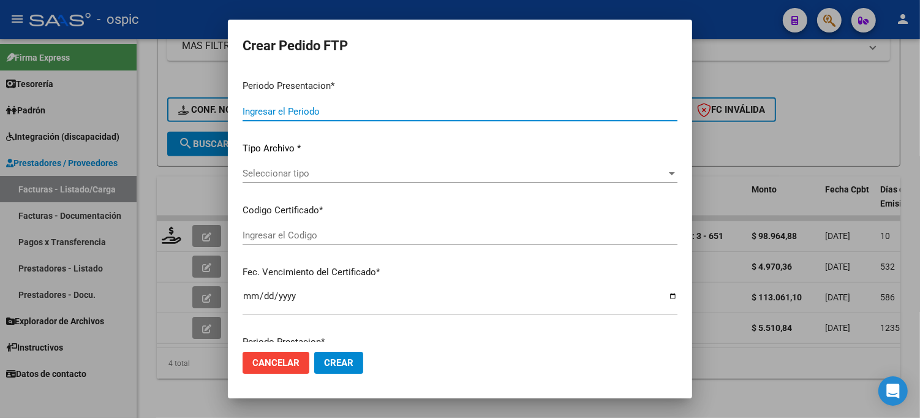
type input "202507"
type input "$ 98.964,88"
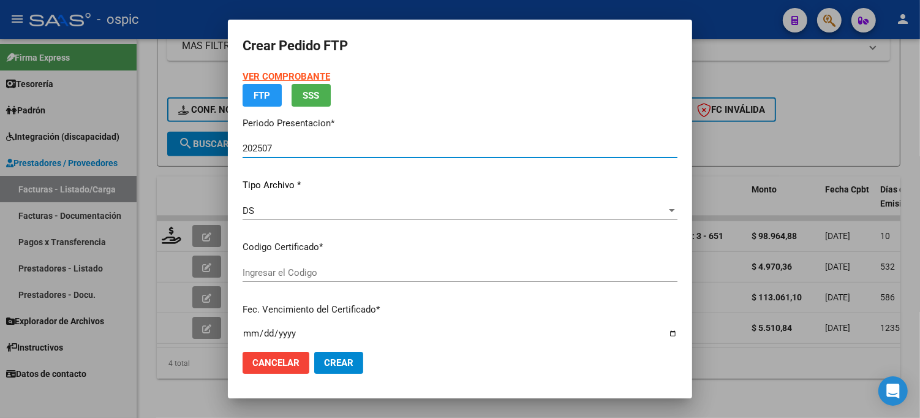
type input "8476593969"
type input "2029-10-31"
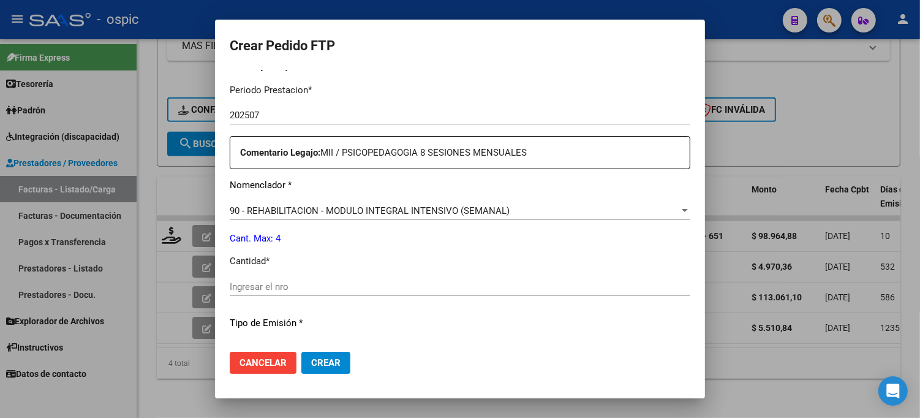
scroll to position [408, 0]
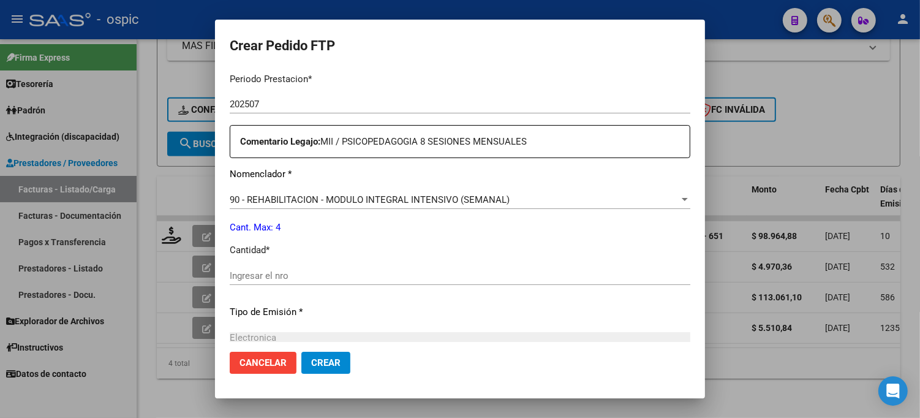
click at [344, 274] on input "Ingresar el nro" at bounding box center [460, 275] width 461 height 11
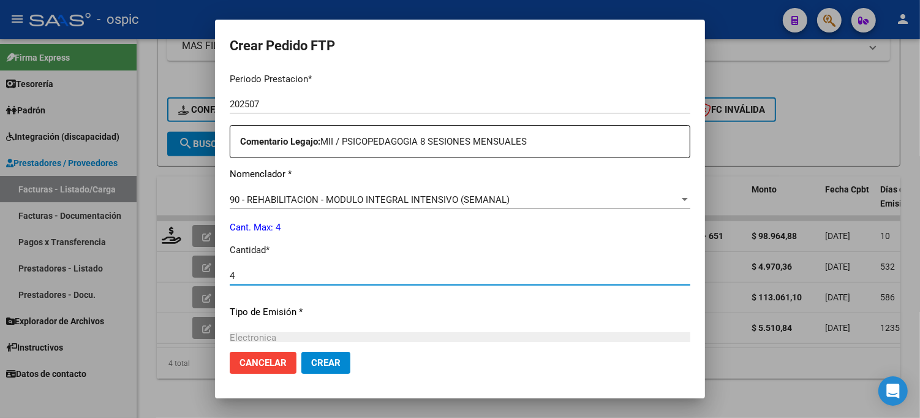
type input "4"
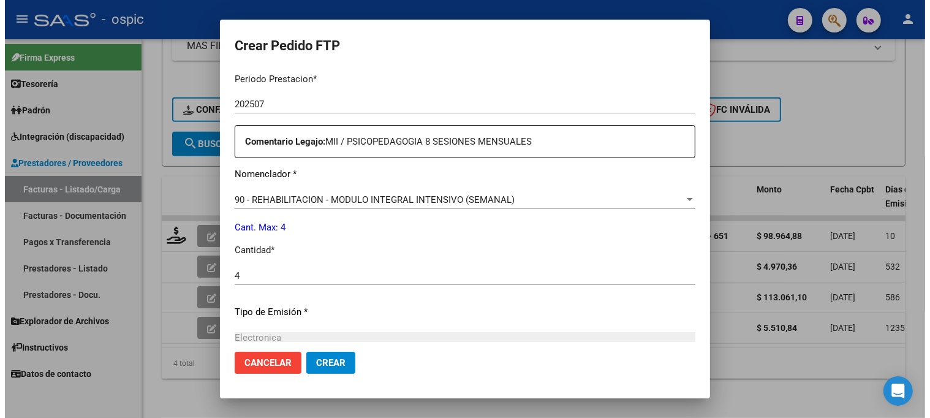
scroll to position [548, 0]
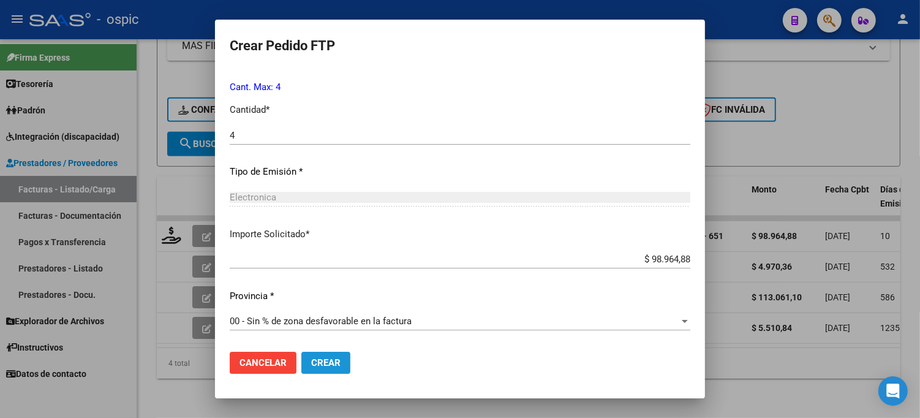
drag, startPoint x: 331, startPoint y: 359, endPoint x: 337, endPoint y: 348, distance: 12.3
click at [331, 358] on span "Crear" at bounding box center [325, 362] width 29 height 11
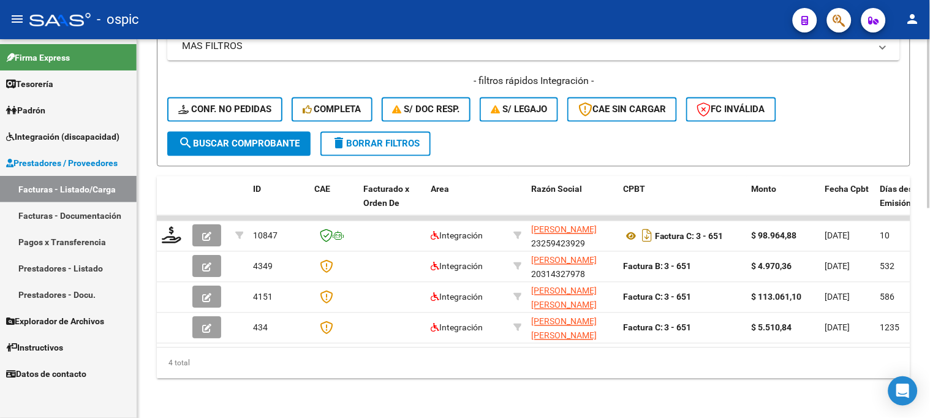
click at [368, 138] on span "delete Borrar Filtros" at bounding box center [375, 143] width 88 height 11
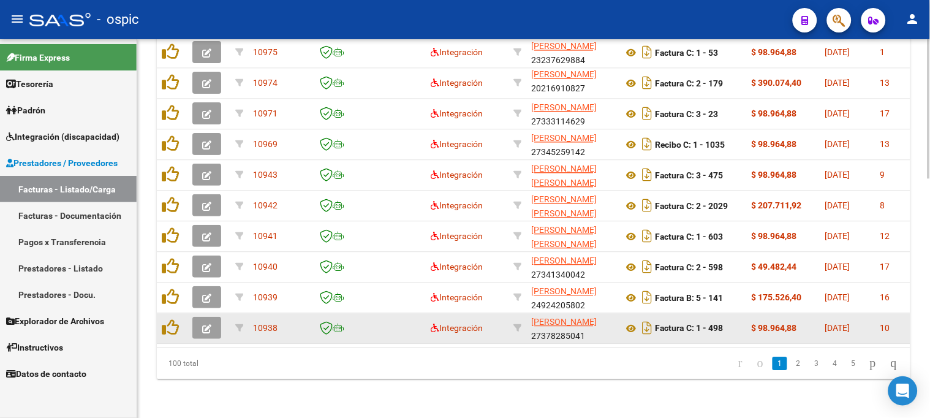
scroll to position [653, 0]
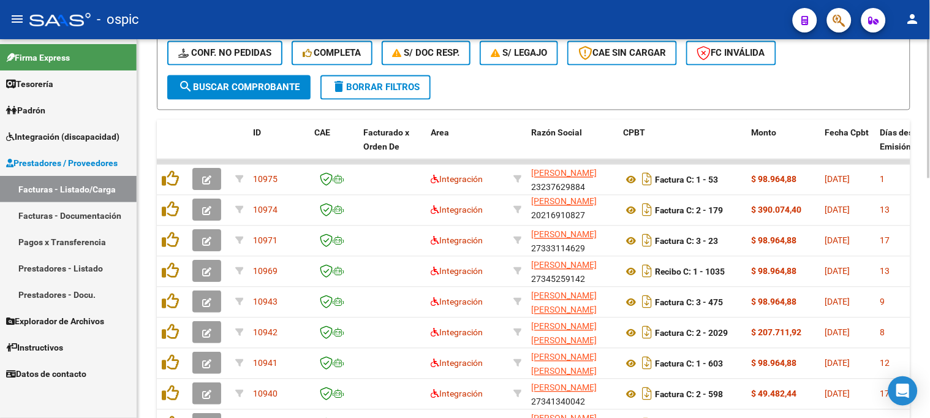
click at [386, 82] on span "delete Borrar Filtros" at bounding box center [375, 87] width 88 height 11
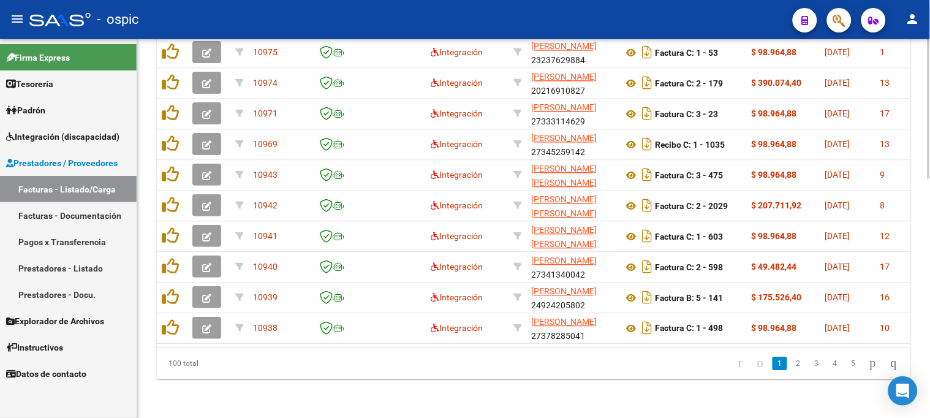
click at [891, 357] on icon "go to last page" at bounding box center [894, 362] width 10 height 15
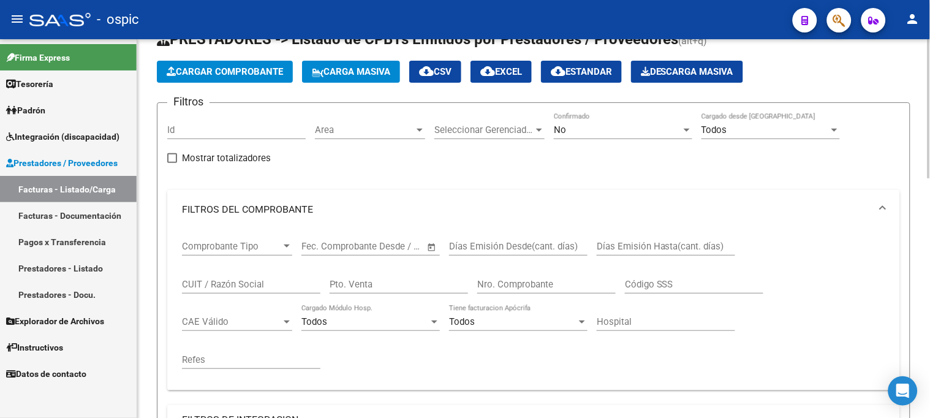
scroll to position [40, 0]
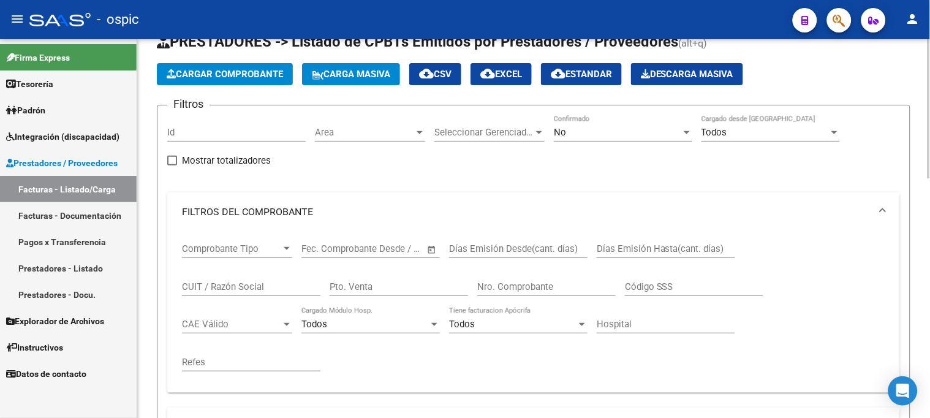
click at [596, 130] on div "No" at bounding box center [617, 132] width 127 height 11
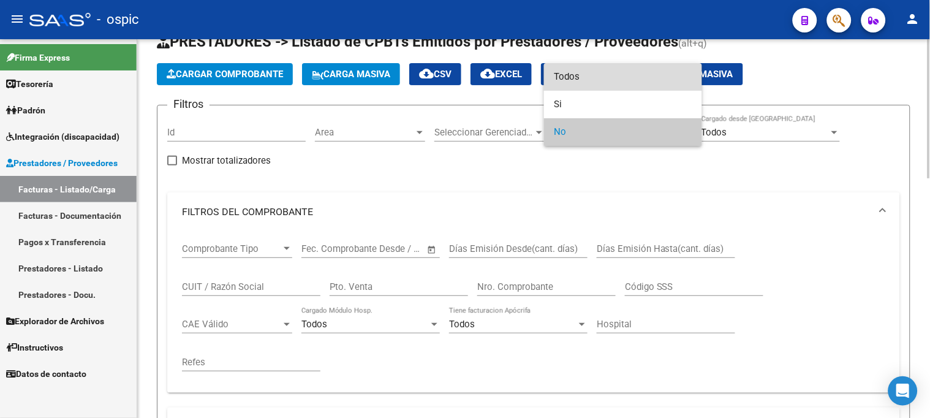
drag, startPoint x: 571, startPoint y: 80, endPoint x: 423, endPoint y: 258, distance: 231.8
click at [562, 88] on span "Todos" at bounding box center [623, 77] width 138 height 28
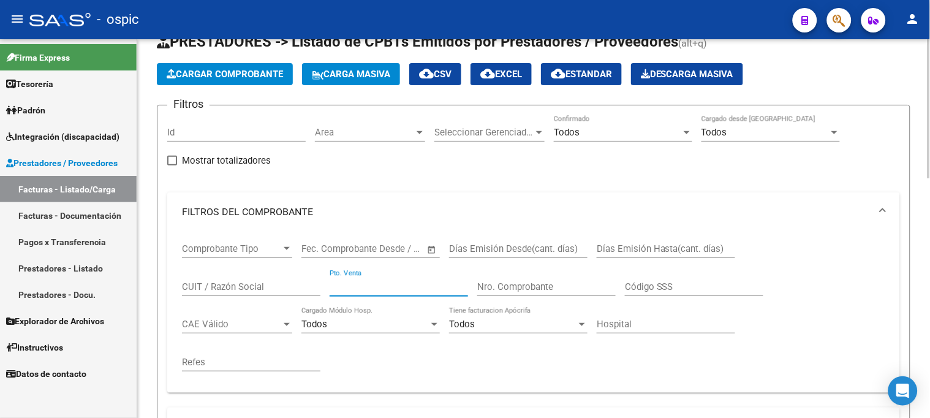
drag, startPoint x: 399, startPoint y: 283, endPoint x: 399, endPoint y: 271, distance: 12.2
click at [399, 282] on input "Pto. Venta" at bounding box center [399, 286] width 138 height 11
type input "2"
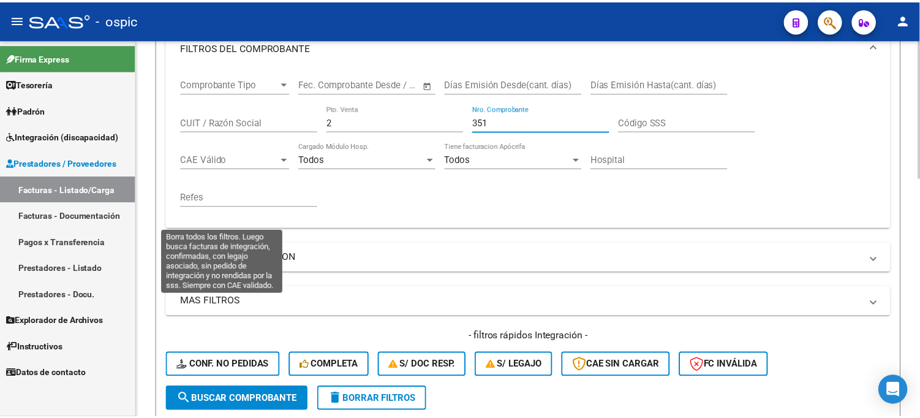
scroll to position [381, 0]
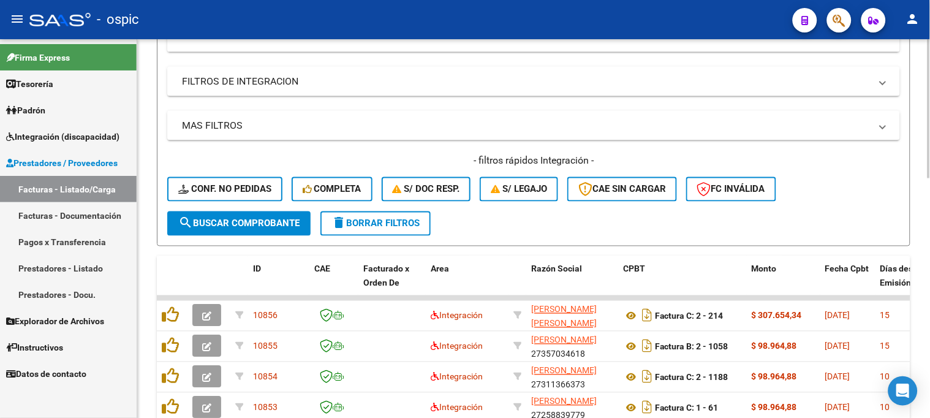
type input "351"
click at [255, 225] on span "search Buscar Comprobante" at bounding box center [238, 223] width 121 height 11
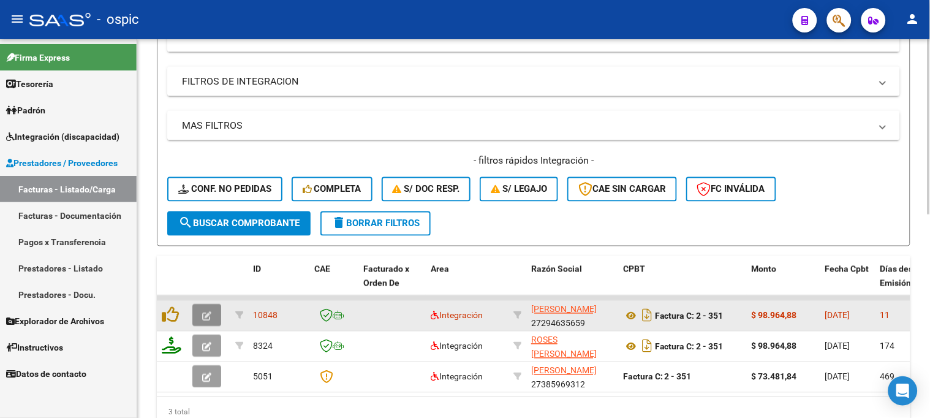
click at [206, 315] on icon "button" at bounding box center [206, 316] width 9 height 9
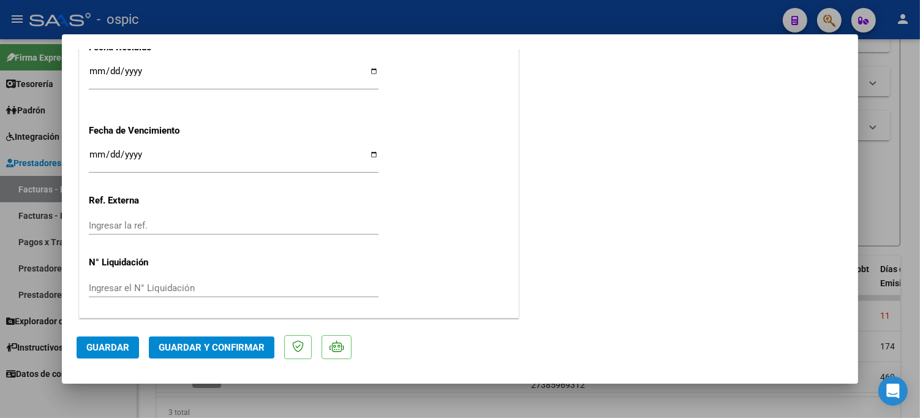
scroll to position [0, 0]
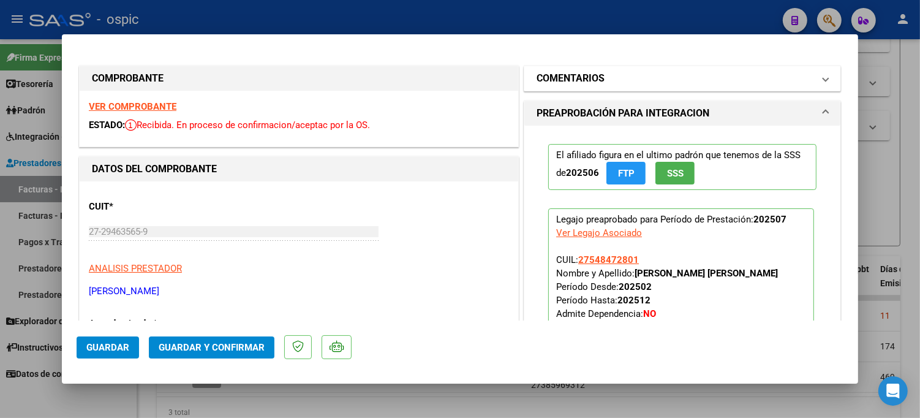
click at [712, 72] on mat-panel-title "COMENTARIOS" at bounding box center [675, 78] width 277 height 15
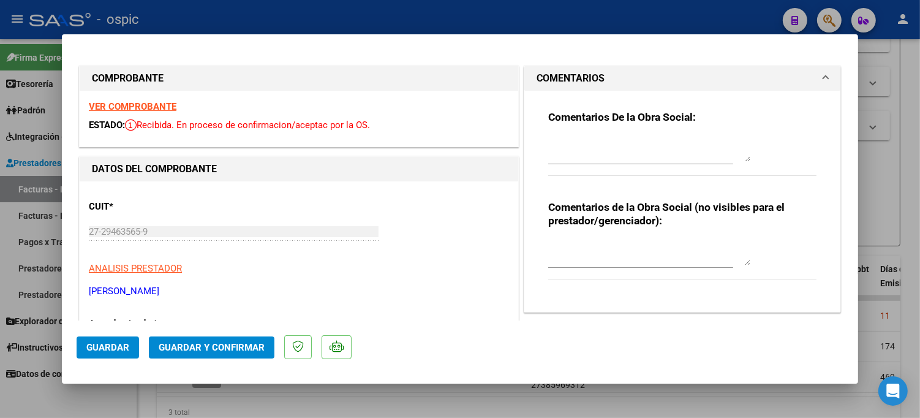
click at [617, 259] on textarea at bounding box center [649, 253] width 202 height 24
type textarea "PSICOMOT 8 SESIONES"
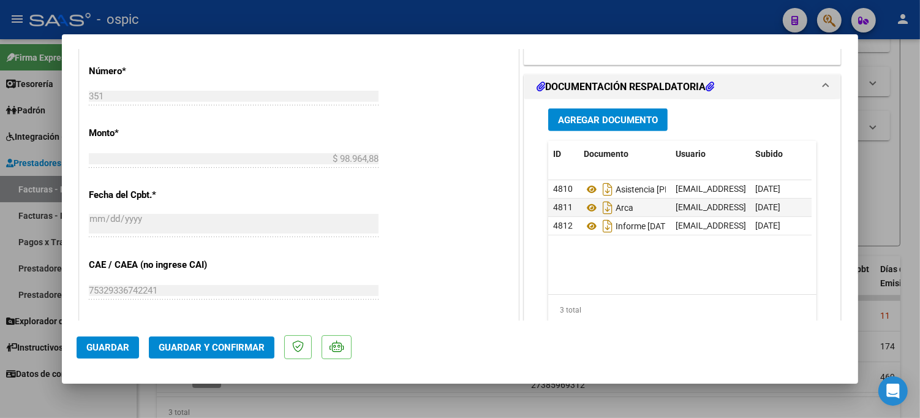
scroll to position [565, 0]
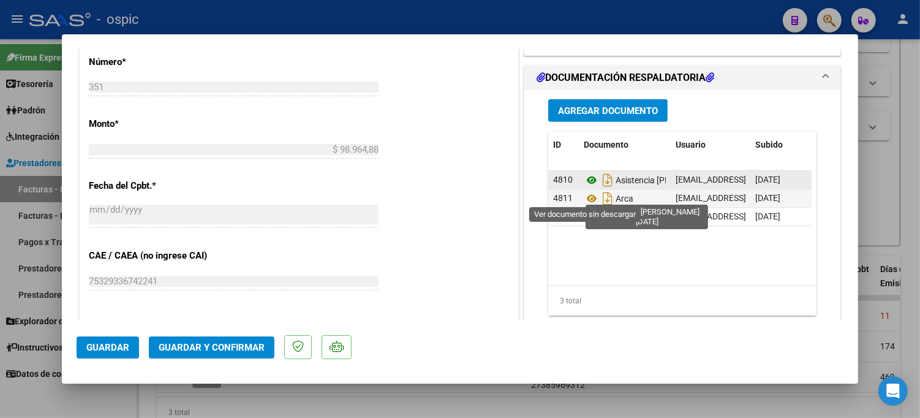
click at [586, 187] on icon at bounding box center [592, 180] width 16 height 15
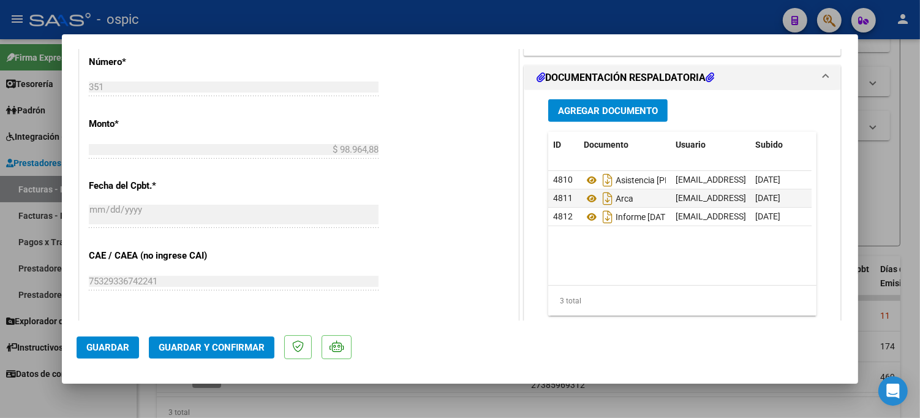
click at [247, 348] on span "Guardar y Confirmar" at bounding box center [212, 347] width 106 height 11
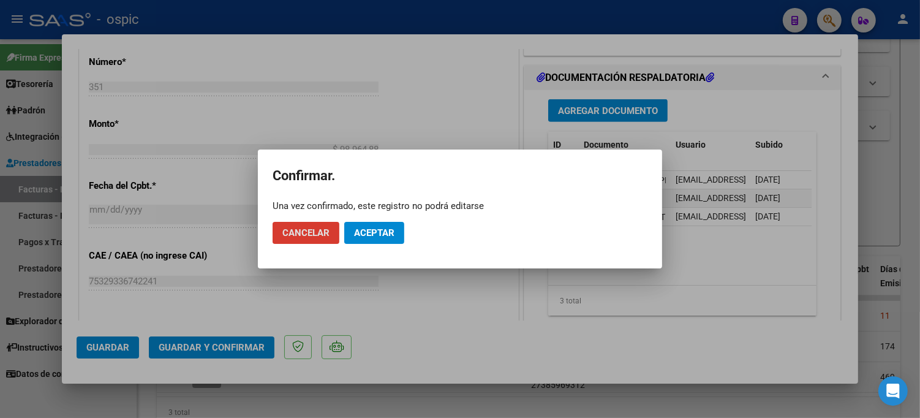
click at [382, 235] on span "Aceptar" at bounding box center [374, 232] width 40 height 11
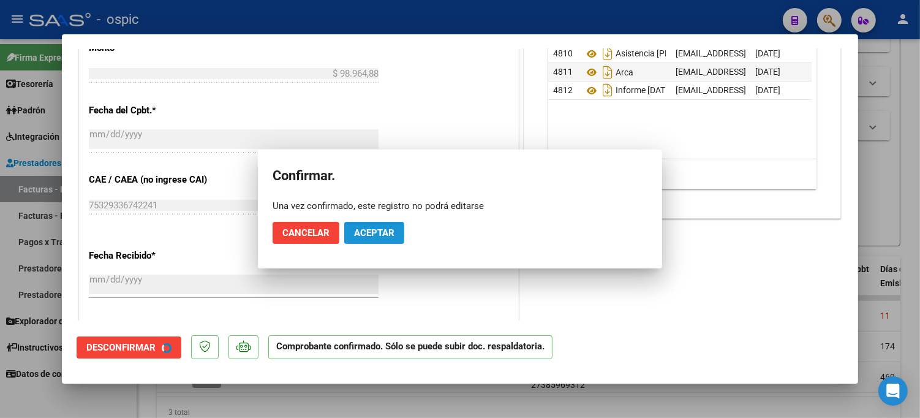
scroll to position [489, 0]
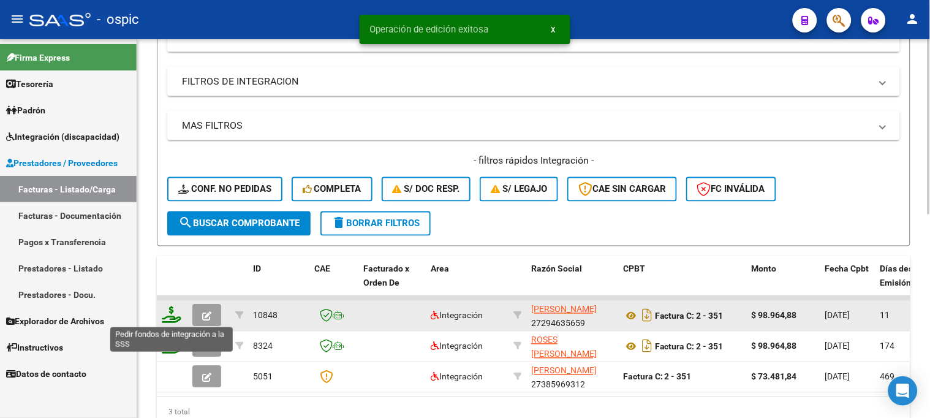
click at [169, 313] on icon at bounding box center [172, 314] width 20 height 17
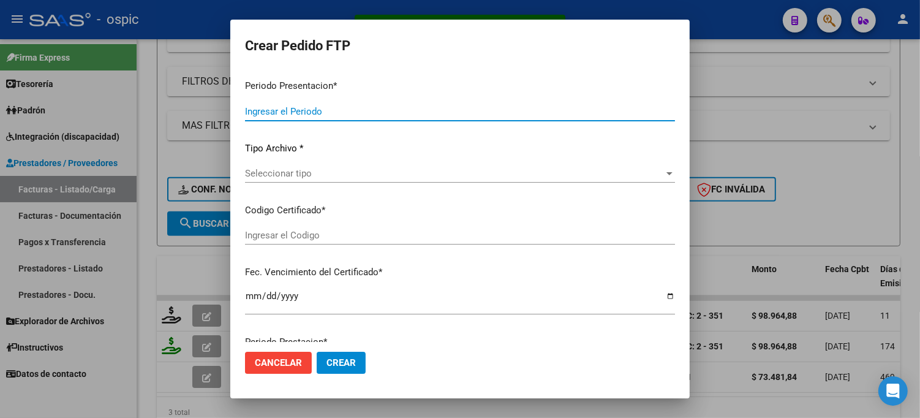
type input "202507"
type input "$ 98.964,88"
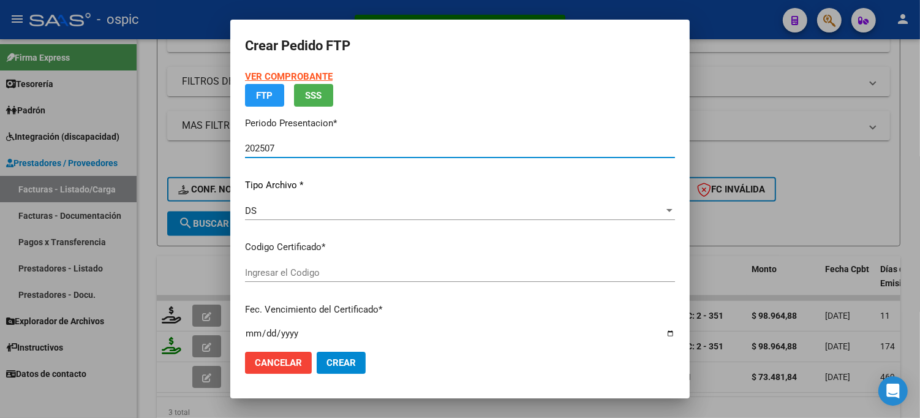
type input "0000000000000000000000000000009069200712"
type input "2033-07-01"
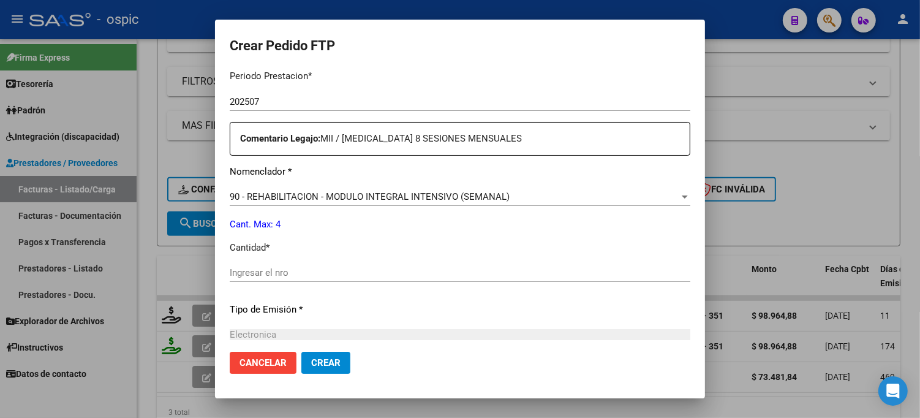
scroll to position [461, 0]
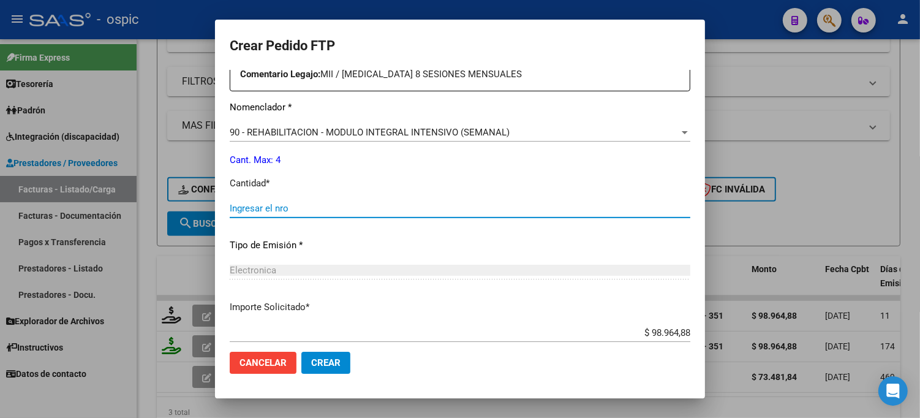
click at [347, 212] on input "Ingresar el nro" at bounding box center [460, 208] width 461 height 11
type input "4"
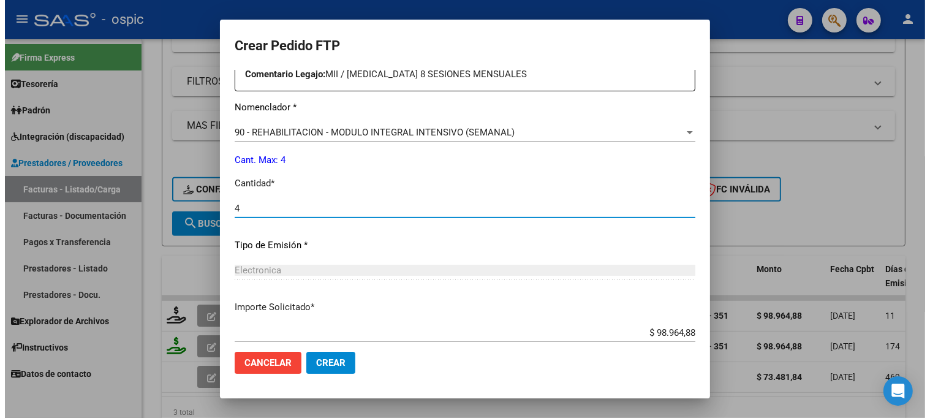
scroll to position [535, 0]
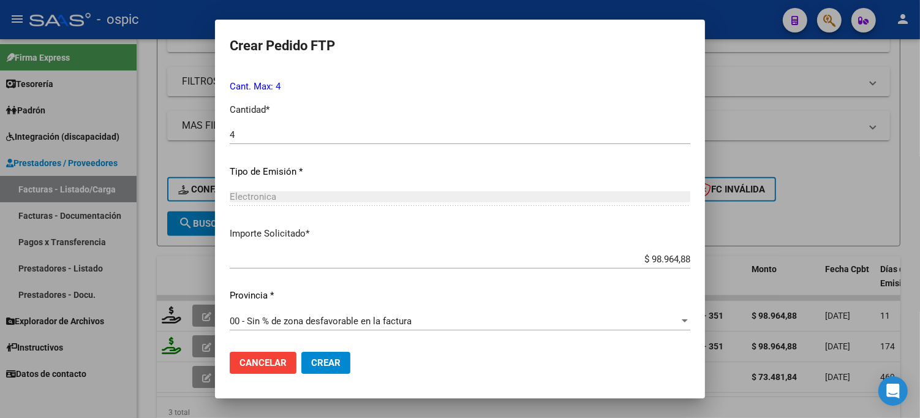
click at [330, 360] on span "Crear" at bounding box center [325, 362] width 29 height 11
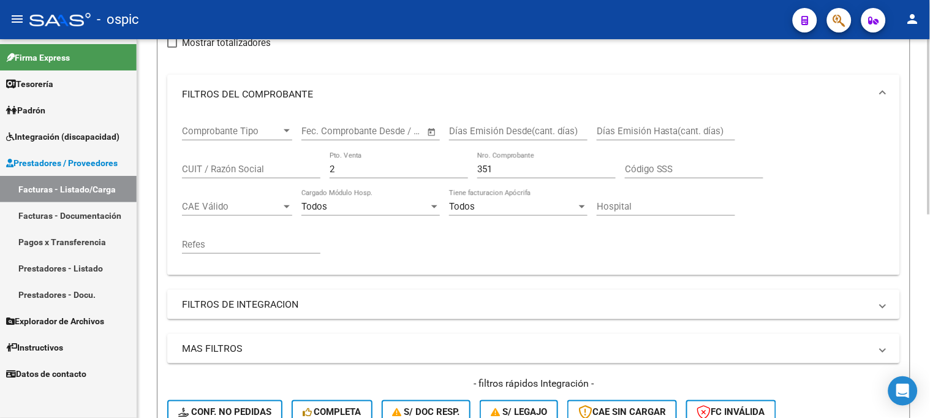
scroll to position [108, 0]
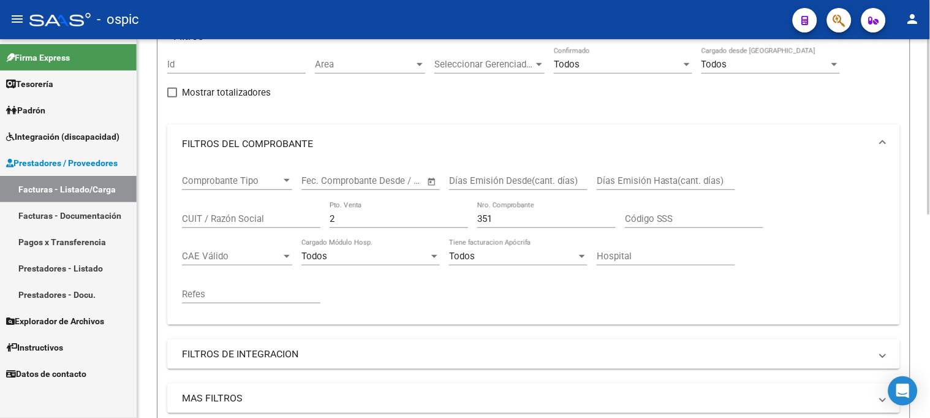
drag, startPoint x: 362, startPoint y: 216, endPoint x: 223, endPoint y: 215, distance: 139.0
click at [225, 215] on div "Comprobante Tipo Comprobante Tipo Start date – End date Fec. Comprobante Desde …" at bounding box center [533, 239] width 703 height 151
type input "4"
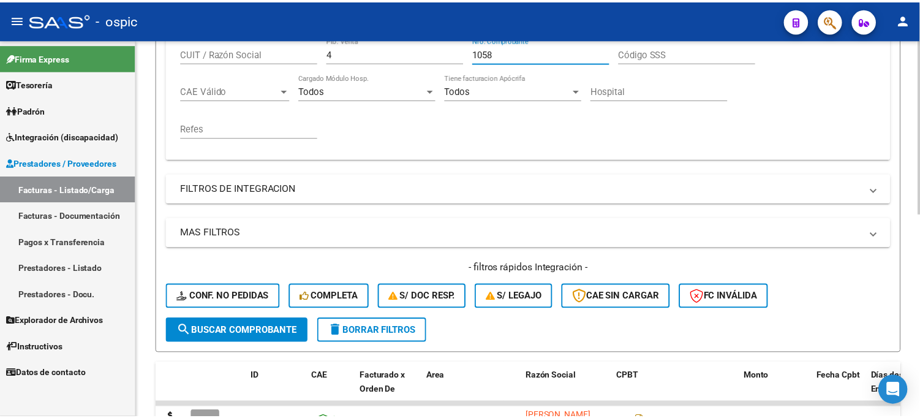
scroll to position [381, 0]
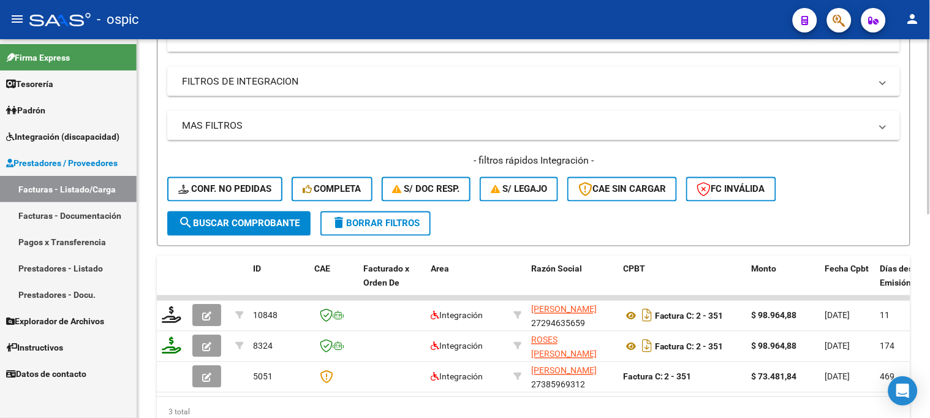
type input "1058"
click at [263, 212] on button "search Buscar Comprobante" at bounding box center [238, 223] width 143 height 24
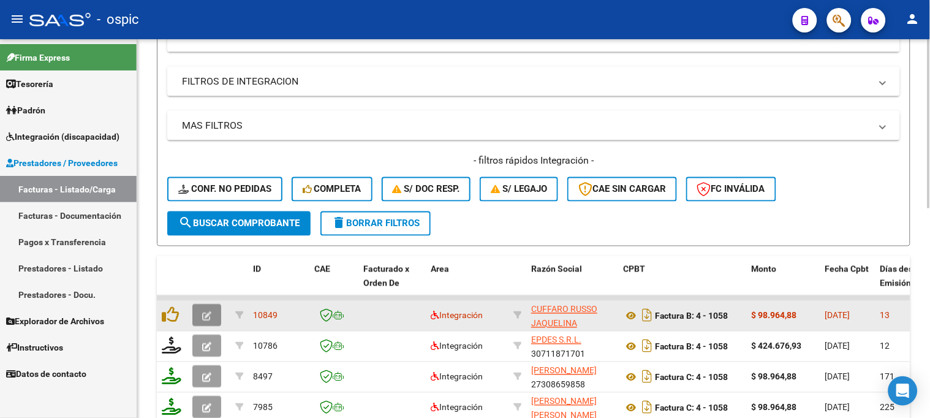
click at [210, 313] on icon "button" at bounding box center [206, 316] width 9 height 9
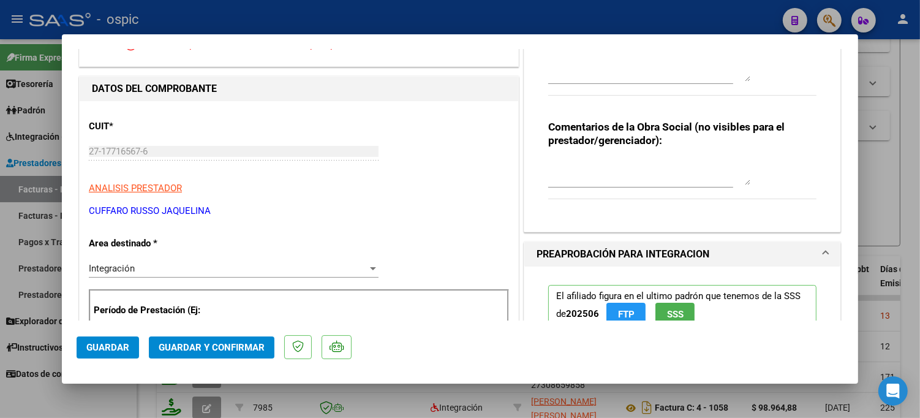
scroll to position [0, 0]
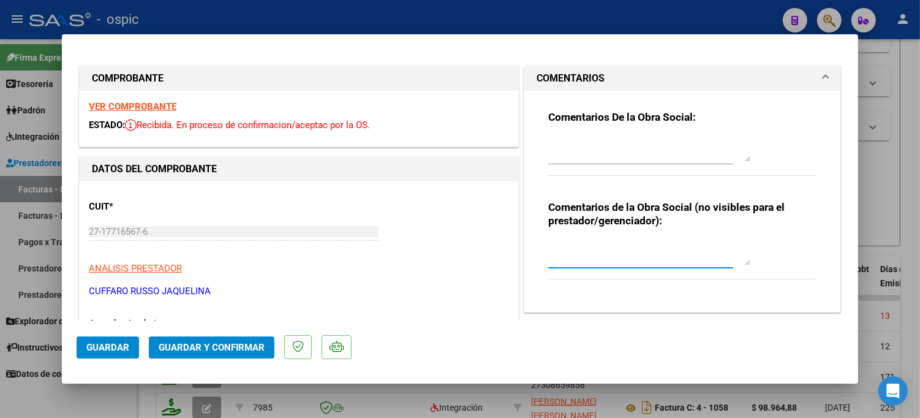
click at [575, 241] on textarea at bounding box center [649, 253] width 202 height 24
type textarea "FONO 8 SESIONES"
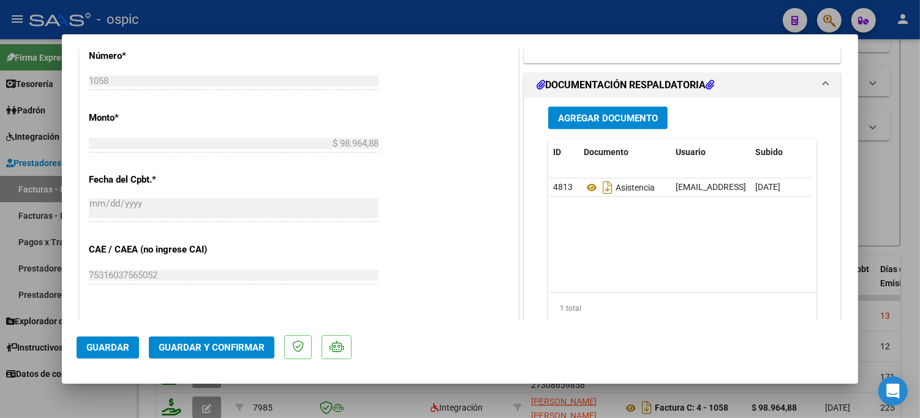
scroll to position [575, 0]
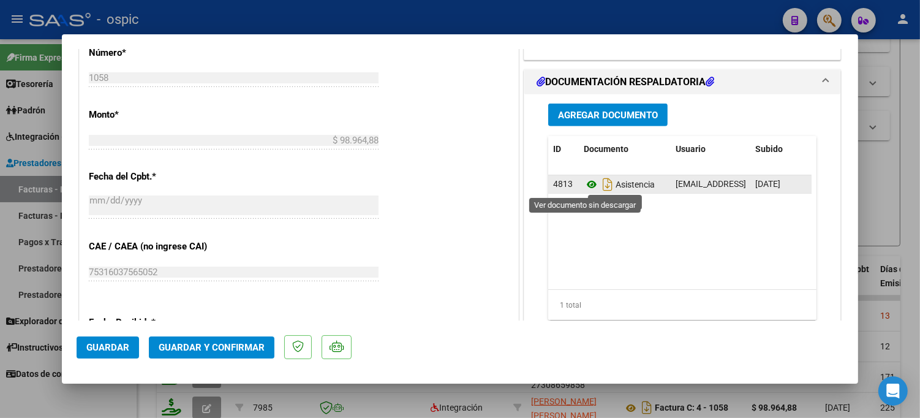
click at [584, 181] on icon at bounding box center [592, 184] width 16 height 15
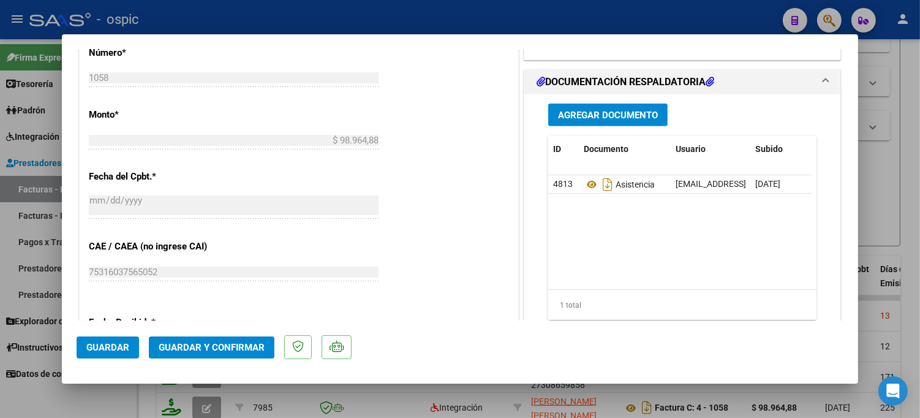
click at [234, 348] on span "Guardar y Confirmar" at bounding box center [212, 347] width 106 height 11
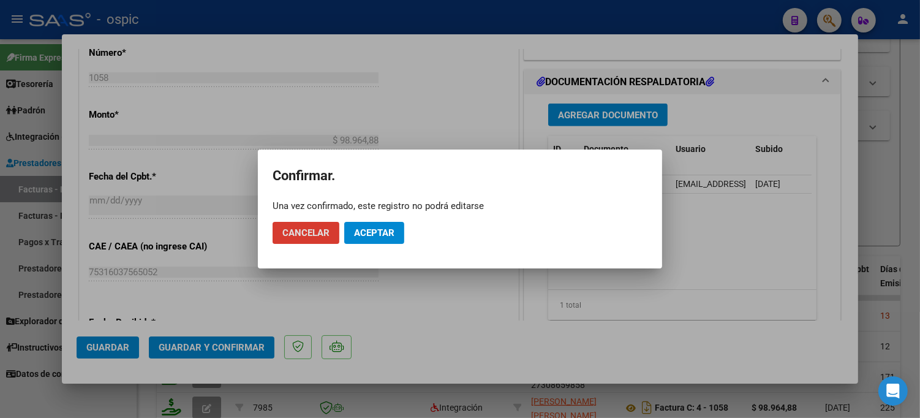
click at [388, 236] on span "Aceptar" at bounding box center [374, 232] width 40 height 11
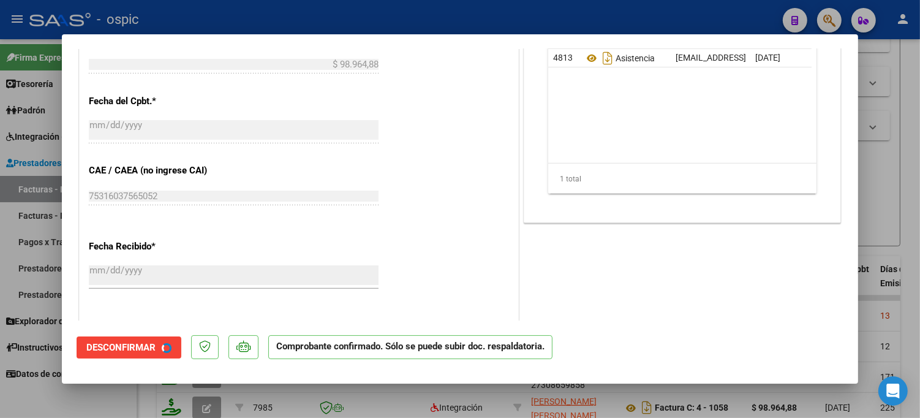
scroll to position [499, 0]
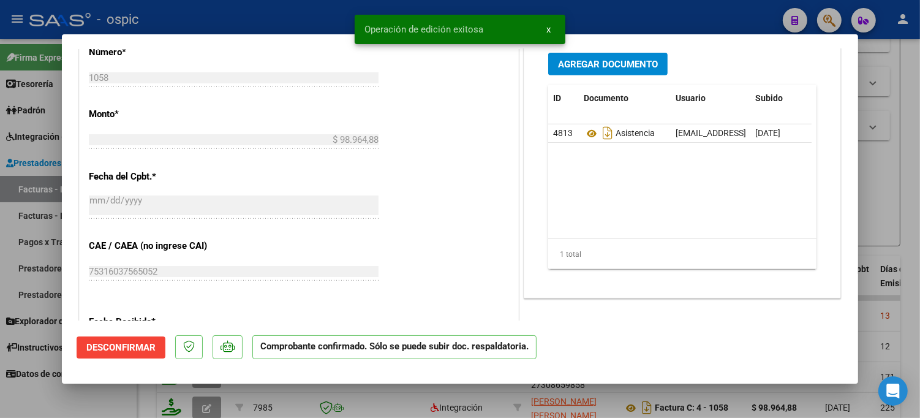
type input "$ 0,00"
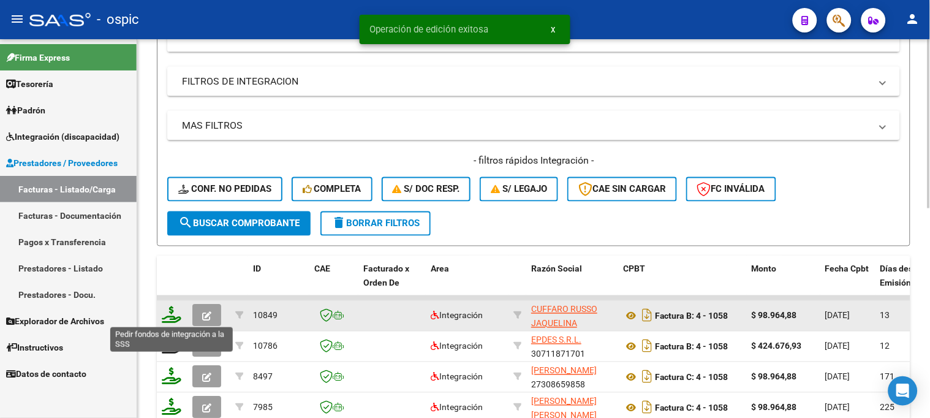
click at [168, 314] on icon at bounding box center [172, 314] width 20 height 17
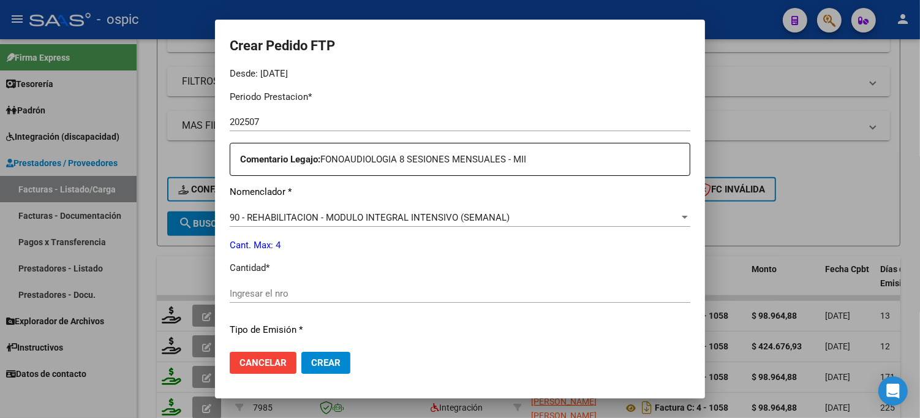
scroll to position [401, 0]
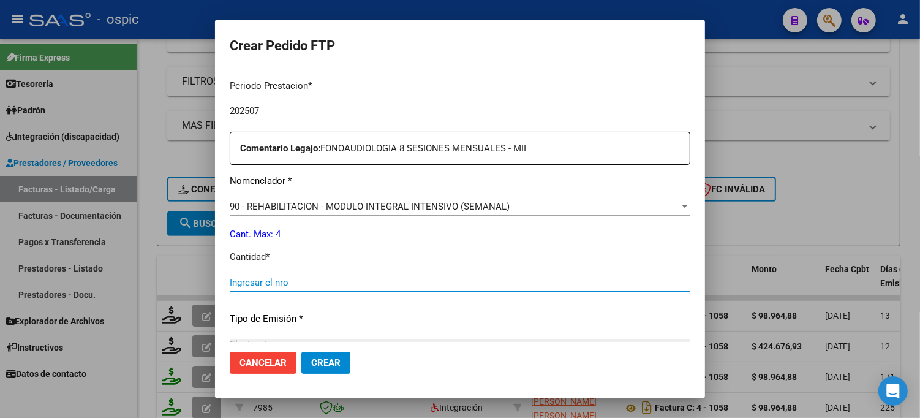
click at [380, 285] on input "Ingresar el nro" at bounding box center [460, 282] width 461 height 11
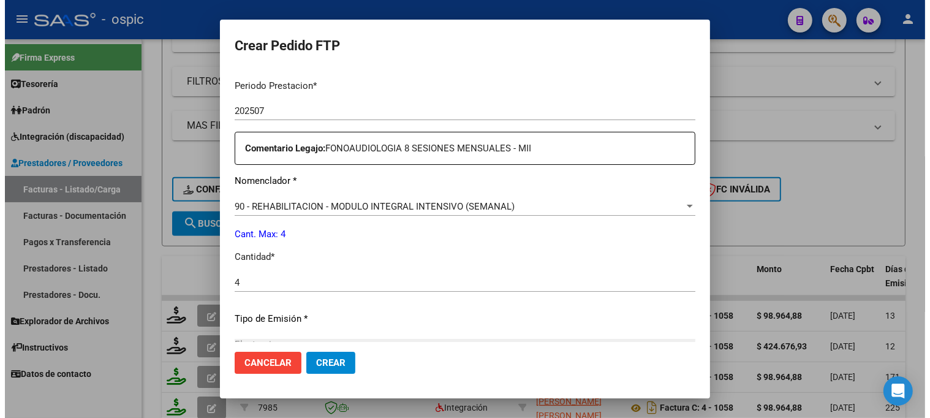
scroll to position [548, 0]
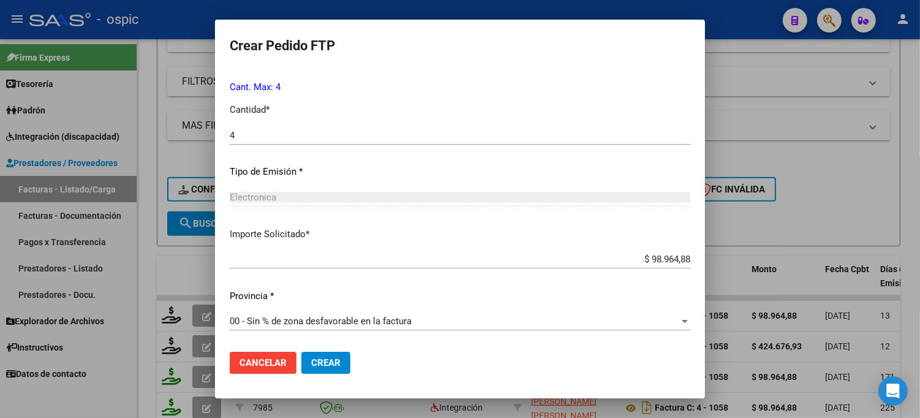
click at [325, 360] on span "Crear" at bounding box center [325, 362] width 29 height 11
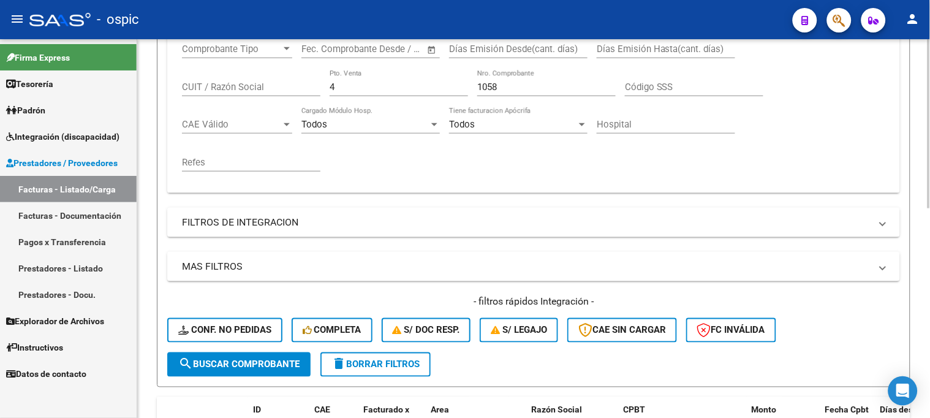
scroll to position [108, 0]
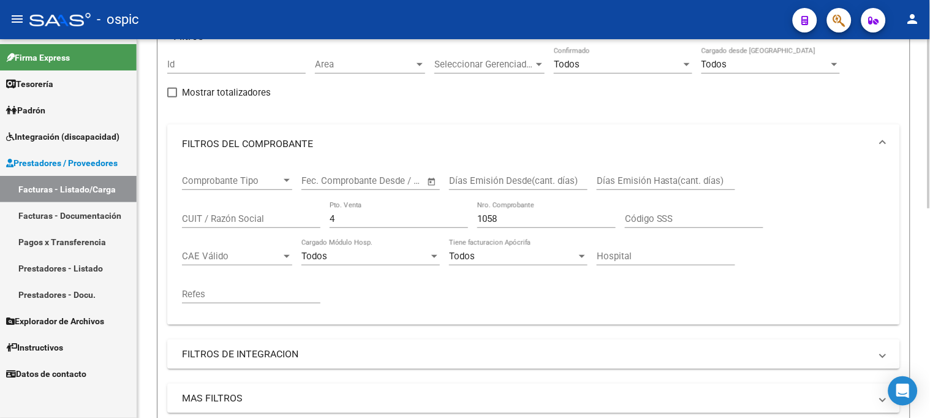
drag, startPoint x: 229, startPoint y: 217, endPoint x: 212, endPoint y: 213, distance: 17.5
click at [213, 216] on div "Comprobante Tipo Comprobante Tipo Start date – End date Fec. Comprobante Desde …" at bounding box center [533, 239] width 703 height 151
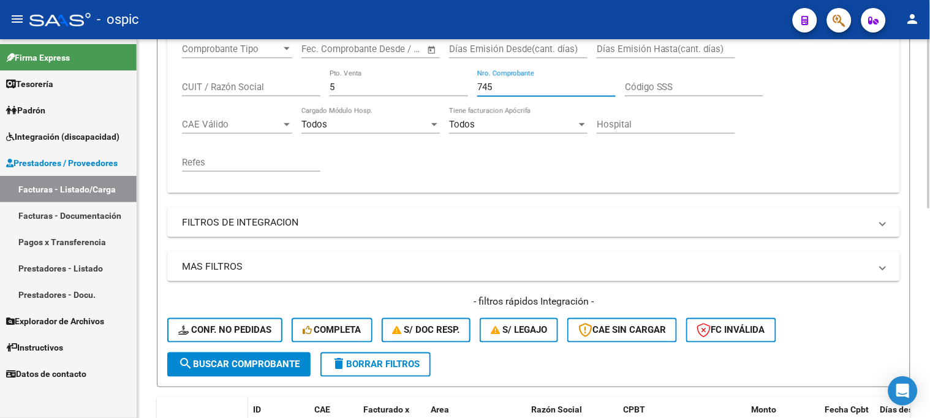
scroll to position [449, 0]
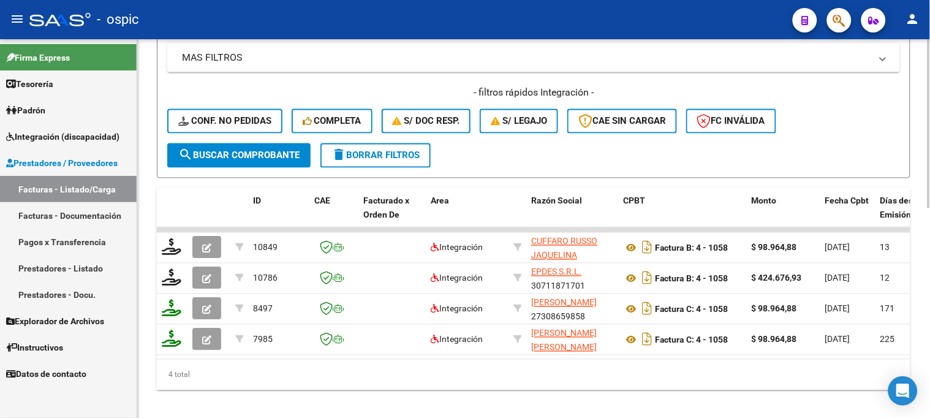
click at [236, 162] on button "search Buscar Comprobante" at bounding box center [238, 155] width 143 height 24
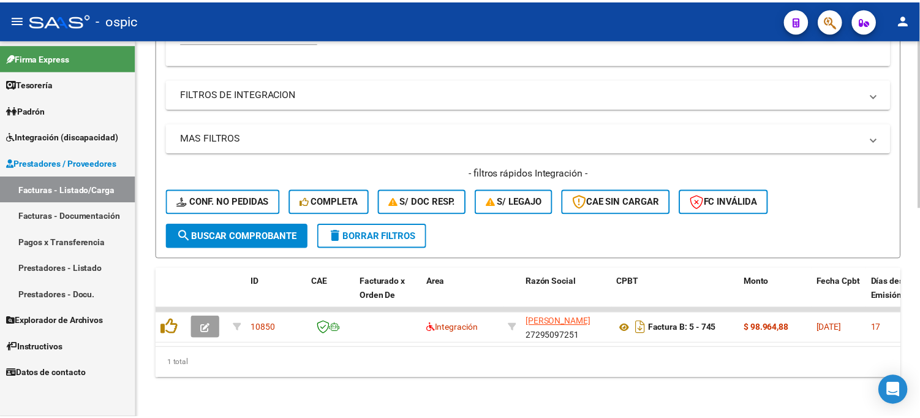
scroll to position [378, 0]
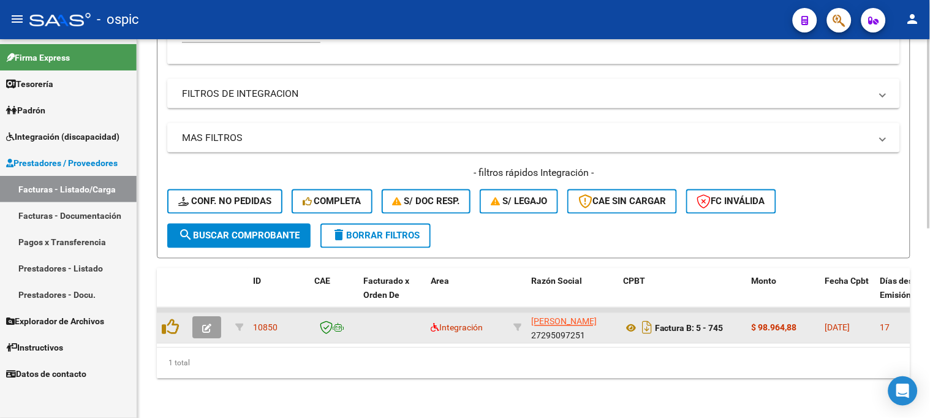
click at [216, 317] on button "button" at bounding box center [206, 328] width 29 height 22
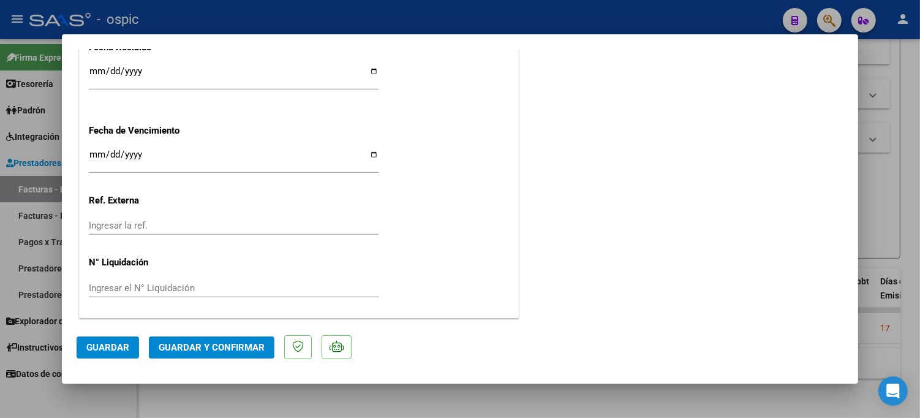
scroll to position [0, 0]
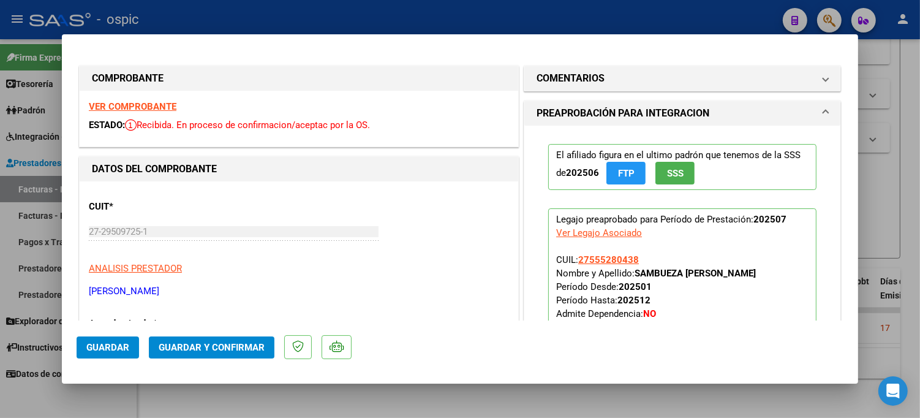
drag, startPoint x: 663, startPoint y: 80, endPoint x: 635, endPoint y: 216, distance: 138.4
click at [662, 83] on mat-panel-title "COMENTARIOS" at bounding box center [675, 78] width 277 height 15
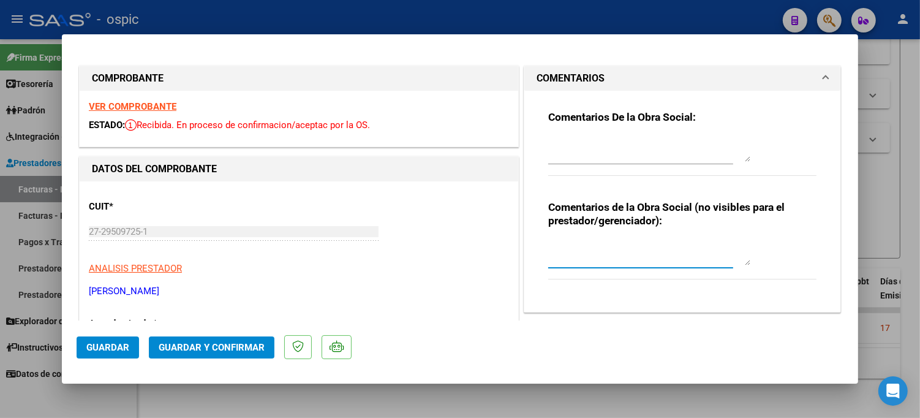
click at [622, 241] on textarea at bounding box center [649, 253] width 202 height 24
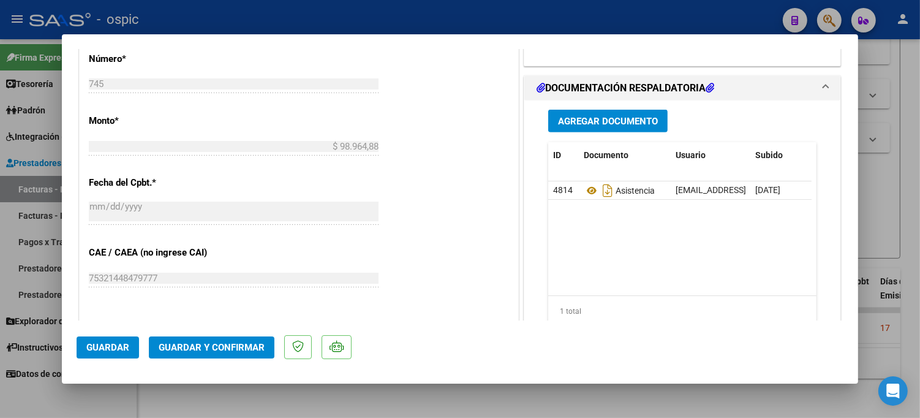
scroll to position [575, 0]
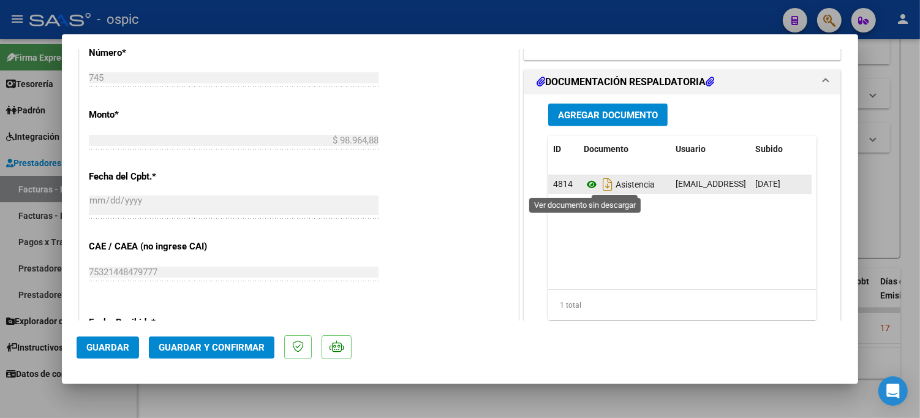
click at [586, 182] on icon at bounding box center [592, 184] width 16 height 15
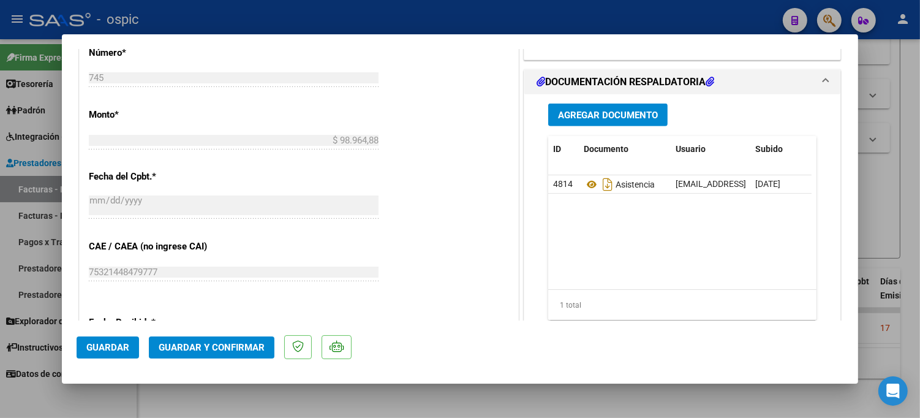
click at [233, 344] on span "Guardar y Confirmar" at bounding box center [212, 347] width 106 height 11
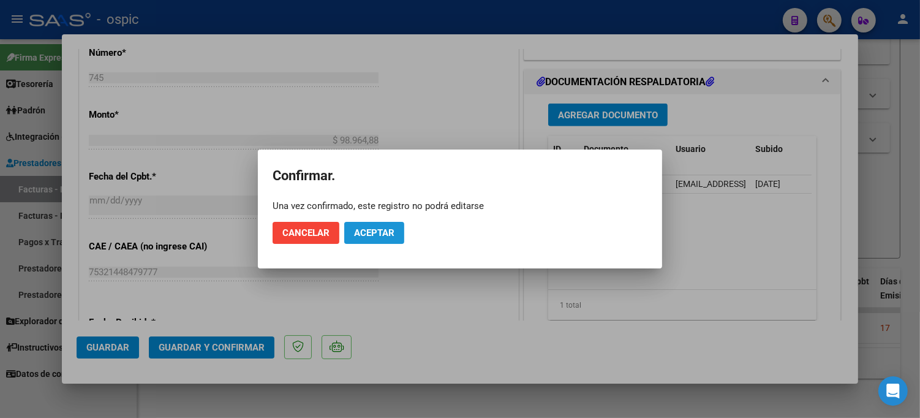
click at [382, 229] on span "Aceptar" at bounding box center [374, 232] width 40 height 11
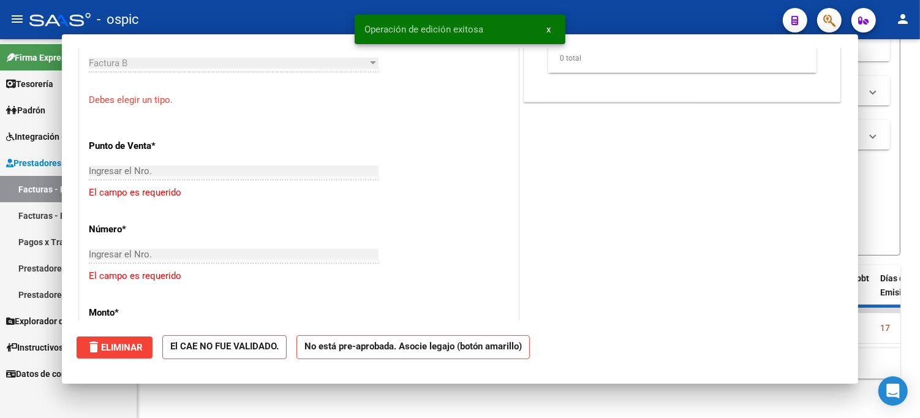
scroll to position [726, 0]
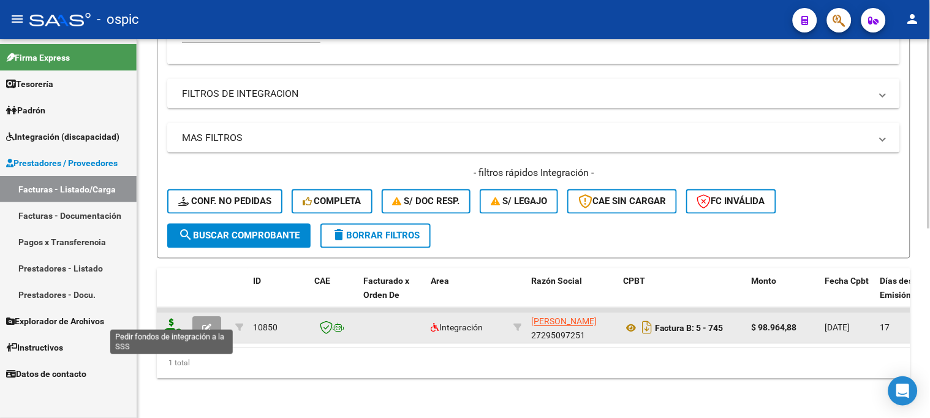
click at [172, 318] on icon at bounding box center [172, 326] width 20 height 17
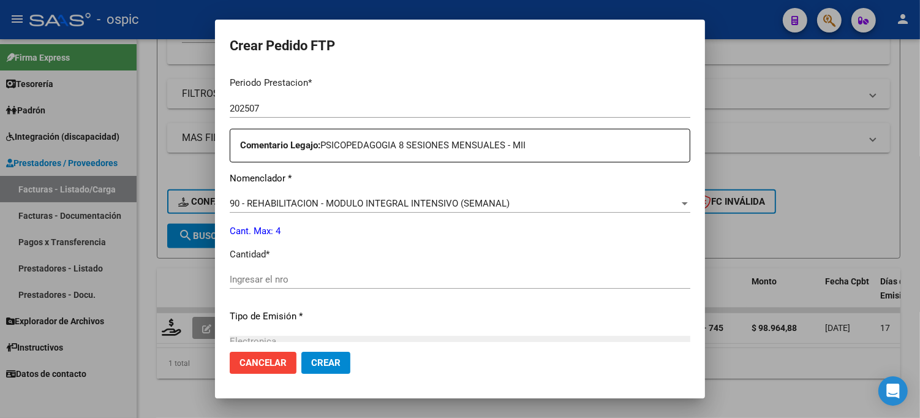
scroll to position [399, 0]
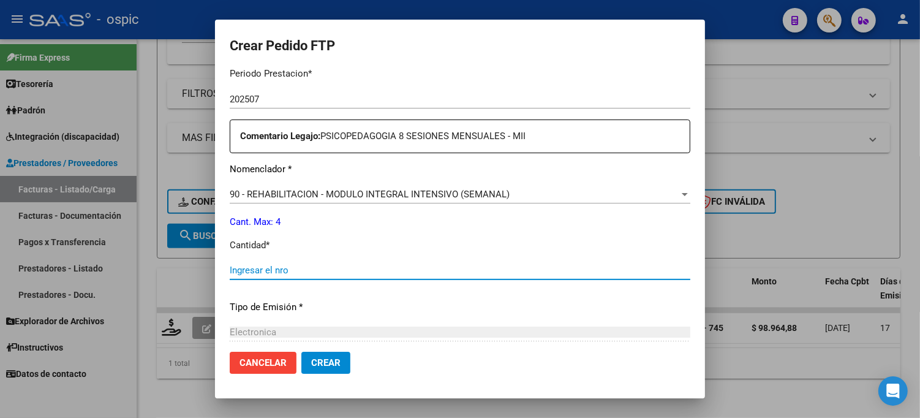
click at [306, 268] on input "Ingresar el nro" at bounding box center [460, 270] width 461 height 11
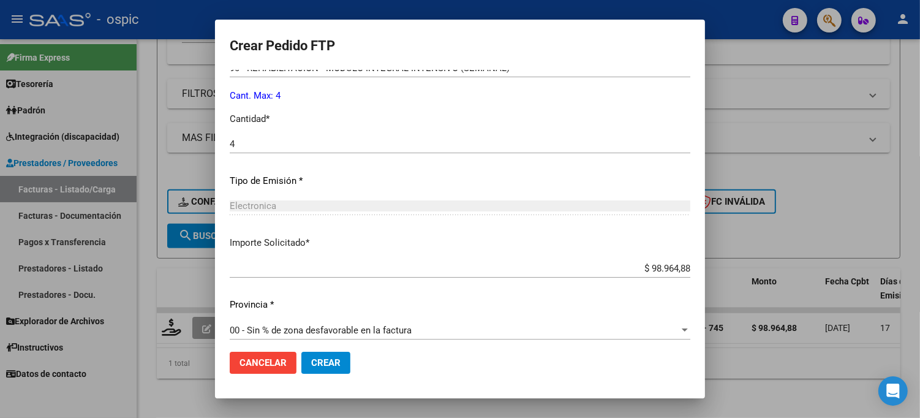
scroll to position [535, 0]
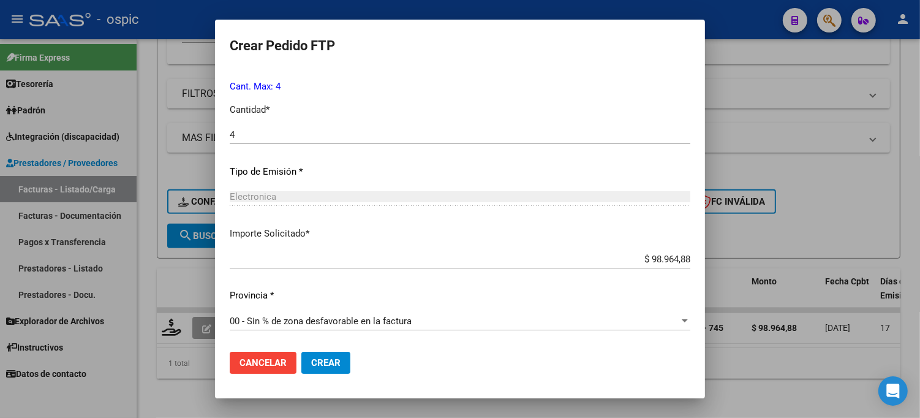
click at [323, 358] on span "Crear" at bounding box center [325, 362] width 29 height 11
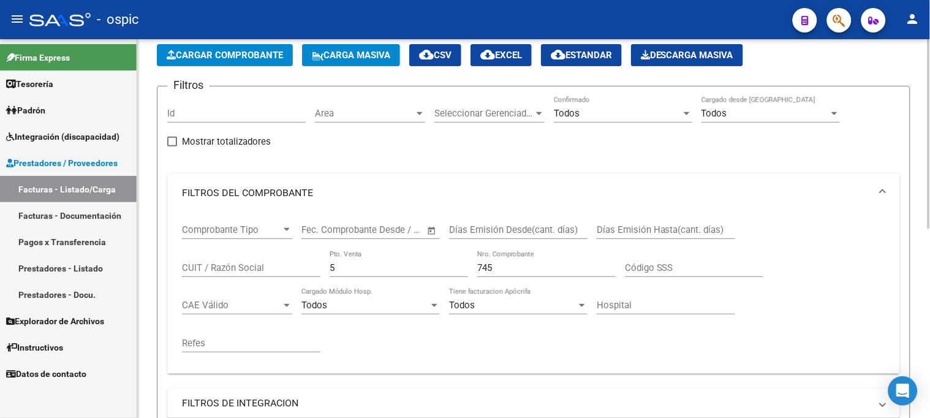
scroll to position [38, 0]
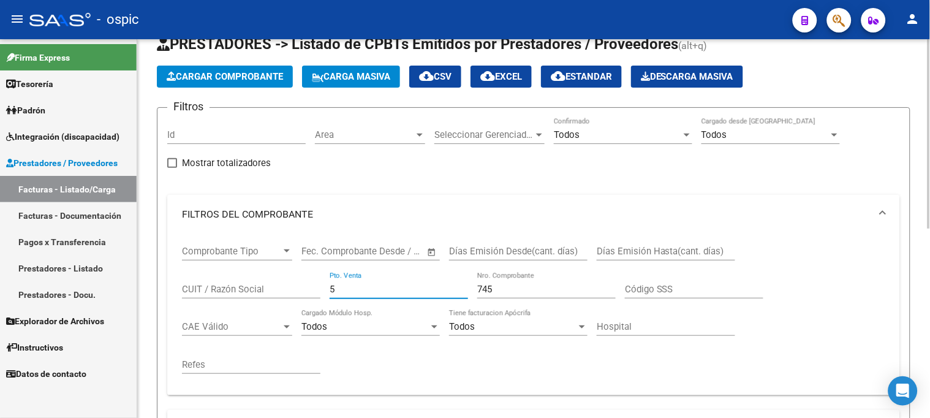
drag, startPoint x: 350, startPoint y: 292, endPoint x: 240, endPoint y: 279, distance: 110.4
click at [247, 280] on div "Comprobante Tipo Comprobante Tipo Start date – End date Fec. Comprobante Desde …" at bounding box center [533, 309] width 703 height 151
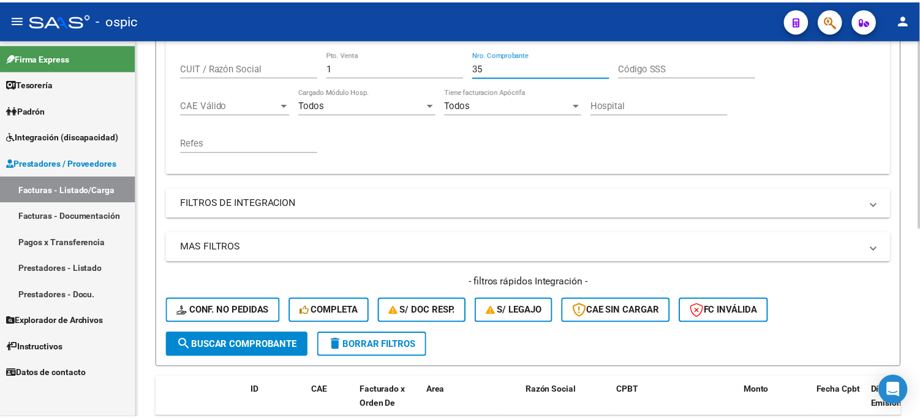
scroll to position [377, 0]
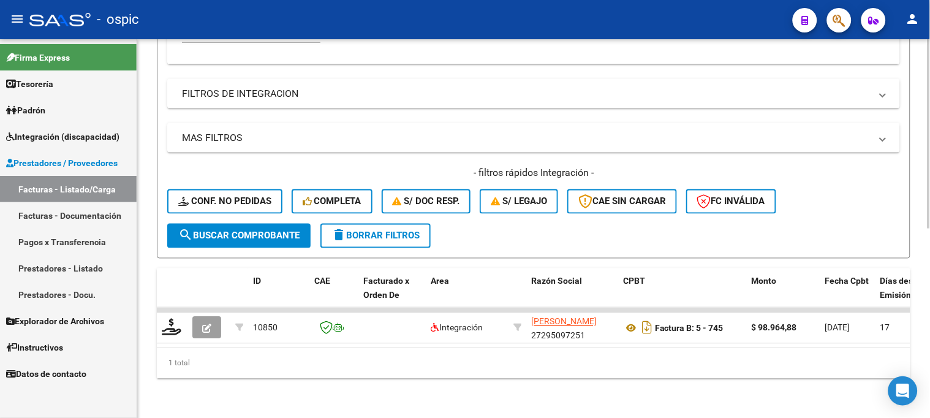
click at [249, 224] on button "search Buscar Comprobante" at bounding box center [238, 236] width 143 height 24
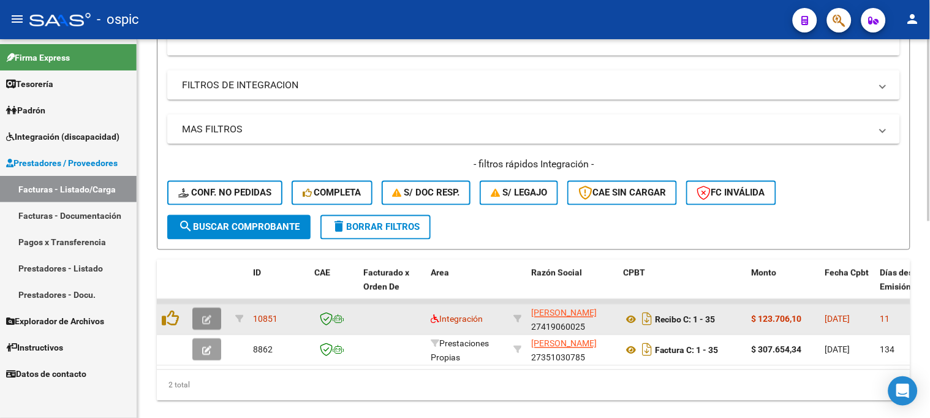
click at [209, 319] on icon "button" at bounding box center [206, 319] width 9 height 9
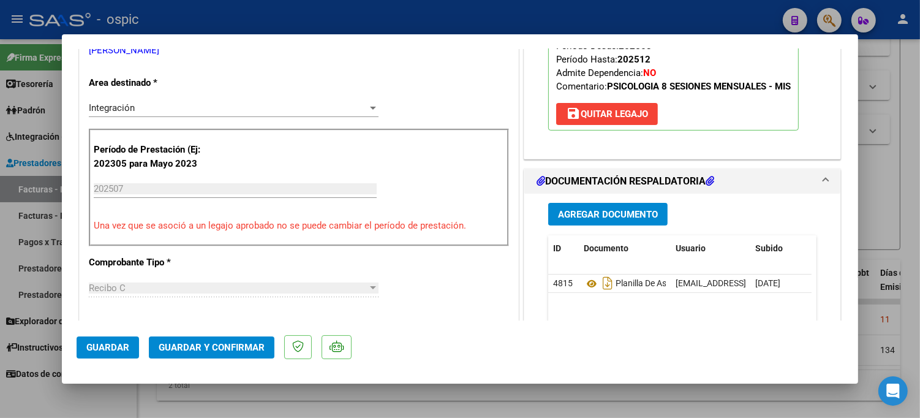
scroll to position [213, 0]
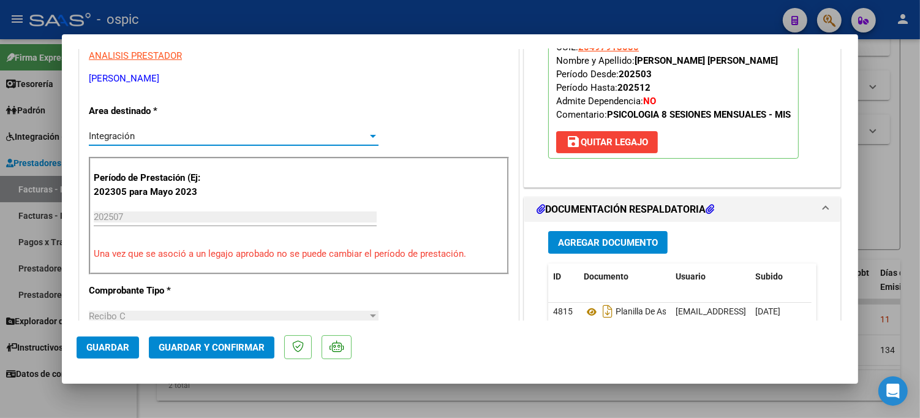
click at [144, 132] on div "Integración" at bounding box center [228, 135] width 279 height 11
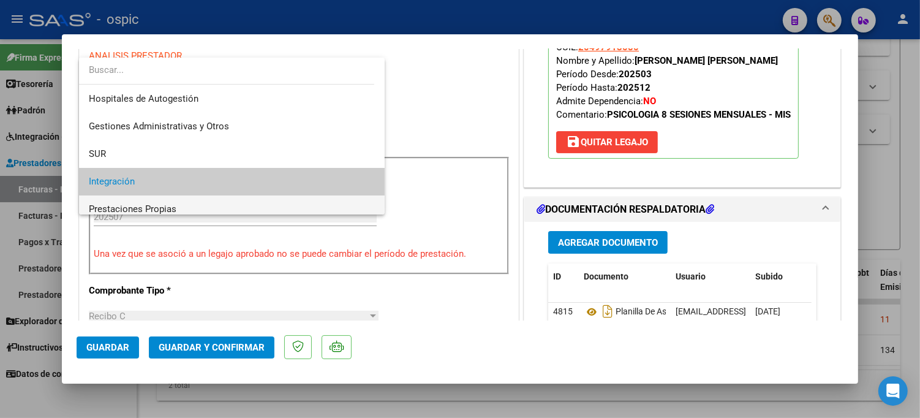
scroll to position [45, 0]
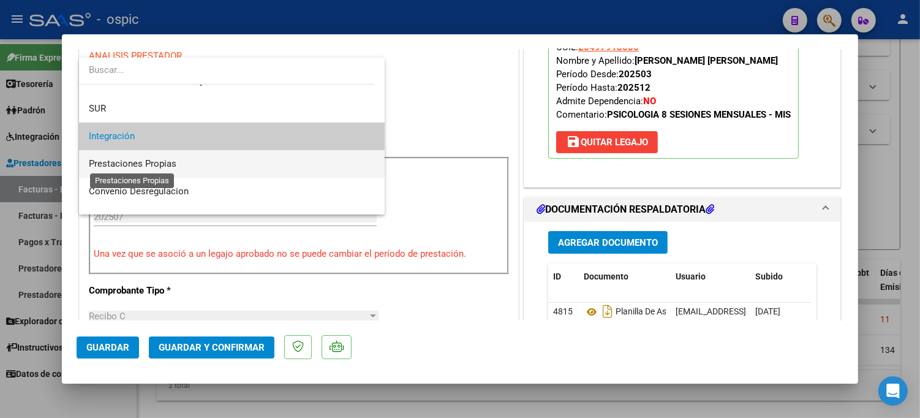
click at [131, 162] on span "Prestaciones Propias" at bounding box center [133, 163] width 88 height 11
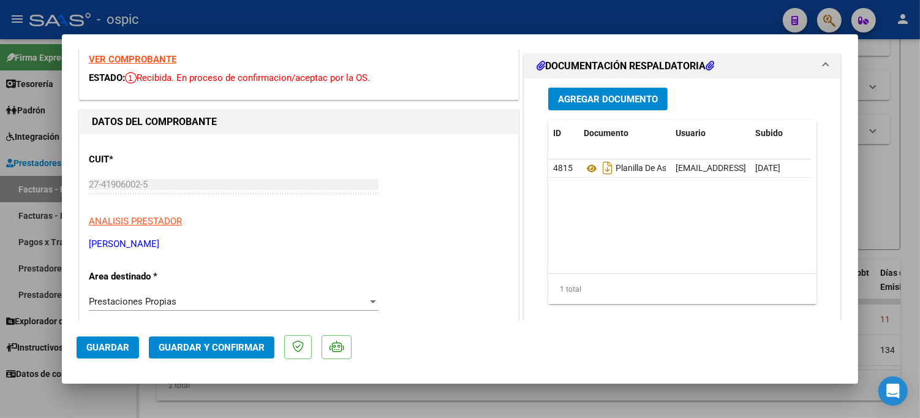
scroll to position [0, 0]
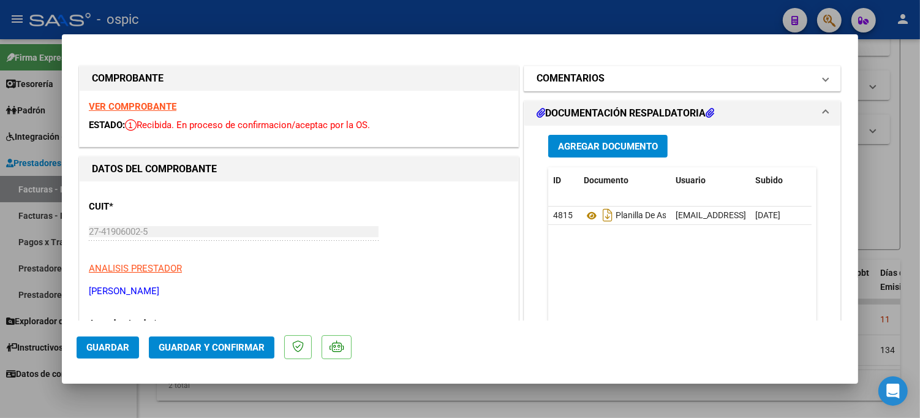
click at [564, 78] on h1 "COMENTARIOS" at bounding box center [571, 78] width 68 height 15
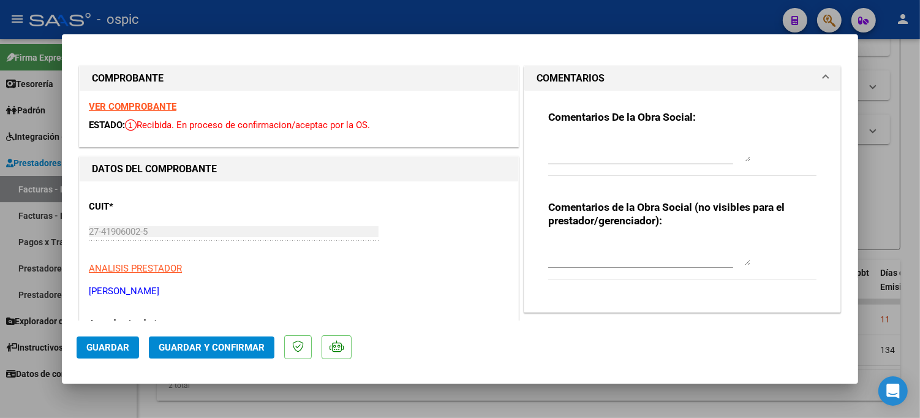
click at [608, 148] on textarea at bounding box center [649, 149] width 202 height 24
drag, startPoint x: 541, startPoint y: 143, endPoint x: 701, endPoint y: 148, distance: 159.9
click at [701, 148] on div "Comentarios De la Obra Social: SOLICITO NC Y NUEVA FACTURA. SE AUTORIZARON 8 SE…" at bounding box center [682, 197] width 287 height 212
click at [541, 140] on div "Comentarios De la Obra Social: SOLICITO NC Y NUEVA FACTURA. SE AUTORIZARON 8 SE…" at bounding box center [682, 197] width 287 height 212
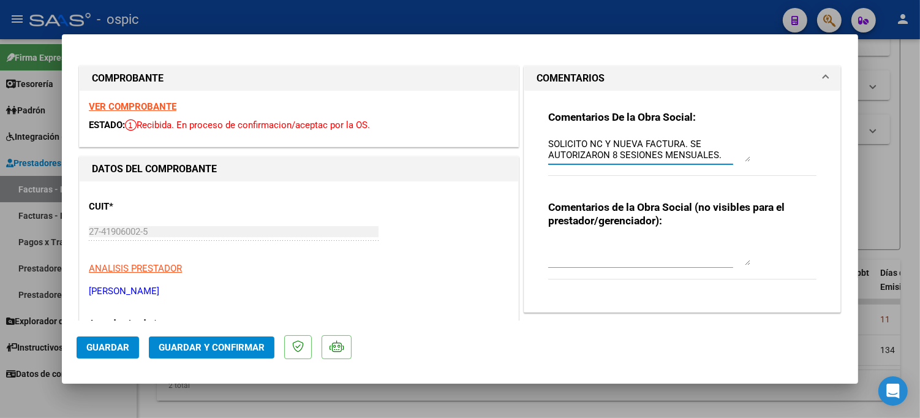
drag, startPoint x: 543, startPoint y: 142, endPoint x: 725, endPoint y: 155, distance: 183.0
click at [725, 155] on textarea "SOLICITO NC Y NUEVA FACTURA. SE AUTORIZARON 8 SESIONES MENSUALES." at bounding box center [649, 149] width 202 height 24
drag, startPoint x: 635, startPoint y: 235, endPoint x: 635, endPoint y: 241, distance: 6.7
click at [635, 235] on div "Comentarios de la Obra Social (no visibles para el prestador/gerenciador):" at bounding box center [682, 246] width 268 height 92
click at [635, 244] on textarea at bounding box center [649, 253] width 202 height 24
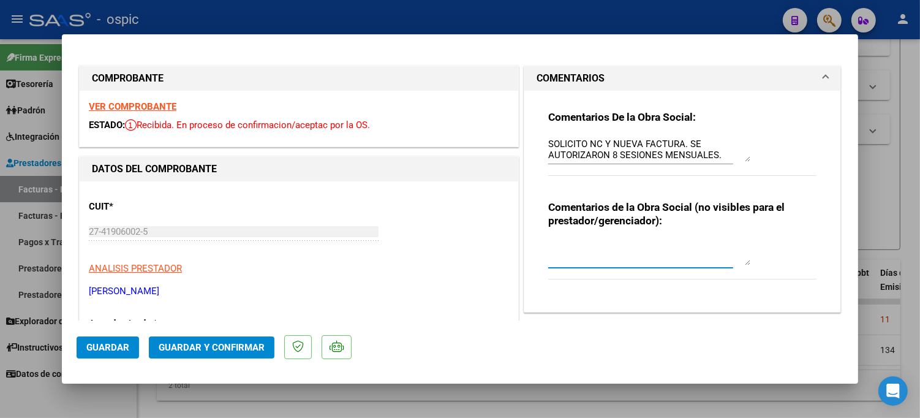
paste textarea "SOLICITO NC Y NUEVA FACTURA. SE AUTORIZARON 8 SESIONES MENSUALES."
drag, startPoint x: 581, startPoint y: 247, endPoint x: 587, endPoint y: 243, distance: 7.1
click at [583, 246] on textarea "SOLICITO NC Y NUEVA FACTURA. SE AUTORIZARON 8 SESIONES MENSUALES." at bounding box center [649, 253] width 202 height 24
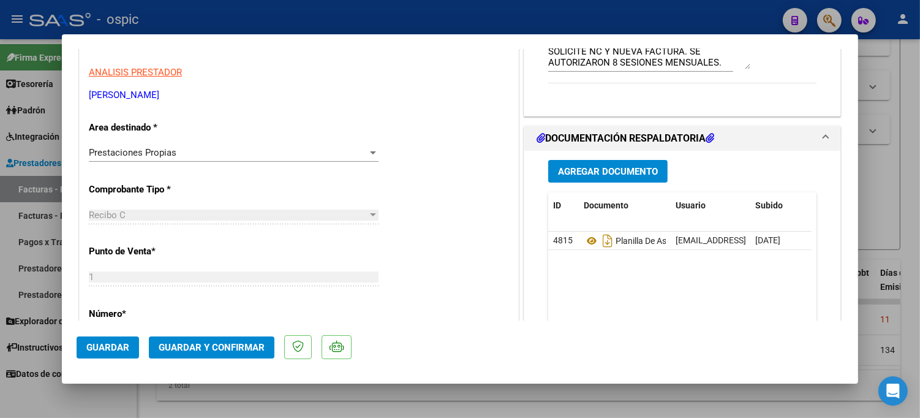
scroll to position [198, 0]
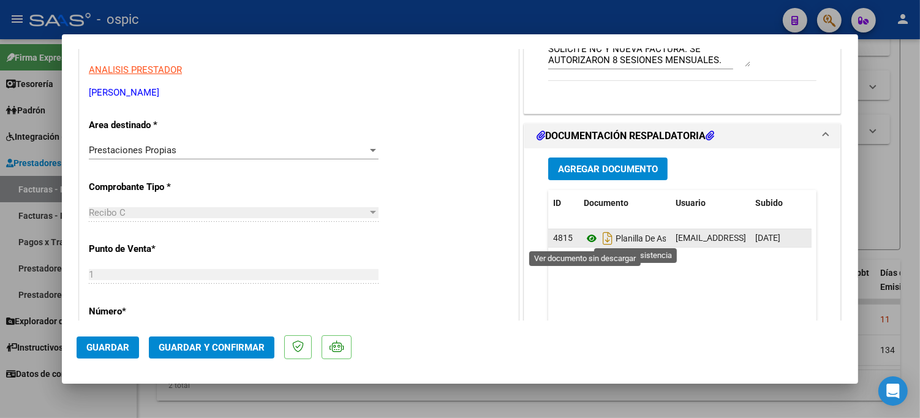
click at [584, 237] on icon at bounding box center [592, 238] width 16 height 15
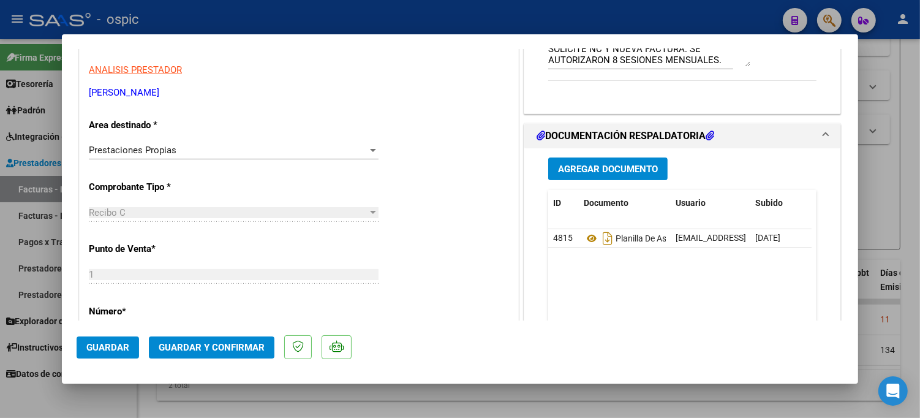
click at [224, 347] on span "Guardar y Confirmar" at bounding box center [212, 347] width 106 height 11
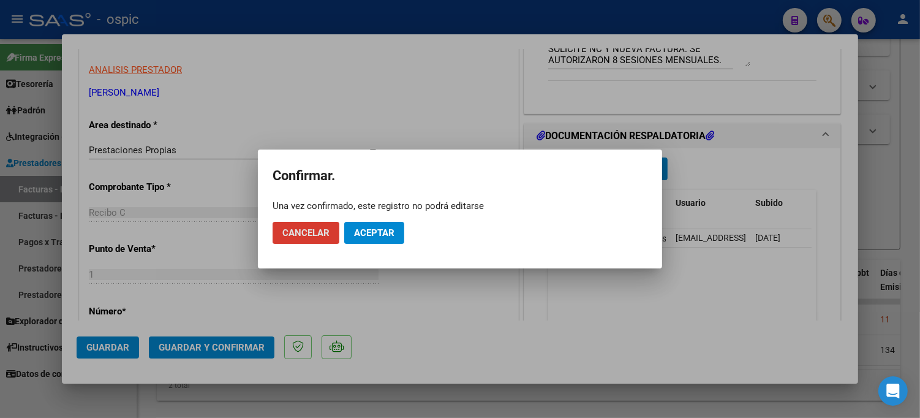
click at [375, 237] on span "Aceptar" at bounding box center [374, 232] width 40 height 11
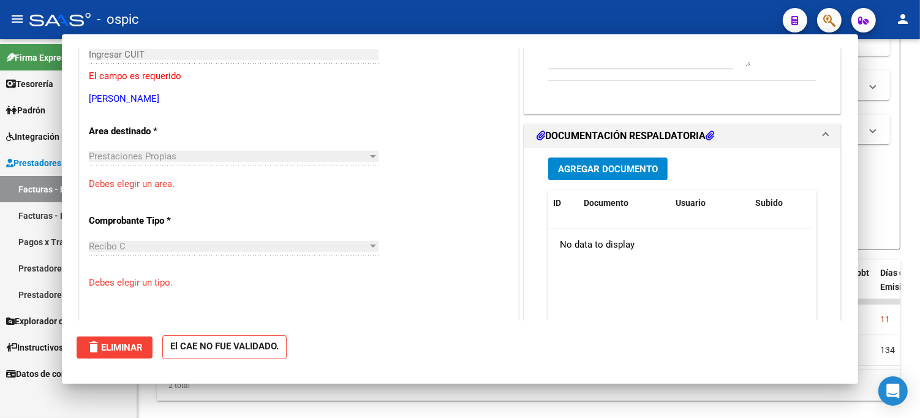
scroll to position [219, 0]
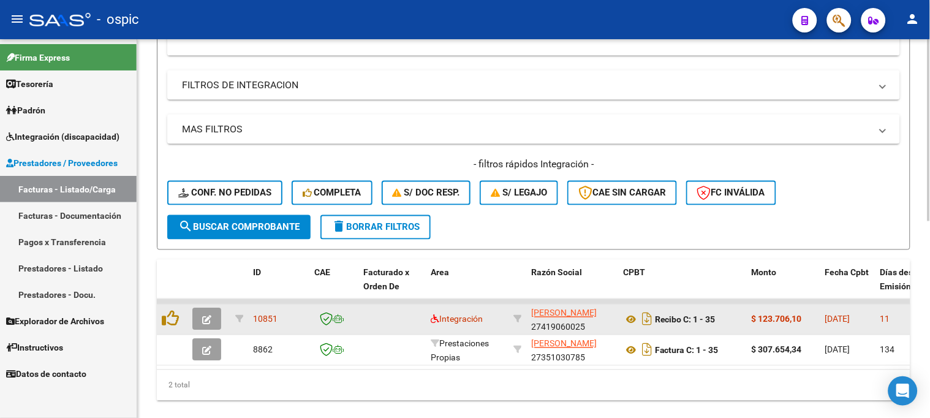
click at [205, 315] on icon "button" at bounding box center [206, 319] width 9 height 9
click at [205, 316] on icon "button" at bounding box center [206, 319] width 9 height 9
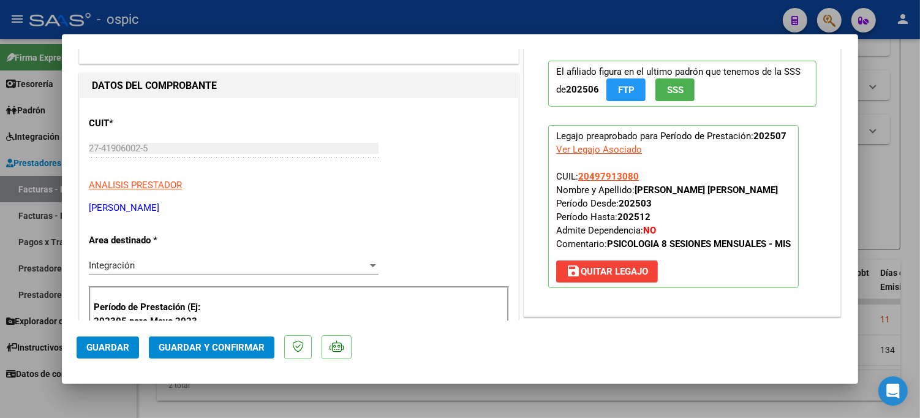
scroll to position [188, 0]
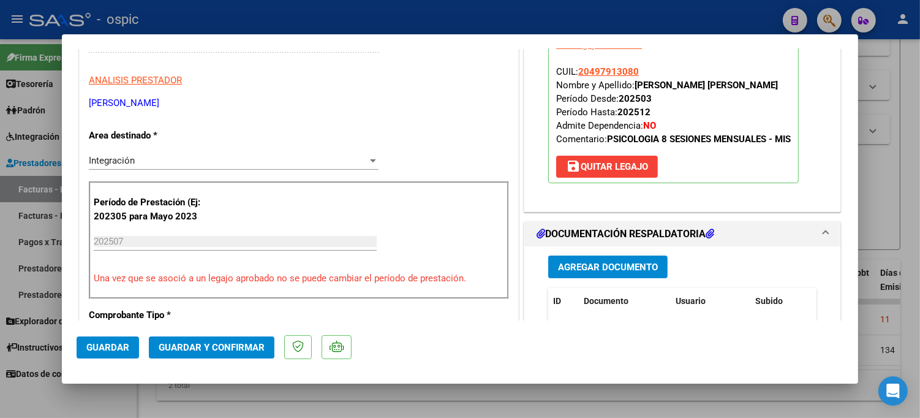
click at [204, 158] on div "Integración" at bounding box center [228, 160] width 279 height 11
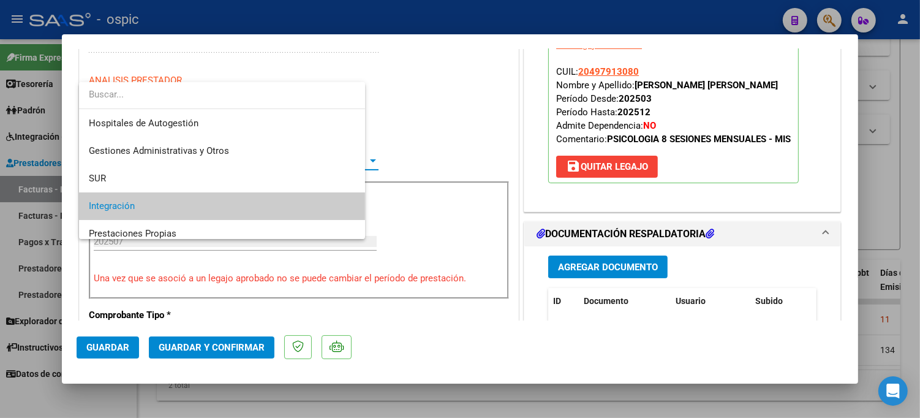
scroll to position [45, 0]
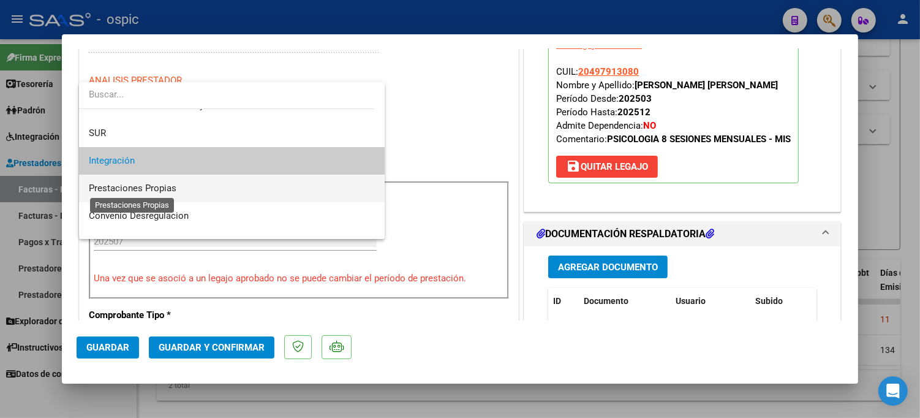
click at [145, 188] on span "Prestaciones Propias" at bounding box center [133, 188] width 88 height 11
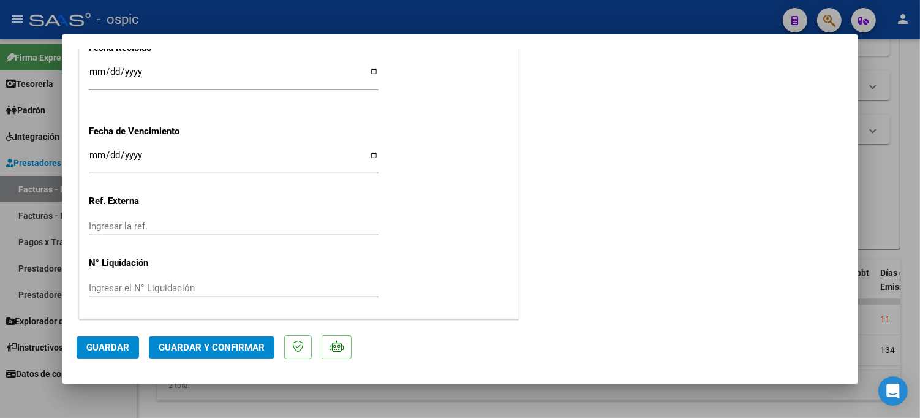
scroll to position [0, 0]
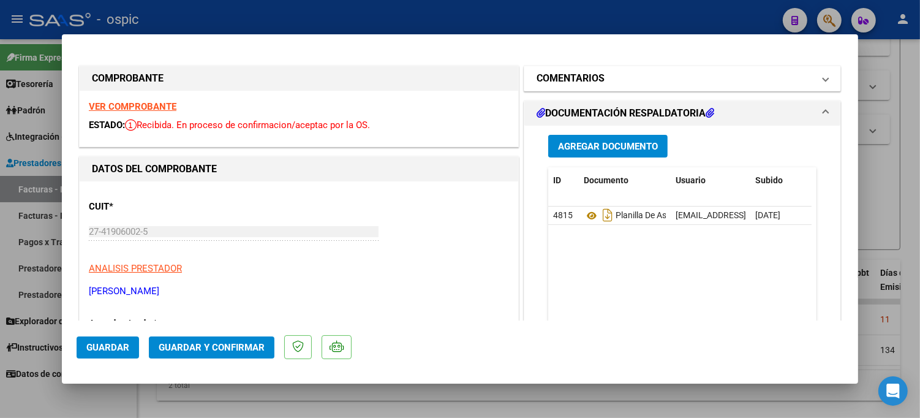
click at [546, 71] on h1 "COMENTARIOS" at bounding box center [571, 78] width 68 height 15
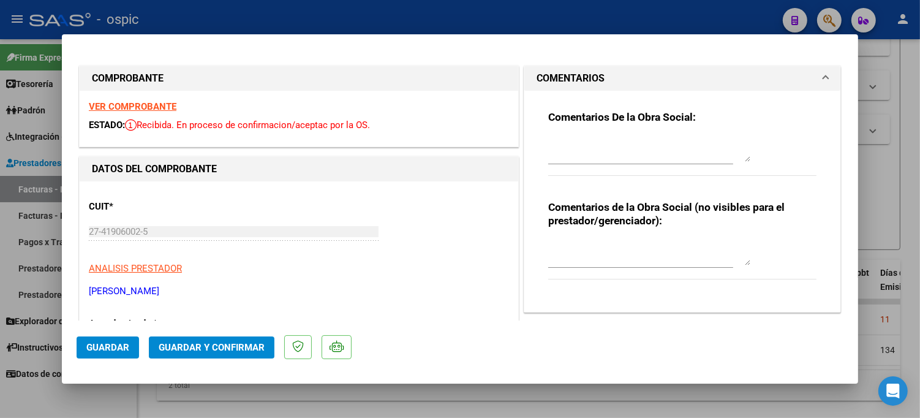
click at [595, 146] on textarea at bounding box center [649, 149] width 202 height 24
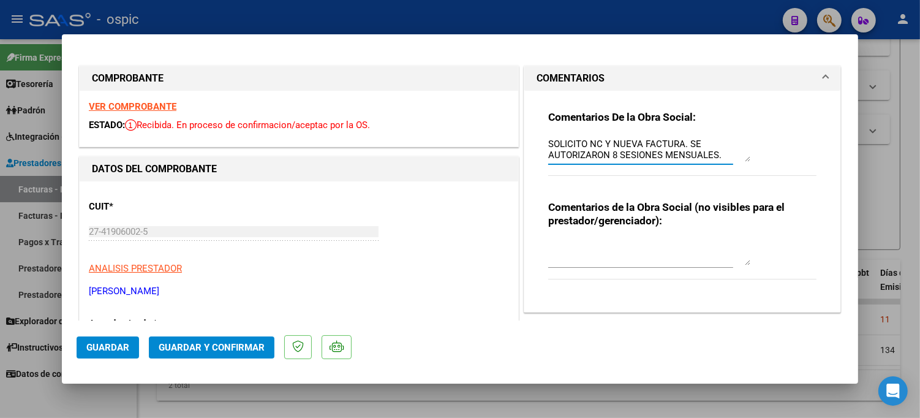
drag, startPoint x: 543, startPoint y: 142, endPoint x: 769, endPoint y: 154, distance: 226.3
click at [769, 154] on div "Comentarios De la Obra Social: SOLICITO NC Y NUEVA FACTURA. SE AUTORIZARON 8 SE…" at bounding box center [682, 149] width 268 height 79
click at [579, 255] on textarea at bounding box center [649, 253] width 202 height 24
paste textarea "SOLICITO NC Y NUEVA FACTURA. SE AUTORIZARON 8 SESIONES MENSUALES."
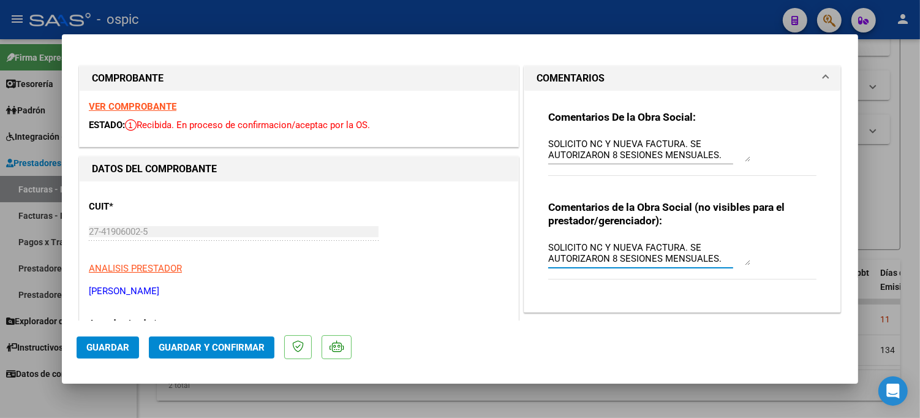
click at [579, 245] on textarea "SOLICITO NC Y NUEVA FACTURA. SE AUTORIZARON 8 SESIONES MENSUALES." at bounding box center [649, 253] width 202 height 24
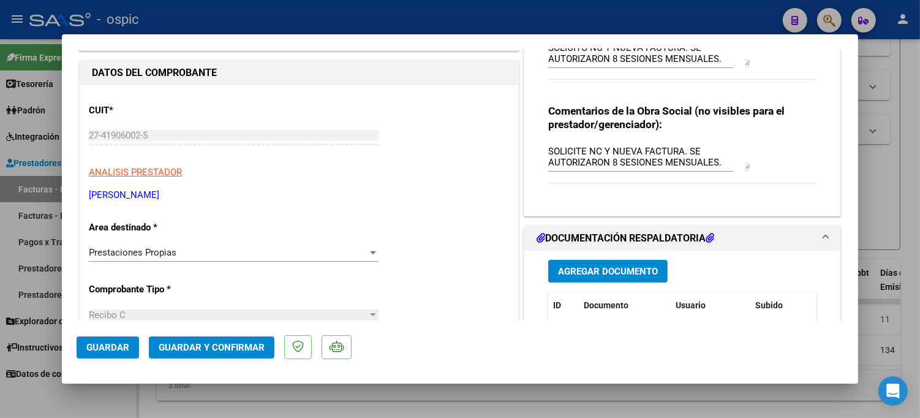
scroll to position [217, 0]
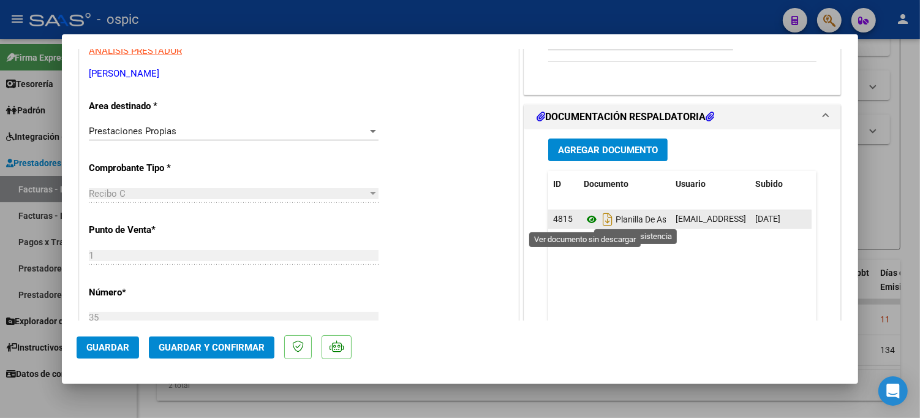
click at [586, 222] on icon at bounding box center [592, 219] width 16 height 15
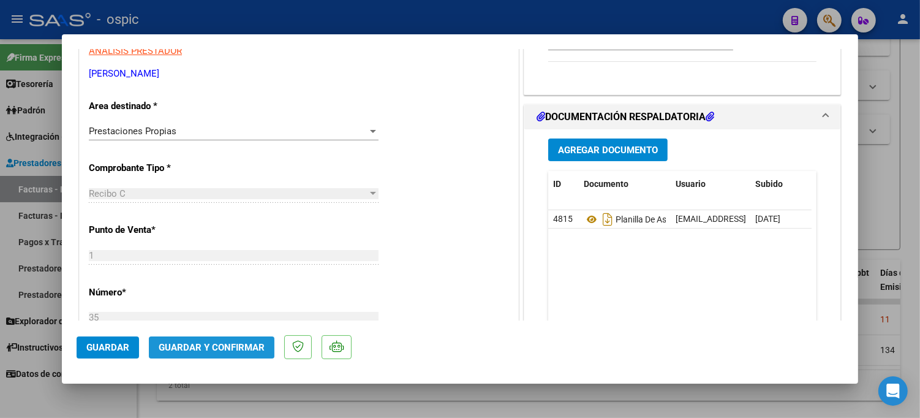
click at [214, 350] on span "Guardar y Confirmar" at bounding box center [212, 347] width 106 height 11
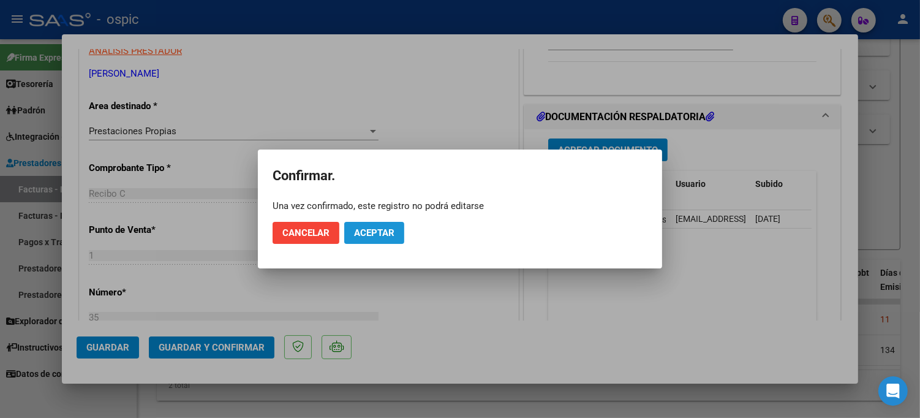
click at [369, 233] on span "Aceptar" at bounding box center [374, 232] width 40 height 11
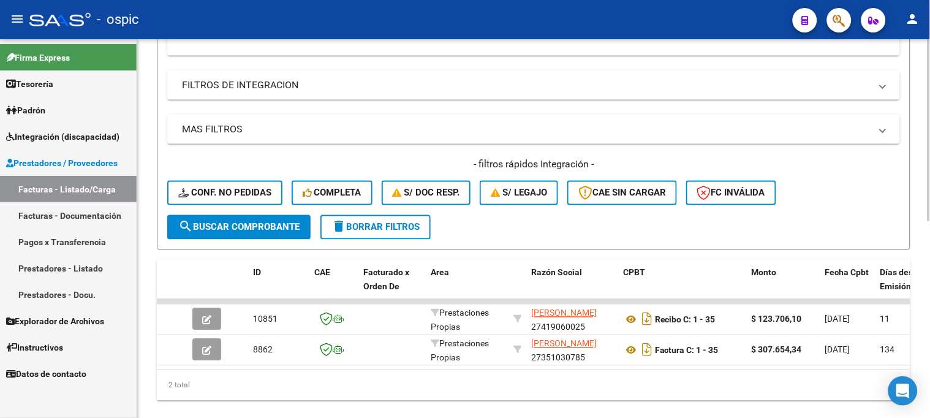
scroll to position [0, 2404]
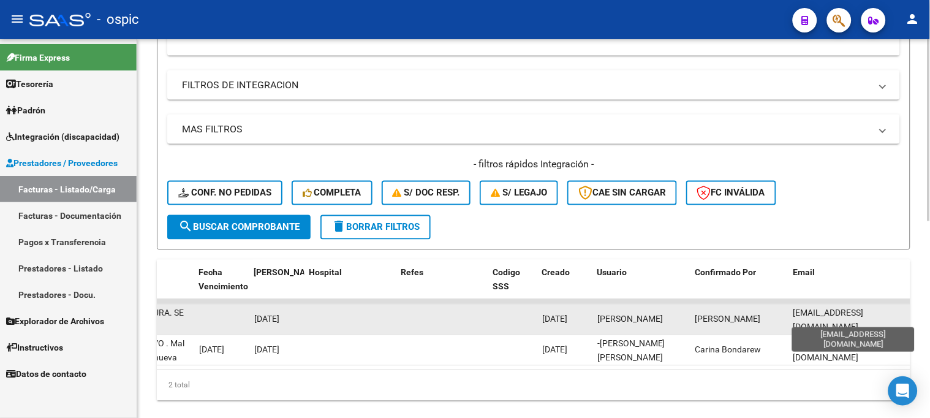
drag, startPoint x: 794, startPoint y: 322, endPoint x: 902, endPoint y: 320, distance: 108.4
click at [864, 320] on span "serenaamadio@hotmail.com" at bounding box center [828, 320] width 70 height 24
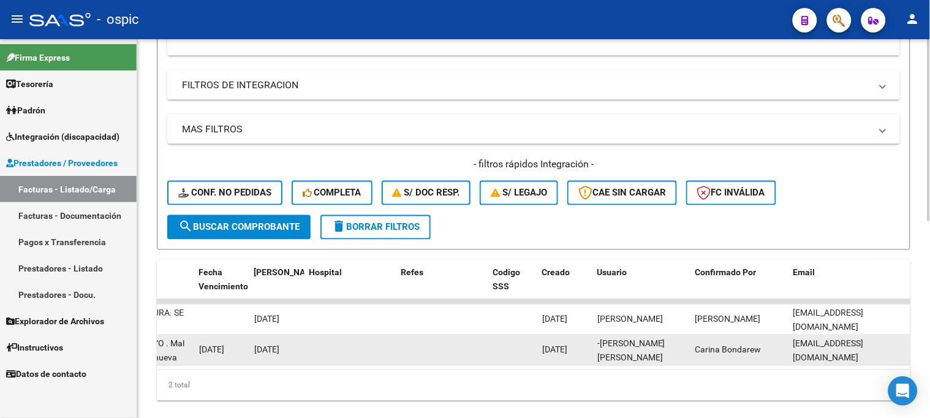
copy span "serenaamadio@hotmail.com"
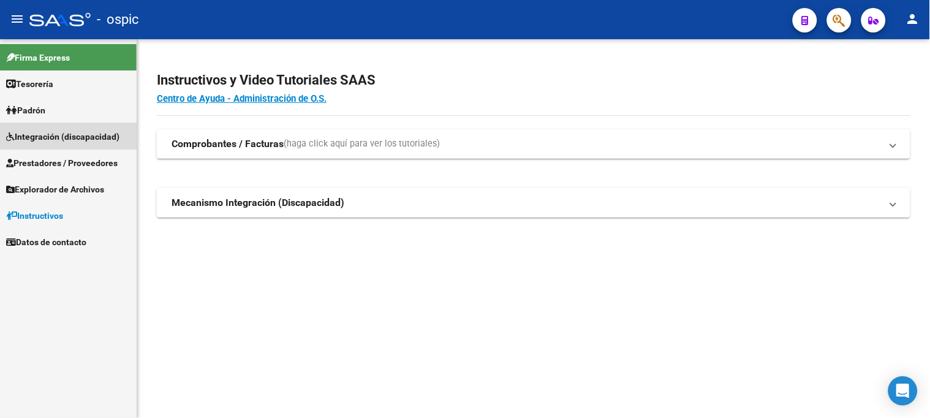
click at [73, 133] on span "Integración (discapacidad)" at bounding box center [62, 136] width 113 height 13
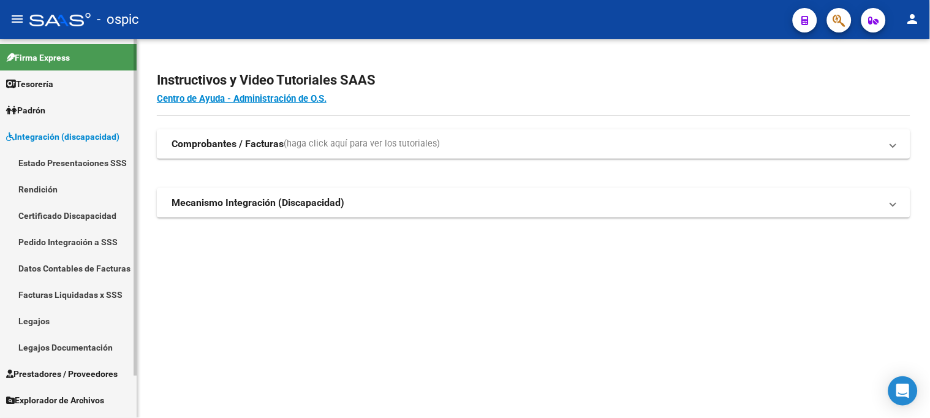
click at [78, 241] on link "Pedido Integración a SSS" at bounding box center [68, 241] width 137 height 26
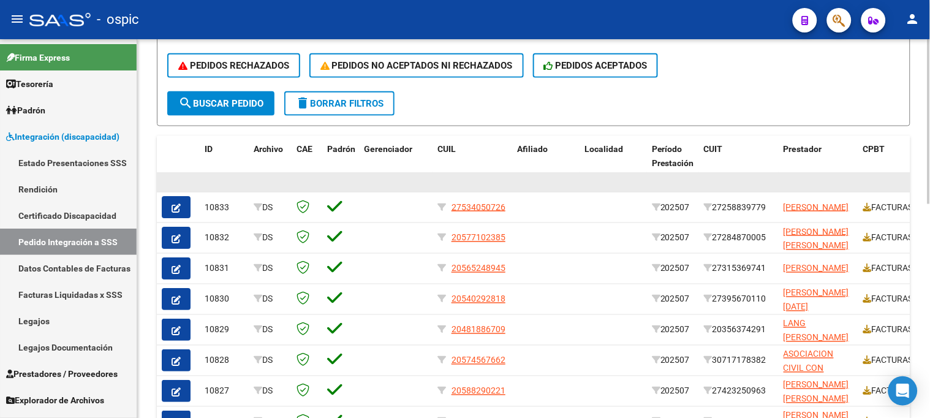
scroll to position [358, 0]
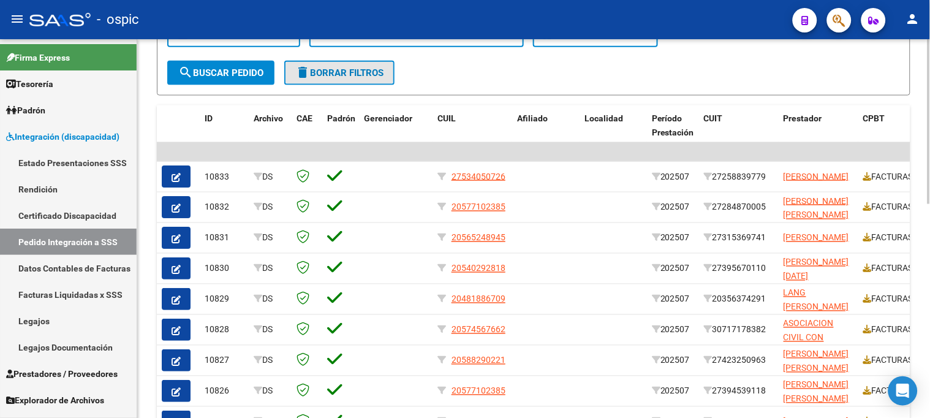
click at [360, 70] on span "delete Borrar Filtros" at bounding box center [339, 72] width 88 height 11
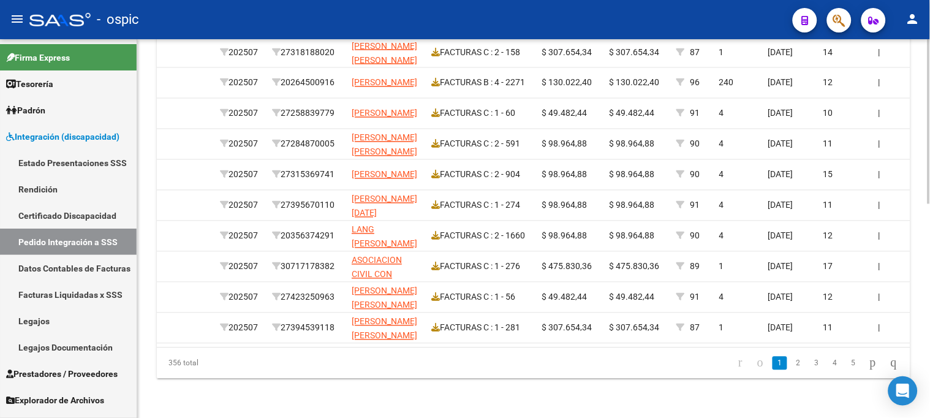
scroll to position [0, 423]
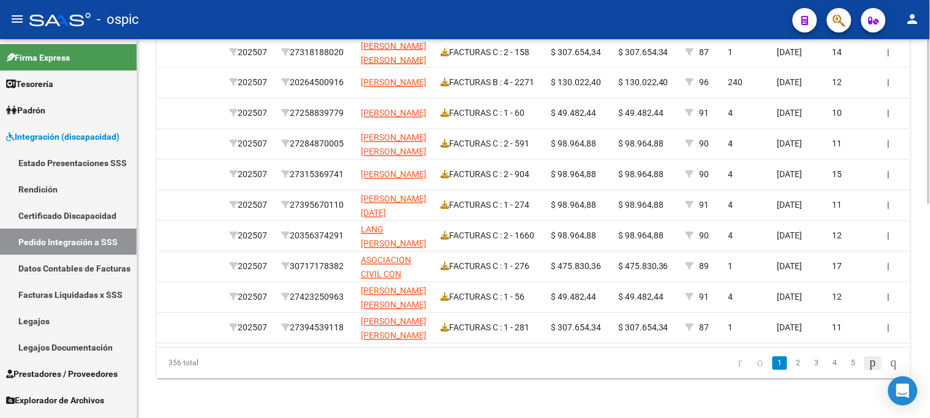
click at [868, 363] on icon "go to next page" at bounding box center [873, 362] width 10 height 15
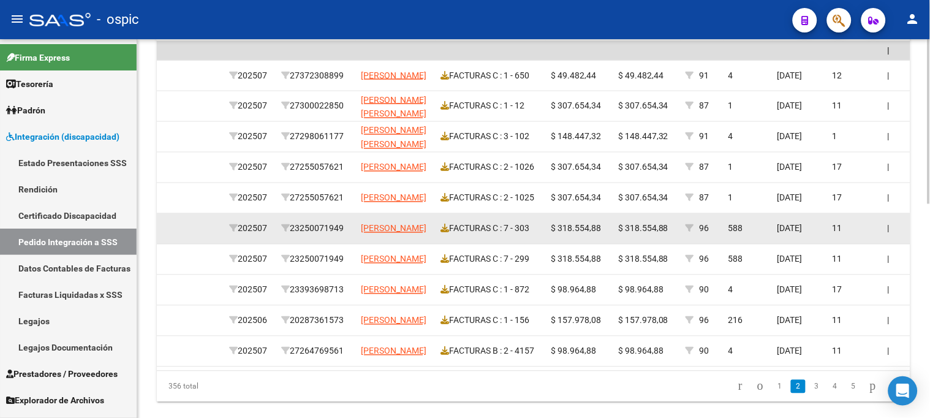
scroll to position [491, 0]
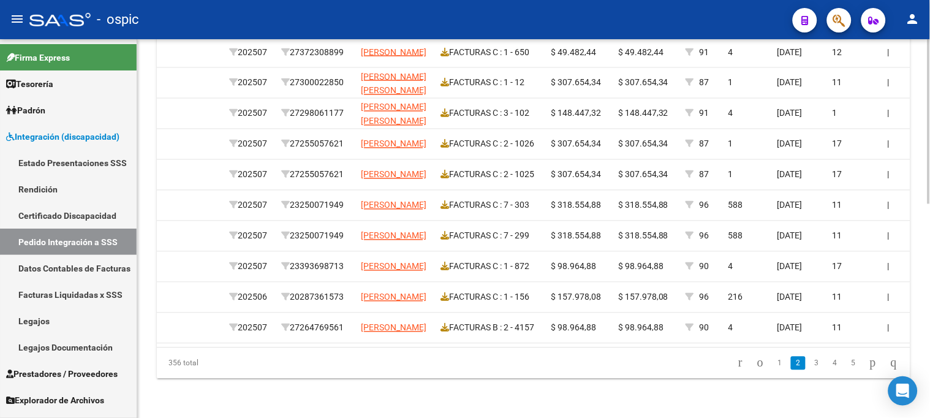
click at [755, 363] on icon "go to previous page" at bounding box center [760, 362] width 10 height 15
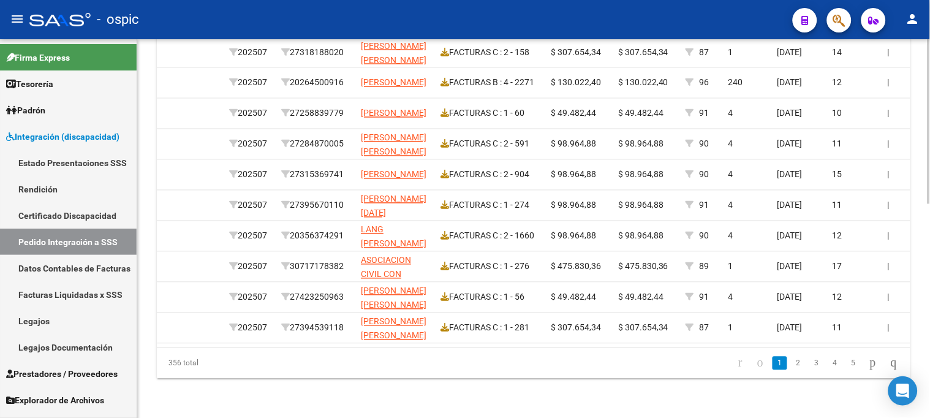
scroll to position [481, 0]
click at [927, 273] on div at bounding box center [928, 334] width 3 height 165
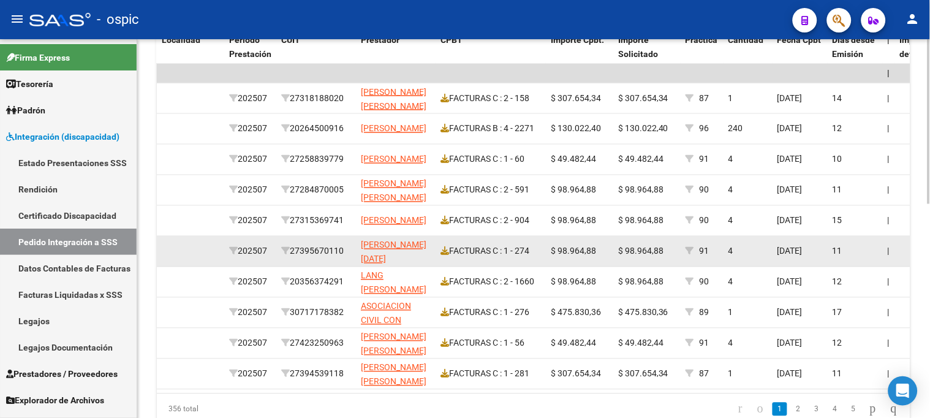
scroll to position [413, 0]
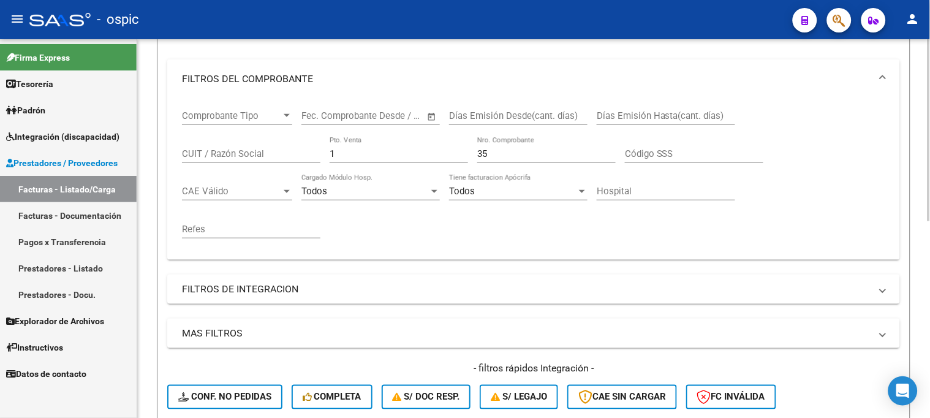
scroll to position [105, 0]
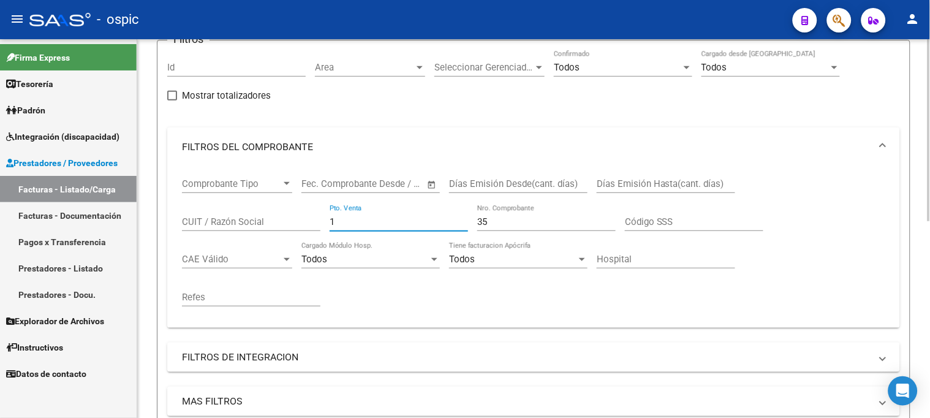
drag, startPoint x: 260, startPoint y: 207, endPoint x: 233, endPoint y: 200, distance: 27.8
click at [233, 200] on div "Comprobante Tipo Comprobante Tipo Start date – End date Fec. Comprobante Desde …" at bounding box center [533, 242] width 703 height 151
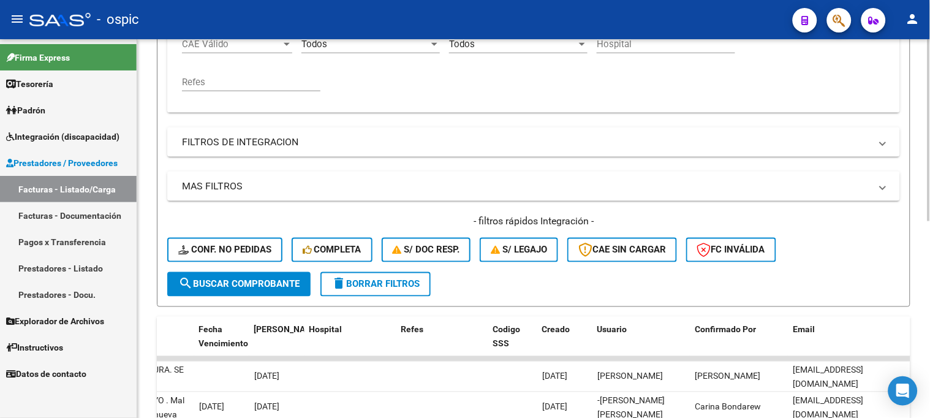
scroll to position [408, 0]
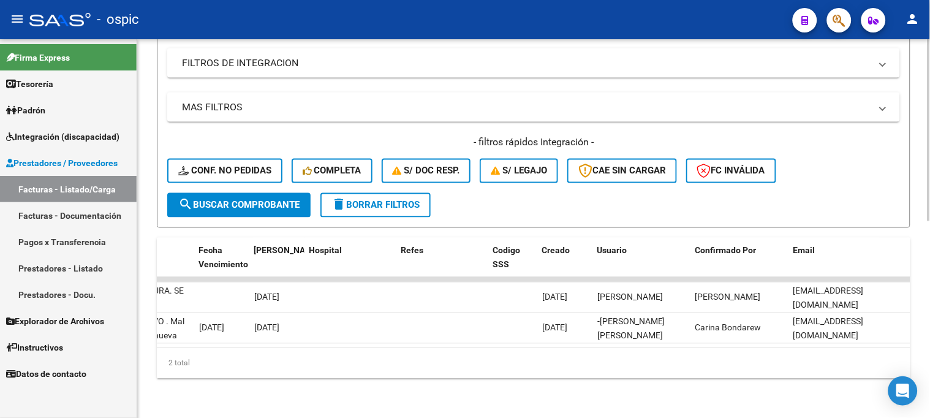
type input "259"
click at [239, 200] on span "search Buscar Comprobante" at bounding box center [238, 205] width 121 height 11
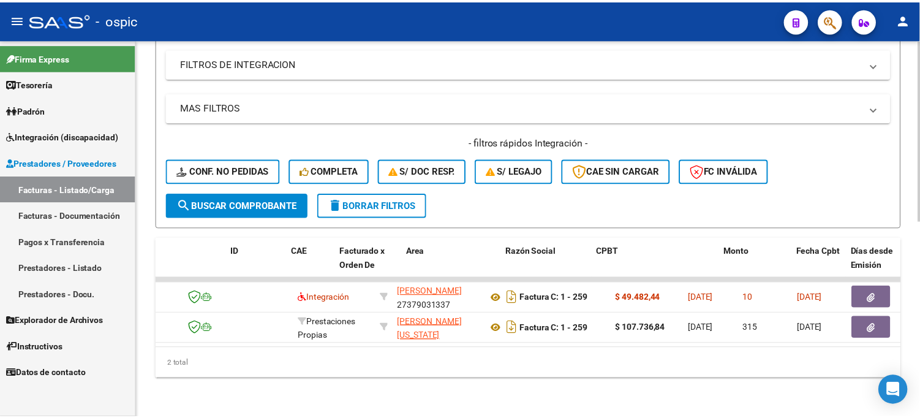
scroll to position [0, 0]
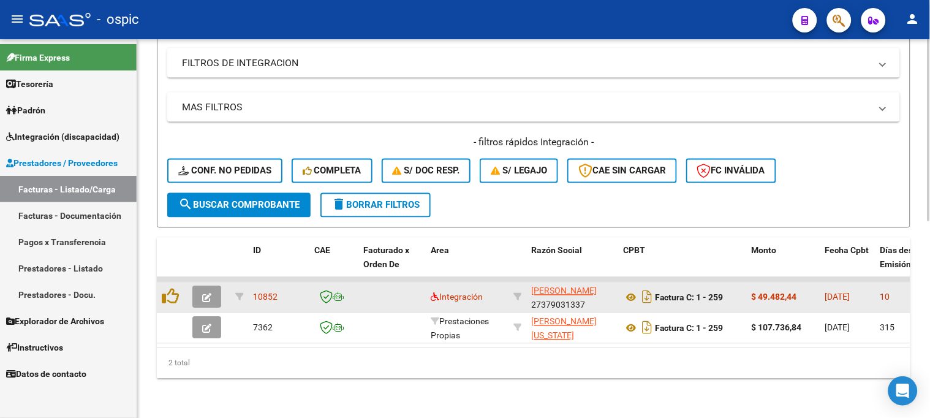
click at [206, 293] on icon "button" at bounding box center [206, 297] width 9 height 9
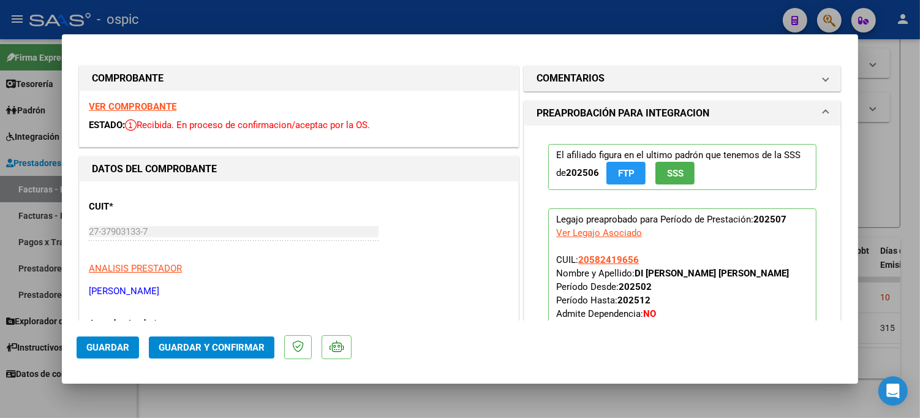
type input "$ 0,00"
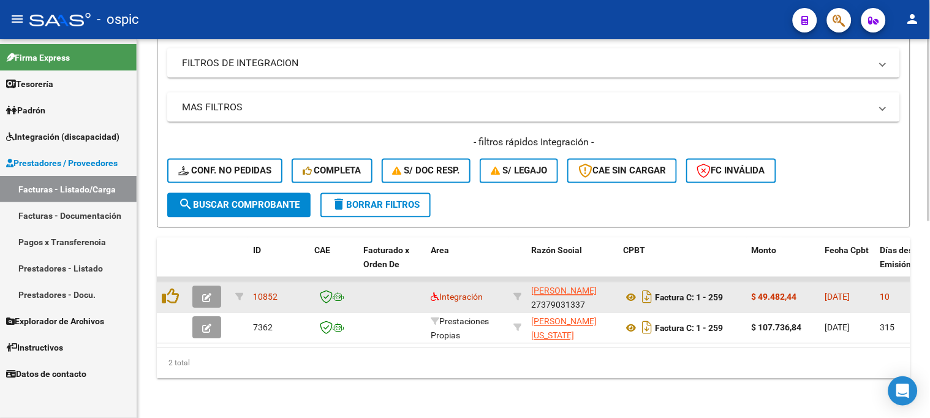
click at [204, 293] on icon "button" at bounding box center [206, 297] width 9 height 9
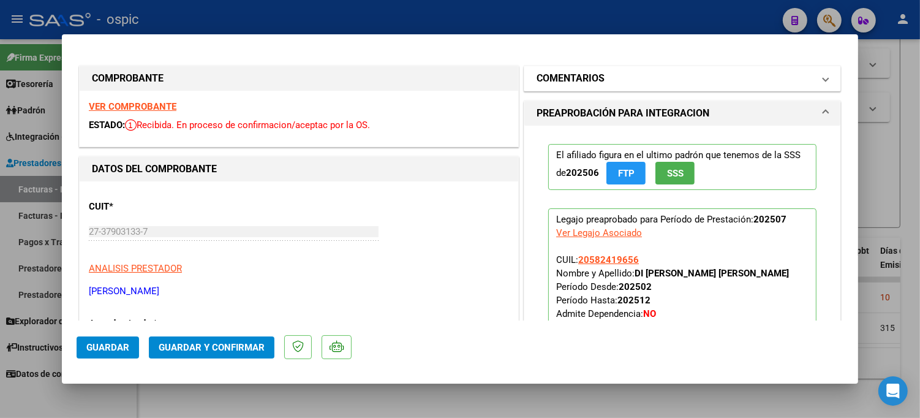
click at [576, 78] on h1 "COMENTARIOS" at bounding box center [571, 78] width 68 height 15
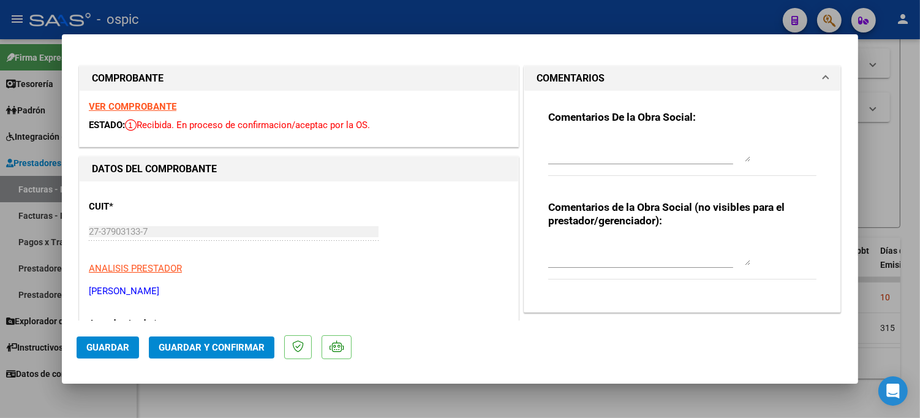
click at [616, 247] on textarea at bounding box center [649, 253] width 202 height 24
type textarea "FONO 4 SESIONES"
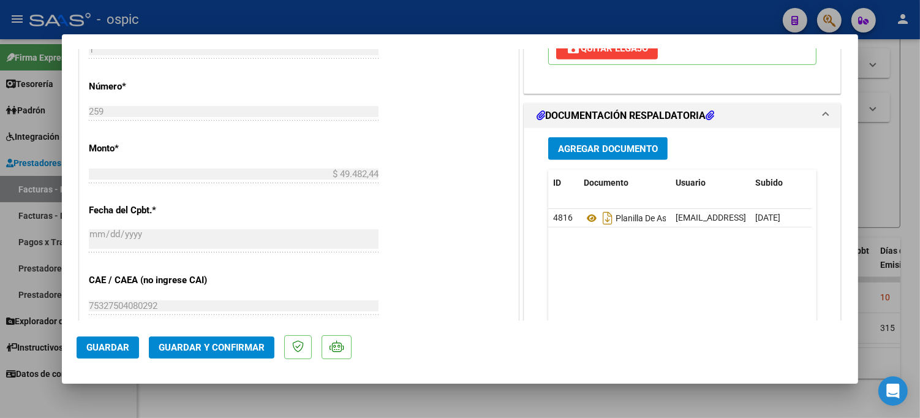
scroll to position [568, 0]
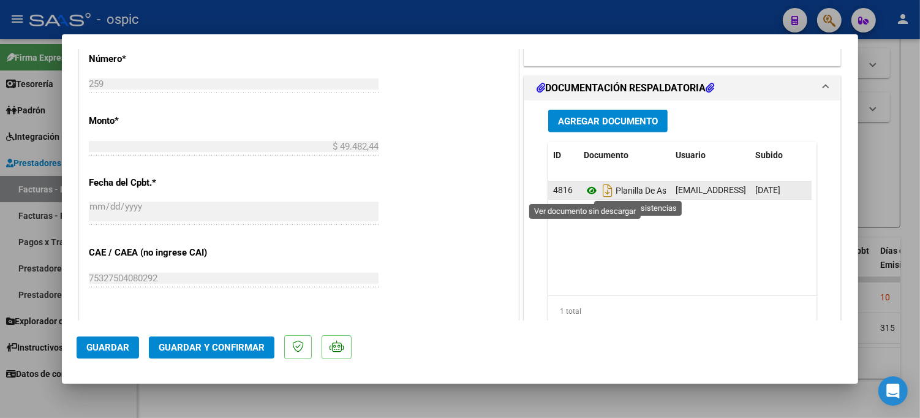
click at [584, 190] on icon at bounding box center [592, 190] width 16 height 15
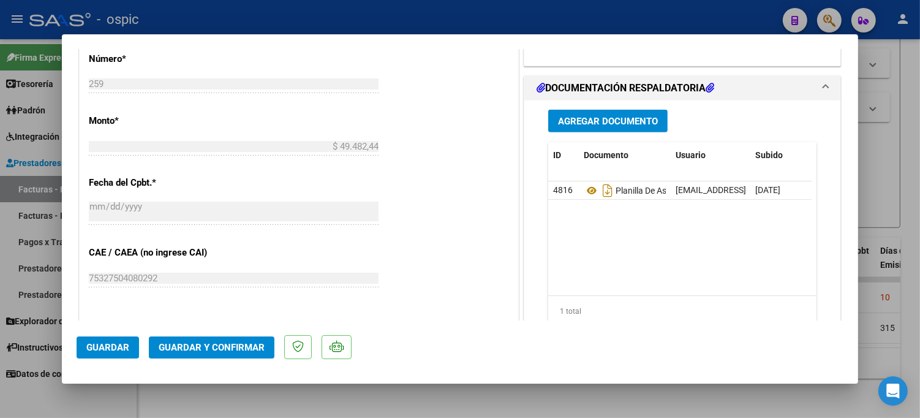
click at [237, 346] on span "Guardar y Confirmar" at bounding box center [212, 347] width 106 height 11
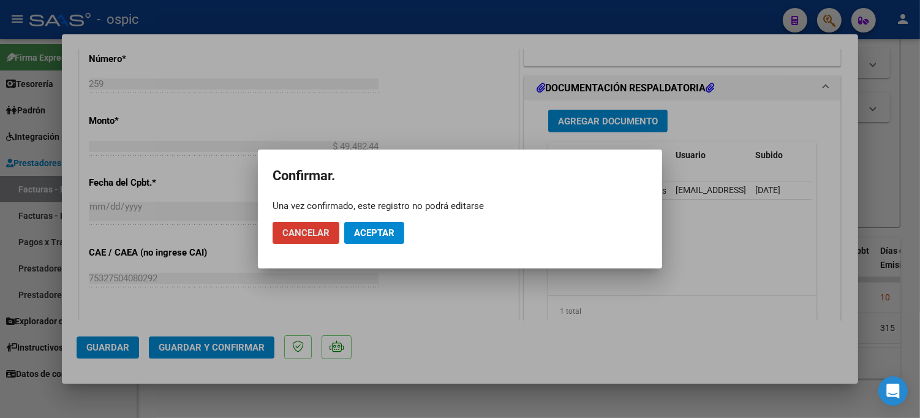
click at [387, 231] on span "Aceptar" at bounding box center [374, 232] width 40 height 11
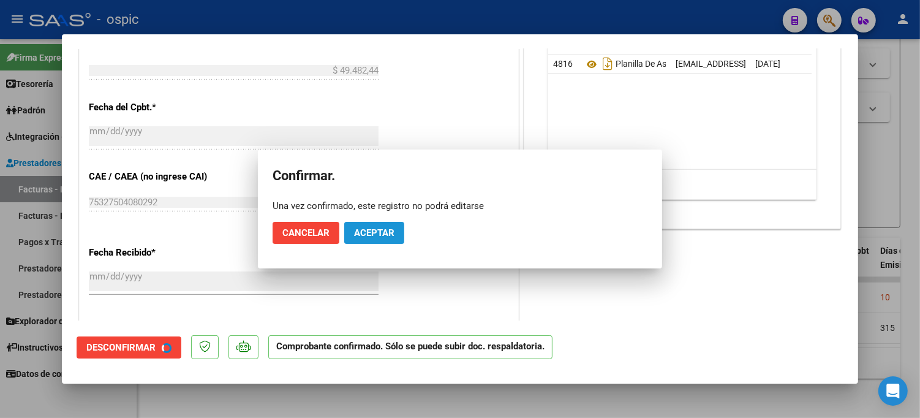
scroll to position [492, 0]
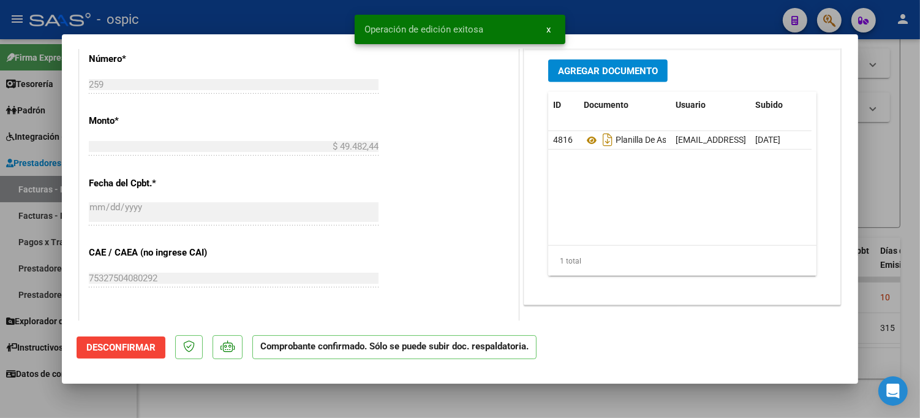
type input "$ 0,00"
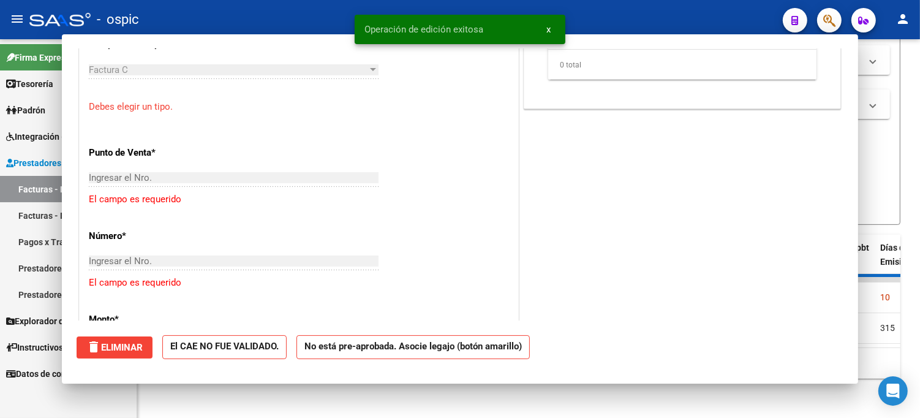
scroll to position [720, 0]
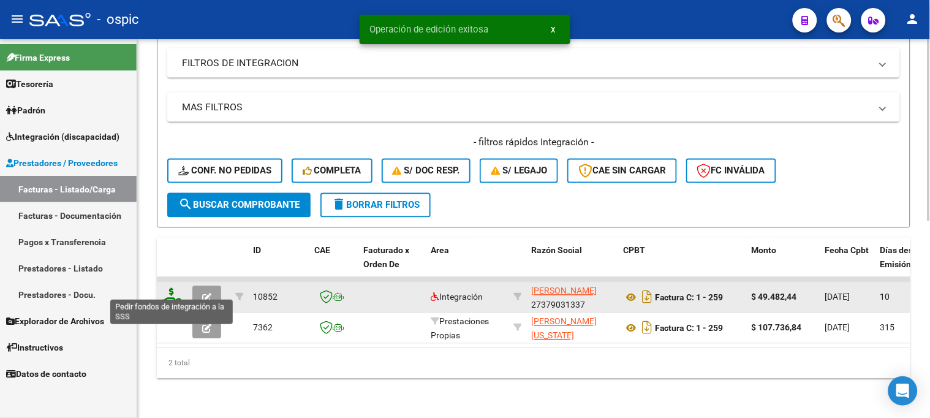
click at [170, 288] on icon at bounding box center [172, 296] width 20 height 17
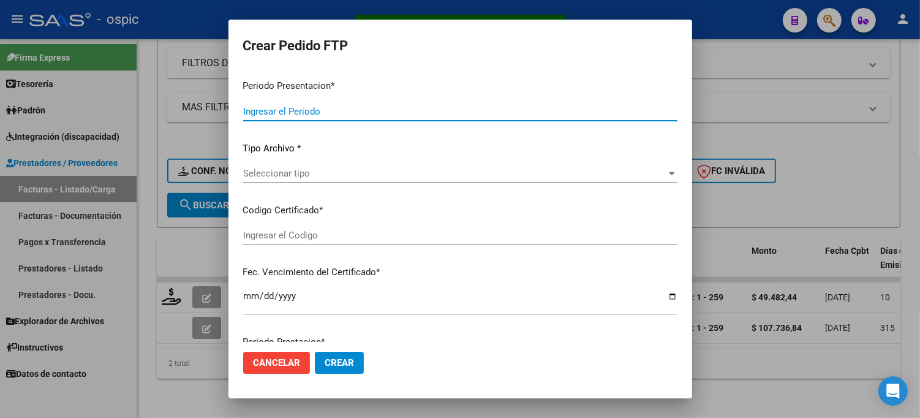
type input "202507"
type input "$ 49.482,44"
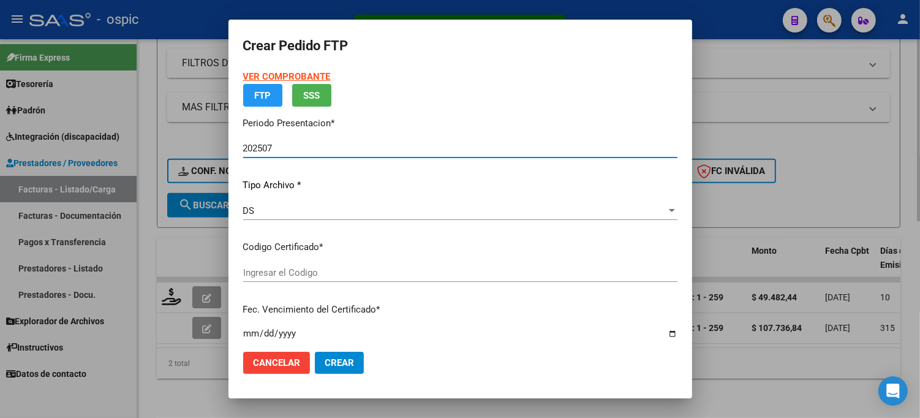
type input "0000000000000000000000000000004039076759"
type input "2028-04-02"
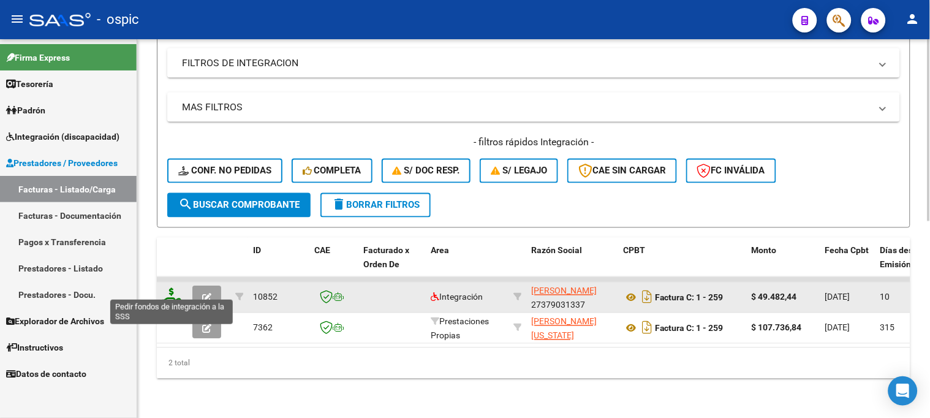
click at [173, 288] on icon at bounding box center [172, 296] width 20 height 17
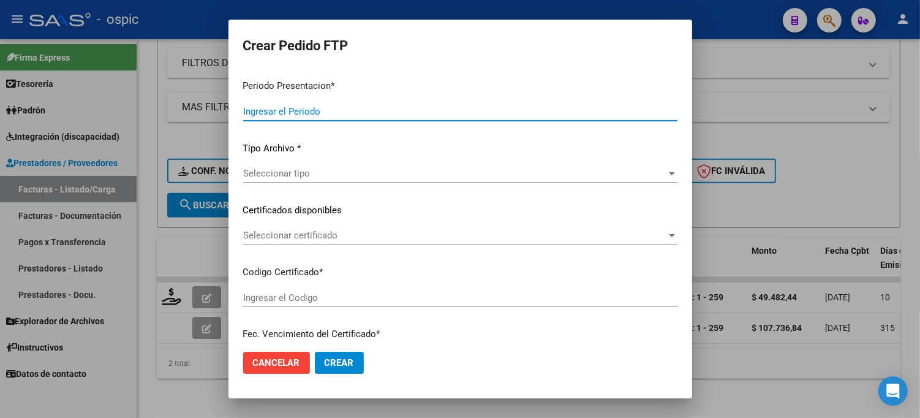
type input "202507"
type input "$ 49.482,44"
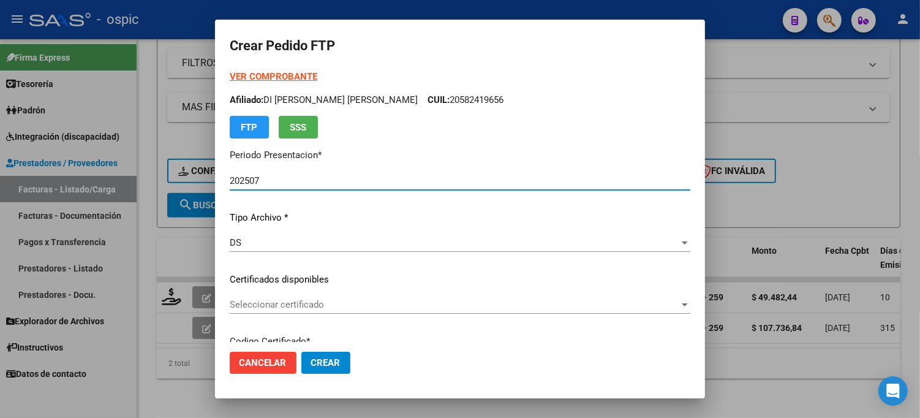
type input "0000000000000000000000000000004039076759"
type input "2028-04-02"
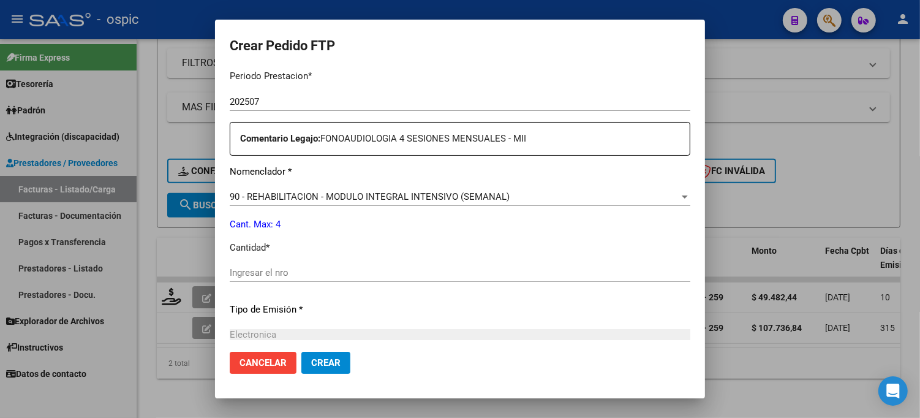
scroll to position [401, 0]
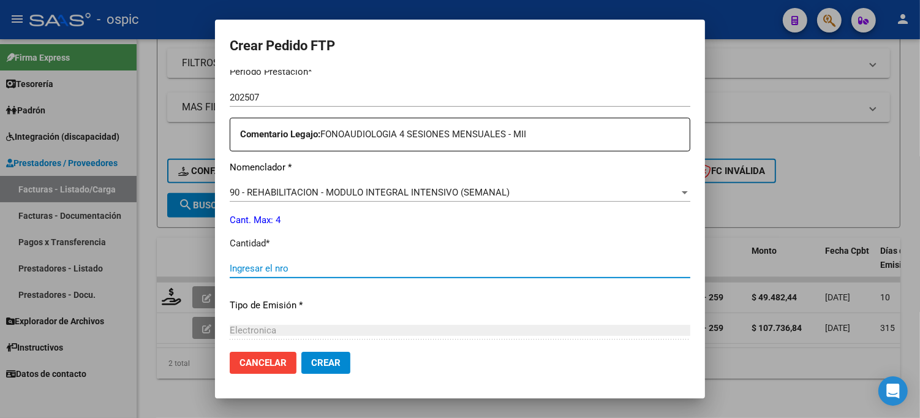
click at [378, 266] on input "Ingresar el nro" at bounding box center [460, 268] width 461 height 11
type input "4"
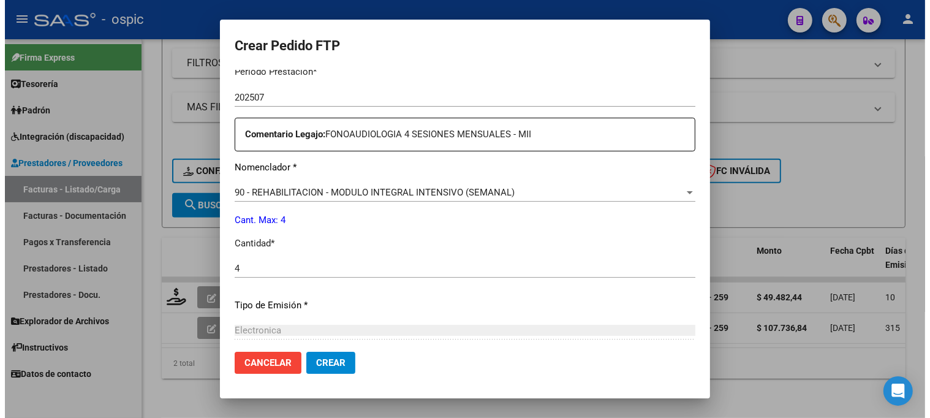
scroll to position [535, 0]
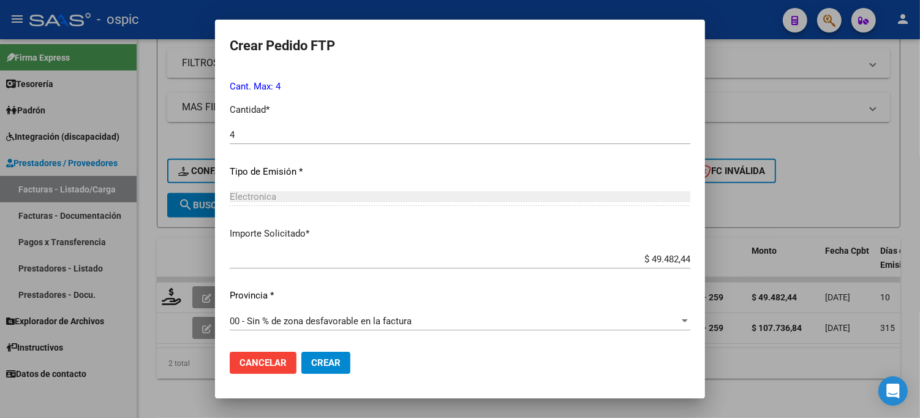
click at [333, 357] on span "Crear" at bounding box center [325, 362] width 29 height 11
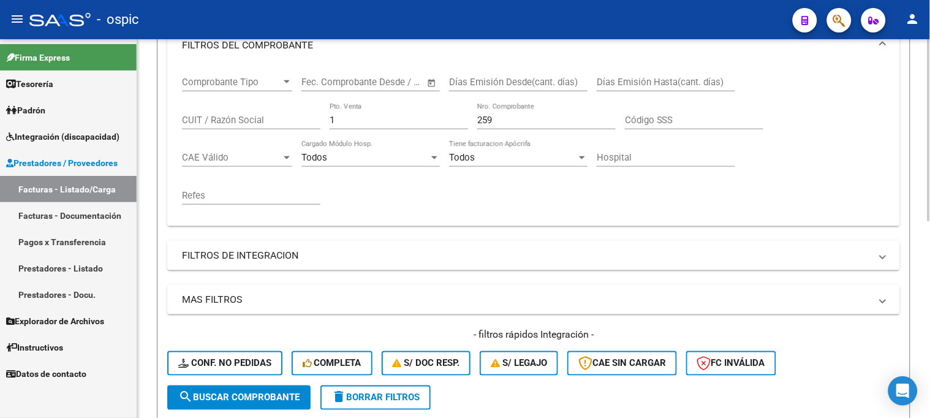
scroll to position [204, 0]
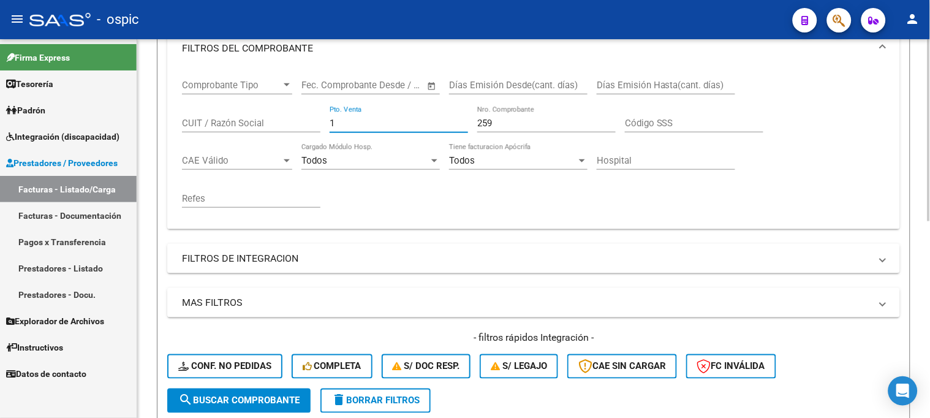
drag, startPoint x: 358, startPoint y: 121, endPoint x: 268, endPoint y: 105, distance: 91.3
click at [268, 105] on div "Comprobante Tipo Comprobante Tipo Start date – End date Fec. Comprobante Desde …" at bounding box center [533, 143] width 703 height 151
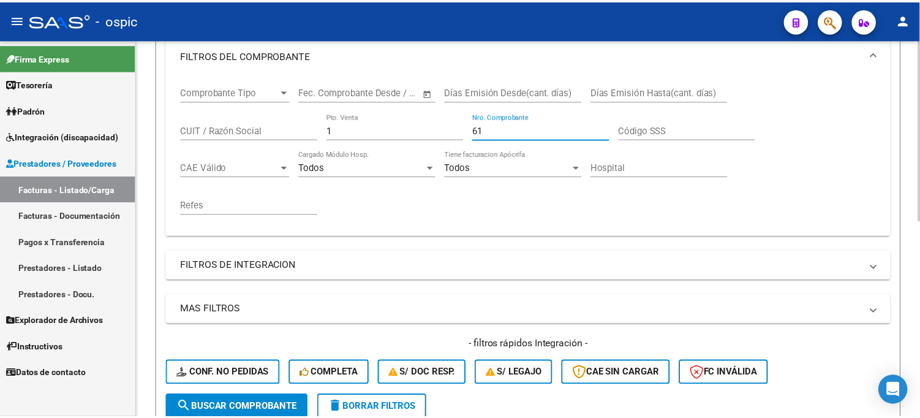
scroll to position [408, 0]
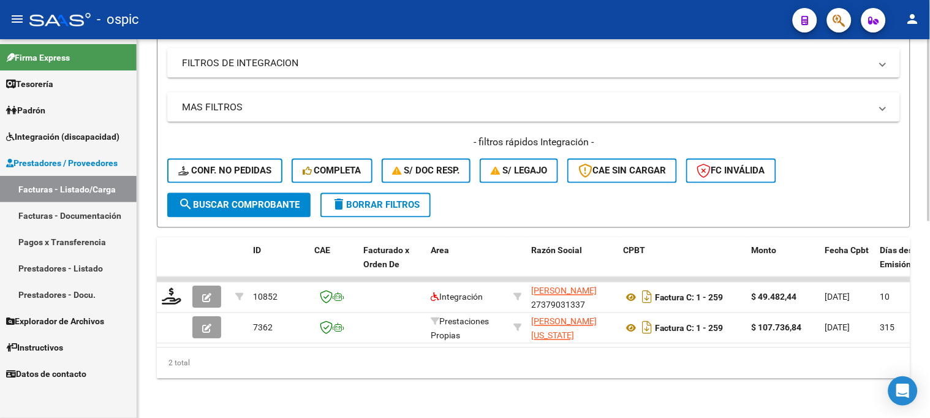
type input "61"
click at [254, 183] on div "- filtros rápidos Integración - Conf. no pedidas Completa S/ Doc Resp. S/ legaj…" at bounding box center [533, 164] width 733 height 58
click at [254, 200] on span "search Buscar Comprobante" at bounding box center [238, 205] width 121 height 11
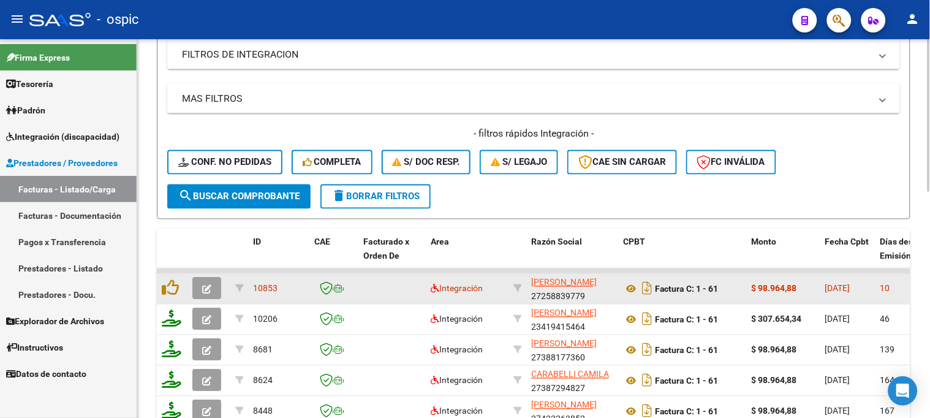
click at [208, 287] on icon "button" at bounding box center [206, 289] width 9 height 9
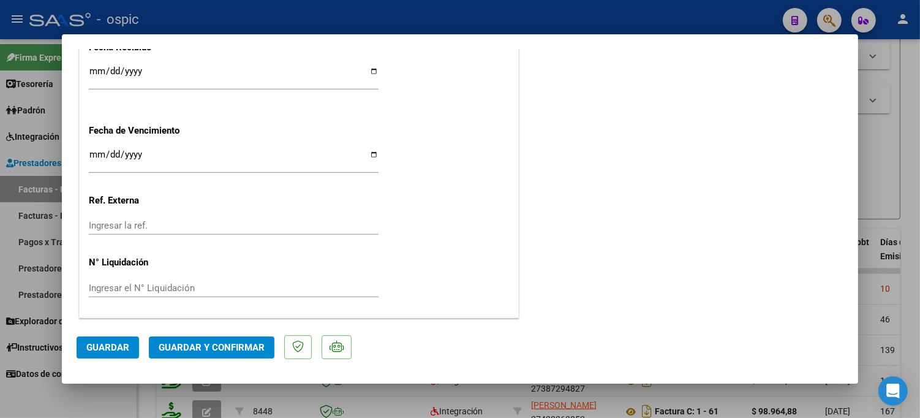
scroll to position [0, 0]
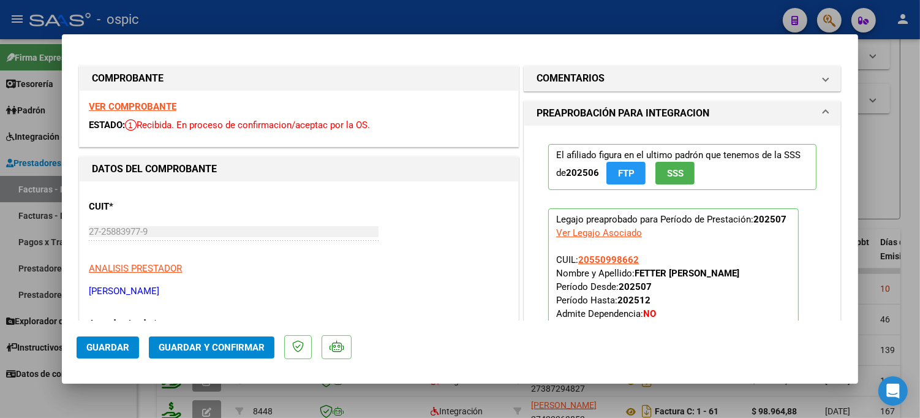
drag, startPoint x: 671, startPoint y: 70, endPoint x: 684, endPoint y: 160, distance: 91.0
click at [670, 72] on mat-panel-title "COMENTARIOS" at bounding box center [675, 78] width 277 height 15
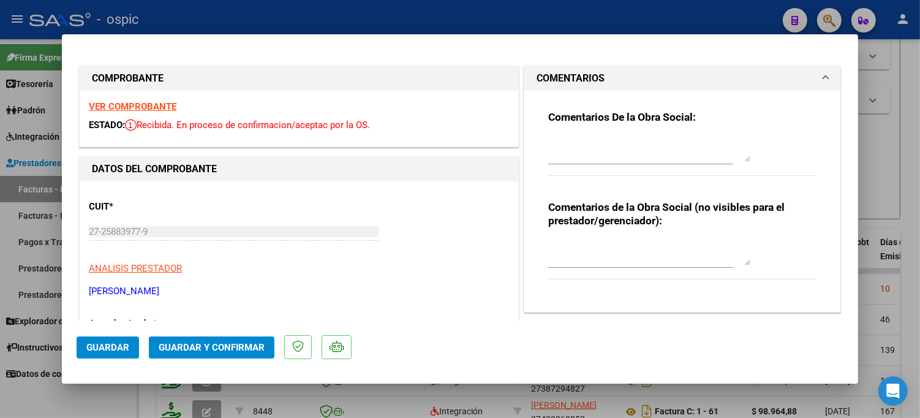
click at [616, 238] on div at bounding box center [649, 252] width 202 height 29
type textarea "PSICO 8 SESIONES"
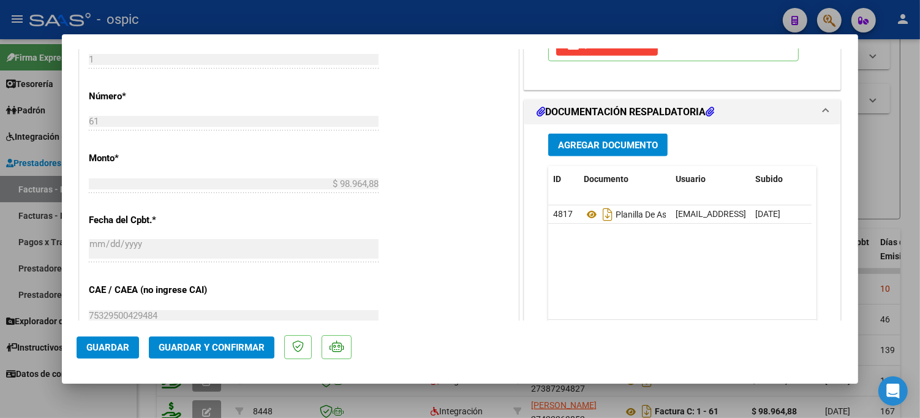
scroll to position [541, 0]
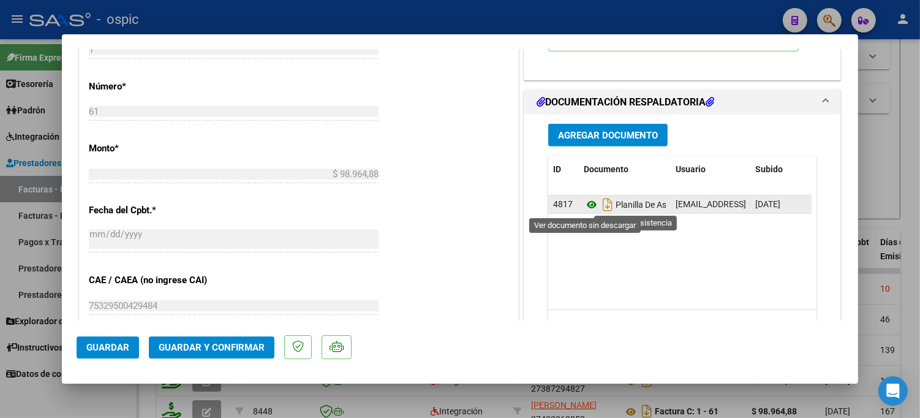
click at [586, 200] on icon at bounding box center [592, 204] width 16 height 15
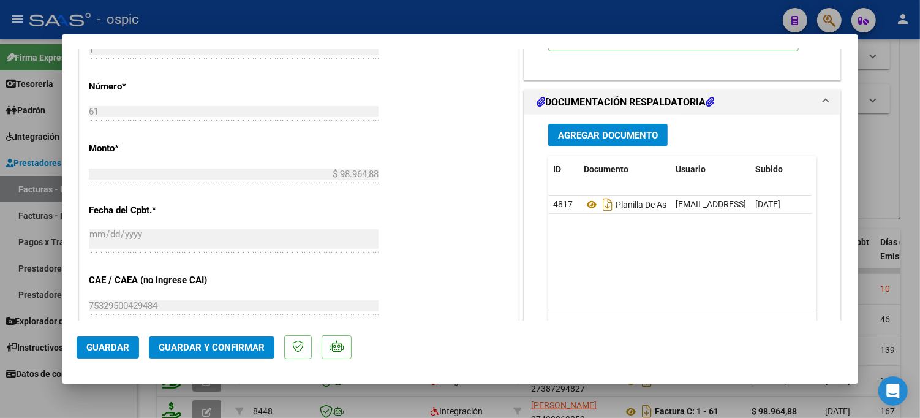
click at [208, 337] on button "Guardar y Confirmar" at bounding box center [212, 347] width 126 height 22
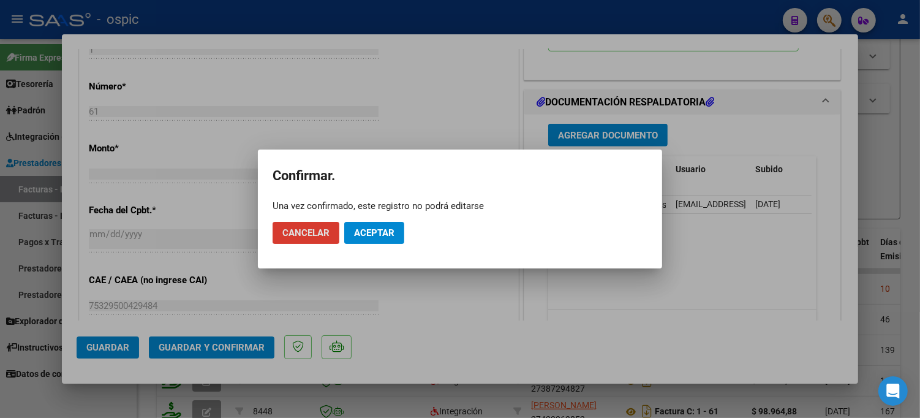
click at [357, 230] on span "Aceptar" at bounding box center [374, 232] width 40 height 11
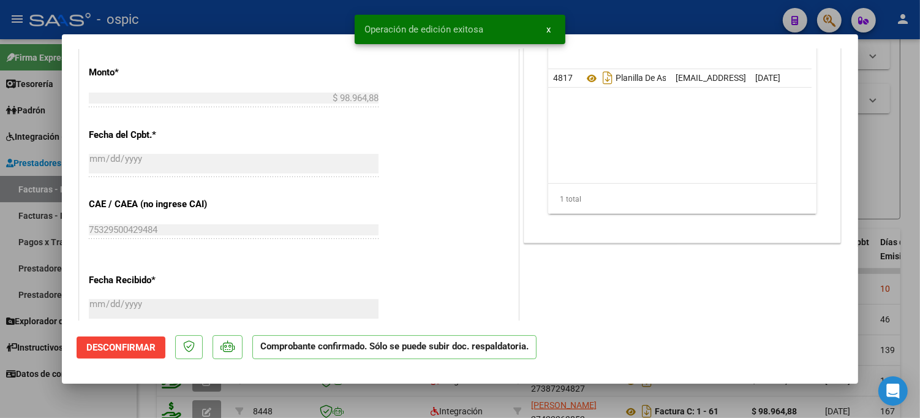
type input "$ 0,00"
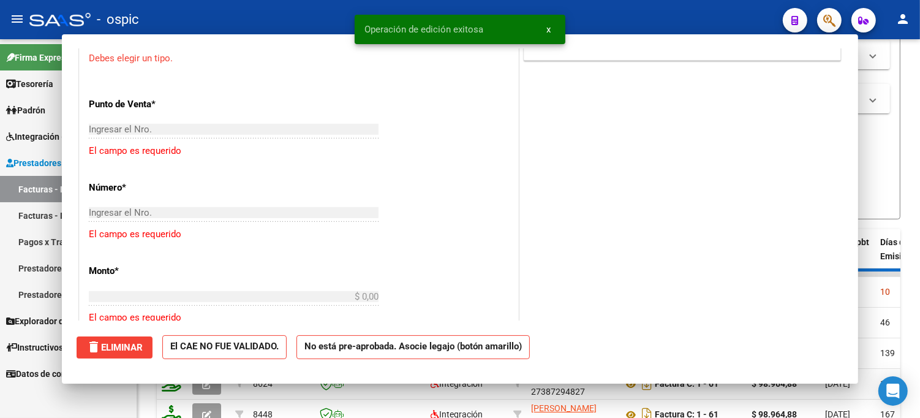
scroll to position [562, 0]
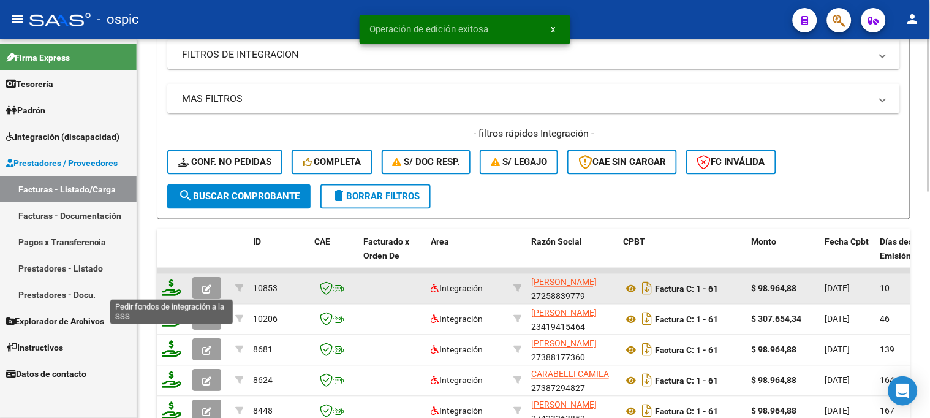
click at [170, 286] on icon at bounding box center [172, 287] width 20 height 17
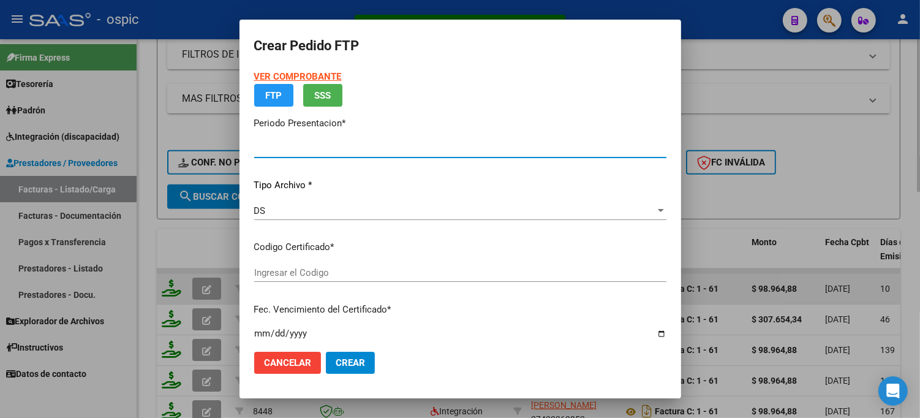
type input "202507"
type input "$ 98.964,88"
type input "8597371432"
type input "2030-04-30"
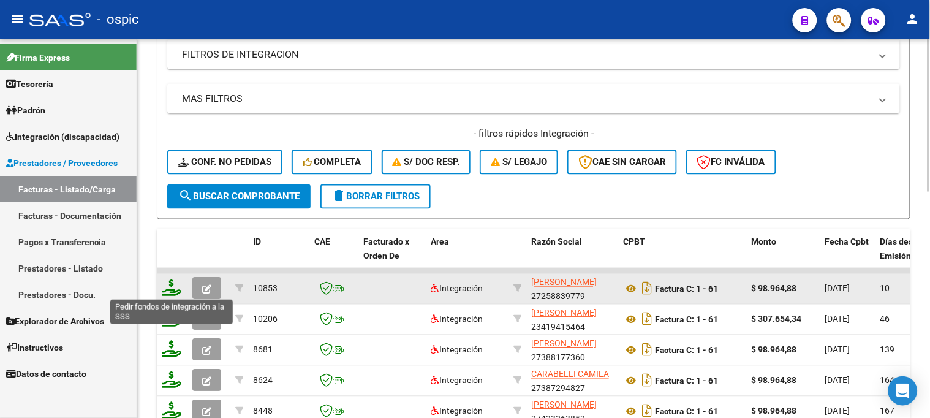
click at [172, 286] on icon at bounding box center [172, 287] width 20 height 17
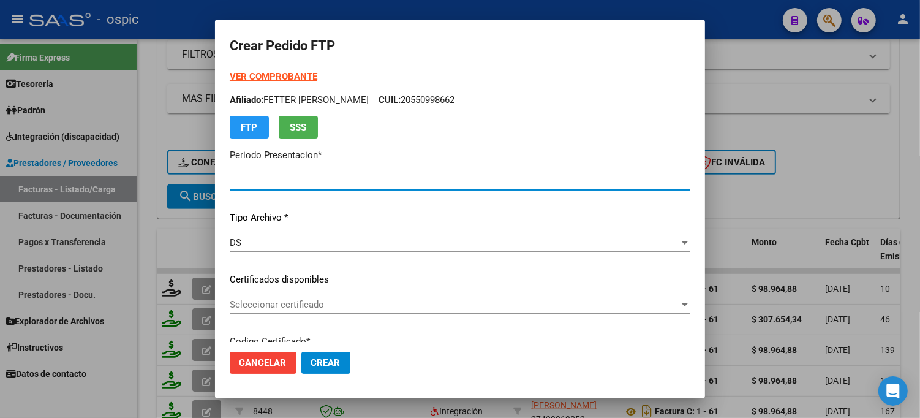
type input "202507"
type input "$ 98.964,88"
type input "8597371432"
type input "2030-04-30"
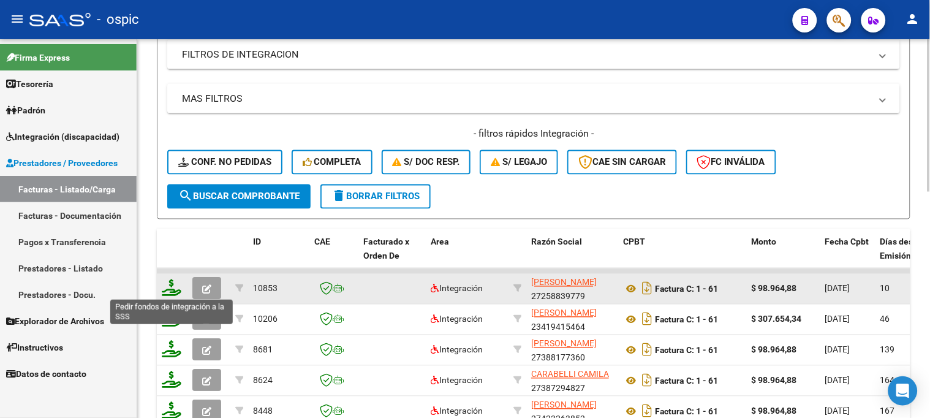
click at [172, 282] on icon at bounding box center [172, 287] width 20 height 17
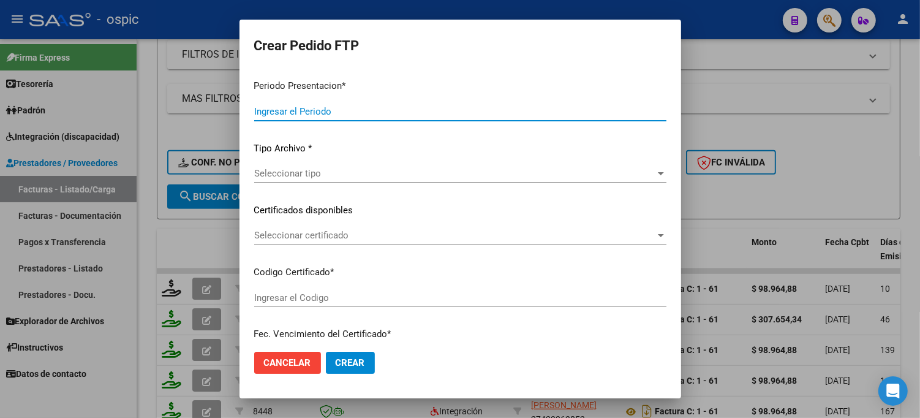
type input "202507"
type input "$ 98.964,88"
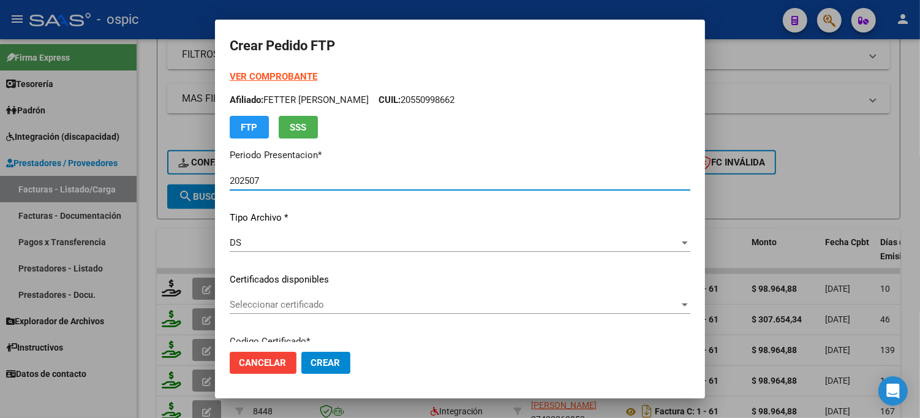
type input "8597371432"
type input "2030-04-30"
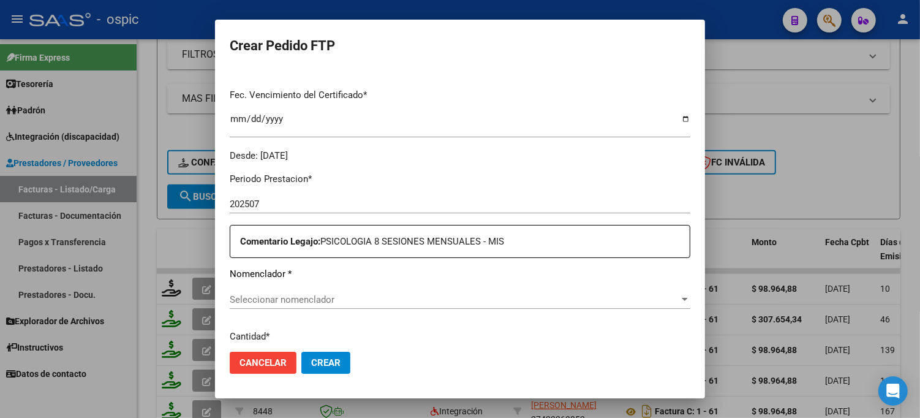
scroll to position [326, 0]
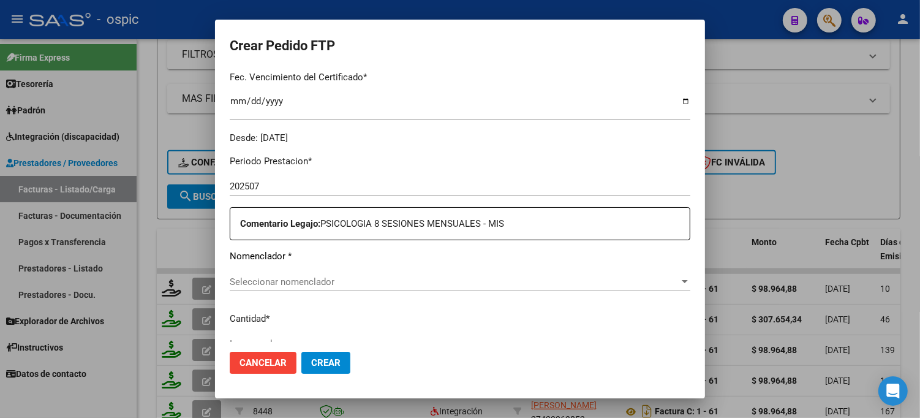
click at [437, 284] on span "Seleccionar nomenclador" at bounding box center [455, 281] width 450 height 11
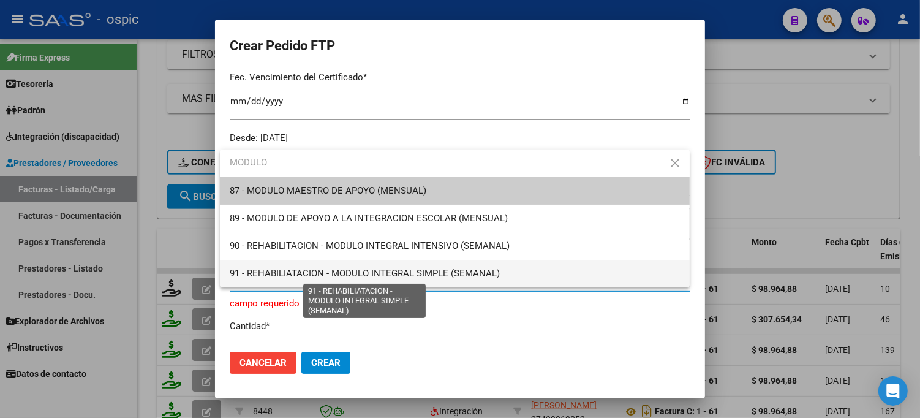
type input "MODULO"
drag, startPoint x: 464, startPoint y: 277, endPoint x: 411, endPoint y: 266, distance: 53.8
click at [463, 277] on span "91 - REHABILIATACION - MODULO INTEGRAL SIMPLE (SEMANAL)" at bounding box center [365, 273] width 270 height 11
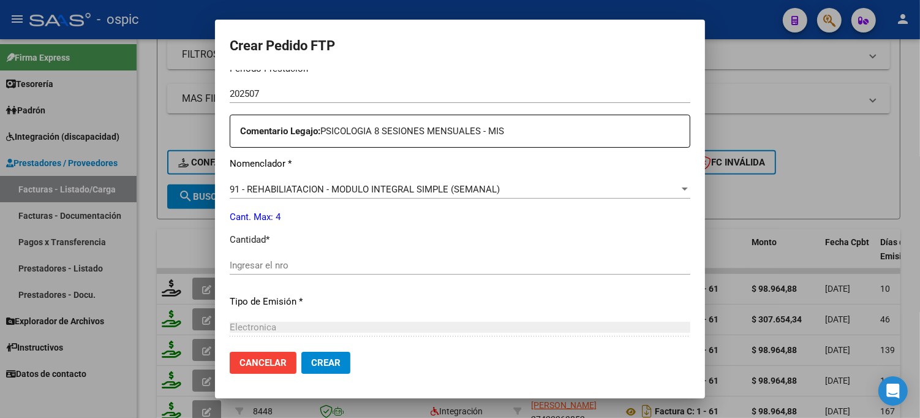
scroll to position [428, 0]
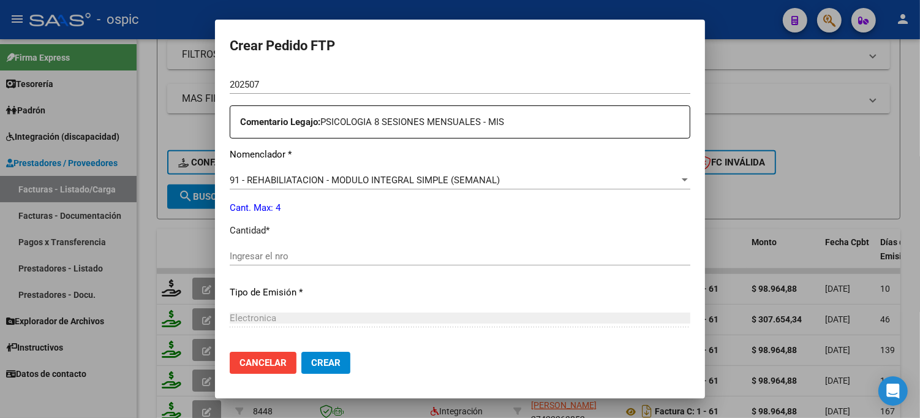
click at [405, 245] on div "Periodo Prestacion * 202507 Ingresar el Periodo Prestacion Comentario Legajo: P…" at bounding box center [460, 253] width 461 height 420
click at [392, 256] on input "Ingresar el nro" at bounding box center [460, 256] width 461 height 11
type input "4"
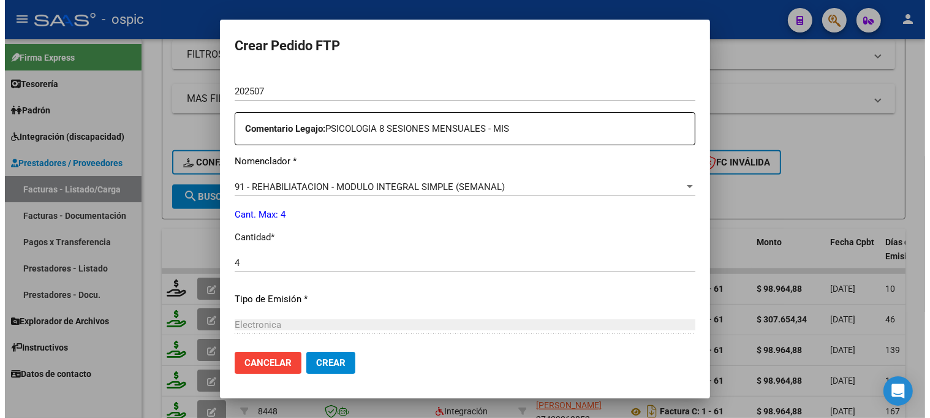
scroll to position [548, 0]
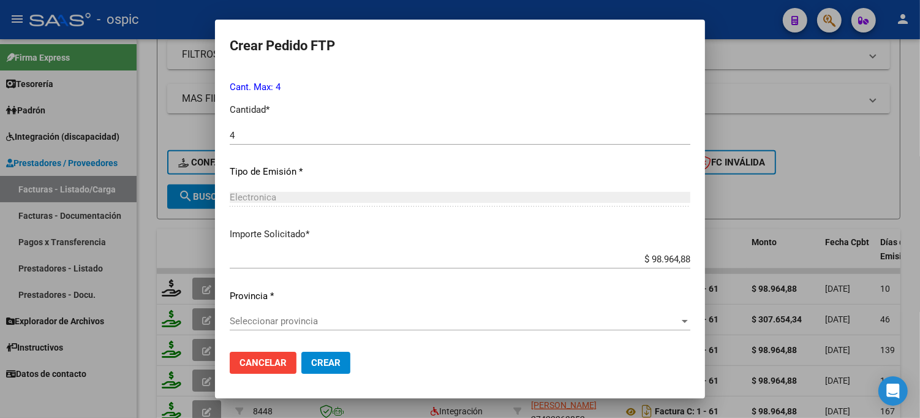
click at [297, 312] on div "Seleccionar provincia Seleccionar provincia" at bounding box center [460, 321] width 461 height 18
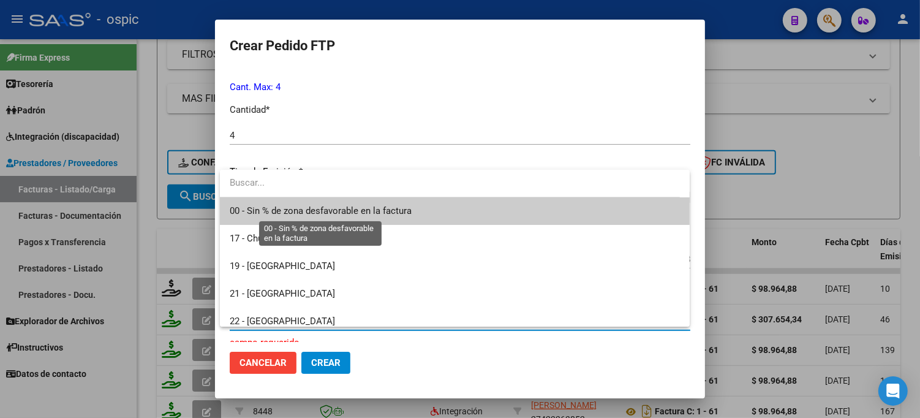
click at [301, 211] on span "00 - Sin % de zona desfavorable en la factura" at bounding box center [321, 210] width 182 height 11
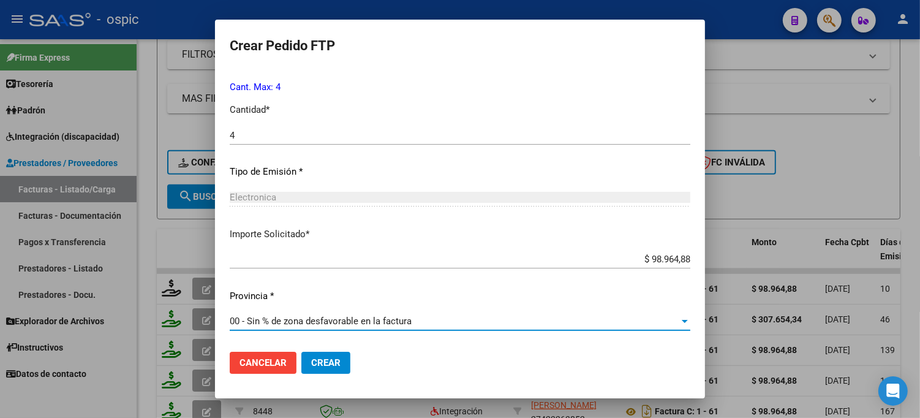
click at [328, 357] on span "Crear" at bounding box center [325, 362] width 29 height 11
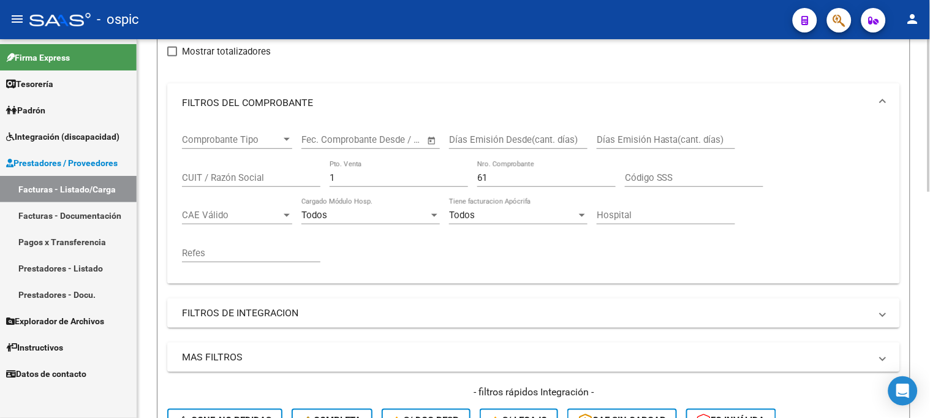
scroll to position [136, 0]
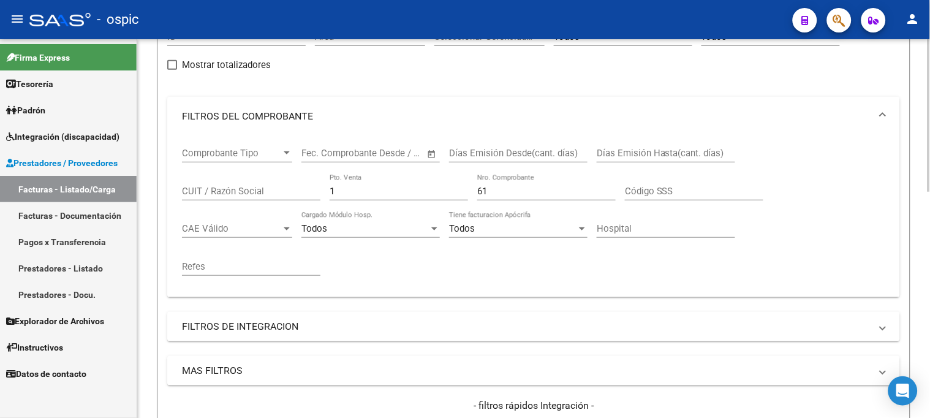
drag, startPoint x: 355, startPoint y: 190, endPoint x: 276, endPoint y: 181, distance: 79.5
click at [276, 181] on div "Comprobante Tipo Comprobante Tipo Start date – End date Fec. Comprobante Desde …" at bounding box center [533, 211] width 703 height 151
type input "2"
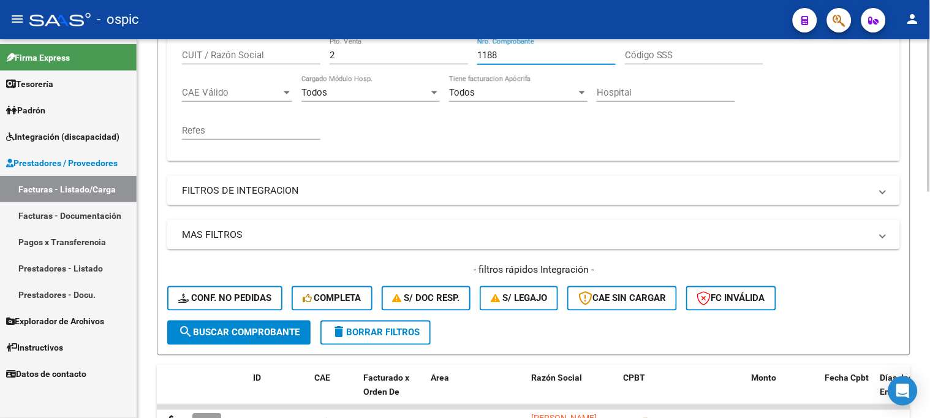
type input "1188"
click at [235, 328] on span "search Buscar Comprobante" at bounding box center [238, 332] width 121 height 11
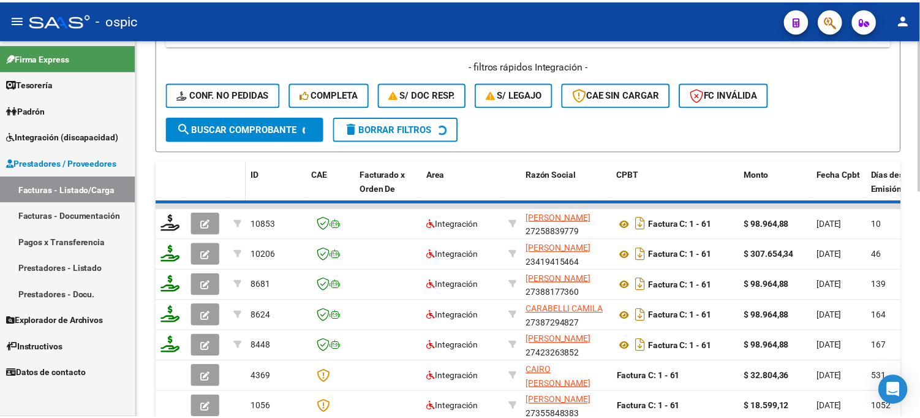
scroll to position [409, 0]
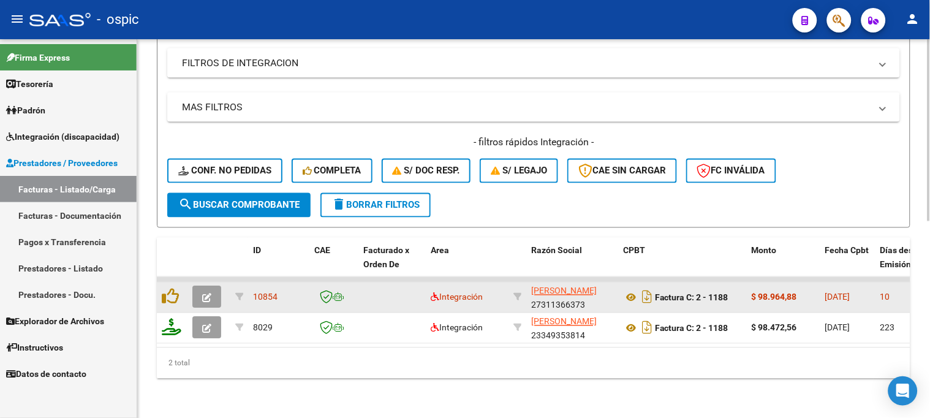
click at [215, 286] on button "button" at bounding box center [206, 297] width 29 height 22
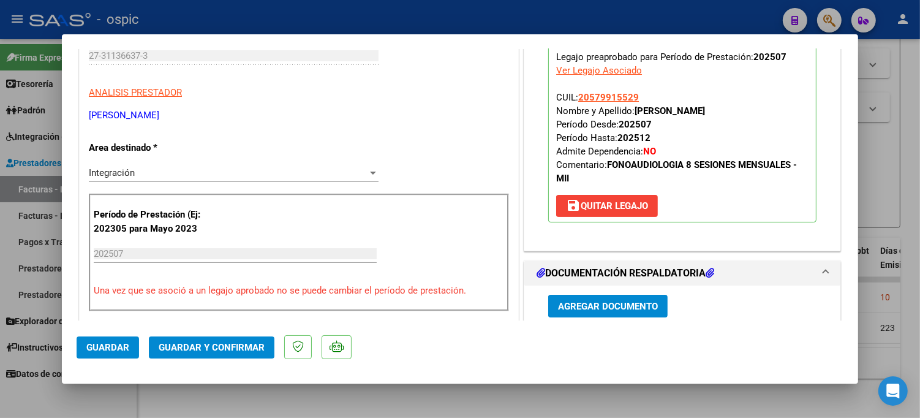
scroll to position [0, 0]
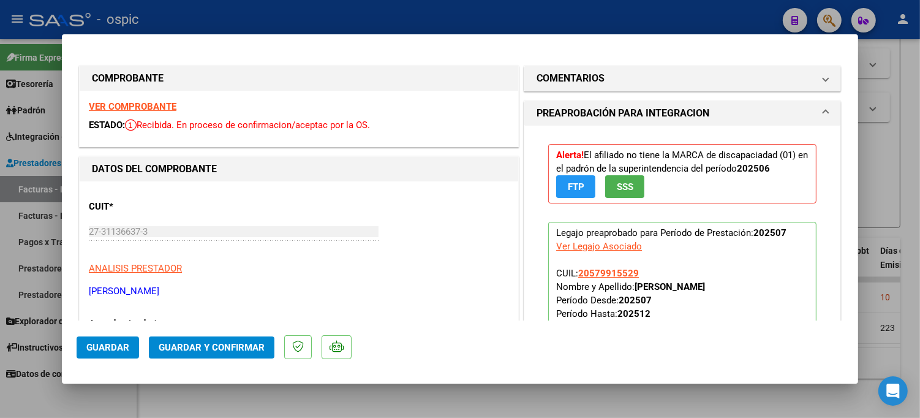
drag, startPoint x: 649, startPoint y: 69, endPoint x: 633, endPoint y: 141, distance: 73.5
click at [649, 70] on mat-expansion-panel-header "COMENTARIOS" at bounding box center [682, 78] width 316 height 24
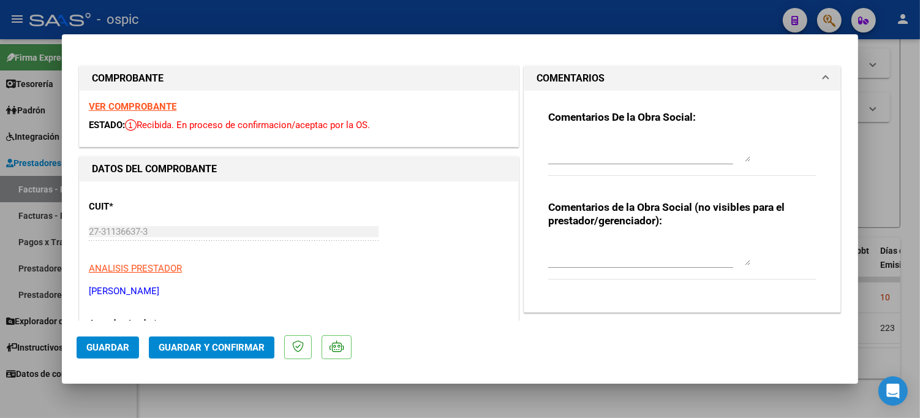
click at [607, 241] on textarea at bounding box center [649, 253] width 202 height 24
type textarea "FONO 8 SESIONES"
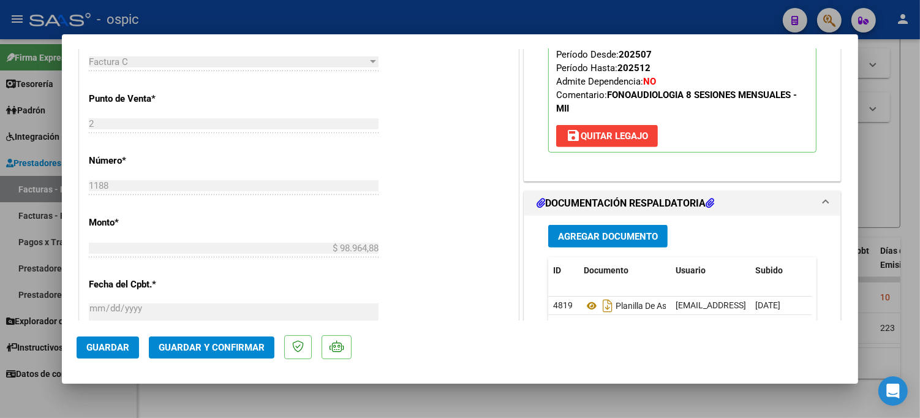
scroll to position [525, 0]
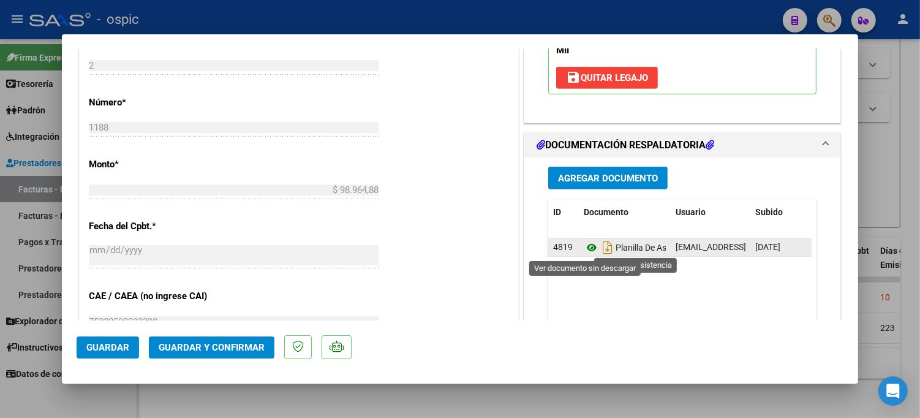
click at [586, 246] on icon at bounding box center [592, 247] width 16 height 15
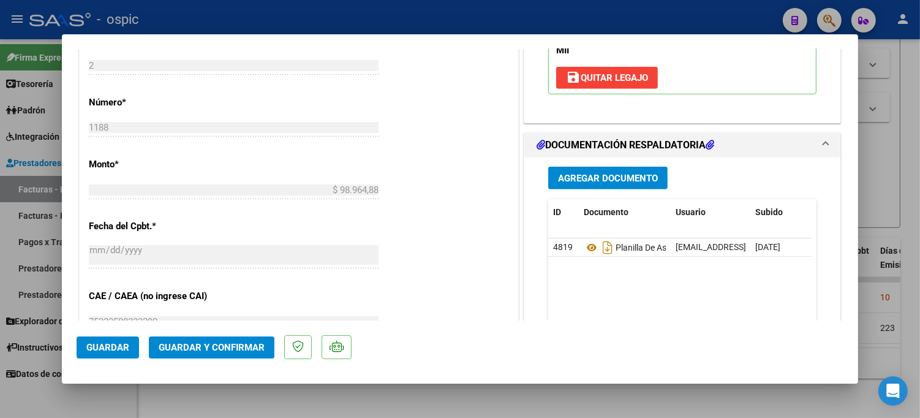
click at [216, 343] on span "Guardar y Confirmar" at bounding box center [212, 347] width 106 height 11
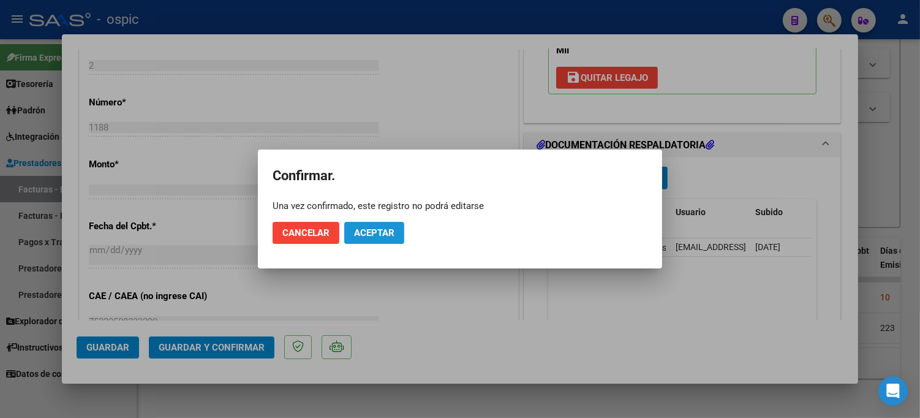
click at [345, 230] on button "Aceptar" at bounding box center [374, 233] width 60 height 22
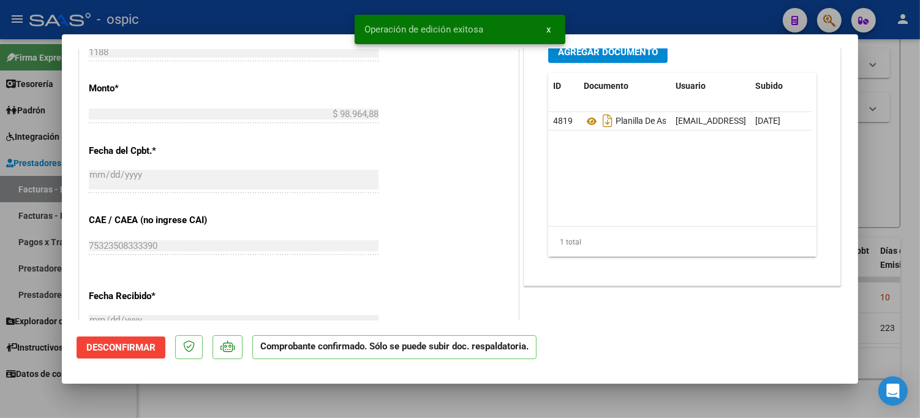
type input "$ 0,00"
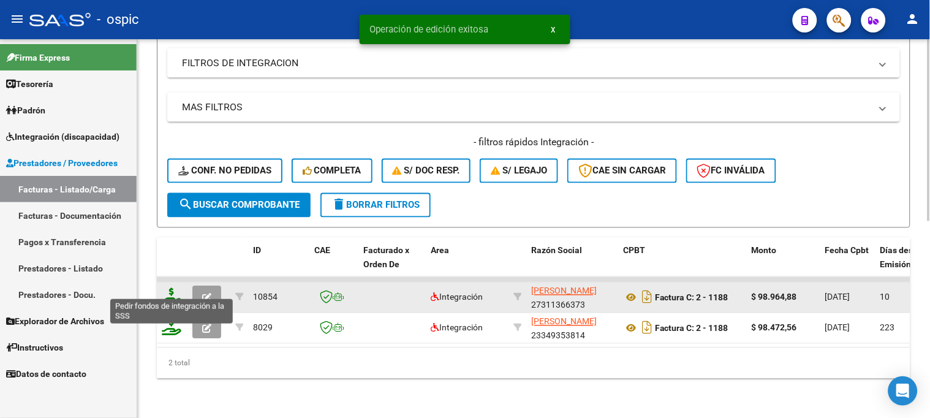
click at [173, 288] on icon at bounding box center [172, 296] width 20 height 17
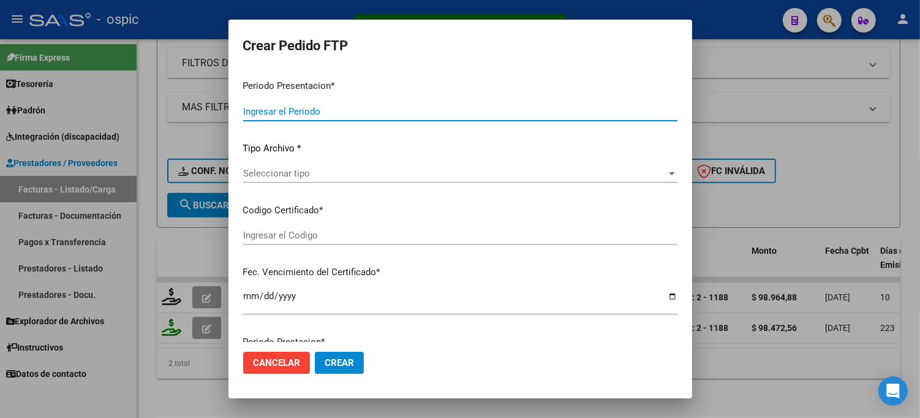
type input "202507"
type input "$ 98.964,88"
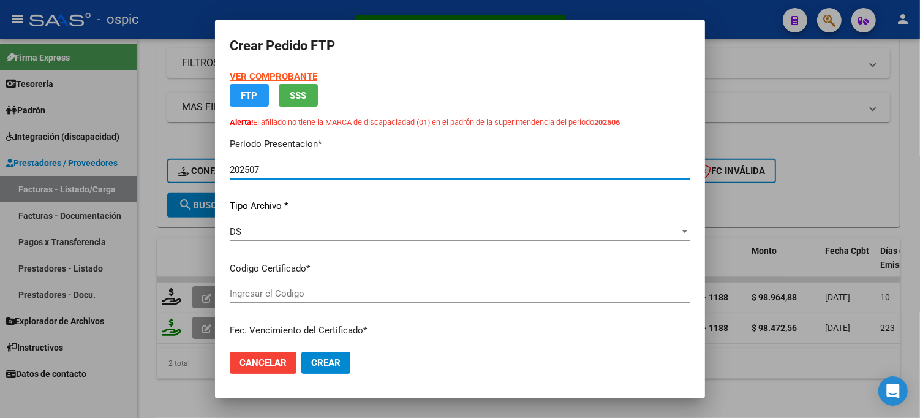
type input "5400918476"
type input "2030-04-30"
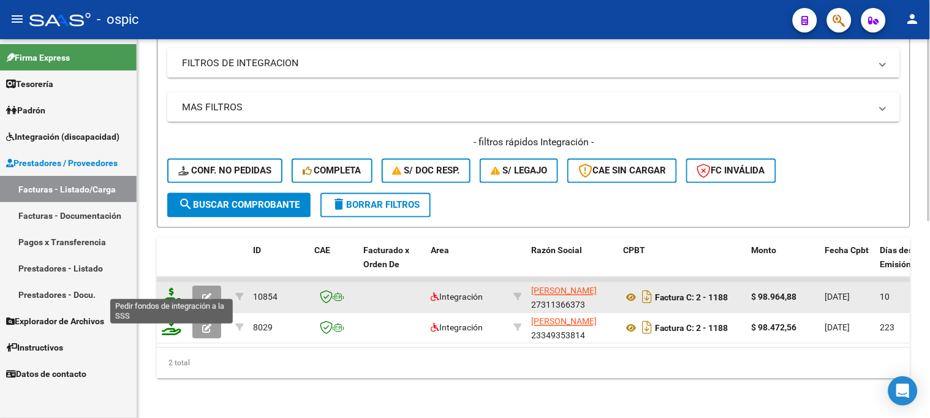
click at [168, 288] on icon at bounding box center [172, 296] width 20 height 17
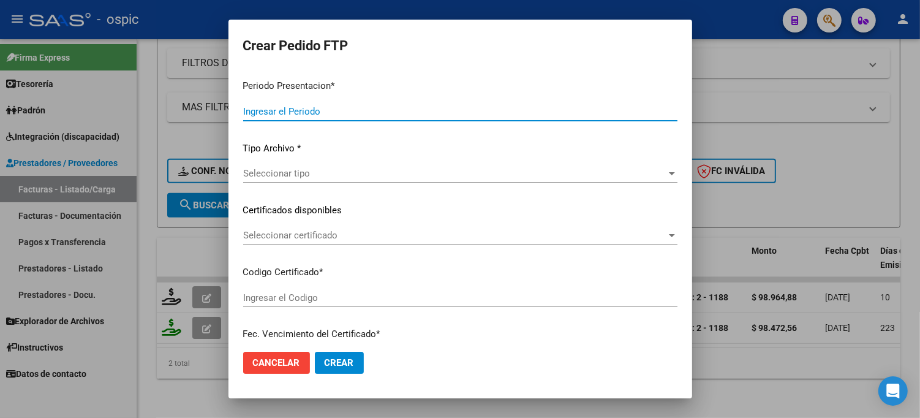
type input "202507"
type input "$ 98.964,88"
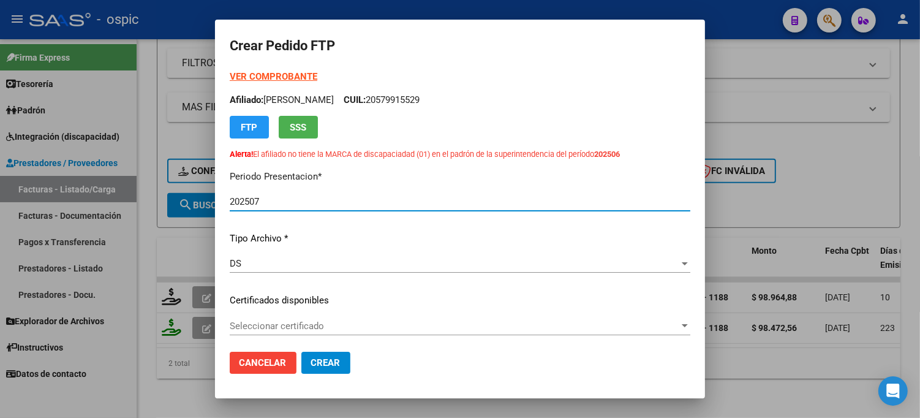
type input "5400918476"
type input "2030-04-30"
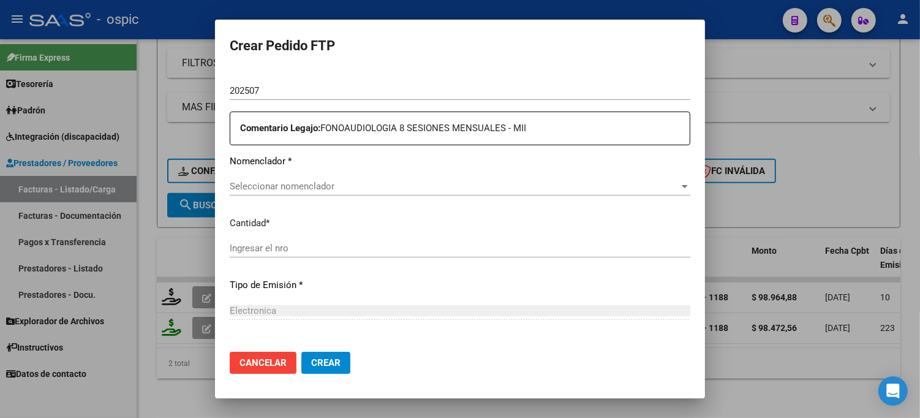
scroll to position [444, 0]
click at [502, 184] on span "Seleccionar nomenclador" at bounding box center [455, 184] width 450 height 11
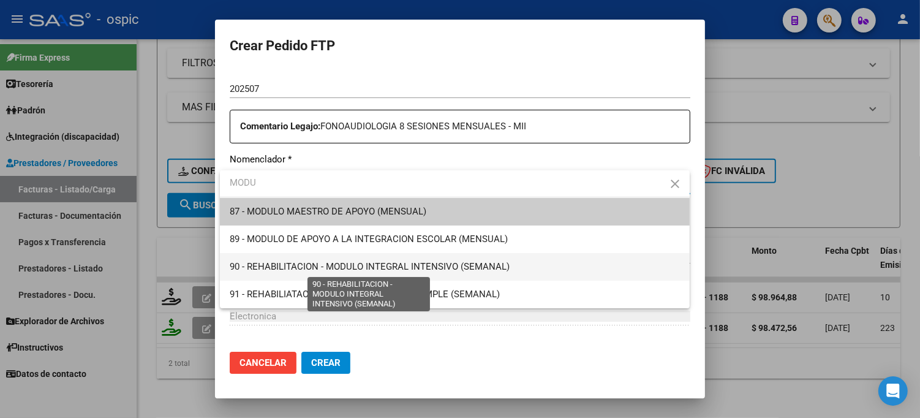
type input "MODU"
click at [468, 264] on span "90 - REHABILITACION - MODULO INTEGRAL INTENSIVO (SEMANAL)" at bounding box center [370, 266] width 280 height 11
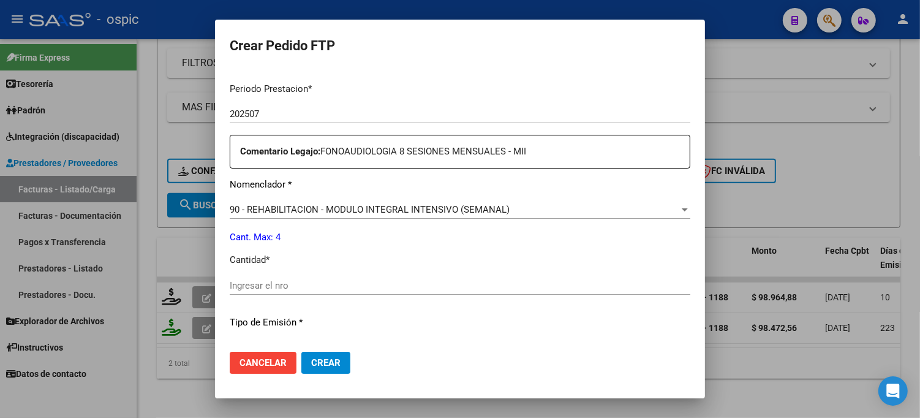
scroll to position [423, 0]
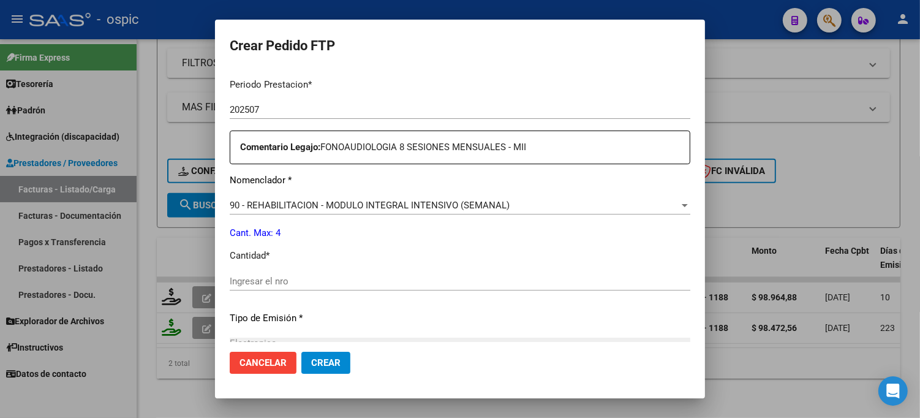
click at [353, 272] on div "Ingresar el nro" at bounding box center [460, 281] width 461 height 18
type input "4"
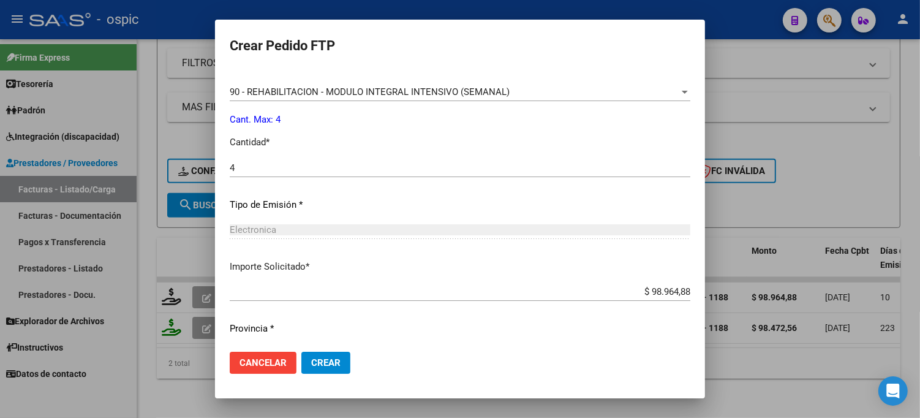
scroll to position [570, 0]
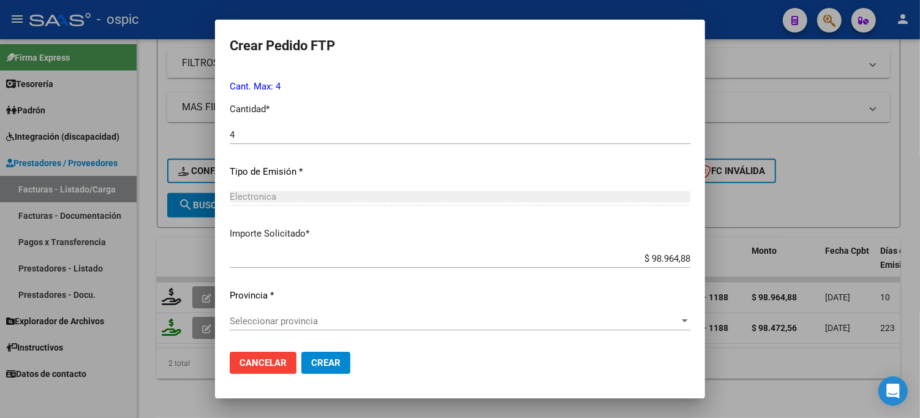
click at [317, 323] on span "Seleccionar provincia" at bounding box center [455, 320] width 450 height 11
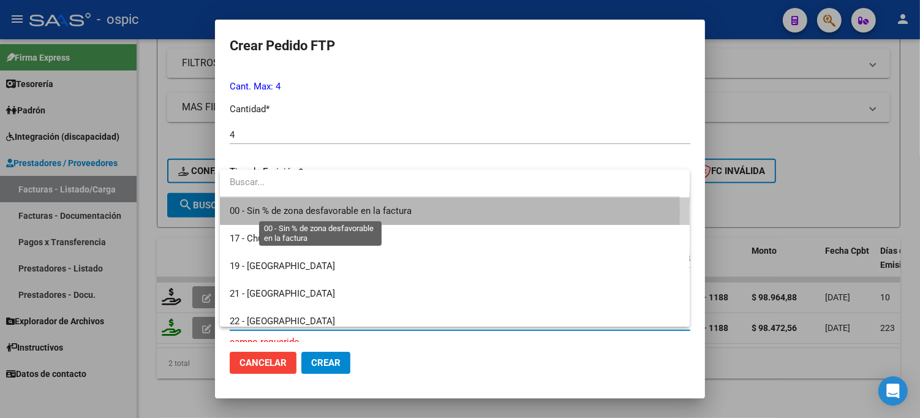
drag, startPoint x: 317, startPoint y: 210, endPoint x: 323, endPoint y: 219, distance: 10.5
click at [317, 211] on span "00 - Sin % de zona desfavorable en la factura" at bounding box center [321, 210] width 182 height 11
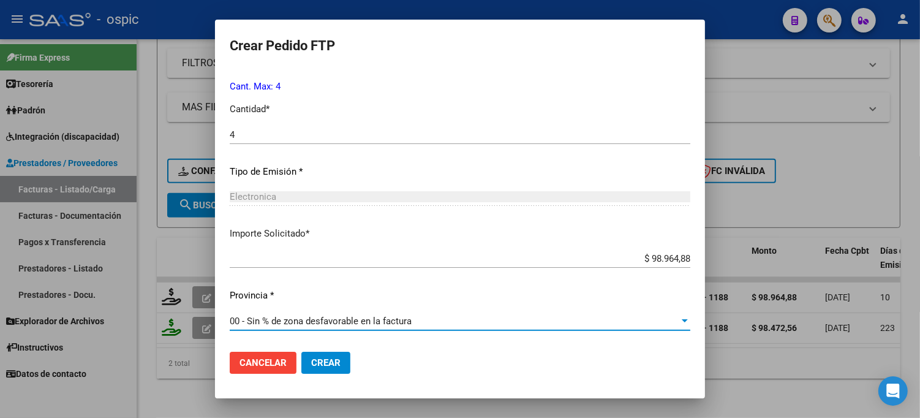
click at [331, 363] on span "Crear" at bounding box center [325, 362] width 29 height 11
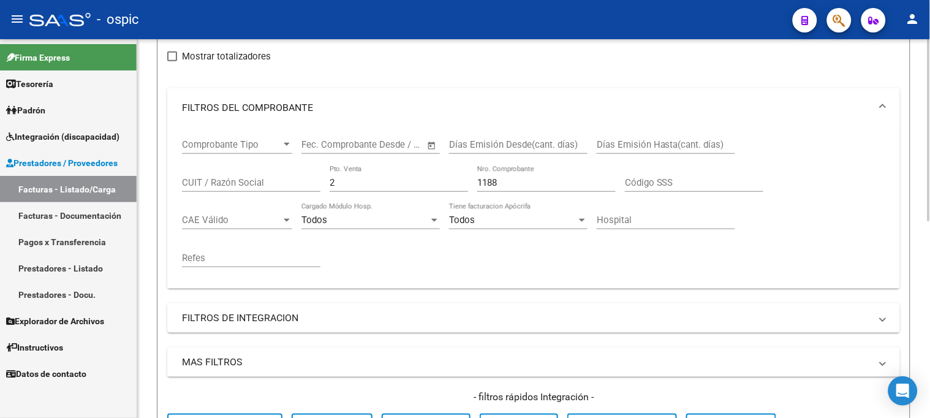
scroll to position [137, 0]
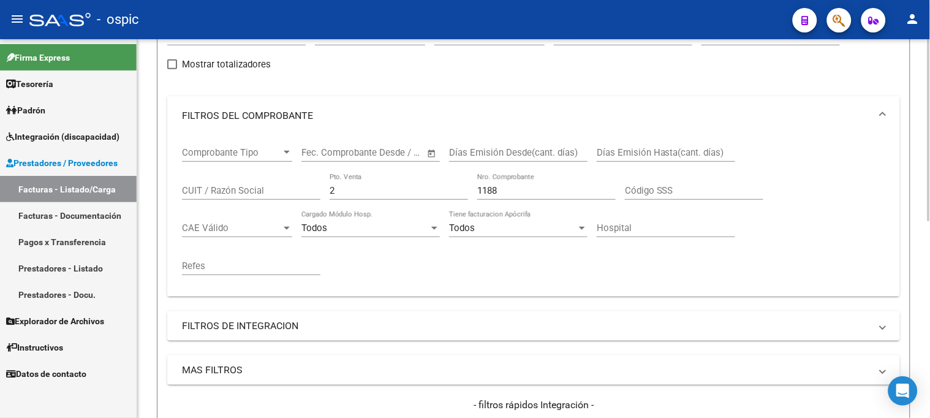
click at [273, 187] on div "Comprobante Tipo Comprobante Tipo Start date – End date Fec. Comprobante Desde …" at bounding box center [533, 210] width 703 height 151
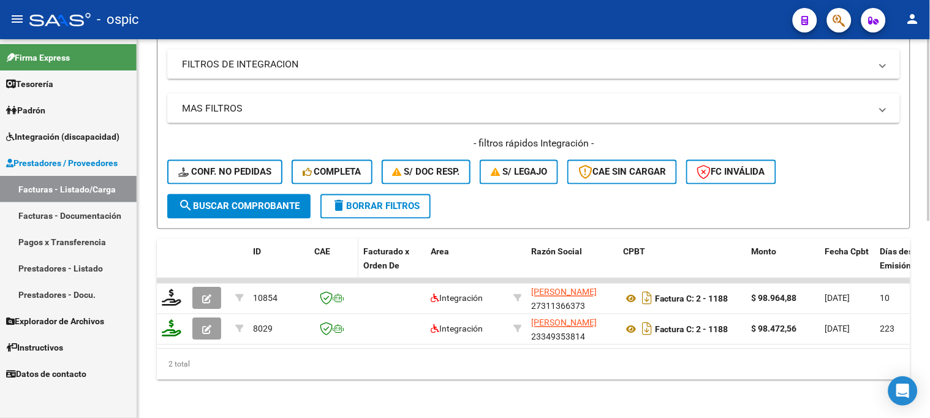
scroll to position [408, 0]
type input "1058"
click at [258, 193] on button "search Buscar Comprobante" at bounding box center [238, 205] width 143 height 24
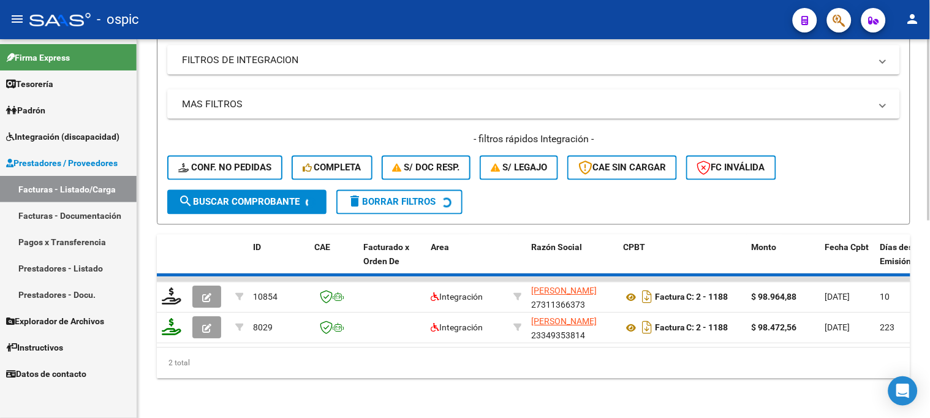
scroll to position [378, 0]
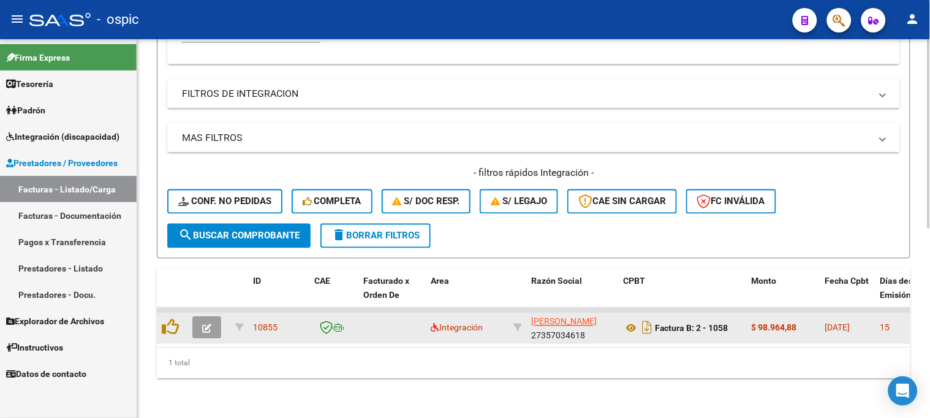
click at [200, 317] on button "button" at bounding box center [206, 328] width 29 height 22
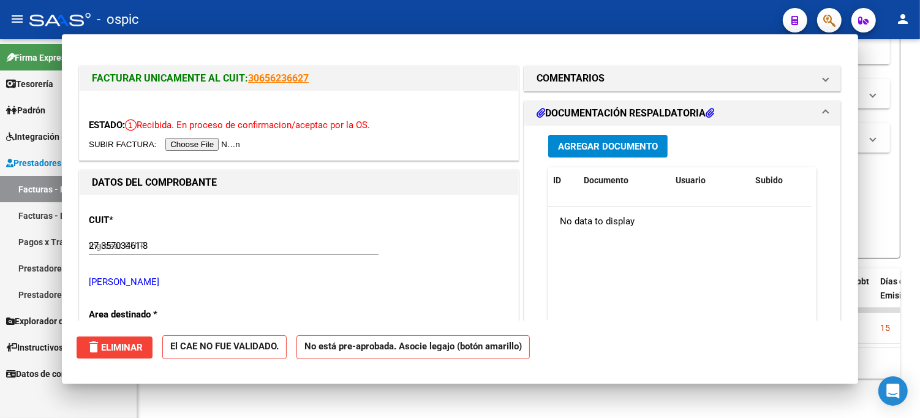
type input "$ 0,00"
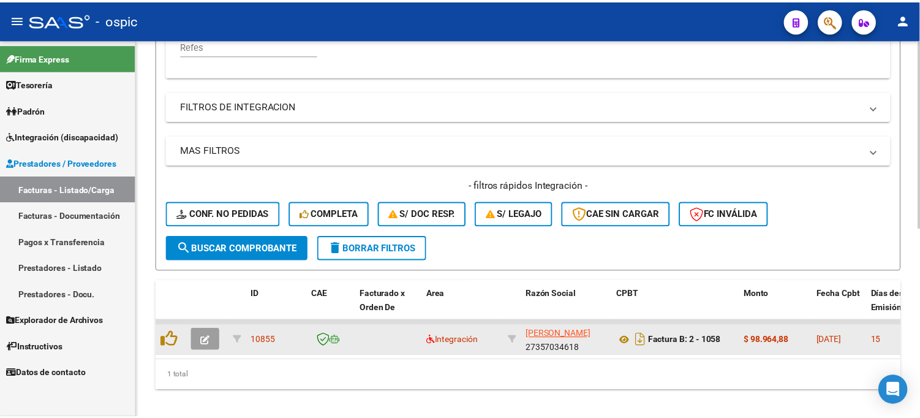
scroll to position [377, 0]
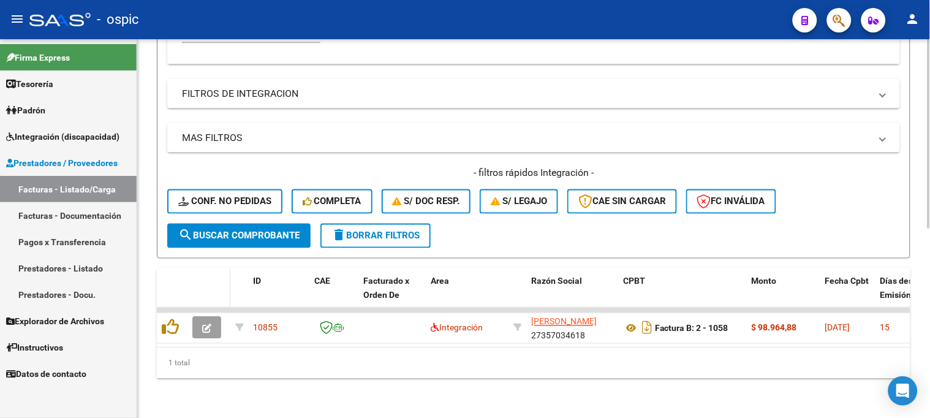
drag, startPoint x: 247, startPoint y: 222, endPoint x: 222, endPoint y: 263, distance: 48.1
click at [243, 230] on span "search Buscar Comprobante" at bounding box center [238, 235] width 121 height 11
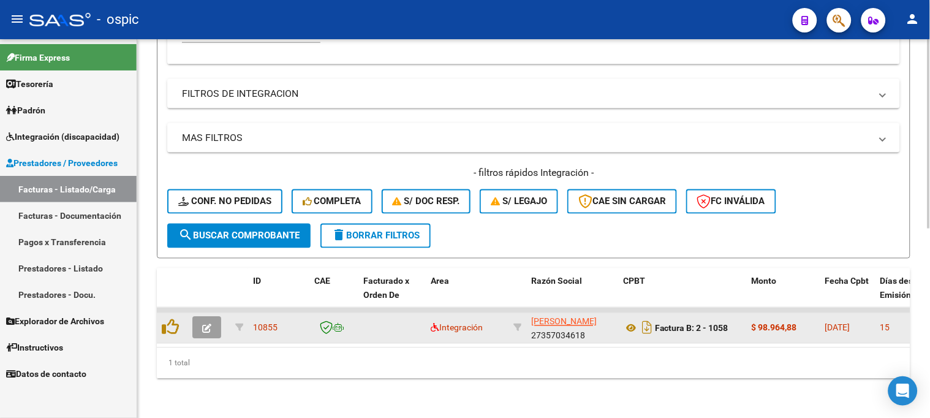
click at [206, 324] on icon "button" at bounding box center [206, 328] width 9 height 9
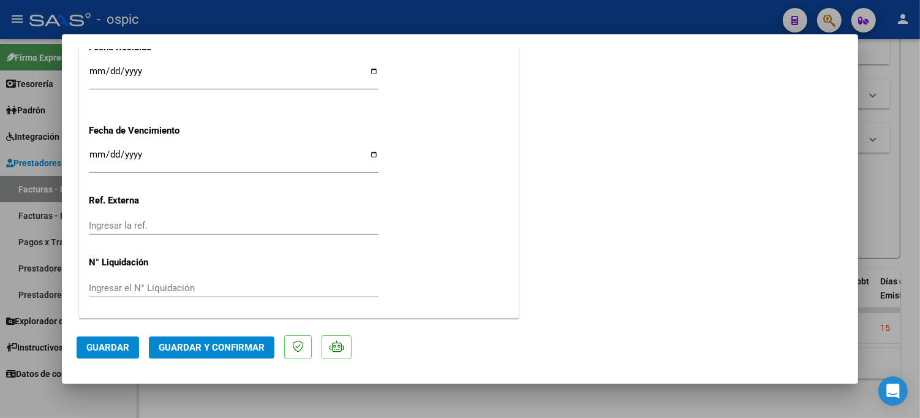
scroll to position [0, 0]
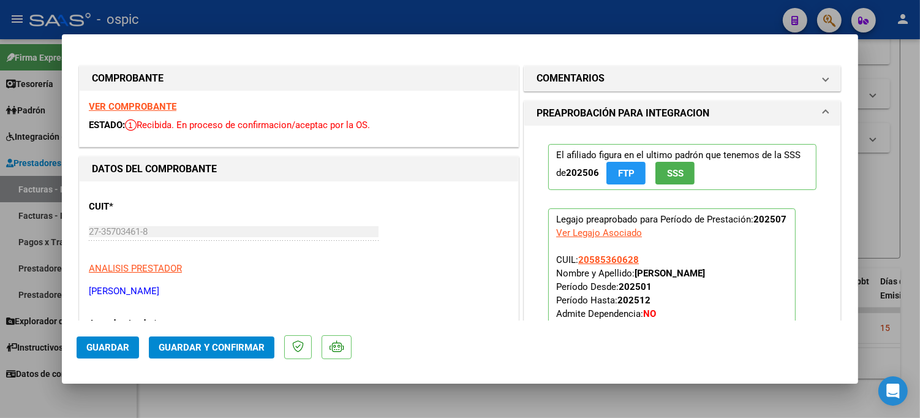
drag, startPoint x: 621, startPoint y: 80, endPoint x: 607, endPoint y: 189, distance: 109.9
click at [621, 81] on mat-panel-title "COMENTARIOS" at bounding box center [675, 78] width 277 height 15
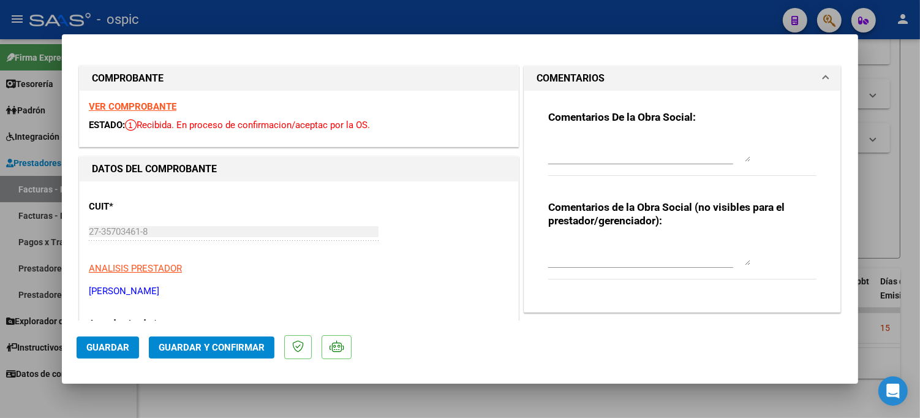
click at [582, 242] on textarea at bounding box center [649, 253] width 202 height 24
type textarea "PSICO 8 SESIONES"
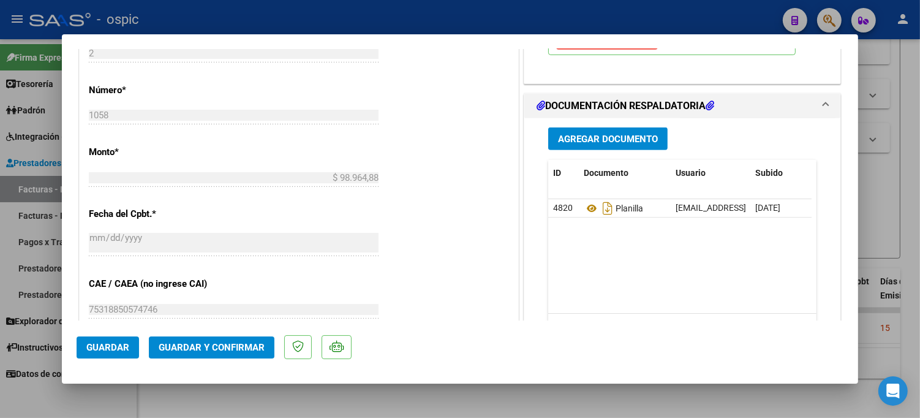
scroll to position [541, 0]
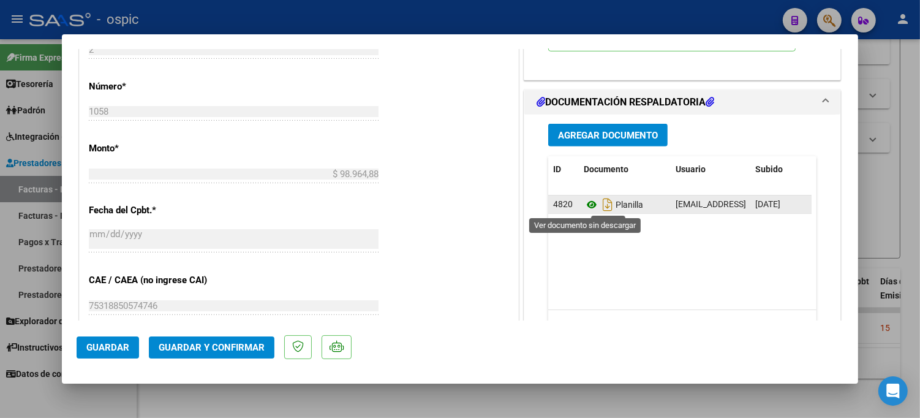
click at [585, 205] on icon at bounding box center [592, 204] width 16 height 15
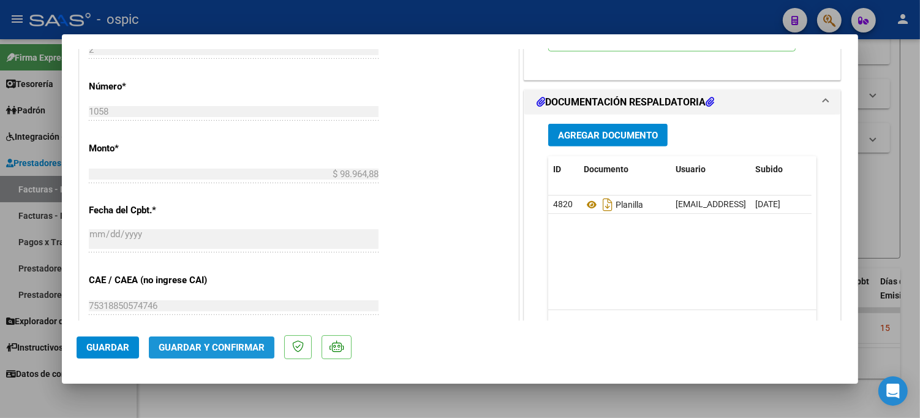
click at [234, 343] on span "Guardar y Confirmar" at bounding box center [212, 347] width 106 height 11
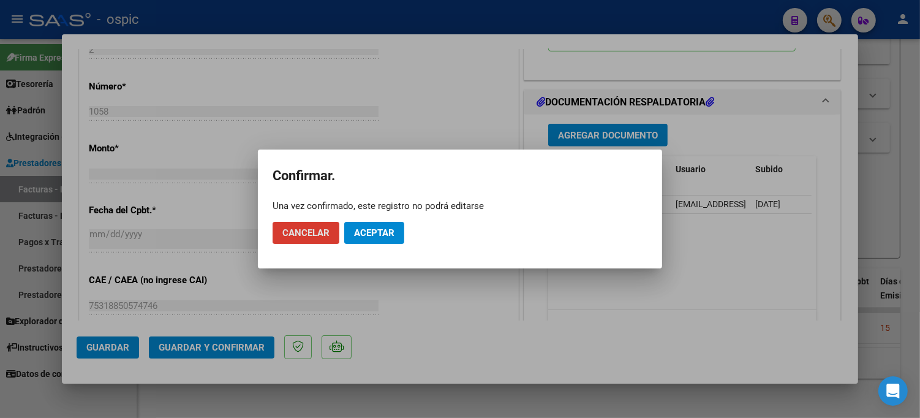
click at [374, 232] on span "Aceptar" at bounding box center [374, 232] width 40 height 11
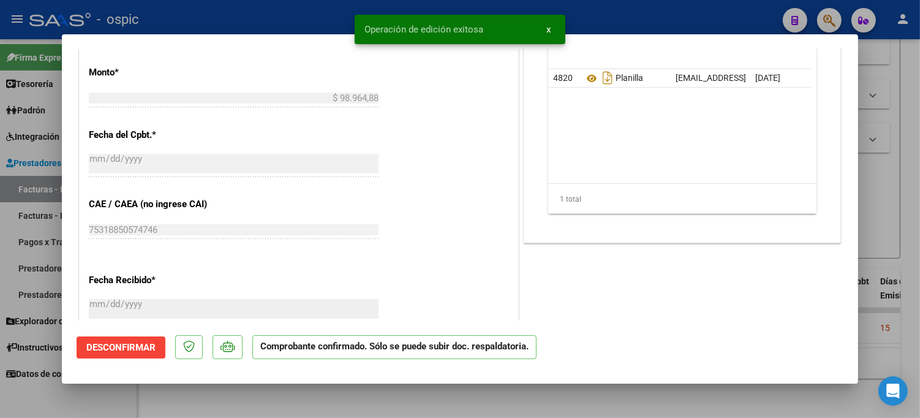
type input "$ 0,00"
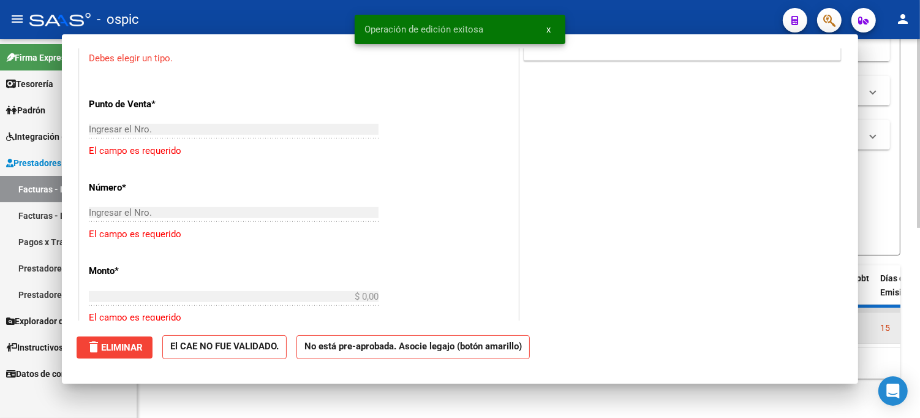
scroll to position [562, 0]
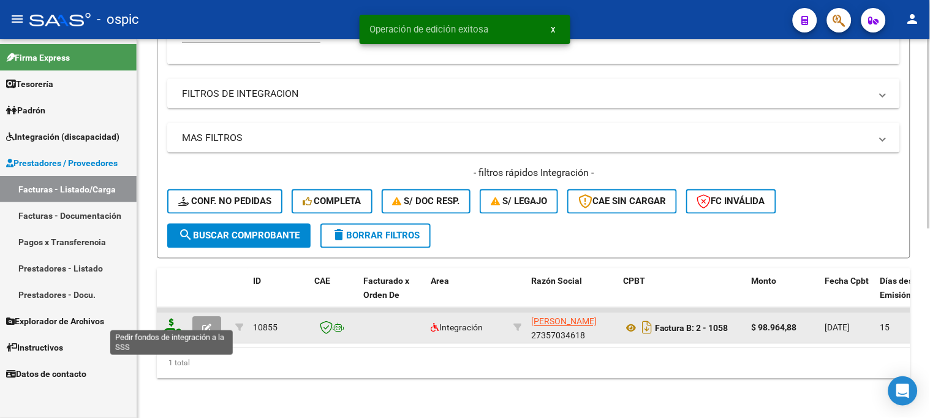
click at [168, 318] on icon at bounding box center [172, 326] width 20 height 17
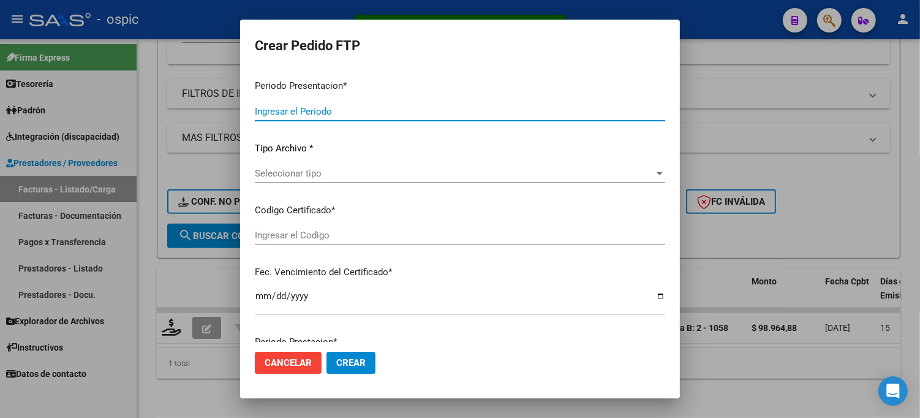
type input "202507"
type input "$ 98.964,88"
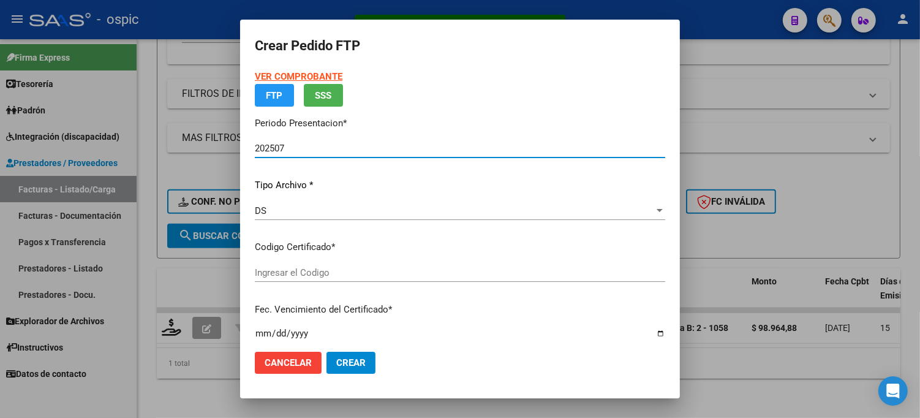
type input "154862667"
type input "2030-03-31"
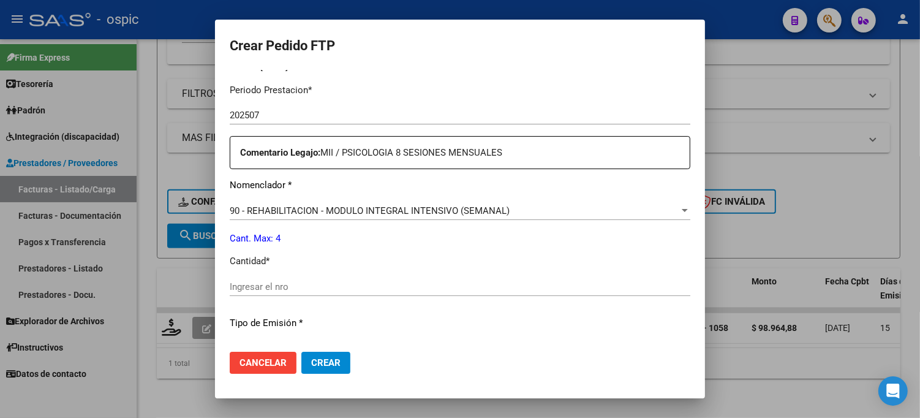
scroll to position [401, 0]
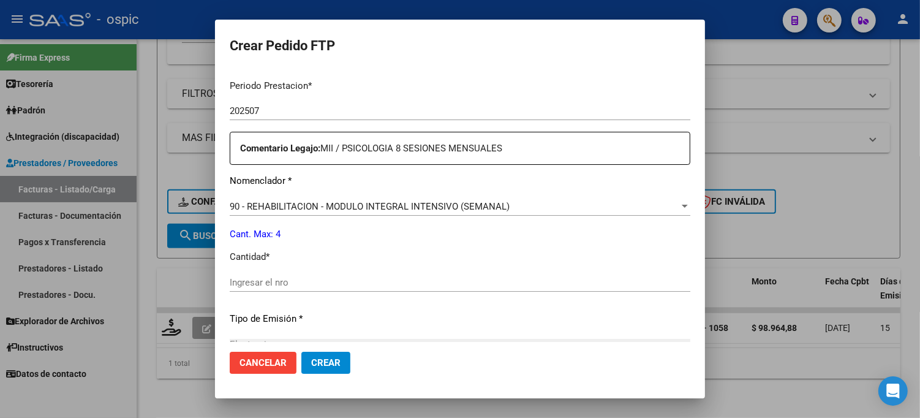
click at [458, 283] on input "Ingresar el nro" at bounding box center [460, 282] width 461 height 11
type input "4"
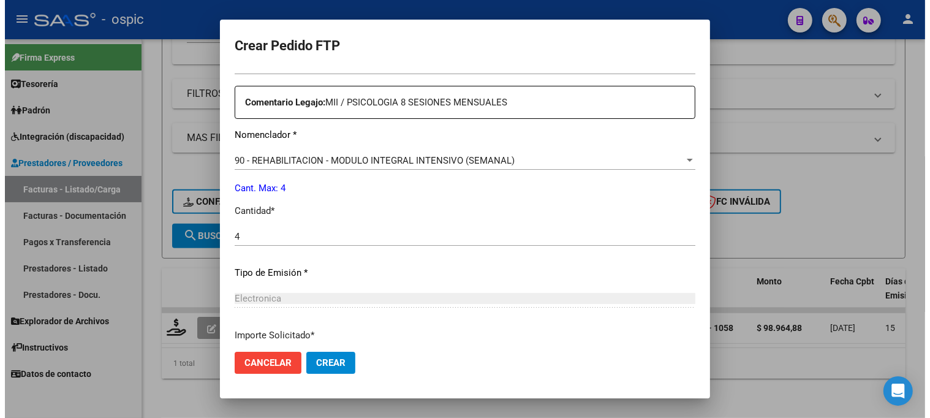
scroll to position [548, 0]
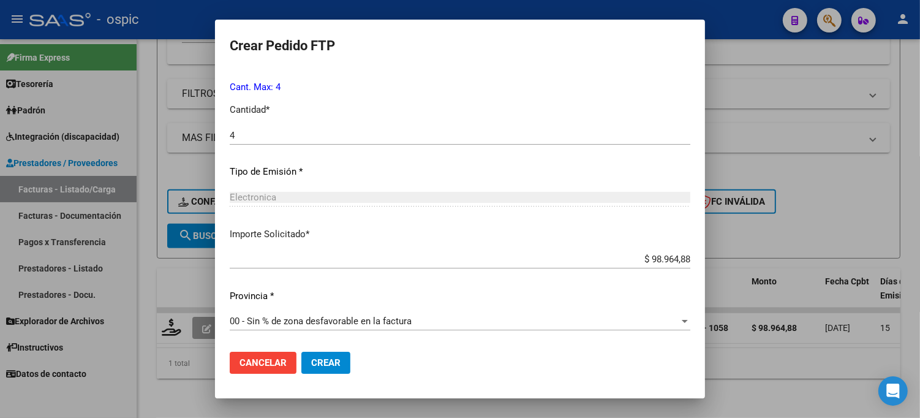
click at [316, 363] on span "Crear" at bounding box center [325, 362] width 29 height 11
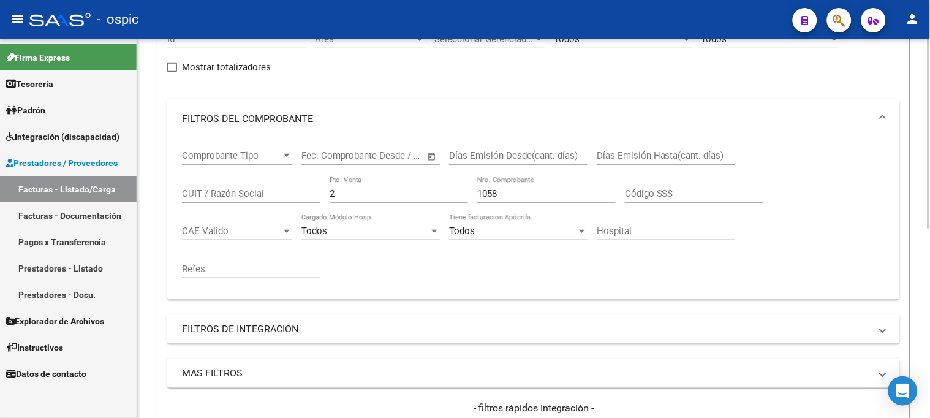
scroll to position [105, 0]
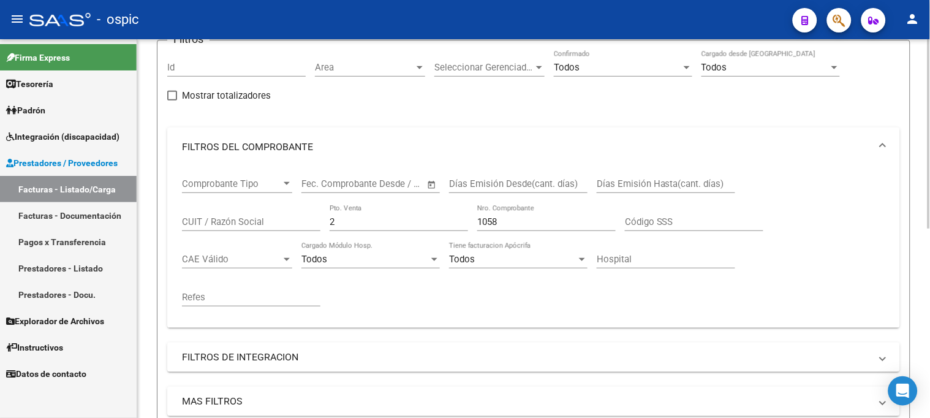
drag, startPoint x: 349, startPoint y: 225, endPoint x: 271, endPoint y: 209, distance: 79.9
click at [271, 209] on div "Comprobante Tipo Comprobante Tipo Start date – End date Fec. Comprobante Desde …" at bounding box center [533, 242] width 703 height 151
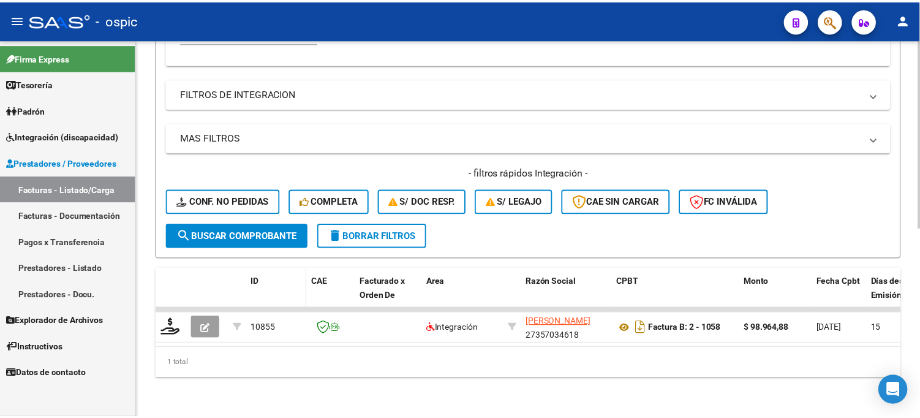
scroll to position [377, 0]
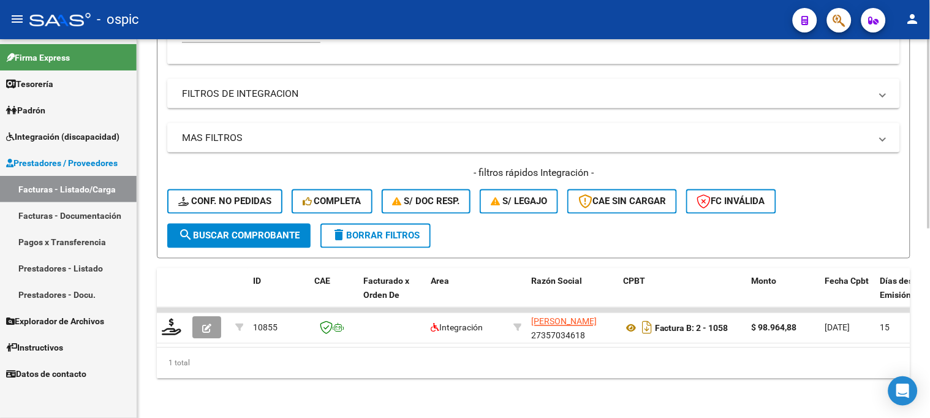
type input "214"
click at [273, 232] on button "search Buscar Comprobante" at bounding box center [238, 236] width 143 height 24
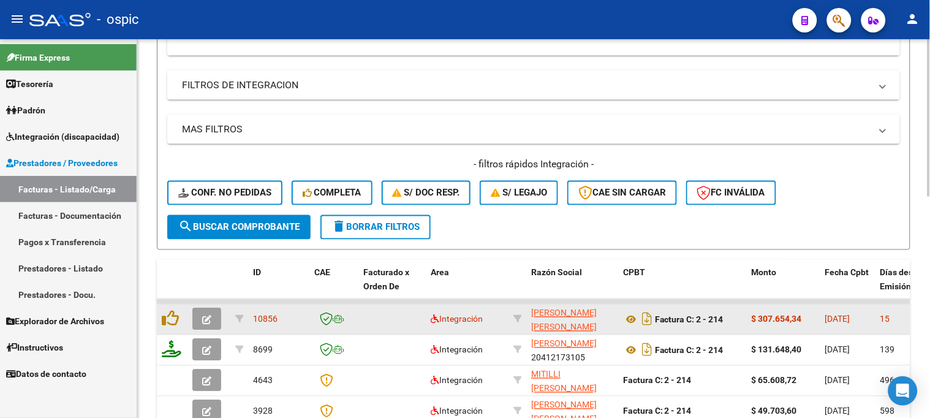
click at [209, 316] on icon "button" at bounding box center [206, 319] width 9 height 9
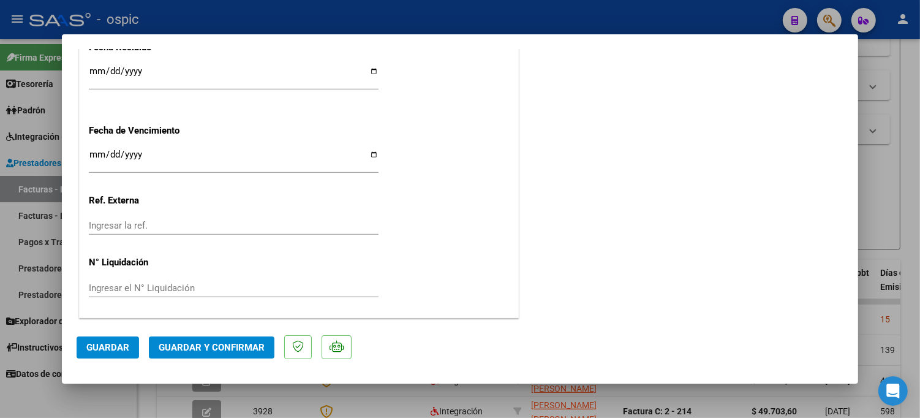
scroll to position [0, 0]
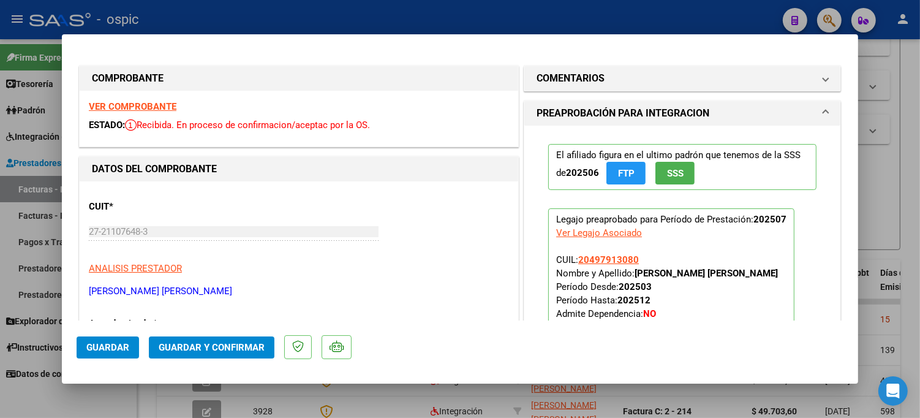
drag, startPoint x: 638, startPoint y: 70, endPoint x: 627, endPoint y: 241, distance: 171.9
click at [639, 77] on mat-expansion-panel-header "COMENTARIOS" at bounding box center [682, 78] width 316 height 24
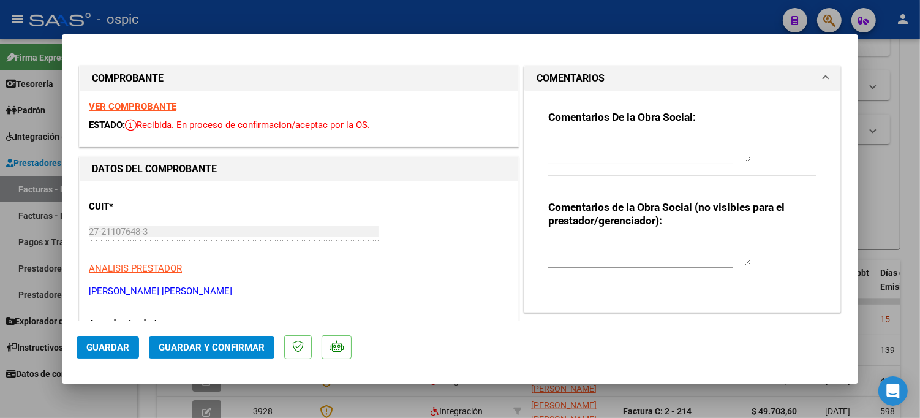
click at [631, 241] on textarea at bounding box center [649, 253] width 202 height 24
type textarea "MODULO MAESTRO DE APOYO"
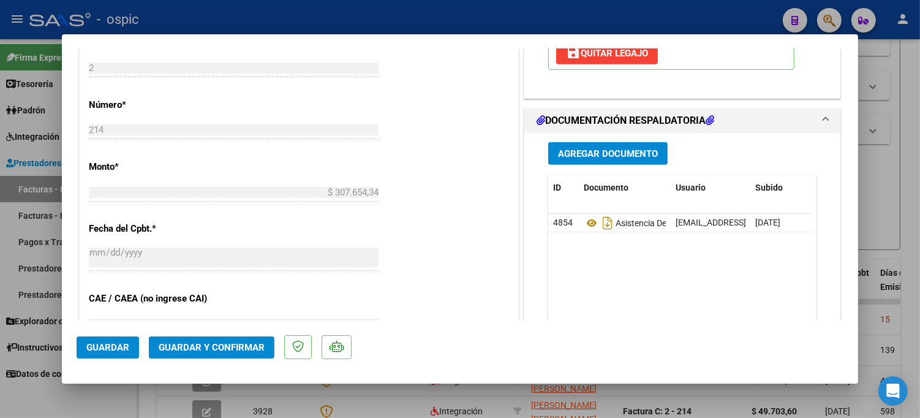
scroll to position [529, 0]
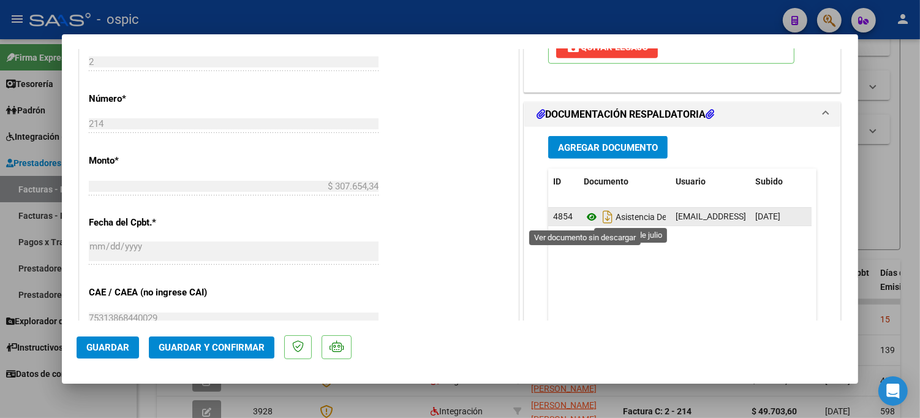
click at [584, 216] on icon at bounding box center [592, 216] width 16 height 15
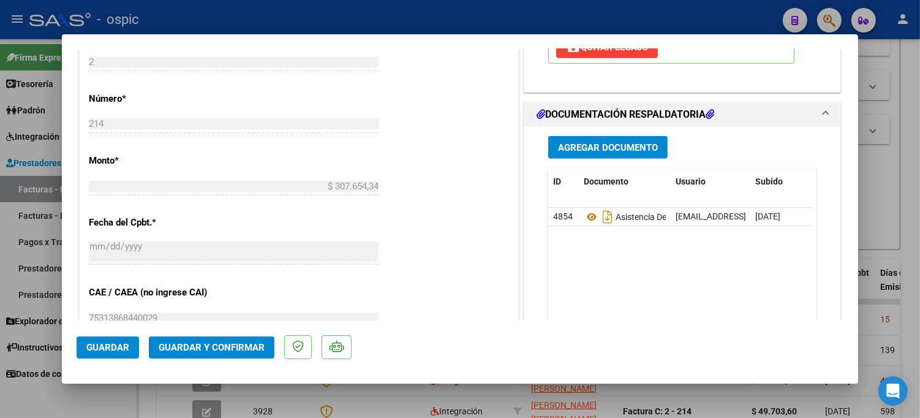
click at [231, 346] on span "Guardar y Confirmar" at bounding box center [212, 347] width 106 height 11
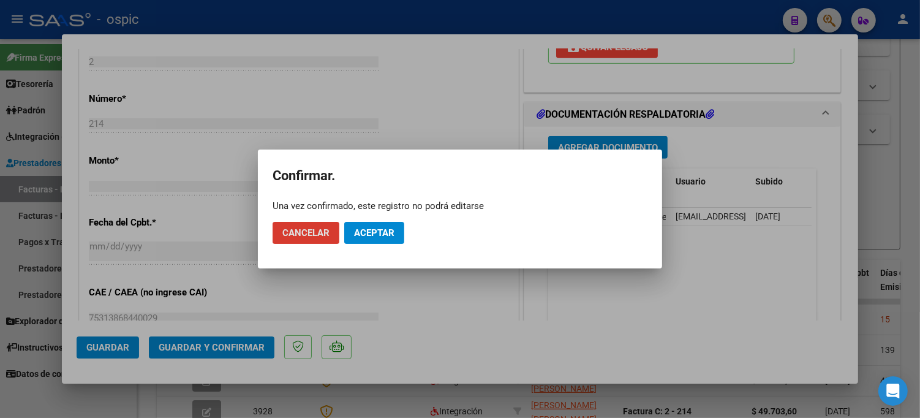
click at [381, 235] on span "Aceptar" at bounding box center [374, 232] width 40 height 11
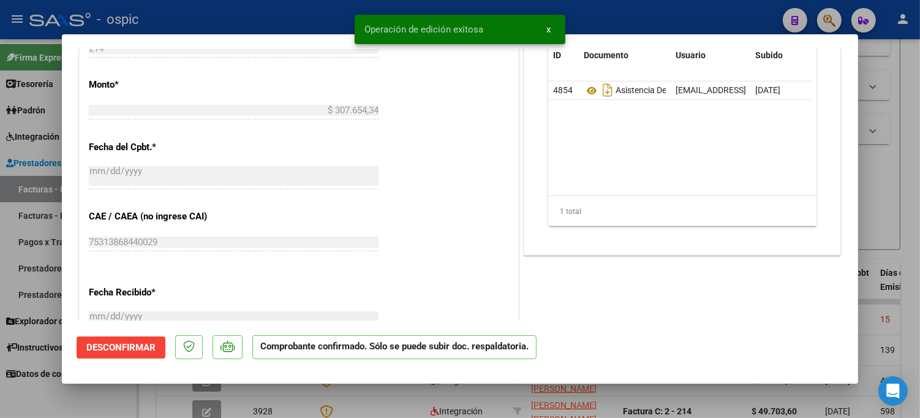
type input "$ 0,00"
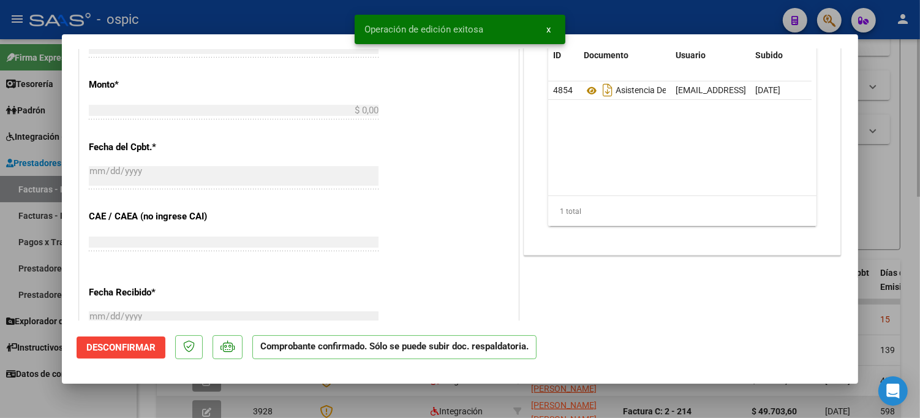
scroll to position [550, 0]
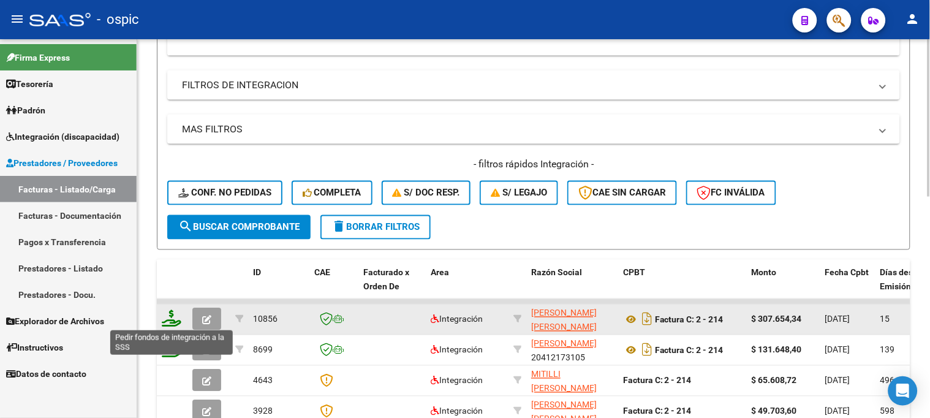
click at [173, 313] on icon at bounding box center [172, 318] width 20 height 17
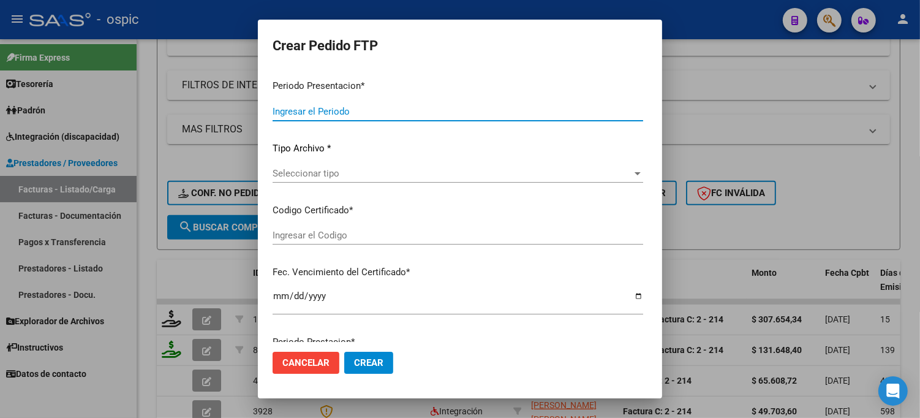
type input "202507"
type input "$ 307.654,34"
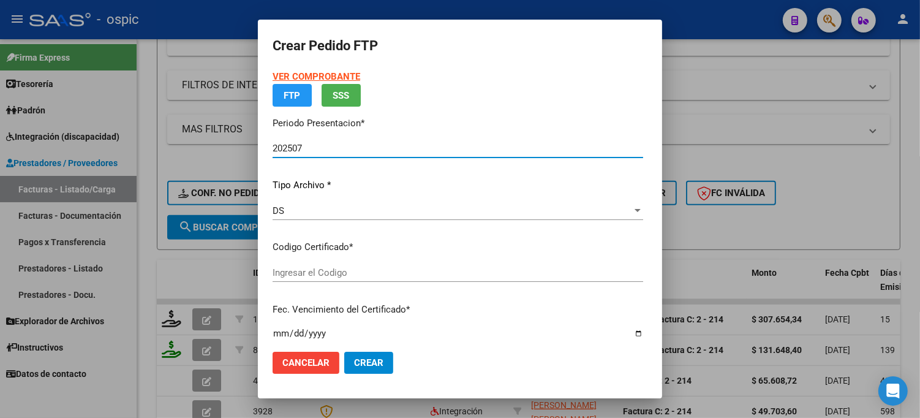
type input "3730734368"
type input "2034-04-24"
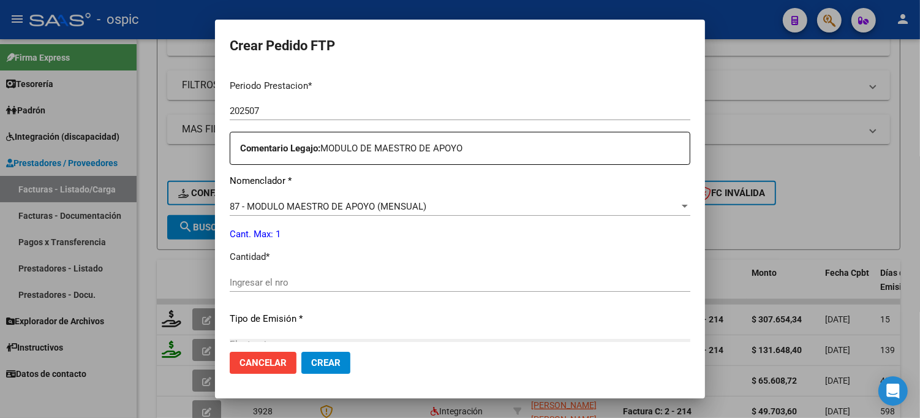
scroll to position [411, 0]
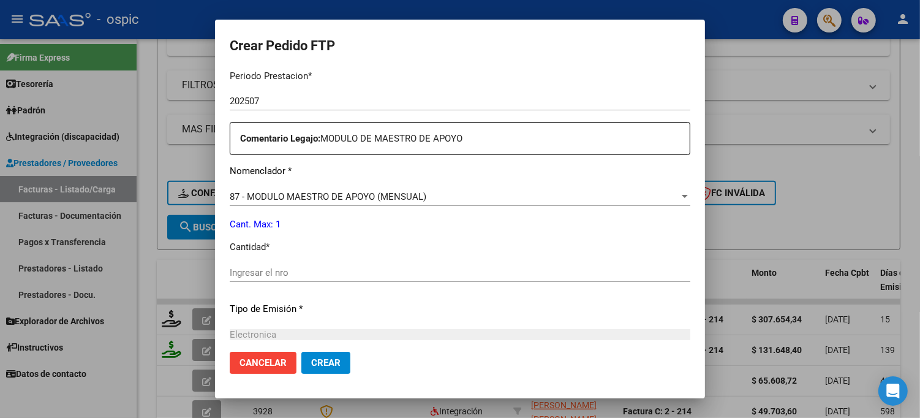
click at [341, 271] on input "Ingresar el nro" at bounding box center [460, 272] width 461 height 11
type input "1"
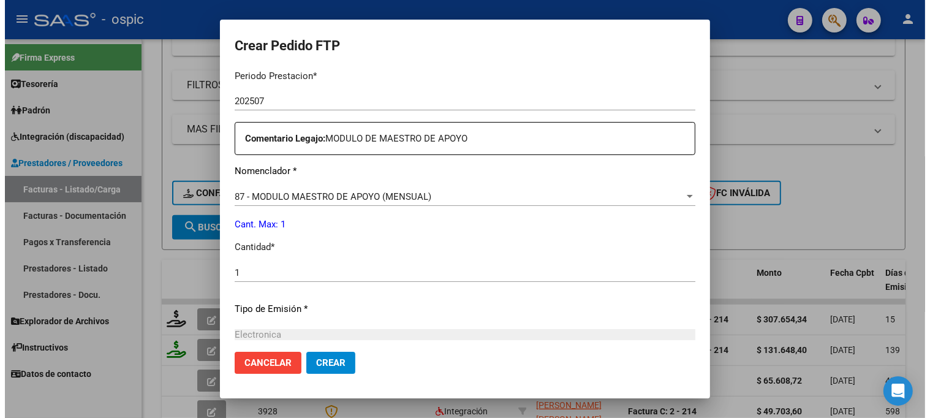
scroll to position [548, 0]
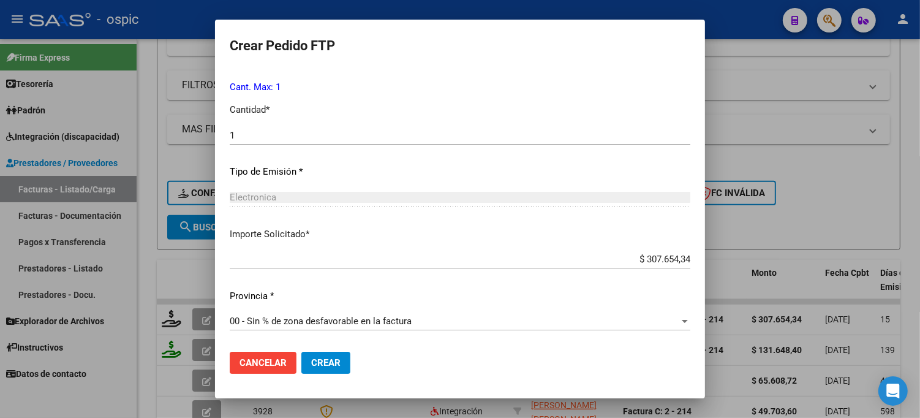
click at [326, 352] on button "Crear" at bounding box center [325, 363] width 49 height 22
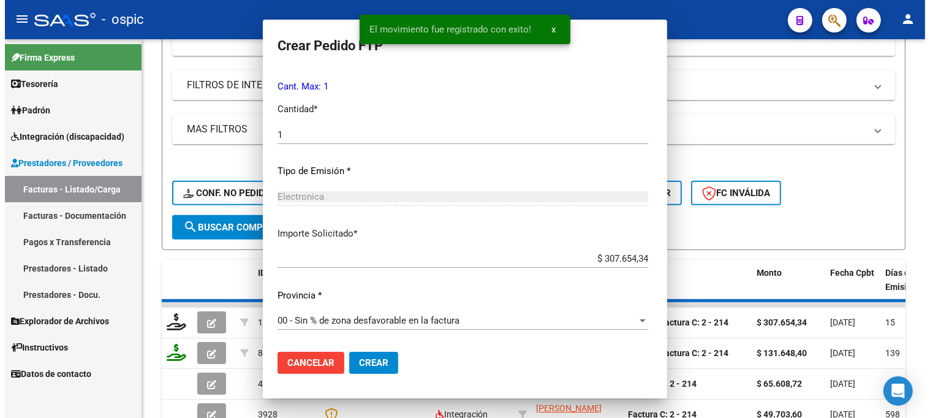
scroll to position [0, 0]
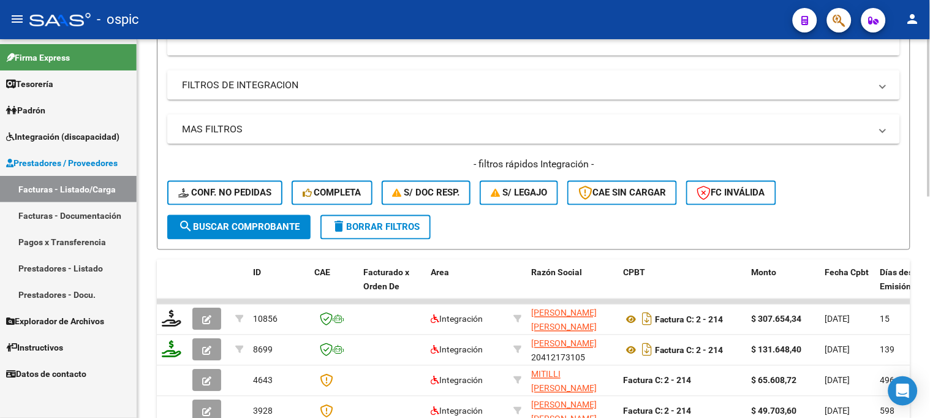
click at [400, 228] on span "delete Borrar Filtros" at bounding box center [375, 227] width 88 height 11
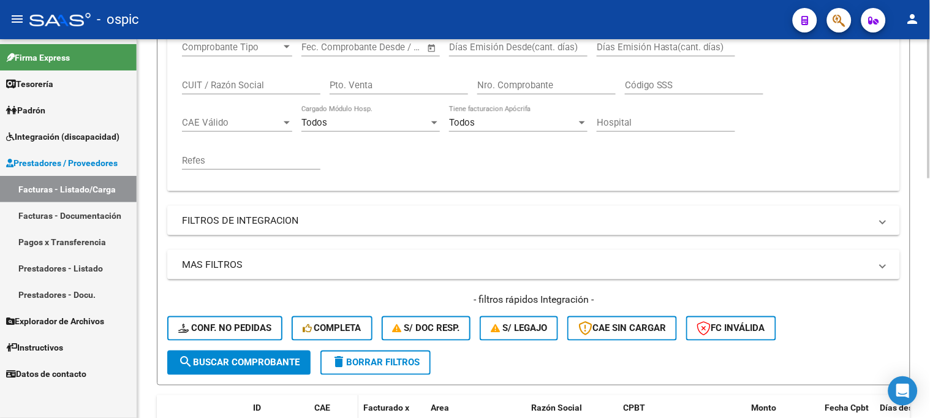
scroll to position [340, 0]
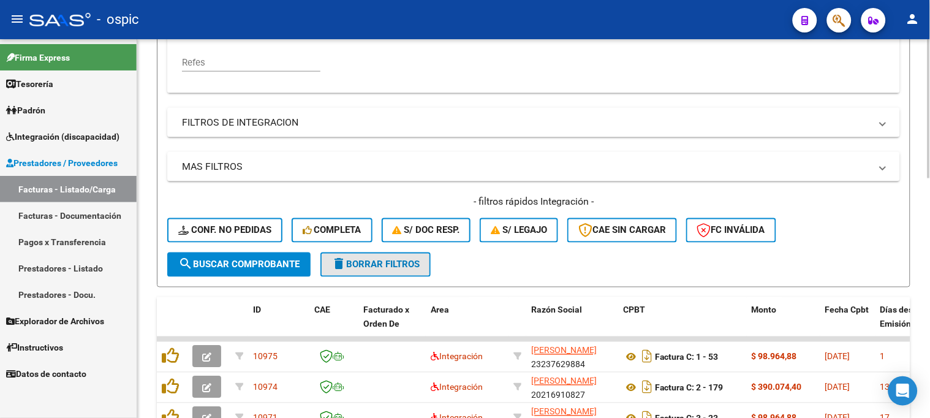
click at [378, 271] on button "delete Borrar Filtros" at bounding box center [375, 264] width 110 height 24
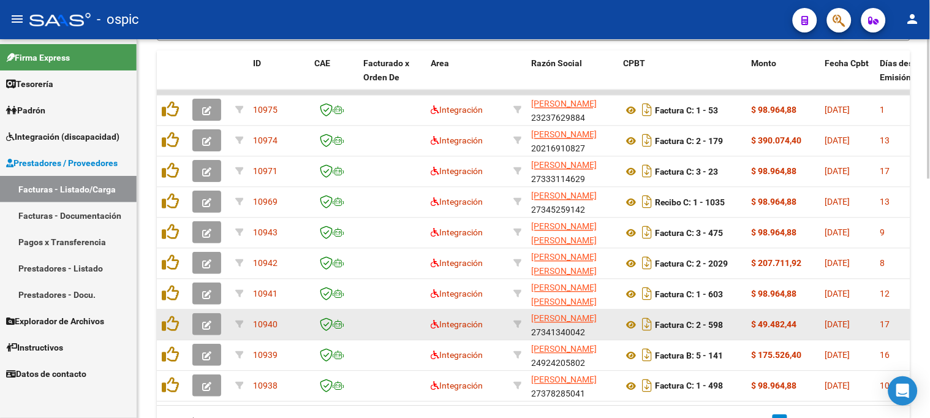
scroll to position [585, 0]
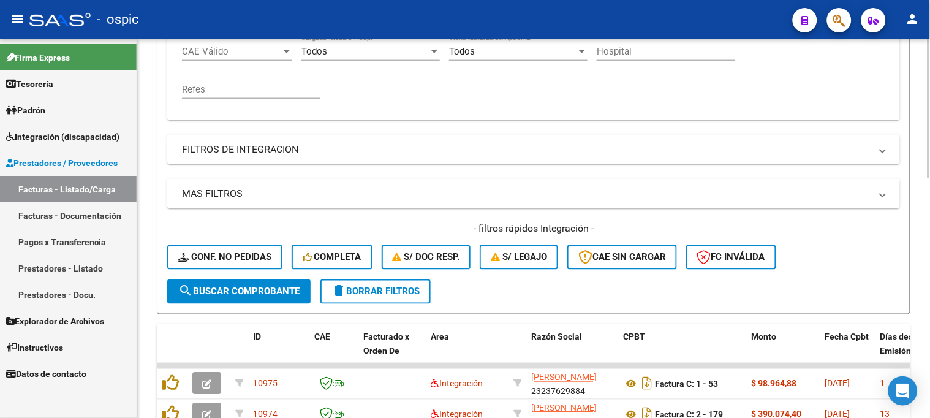
click at [384, 290] on span "delete Borrar Filtros" at bounding box center [375, 291] width 88 height 11
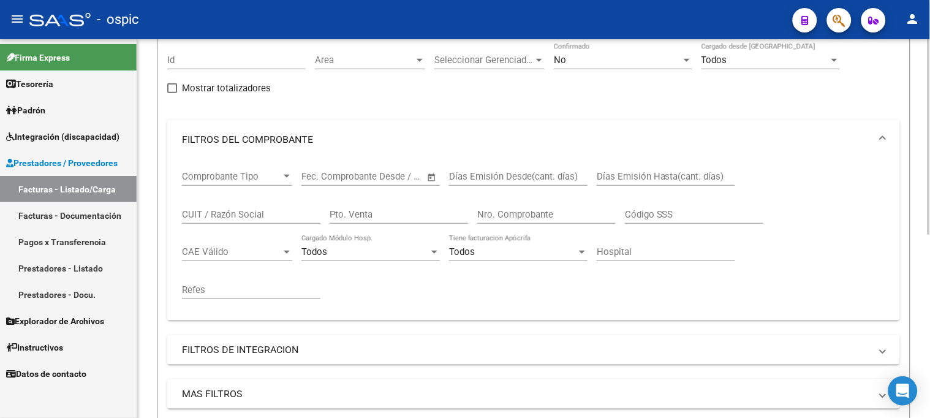
scroll to position [108, 0]
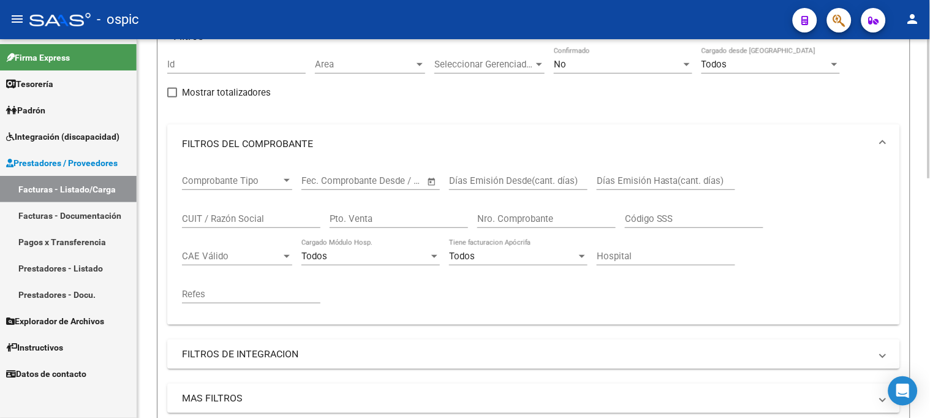
drag, startPoint x: 238, startPoint y: 218, endPoint x: 255, endPoint y: 211, distance: 19.2
click at [239, 218] on input "CUIT / Razón Social" at bounding box center [251, 218] width 138 height 11
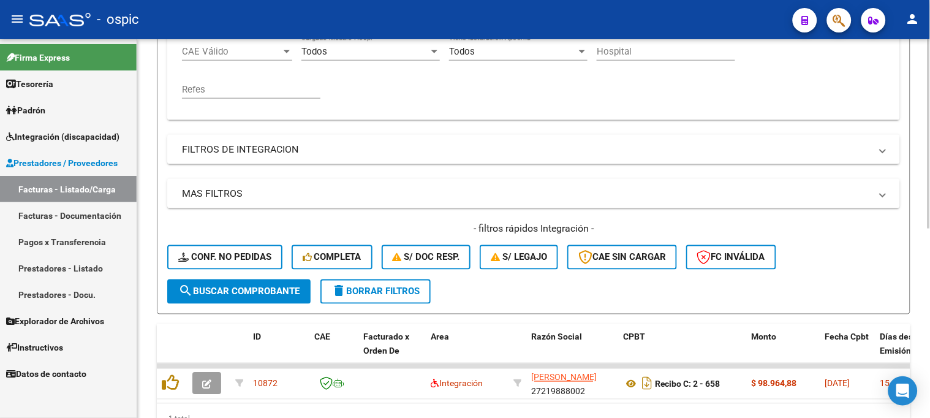
type input "broggi silvia"
click at [259, 280] on button "search Buscar Comprobante" at bounding box center [238, 291] width 143 height 24
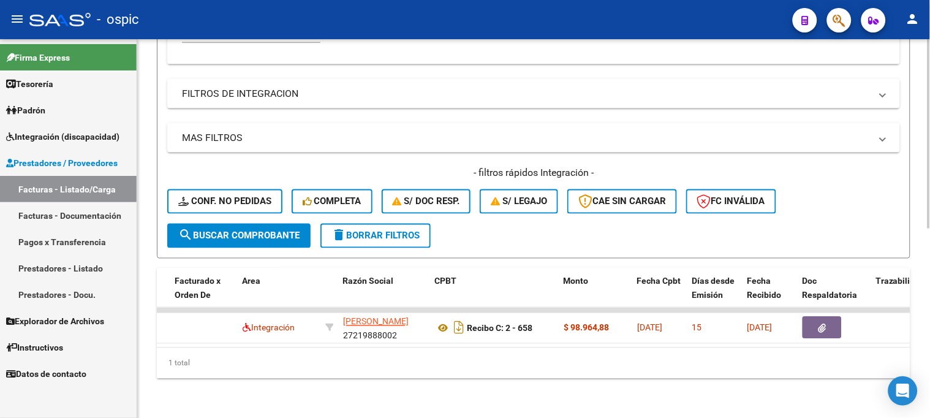
scroll to position [0, 0]
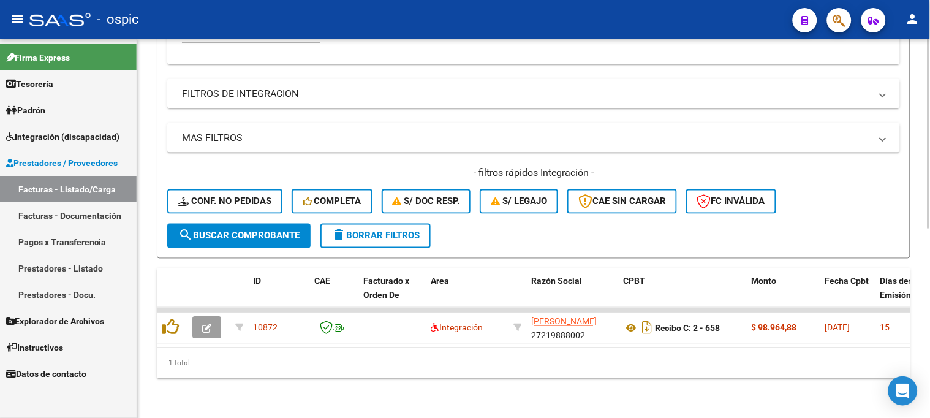
click at [396, 233] on button "delete Borrar Filtros" at bounding box center [375, 236] width 110 height 24
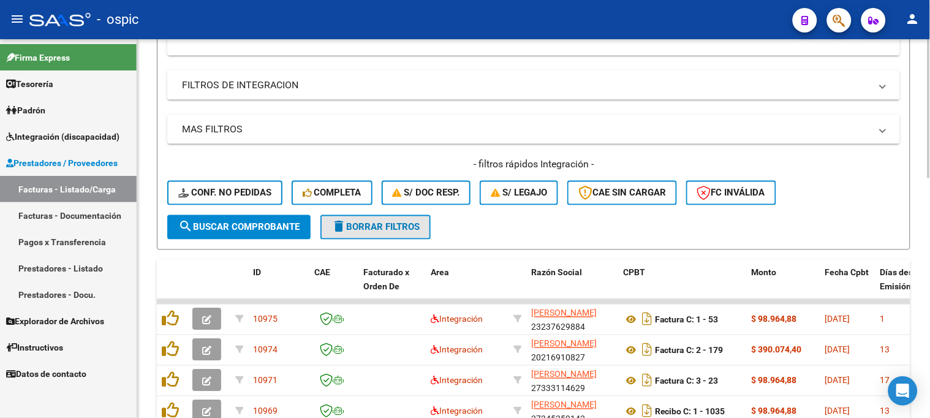
click at [397, 227] on span "delete Borrar Filtros" at bounding box center [375, 227] width 88 height 11
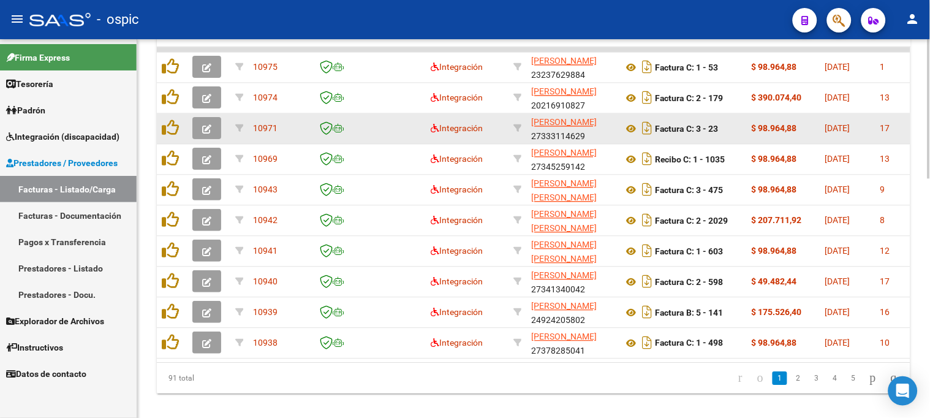
scroll to position [650, 0]
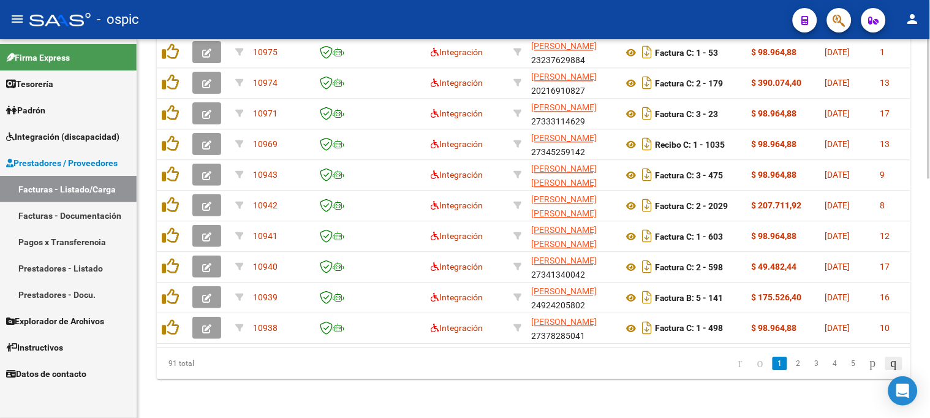
click at [889, 366] on icon "go to last page" at bounding box center [894, 362] width 10 height 15
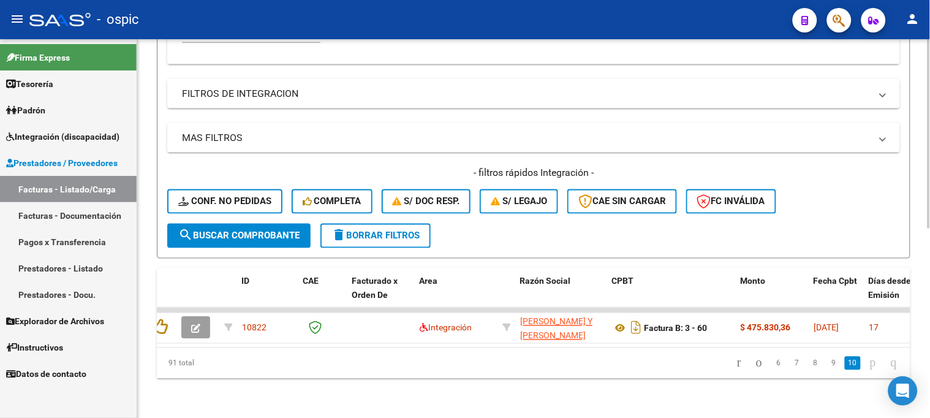
scroll to position [0, 0]
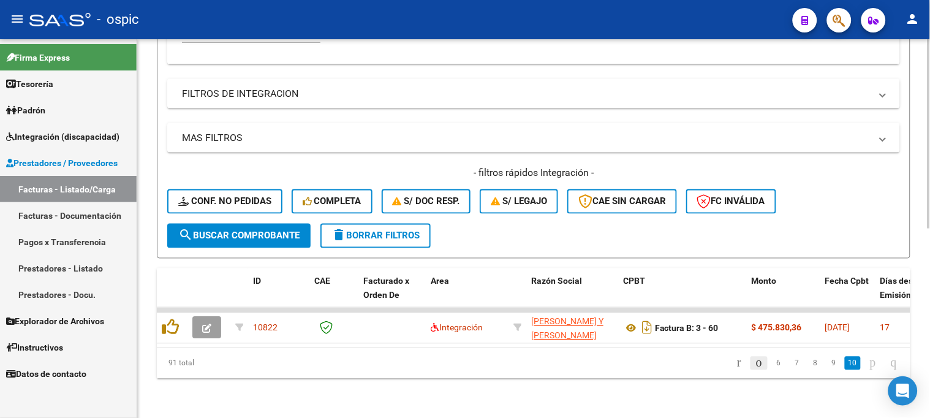
click at [754, 362] on icon "go to previous page" at bounding box center [759, 362] width 10 height 15
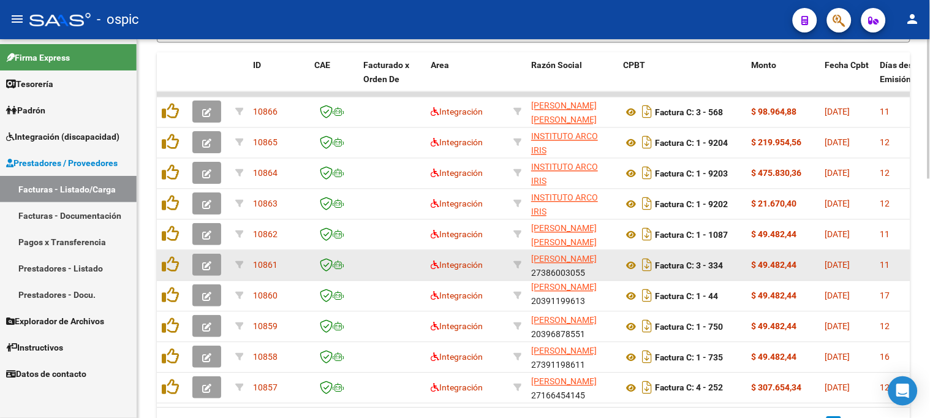
scroll to position [517, 0]
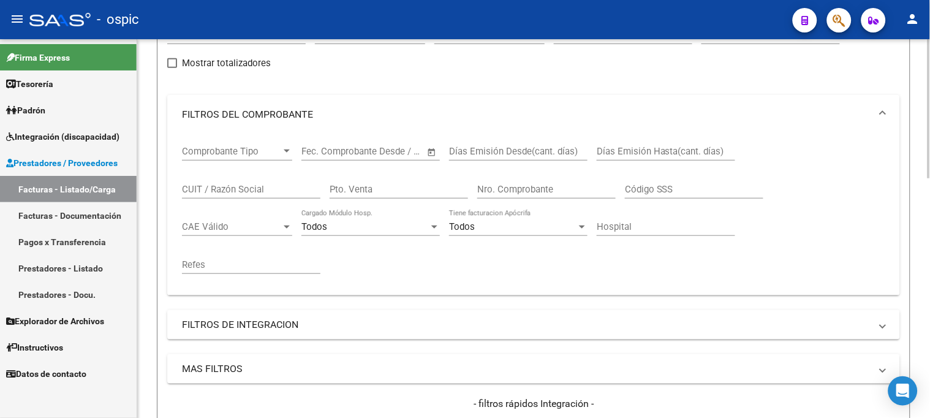
click at [927, 157] on div at bounding box center [928, 228] width 3 height 379
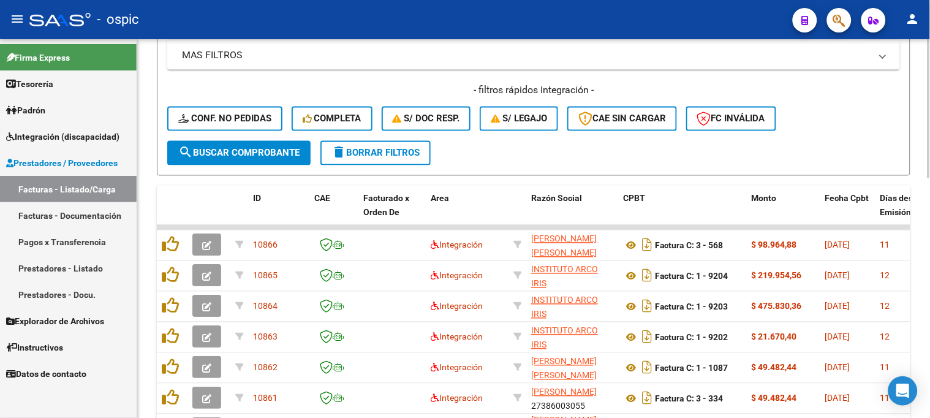
scroll to position [410, 0]
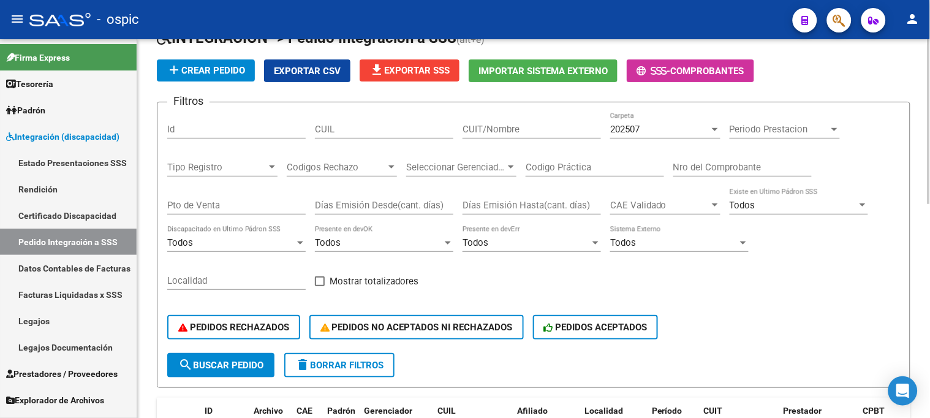
scroll to position [204, 0]
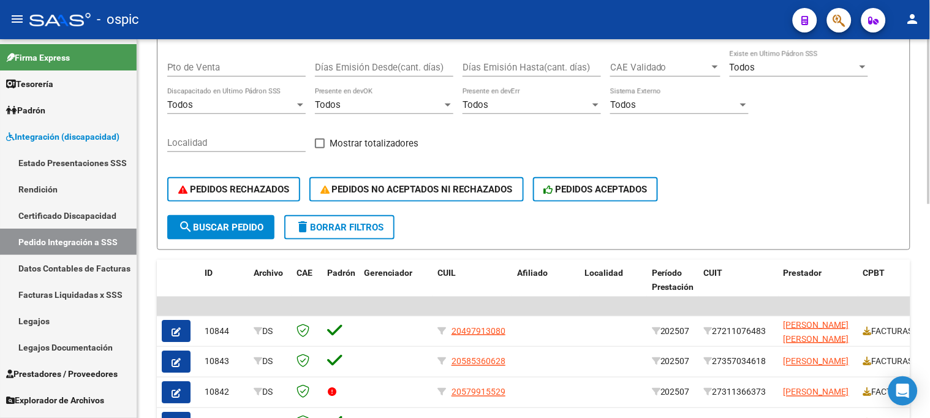
click at [352, 231] on button "delete Borrar Filtros" at bounding box center [339, 227] width 110 height 24
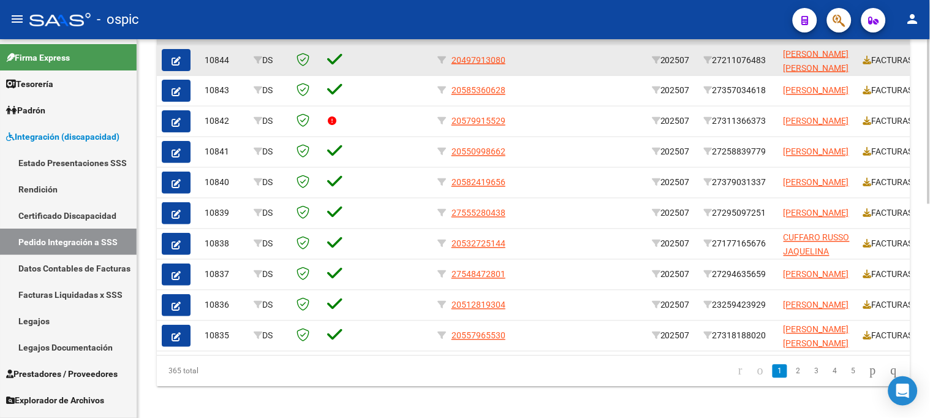
scroll to position [476, 0]
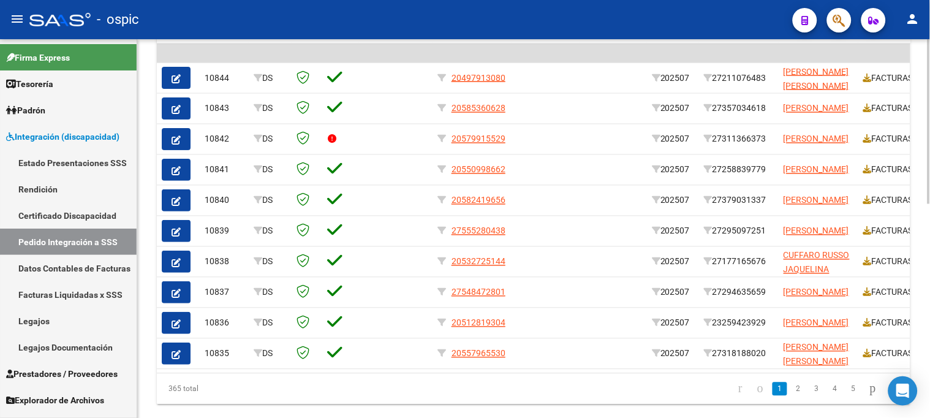
click at [927, 242] on div at bounding box center [928, 324] width 3 height 165
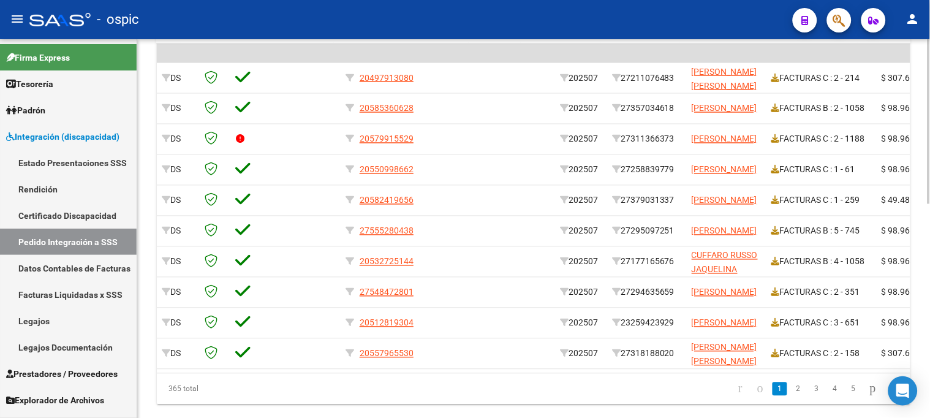
scroll to position [0, 249]
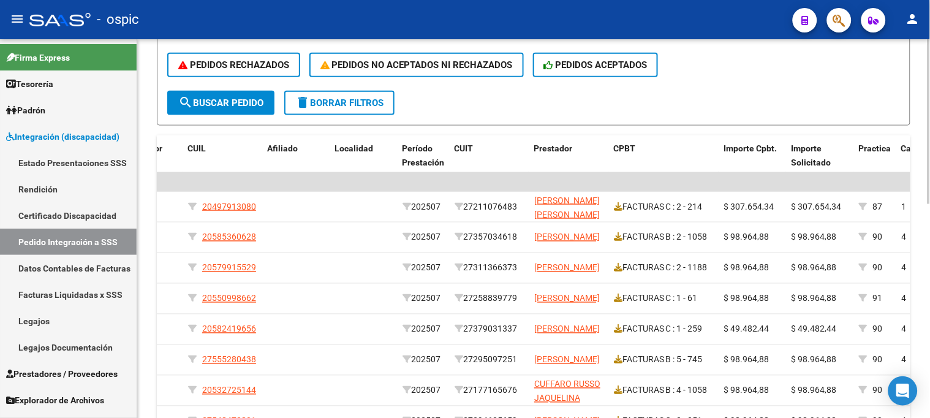
scroll to position [253, 0]
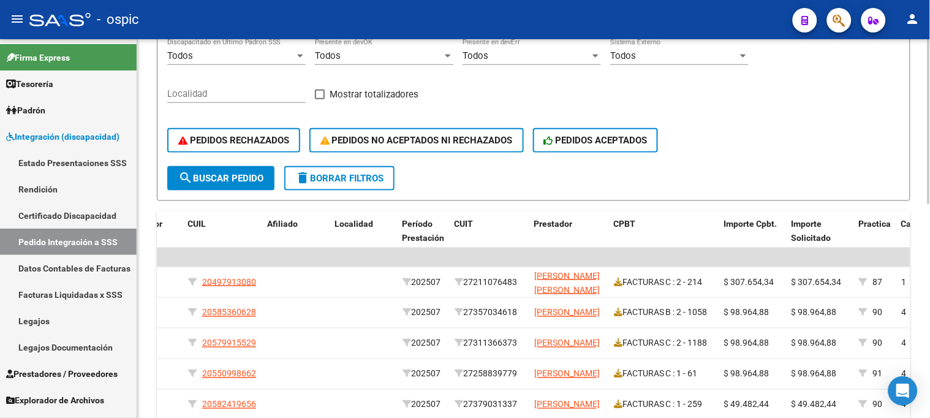
click at [362, 174] on span "delete Borrar Filtros" at bounding box center [339, 178] width 88 height 11
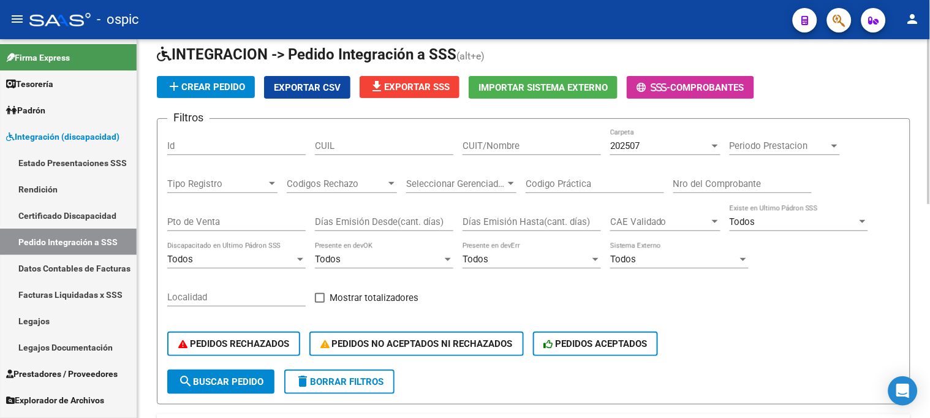
scroll to position [49, 0]
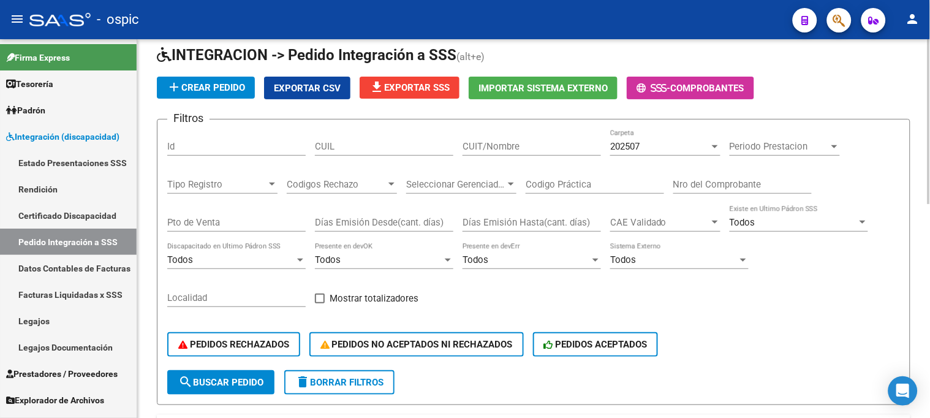
click at [481, 149] on input "CUIT/Nombre" at bounding box center [531, 146] width 138 height 11
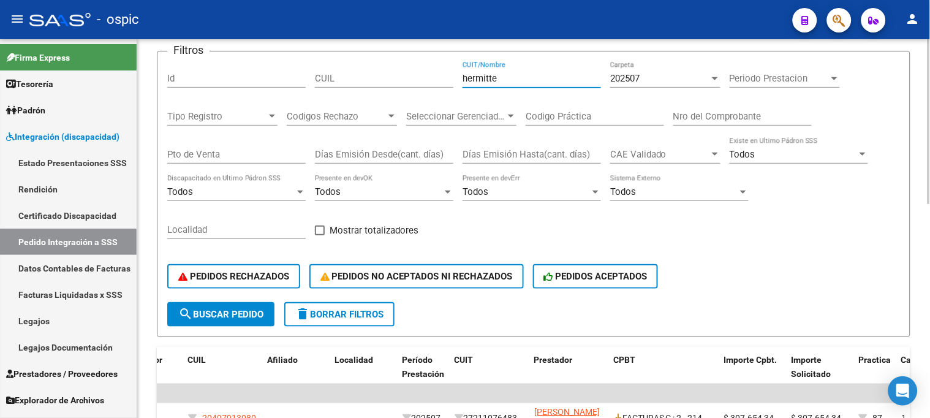
type input "hermitte"
click at [262, 309] on span "search Buscar Pedido" at bounding box center [220, 314] width 85 height 11
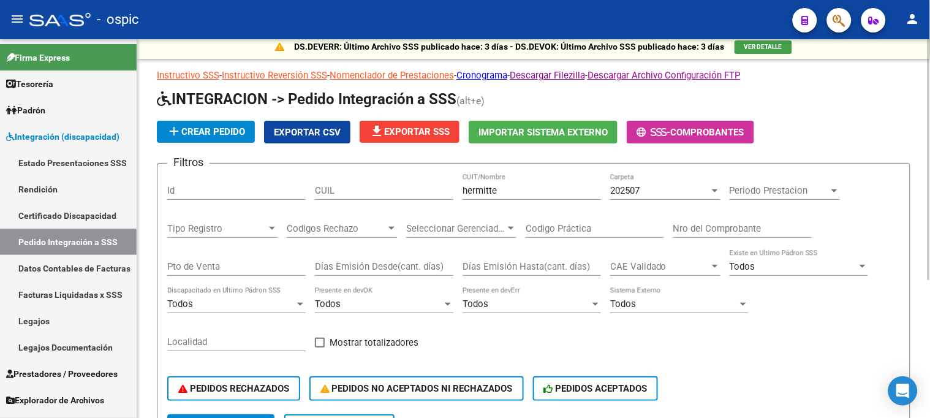
scroll to position [0, 0]
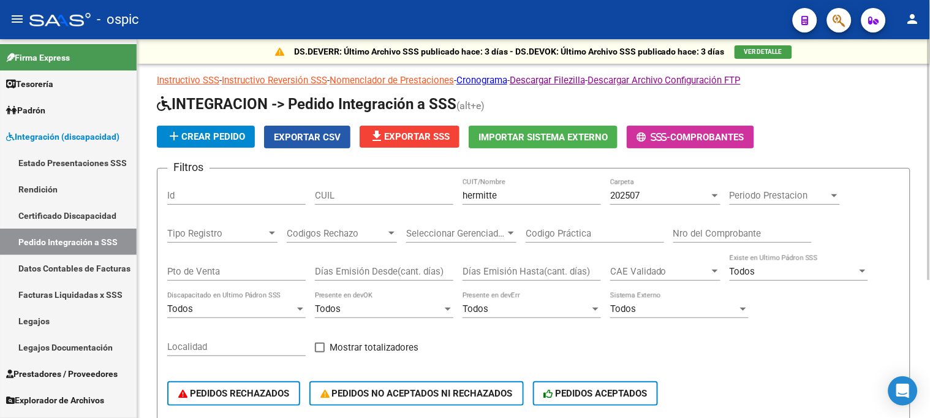
click at [315, 129] on button "Exportar CSV" at bounding box center [307, 137] width 86 height 23
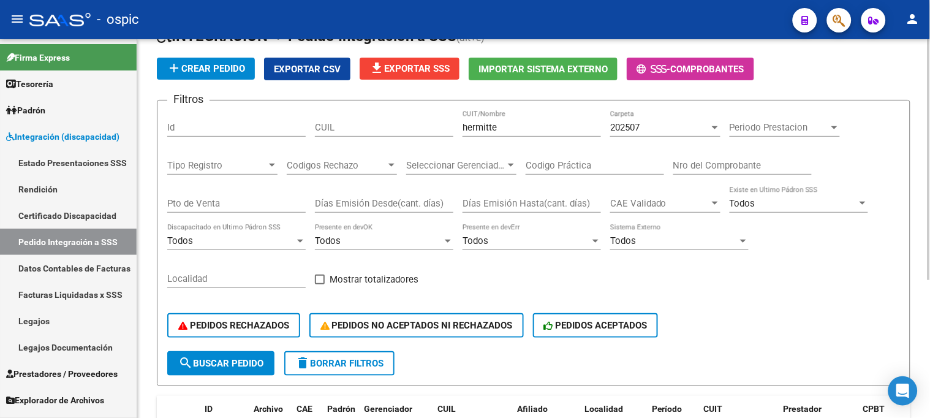
click at [393, 362] on button "delete Borrar Filtros" at bounding box center [339, 363] width 110 height 24
click at [317, 70] on span "Exportar CSV" at bounding box center [307, 69] width 67 height 11
click at [89, 132] on span "Integración (discapacidad)" at bounding box center [62, 136] width 113 height 13
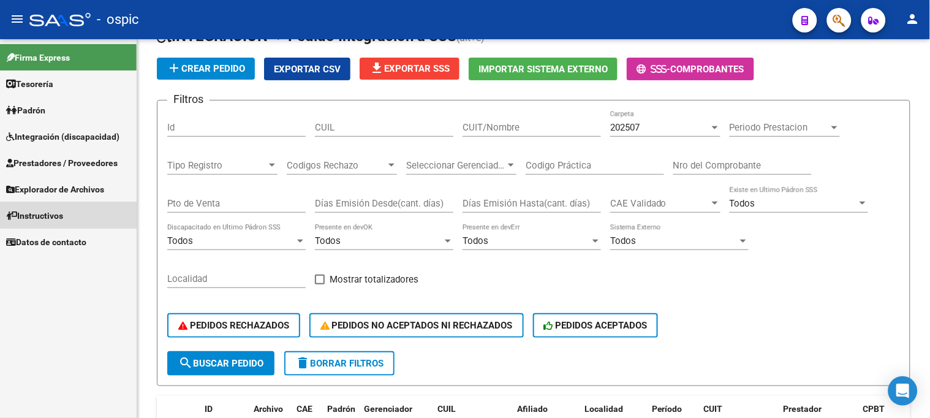
click at [75, 211] on link "Instructivos" at bounding box center [68, 215] width 137 height 26
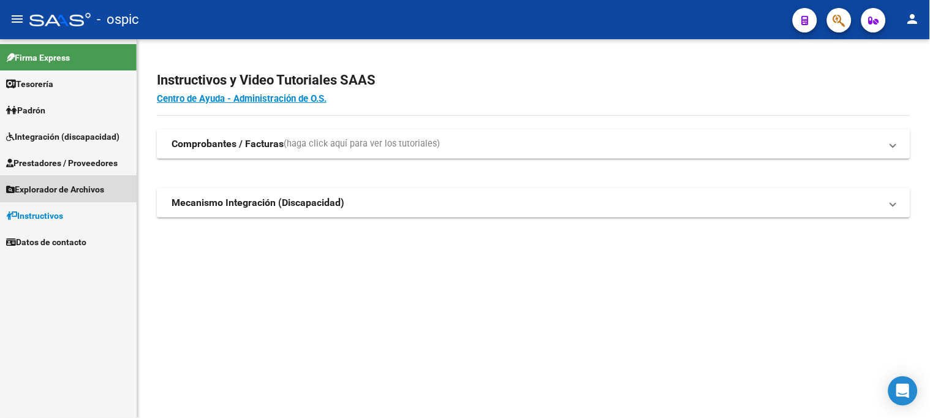
click at [85, 189] on span "Explorador de Archivos" at bounding box center [55, 189] width 98 height 13
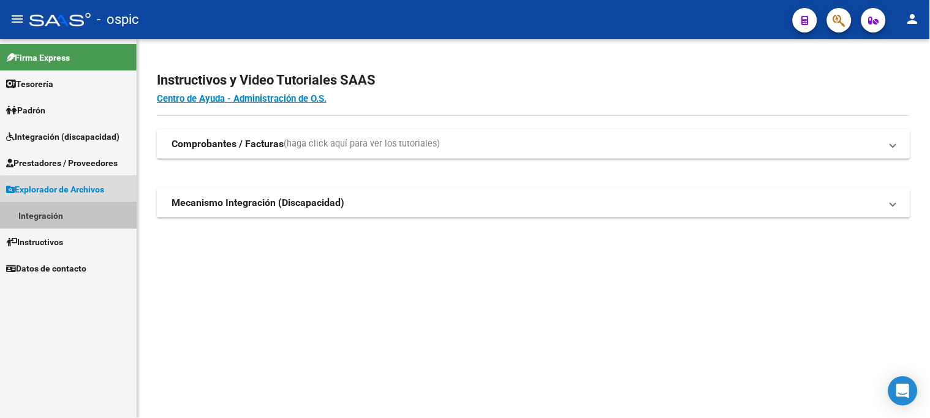
click at [77, 216] on link "Integración" at bounding box center [68, 215] width 137 height 26
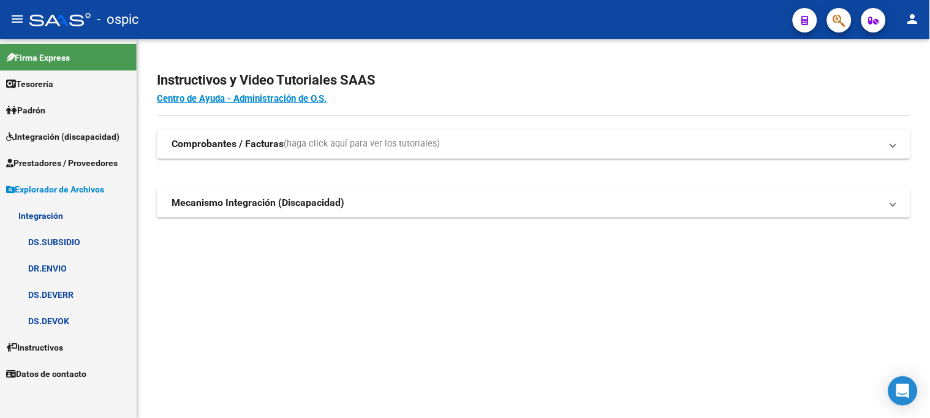
click at [69, 295] on link "DS.DEVERR" at bounding box center [68, 294] width 137 height 26
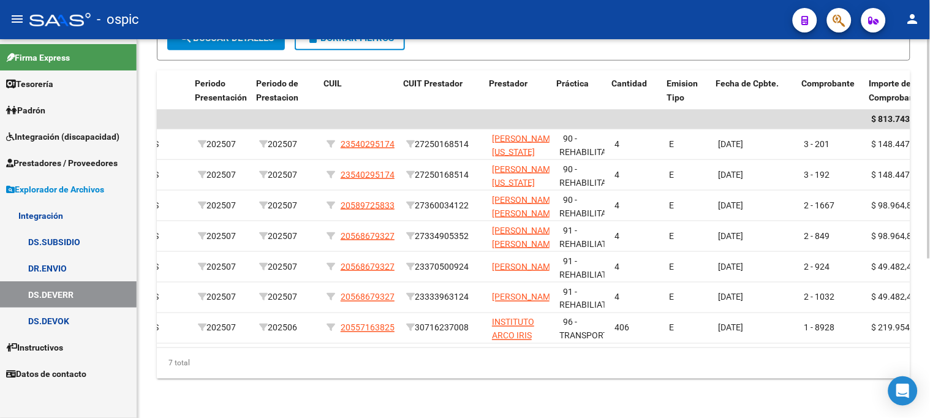
scroll to position [0, 464]
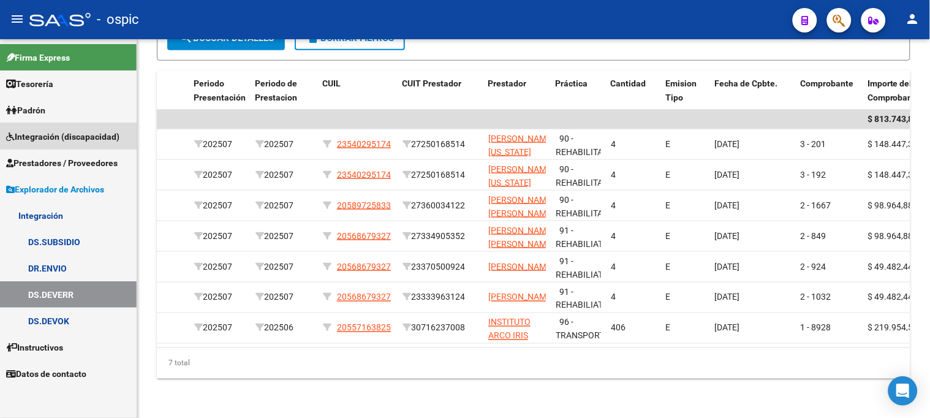
click at [59, 134] on span "Integración (discapacidad)" at bounding box center [62, 136] width 113 height 13
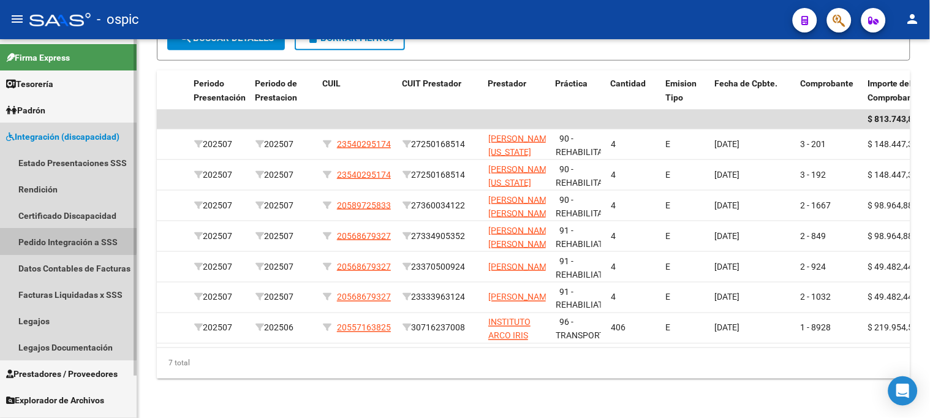
drag, startPoint x: 53, startPoint y: 239, endPoint x: 41, endPoint y: 225, distance: 18.7
click at [53, 239] on link "Pedido Integración a SSS" at bounding box center [68, 241] width 137 height 26
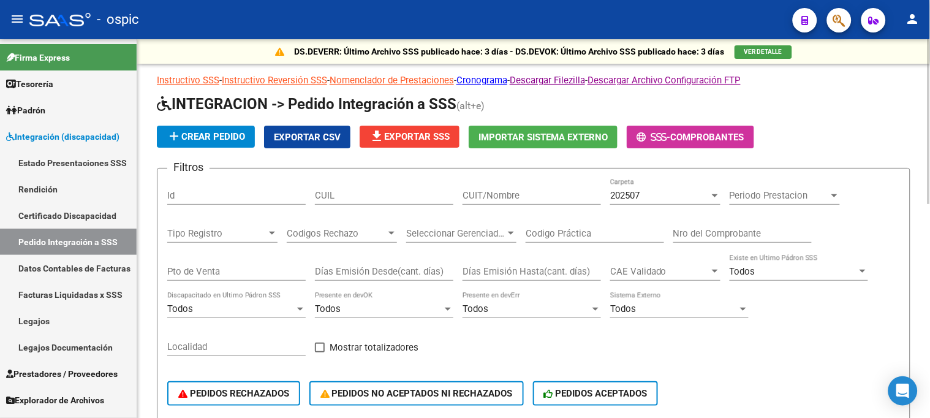
click at [739, 233] on input "Nro del Comprobante" at bounding box center [742, 233] width 138 height 11
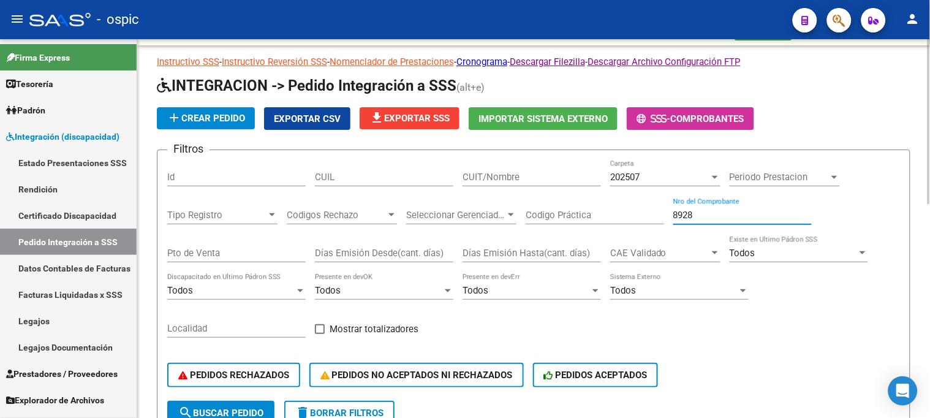
scroll to position [136, 0]
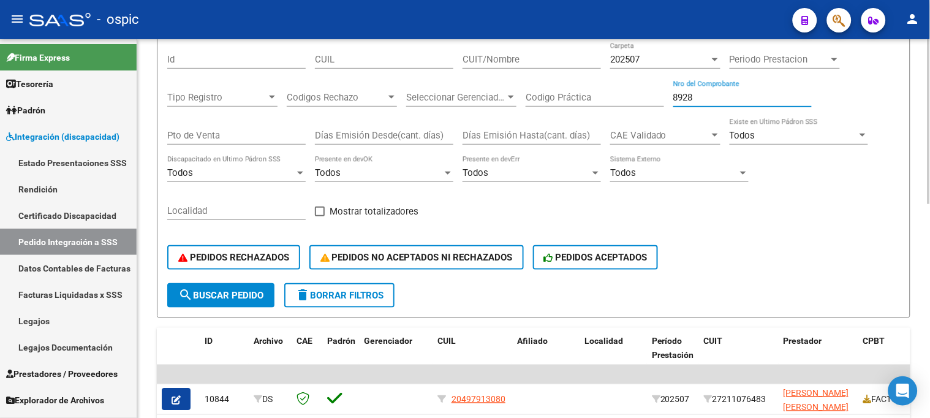
type input "8928"
click at [262, 296] on span "search Buscar Pedido" at bounding box center [220, 295] width 85 height 11
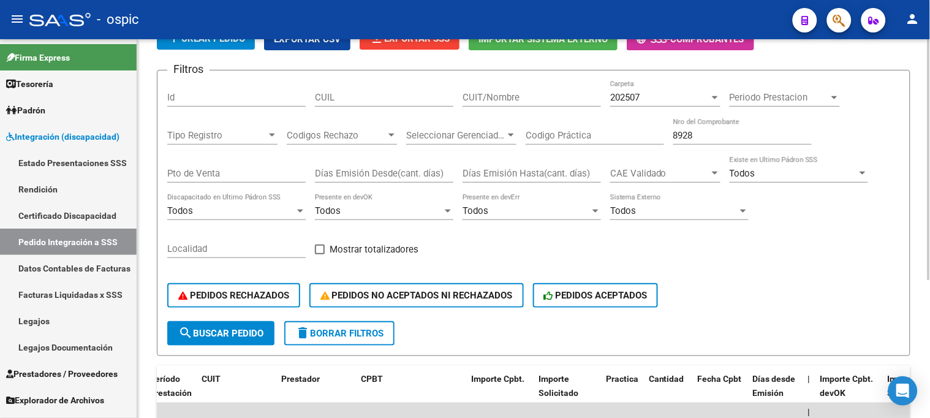
scroll to position [204, 0]
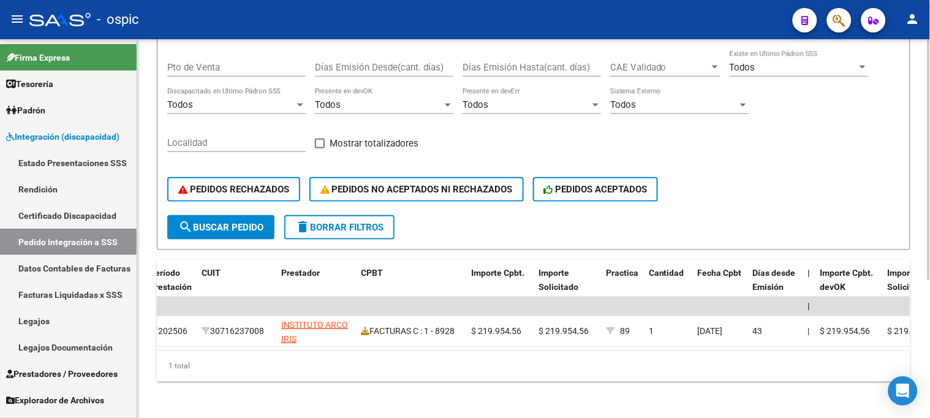
click at [320, 228] on span "delete Borrar Filtros" at bounding box center [339, 227] width 88 height 11
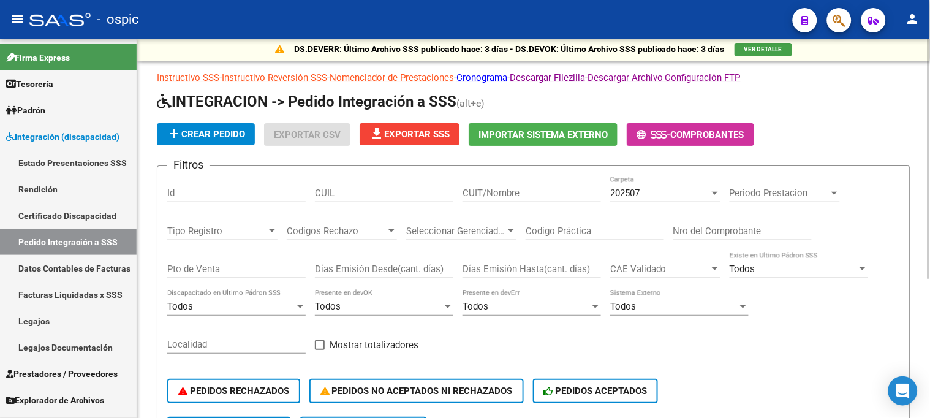
scroll to position [0, 0]
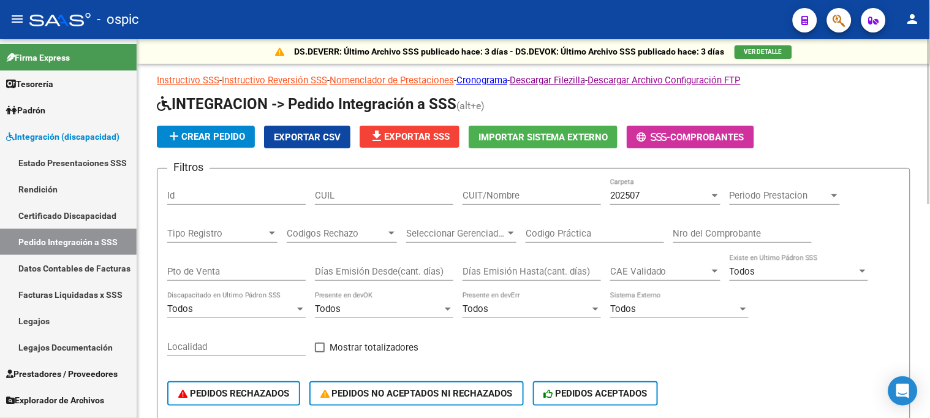
click at [421, 135] on span "file_download Exportar SSS" at bounding box center [409, 136] width 80 height 11
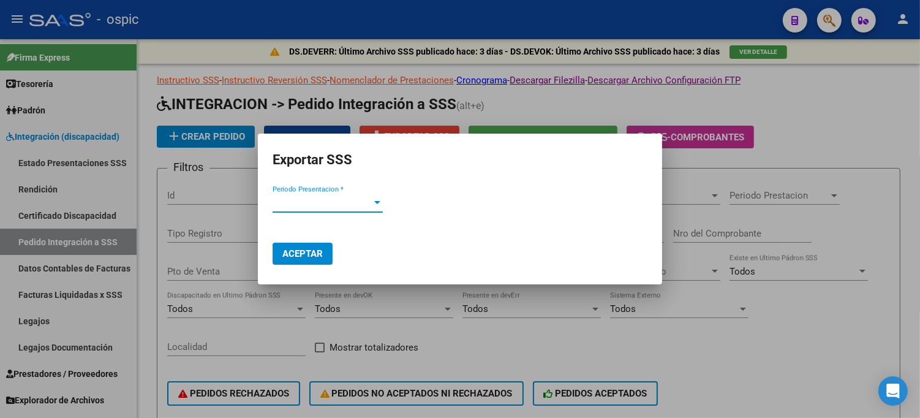
click at [368, 206] on span "Periodo Presentacion *" at bounding box center [322, 202] width 99 height 11
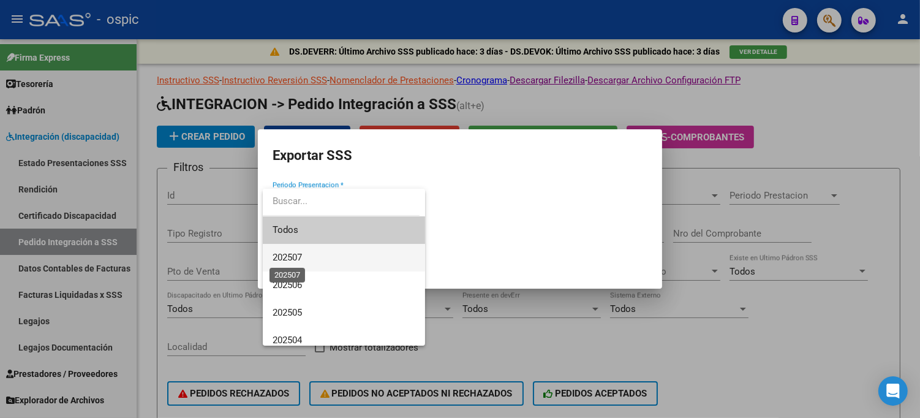
click at [296, 255] on span "202507" at bounding box center [287, 257] width 29 height 11
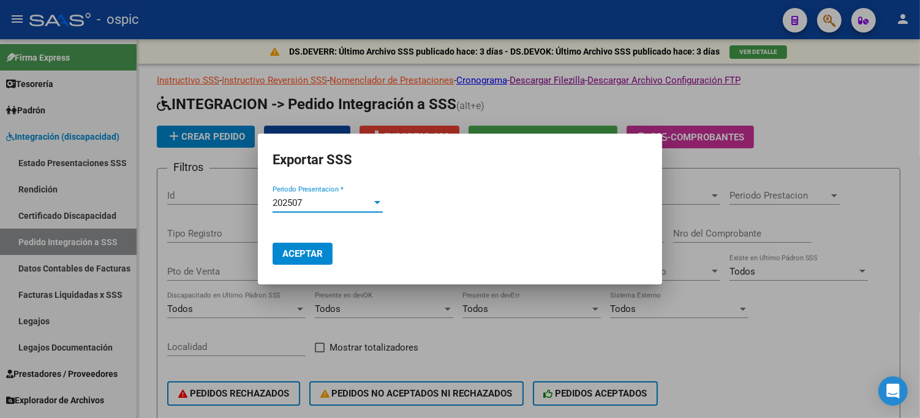
click at [303, 255] on span "Aceptar" at bounding box center [302, 253] width 40 height 11
